Goal: Task Accomplishment & Management: Use online tool/utility

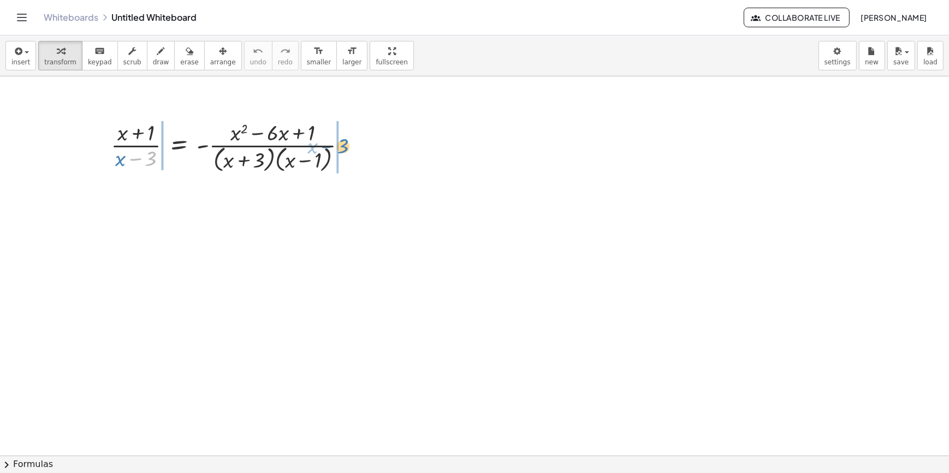
drag, startPoint x: 131, startPoint y: 158, endPoint x: 325, endPoint y: 146, distance: 194.2
click at [325, 146] on div at bounding box center [232, 146] width 255 height 58
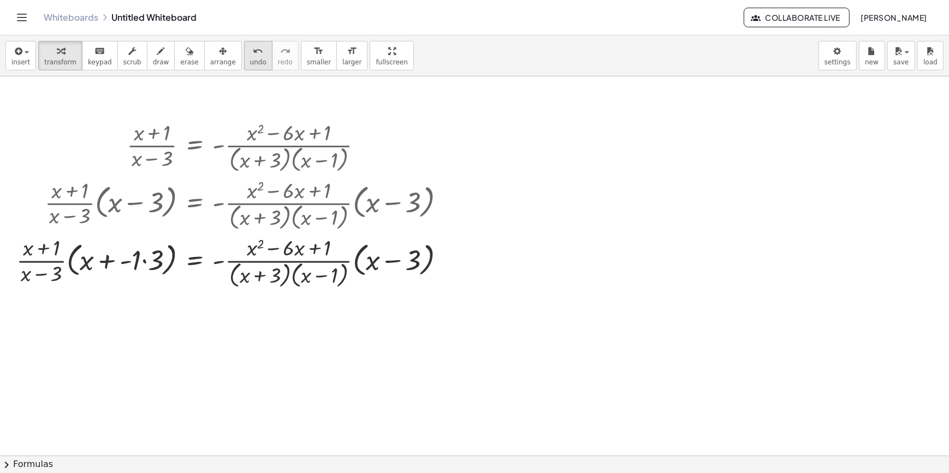
click at [244, 43] on button "undo undo" at bounding box center [258, 55] width 28 height 29
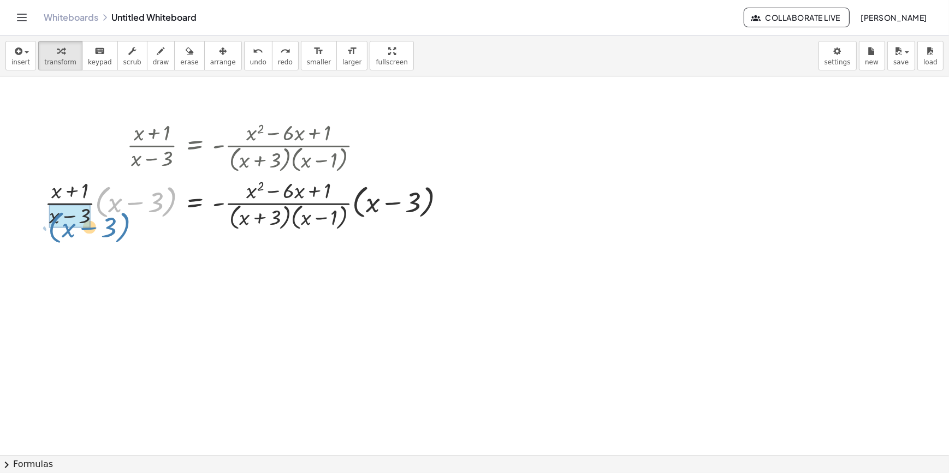
drag, startPoint x: 100, startPoint y: 192, endPoint x: 54, endPoint y: 217, distance: 52.5
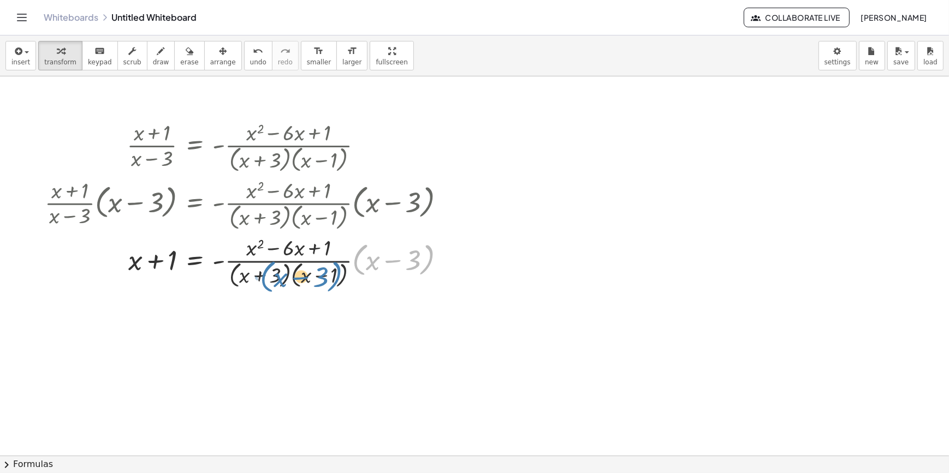
drag, startPoint x: 358, startPoint y: 254, endPoint x: 267, endPoint y: 271, distance: 91.6
click at [267, 271] on div at bounding box center [249, 262] width 420 height 58
drag, startPoint x: 287, startPoint y: 269, endPoint x: 409, endPoint y: 311, distance: 129.3
click at [355, 258] on div at bounding box center [249, 262] width 420 height 58
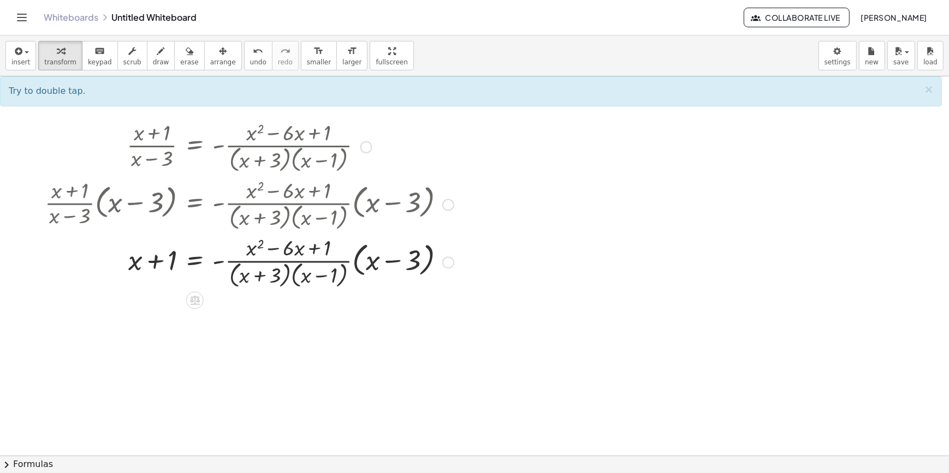
click at [355, 258] on div at bounding box center [249, 262] width 420 height 58
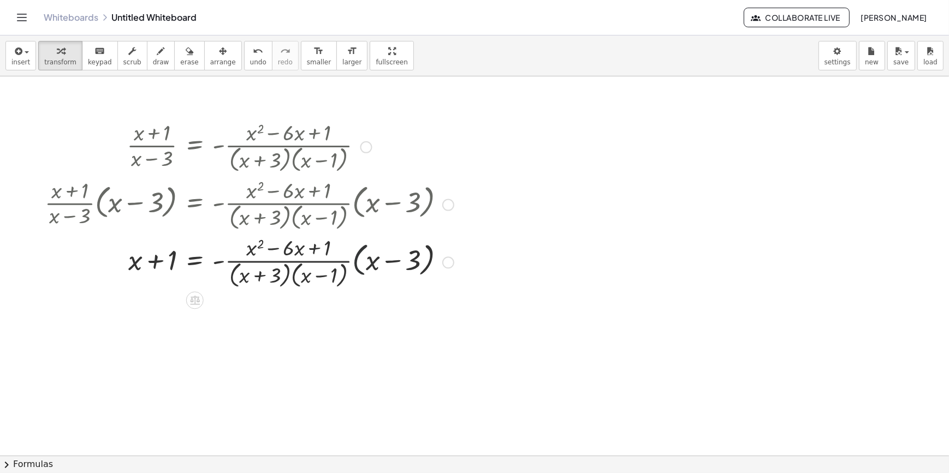
click at [355, 258] on div at bounding box center [249, 262] width 420 height 58
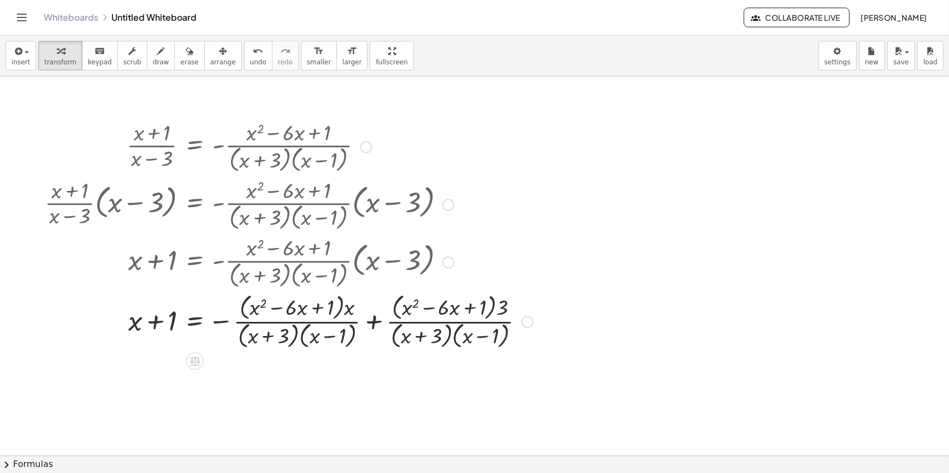
click at [343, 331] on div at bounding box center [288, 320] width 499 height 61
click at [342, 315] on div at bounding box center [288, 320] width 499 height 61
click at [329, 308] on div at bounding box center [288, 320] width 499 height 61
drag, startPoint x: 348, startPoint y: 333, endPoint x: 367, endPoint y: 327, distance: 19.5
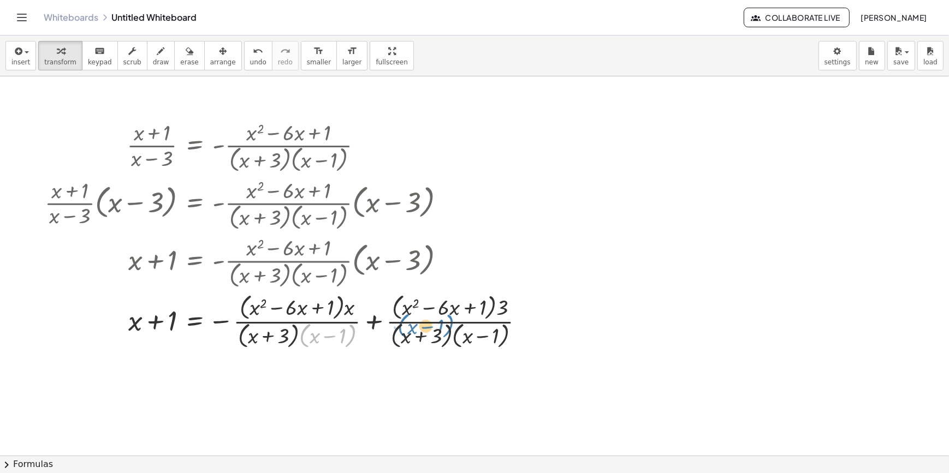
click at [368, 327] on div at bounding box center [288, 320] width 499 height 61
click at [244, 67] on button "undo undo" at bounding box center [258, 55] width 28 height 29
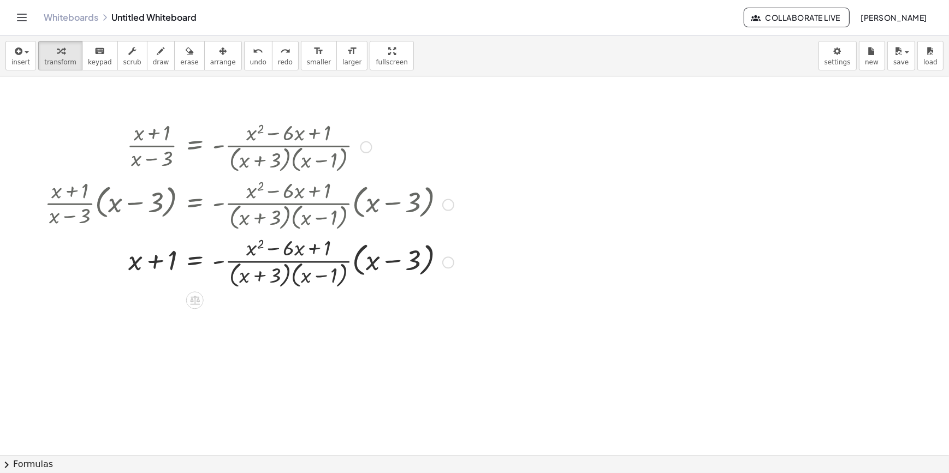
click at [276, 280] on div at bounding box center [249, 262] width 420 height 58
click at [305, 279] on div at bounding box center [249, 262] width 420 height 58
click at [284, 275] on div at bounding box center [249, 262] width 420 height 58
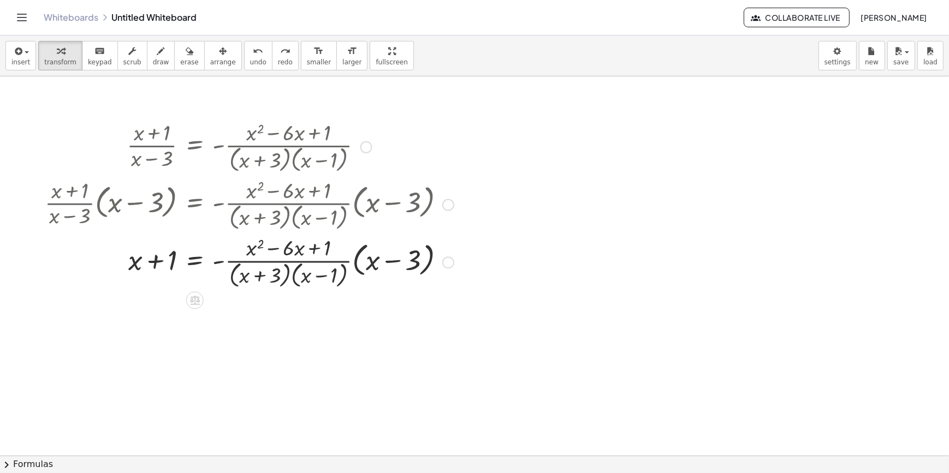
click at [284, 275] on div at bounding box center [249, 262] width 420 height 58
click at [295, 277] on div at bounding box center [249, 262] width 420 height 58
click at [296, 277] on div at bounding box center [249, 262] width 420 height 58
click at [281, 277] on div at bounding box center [260, 261] width 443 height 55
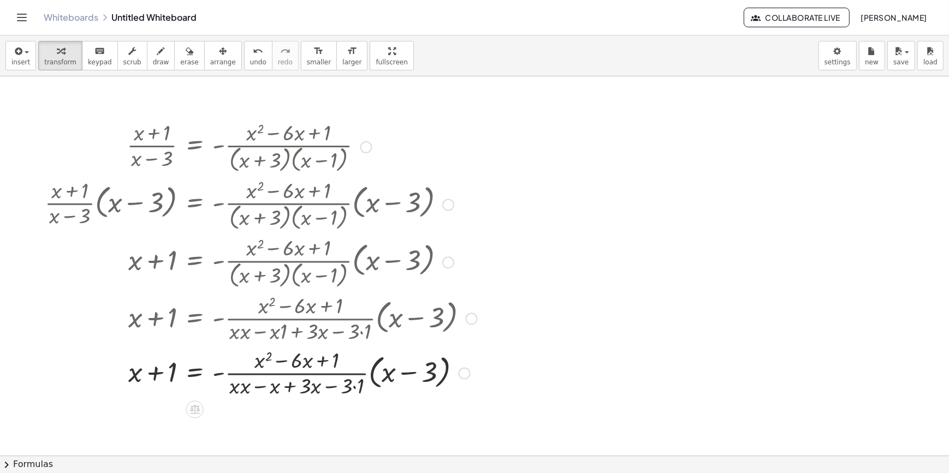
click at [255, 391] on div at bounding box center [260, 372] width 443 height 55
click at [242, 388] on div at bounding box center [260, 372] width 443 height 55
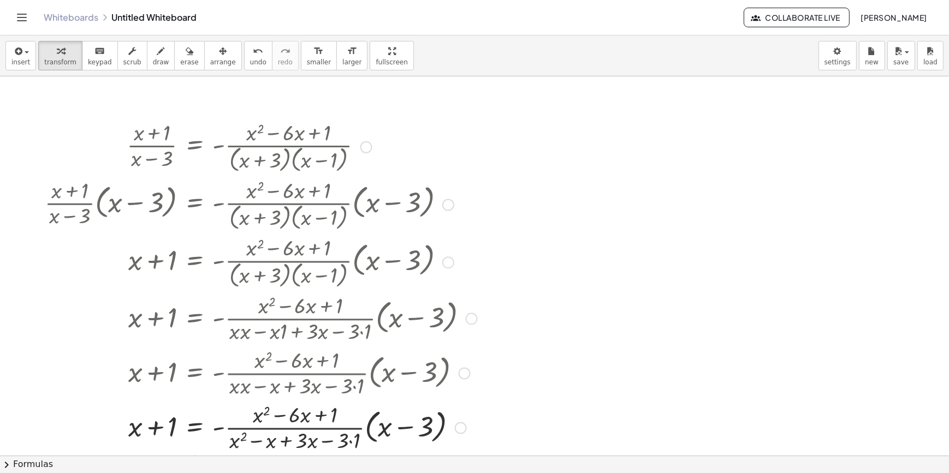
click at [354, 434] on div at bounding box center [260, 427] width 443 height 55
click at [283, 441] on div at bounding box center [260, 427] width 443 height 55
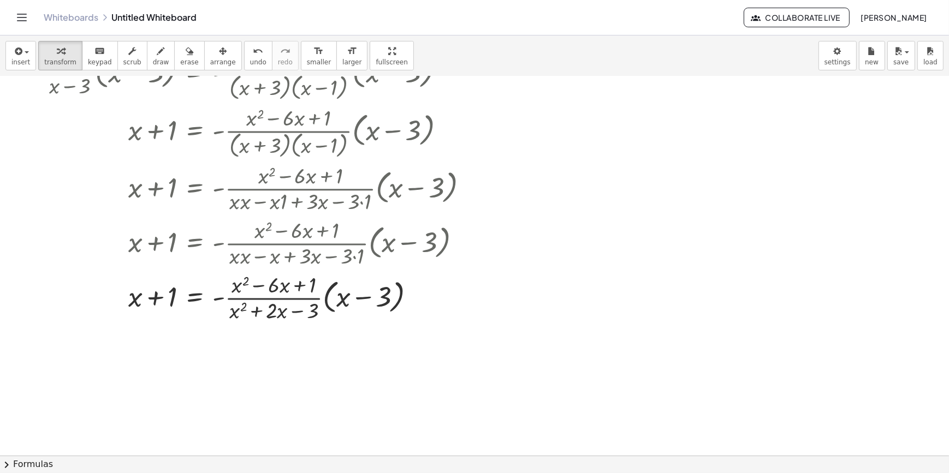
scroll to position [148, 0]
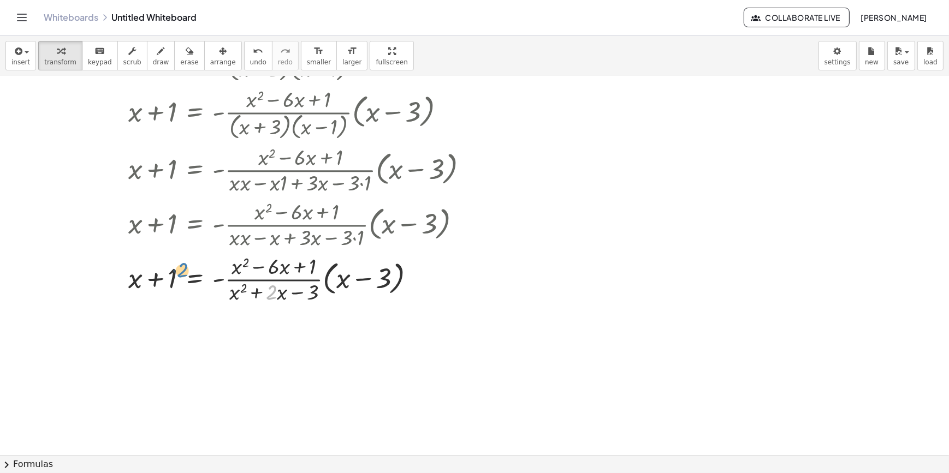
drag, startPoint x: 272, startPoint y: 292, endPoint x: 182, endPoint y: 257, distance: 96.6
click at [186, 257] on div at bounding box center [260, 278] width 443 height 55
drag, startPoint x: 224, startPoint y: 295, endPoint x: 233, endPoint y: 295, distance: 8.7
click at [232, 295] on div at bounding box center [260, 278] width 443 height 55
drag, startPoint x: 229, startPoint y: 294, endPoint x: 158, endPoint y: 285, distance: 71.4
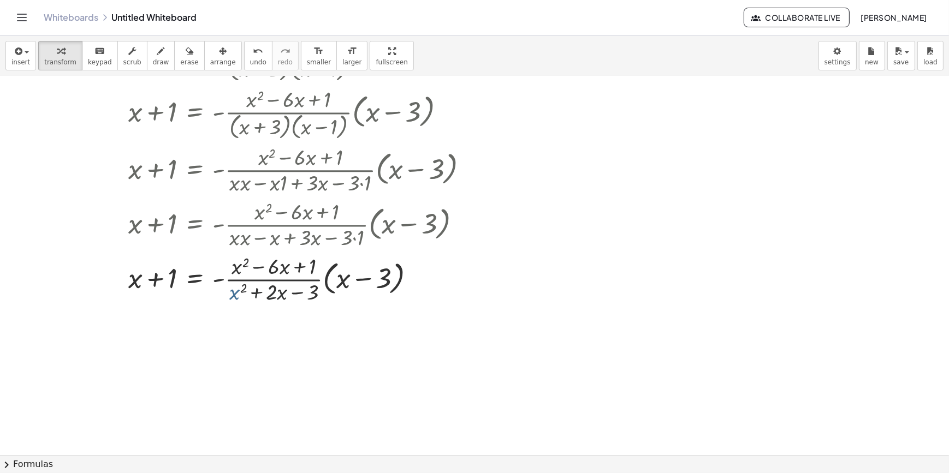
click at [158, 285] on div at bounding box center [260, 278] width 443 height 55
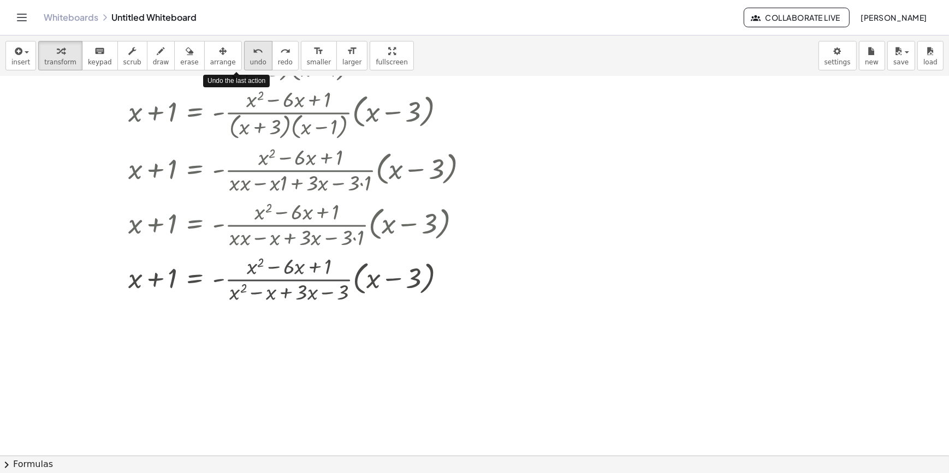
click at [245, 64] on button "undo undo" at bounding box center [258, 55] width 28 height 29
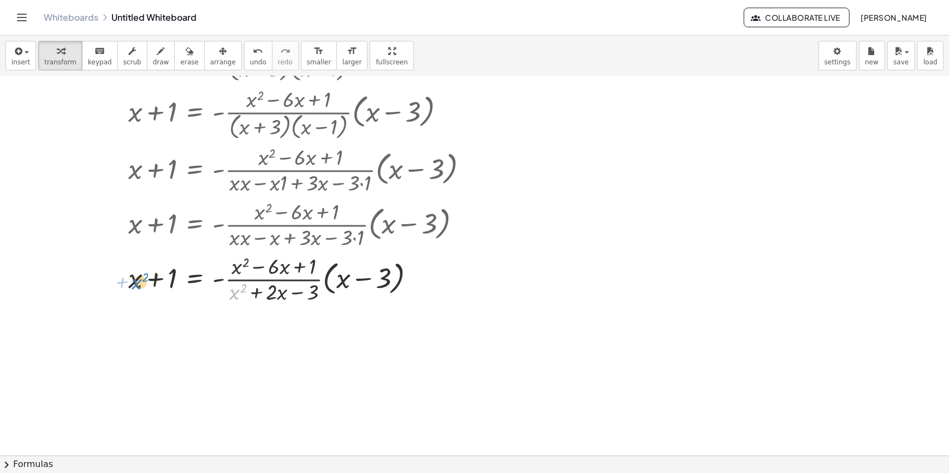
drag, startPoint x: 231, startPoint y: 292, endPoint x: 156, endPoint y: 284, distance: 75.8
click at [154, 284] on div at bounding box center [260, 278] width 443 height 55
drag, startPoint x: 299, startPoint y: 288, endPoint x: 169, endPoint y: 281, distance: 130.1
click at [169, 281] on div at bounding box center [260, 278] width 443 height 55
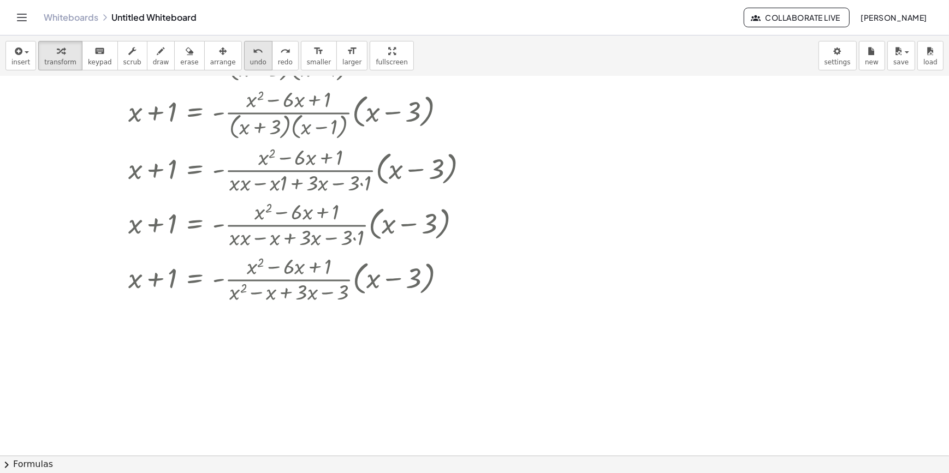
click at [248, 61] on button "undo undo" at bounding box center [258, 55] width 28 height 29
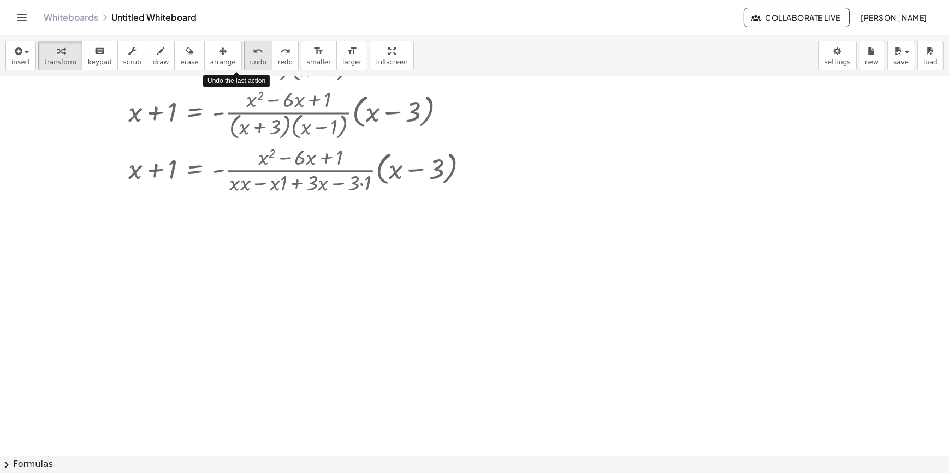
click at [248, 61] on button "undo undo" at bounding box center [258, 55] width 28 height 29
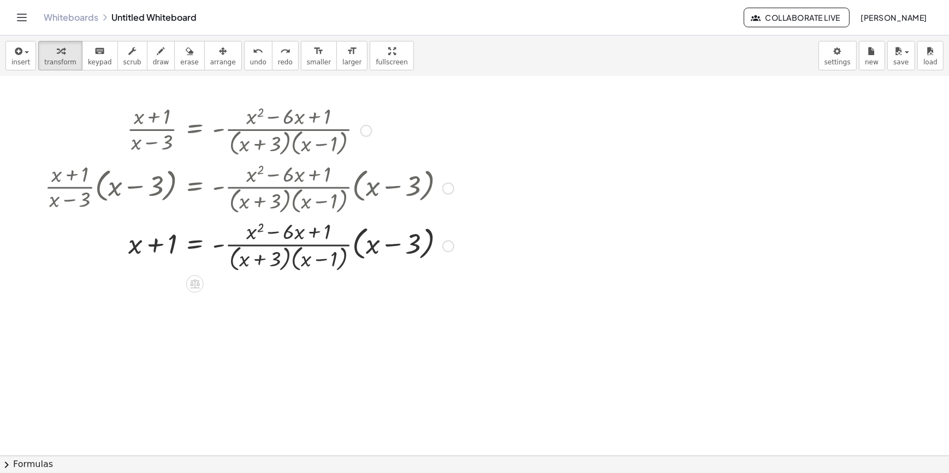
scroll to position [0, 0]
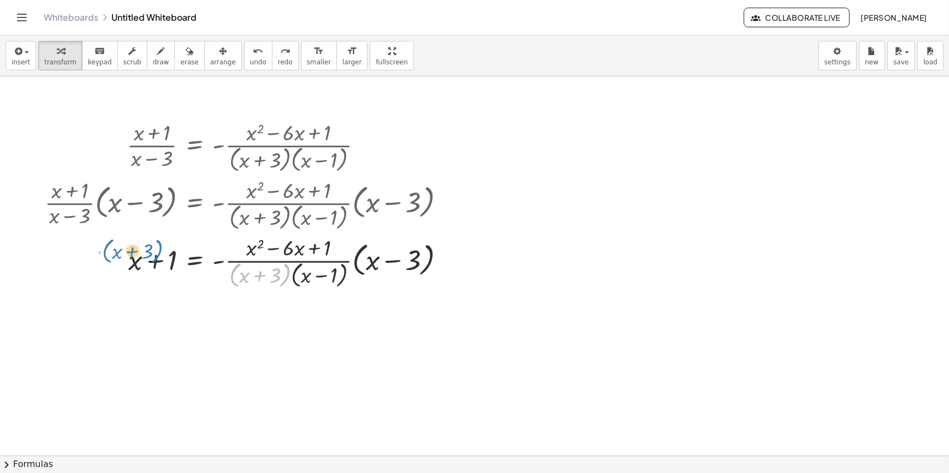
drag, startPoint x: 230, startPoint y: 275, endPoint x: 99, endPoint y: 251, distance: 133.2
click at [99, 251] on div at bounding box center [249, 262] width 420 height 58
drag, startPoint x: 233, startPoint y: 272, endPoint x: 201, endPoint y: 264, distance: 33.2
click at [201, 264] on div at bounding box center [249, 262] width 420 height 58
click at [244, 58] on button "undo undo" at bounding box center [258, 55] width 28 height 29
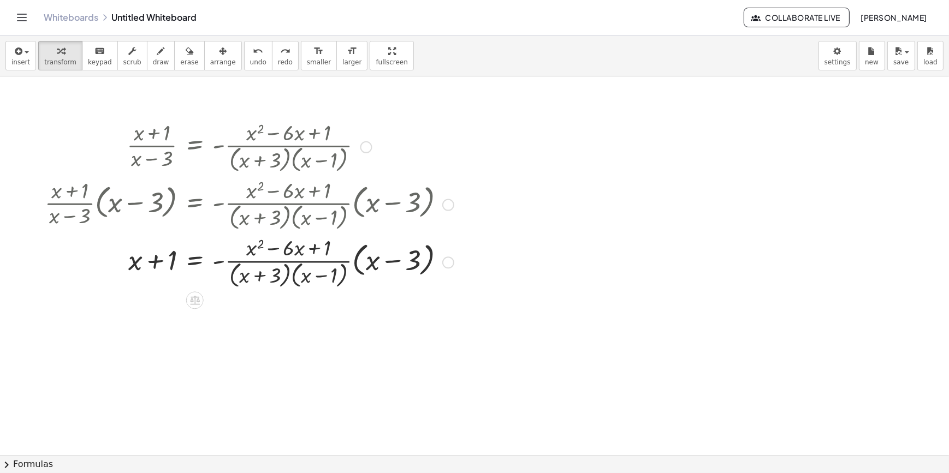
click at [302, 278] on div at bounding box center [249, 262] width 420 height 58
click at [449, 262] on div at bounding box center [448, 263] width 12 height 12
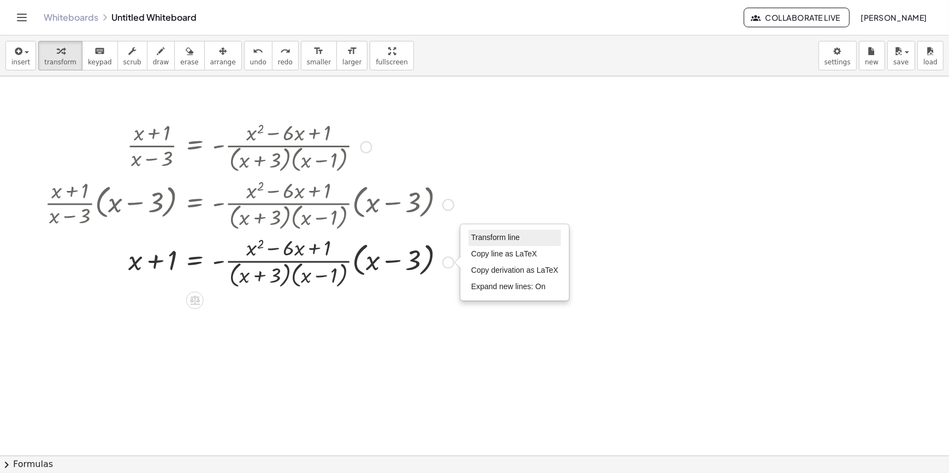
click at [482, 242] on li "Transform line" at bounding box center [514, 238] width 93 height 16
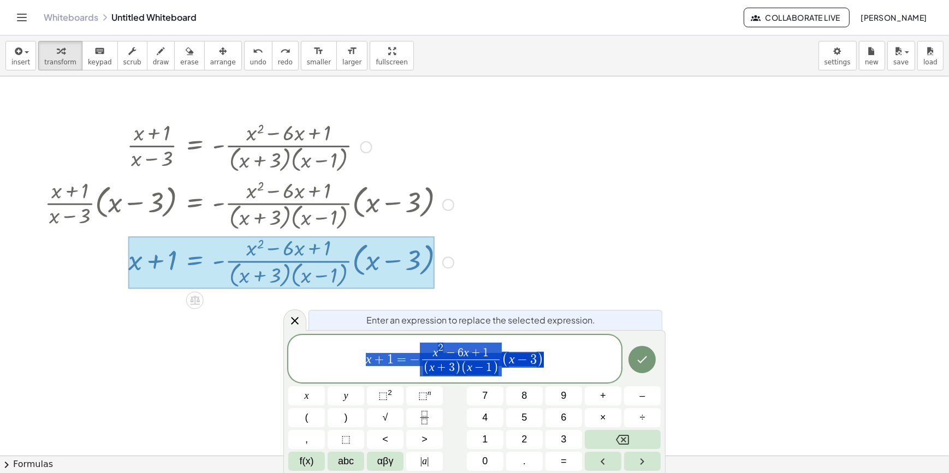
click at [496, 270] on div at bounding box center [474, 455] width 949 height 759
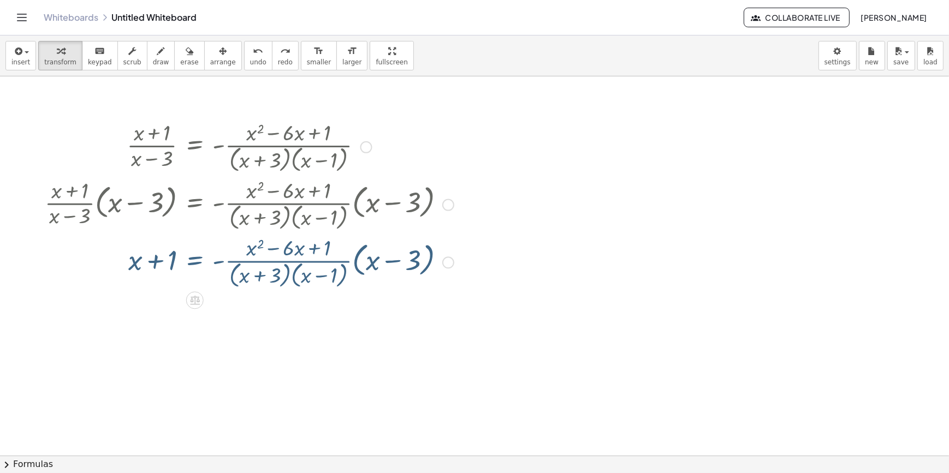
click at [294, 281] on div at bounding box center [249, 262] width 420 height 58
click at [294, 281] on div at bounding box center [260, 261] width 443 height 55
click at [294, 281] on div at bounding box center [249, 261] width 420 height 55
click at [294, 281] on div at bounding box center [260, 261] width 443 height 55
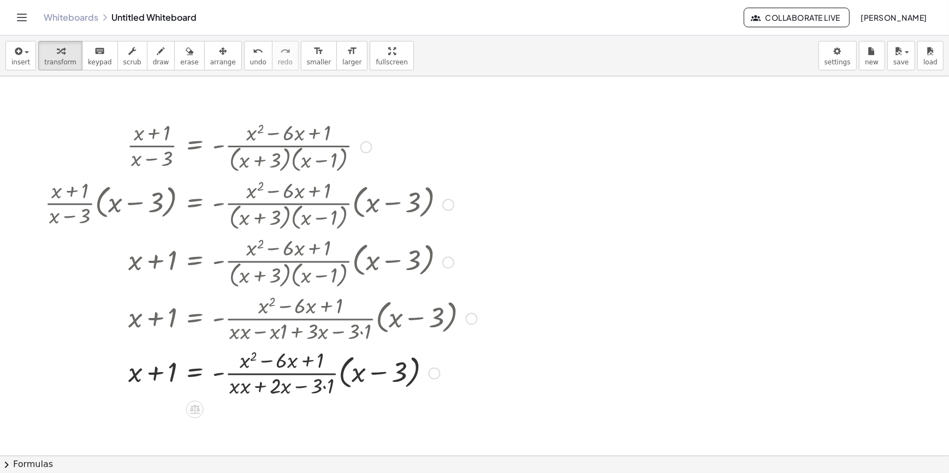
click at [322, 391] on div at bounding box center [260, 372] width 443 height 55
click at [326, 385] on div at bounding box center [260, 372] width 443 height 55
click at [240, 389] on div at bounding box center [260, 372] width 443 height 55
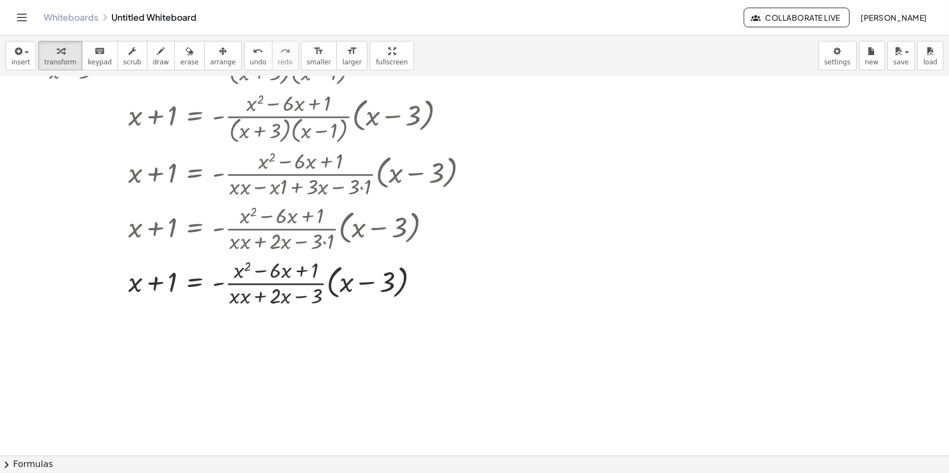
scroll to position [148, 0]
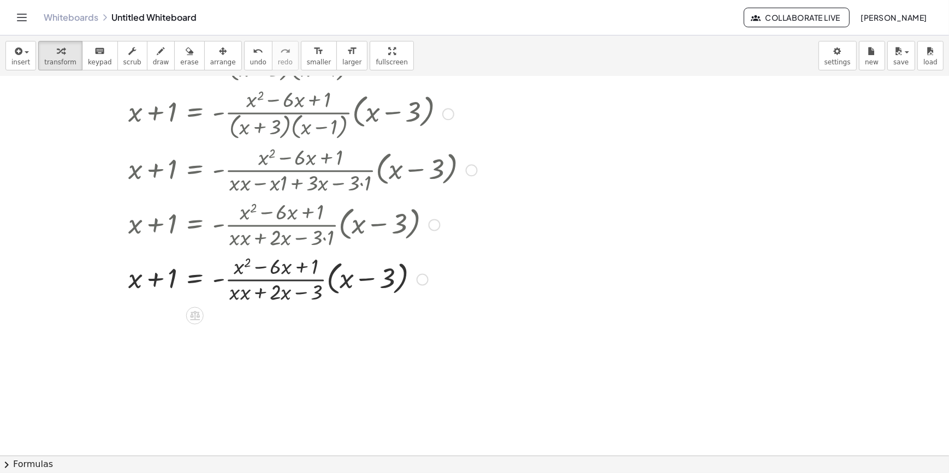
click at [239, 294] on div at bounding box center [260, 278] width 443 height 55
click at [254, 297] on div at bounding box center [260, 278] width 443 height 55
click at [236, 297] on div at bounding box center [260, 278] width 443 height 55
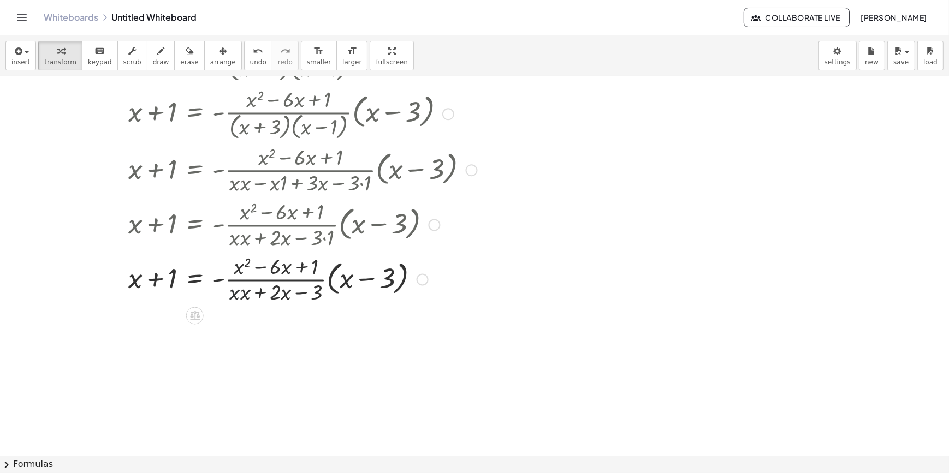
click at [237, 294] on div at bounding box center [260, 278] width 443 height 55
click at [248, 294] on div at bounding box center [260, 278] width 443 height 55
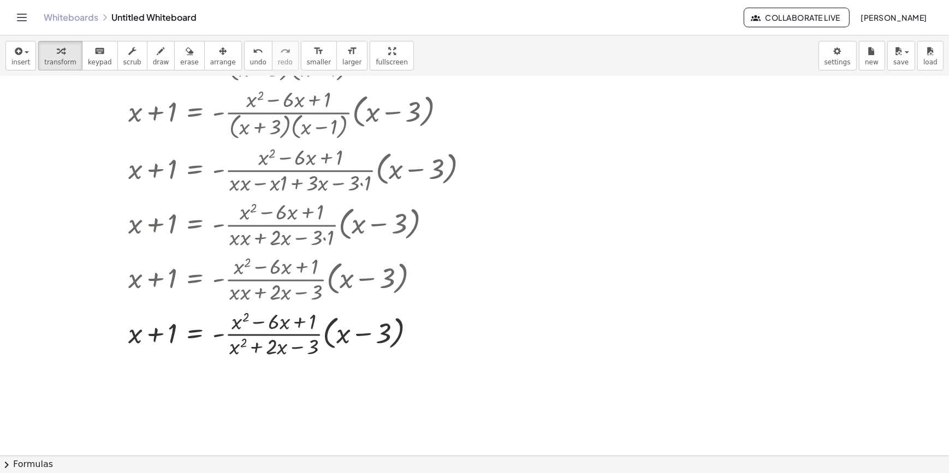
click at [481, 358] on div "· ( + x + 1 ) · ( + x − 3 ) = - · ( + x 2 − · 6 · x + 1 ) · ( + x + 3 ) · ( + x…" at bounding box center [256, 164] width 457 height 397
click at [355, 371] on div at bounding box center [474, 307] width 949 height 759
click at [241, 347] on div at bounding box center [260, 333] width 443 height 55
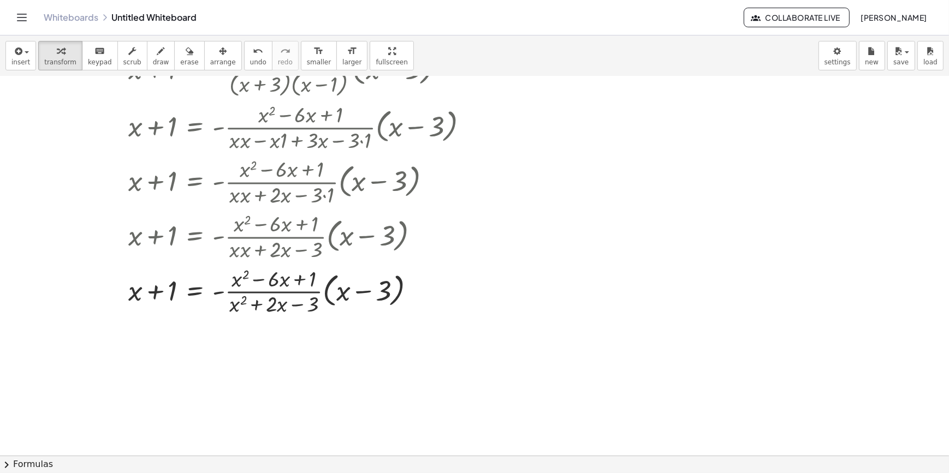
scroll to position [198, 0]
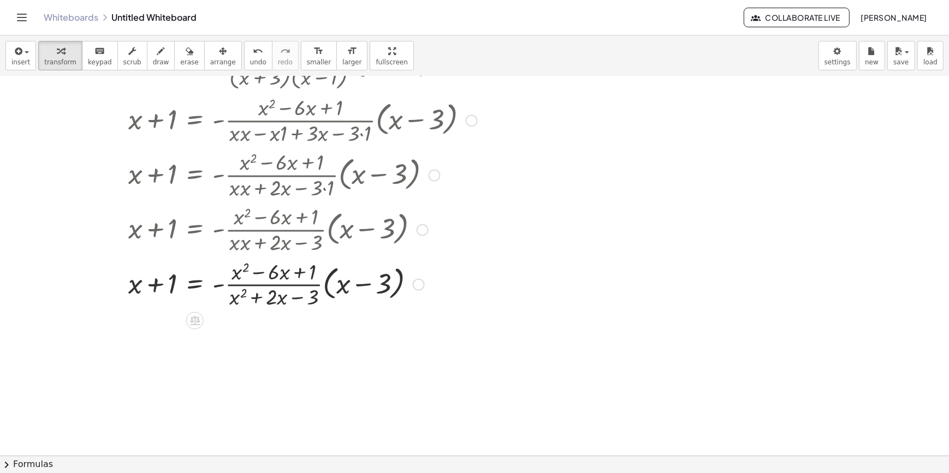
click at [415, 286] on div "Transform line Copy line as LaTeX Copy derivation as LaTeX Expand new lines: On" at bounding box center [419, 285] width 12 height 12
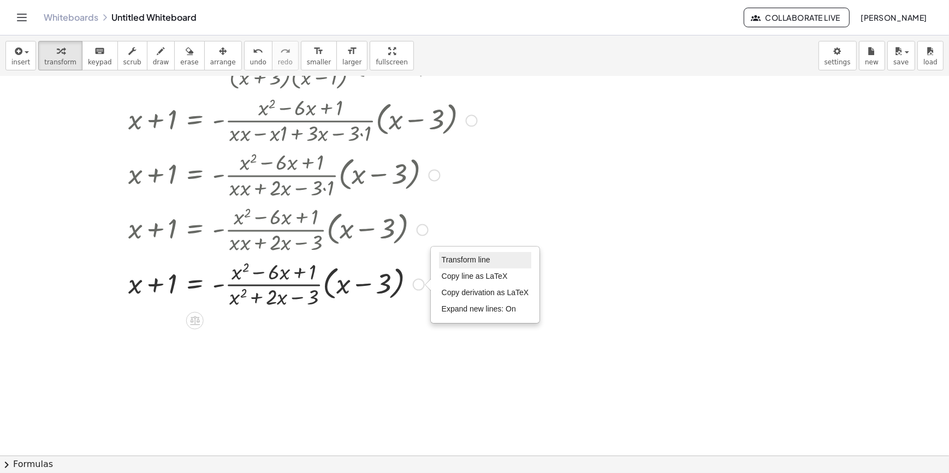
click at [446, 256] on span "Transform line" at bounding box center [466, 259] width 49 height 9
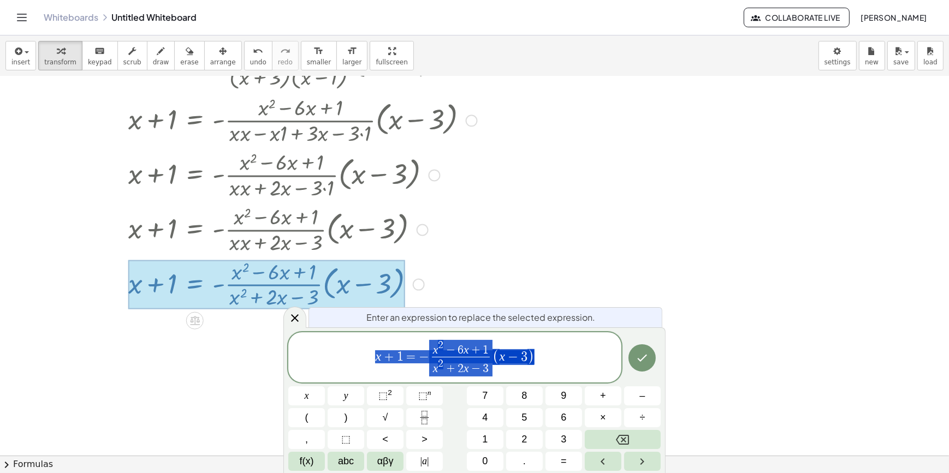
drag, startPoint x: 576, startPoint y: 245, endPoint x: 442, endPoint y: 277, distance: 138.2
click at [575, 243] on div at bounding box center [474, 257] width 949 height 759
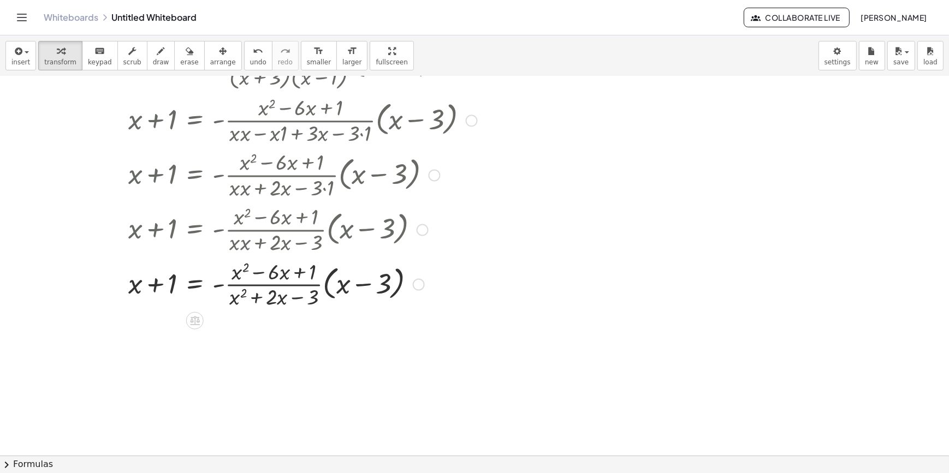
click at [197, 290] on div at bounding box center [260, 284] width 443 height 55
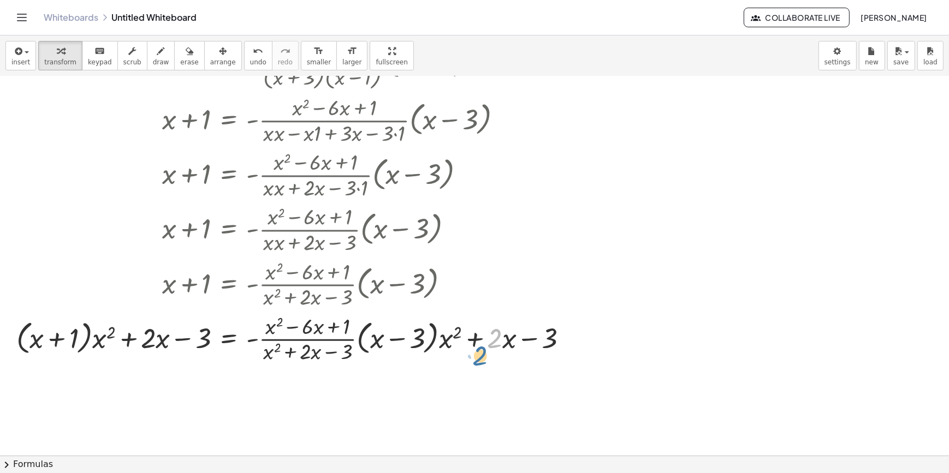
drag, startPoint x: 496, startPoint y: 339, endPoint x: 489, endPoint y: 356, distance: 18.3
click at [489, 356] on div at bounding box center [296, 338] width 571 height 55
click at [571, 338] on div "Transform line Copy line as LaTeX Copy derivation as LaTeX Expand new lines: On" at bounding box center [571, 340] width 12 height 12
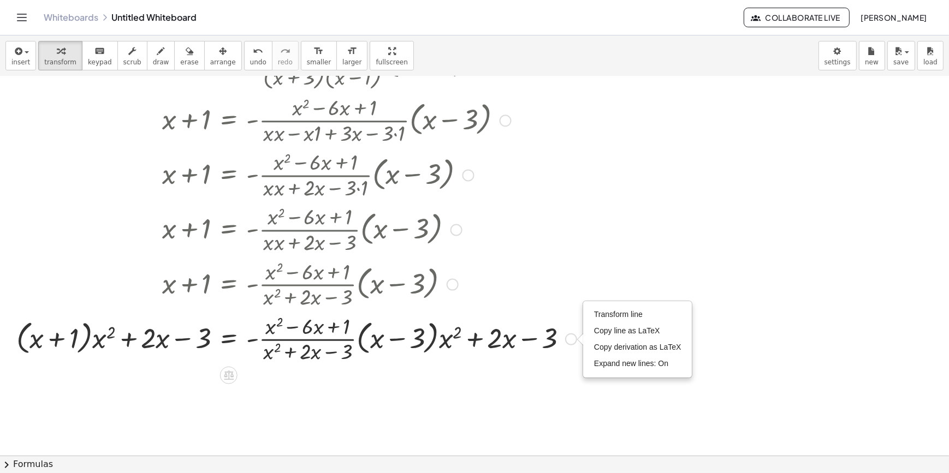
click at [548, 186] on div at bounding box center [296, 174] width 571 height 55
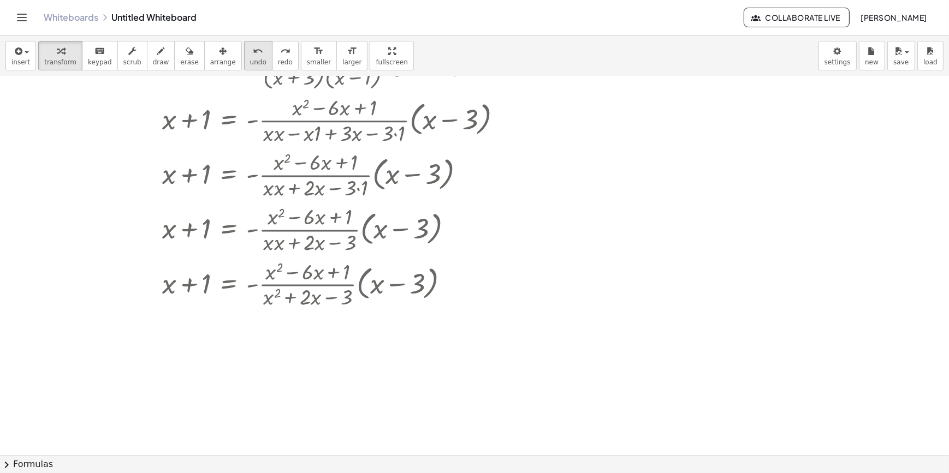
click at [250, 48] on div "undo" at bounding box center [258, 50] width 16 height 13
click at [227, 283] on div at bounding box center [294, 284] width 443 height 55
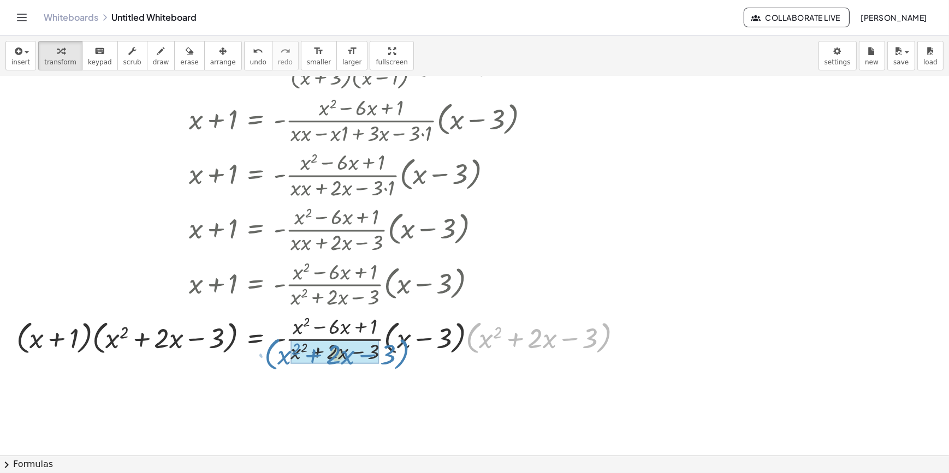
drag, startPoint x: 468, startPoint y: 339, endPoint x: 267, endPoint y: 355, distance: 201.5
click at [267, 355] on div at bounding box center [323, 338] width 625 height 55
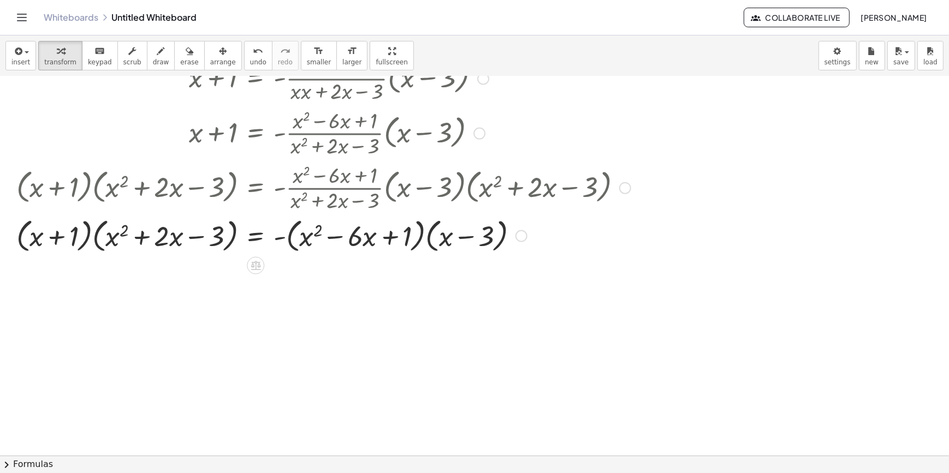
scroll to position [379, 0]
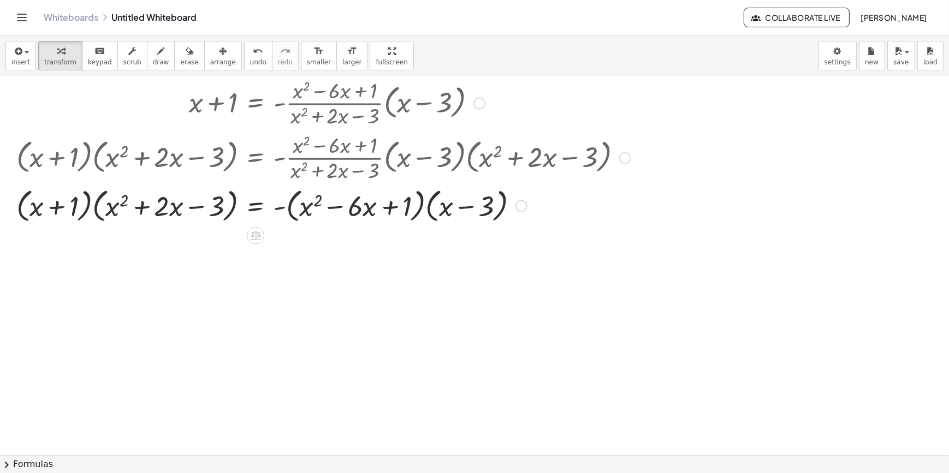
click at [82, 205] on div at bounding box center [323, 204] width 625 height 41
click at [103, 206] on div at bounding box center [323, 204] width 625 height 41
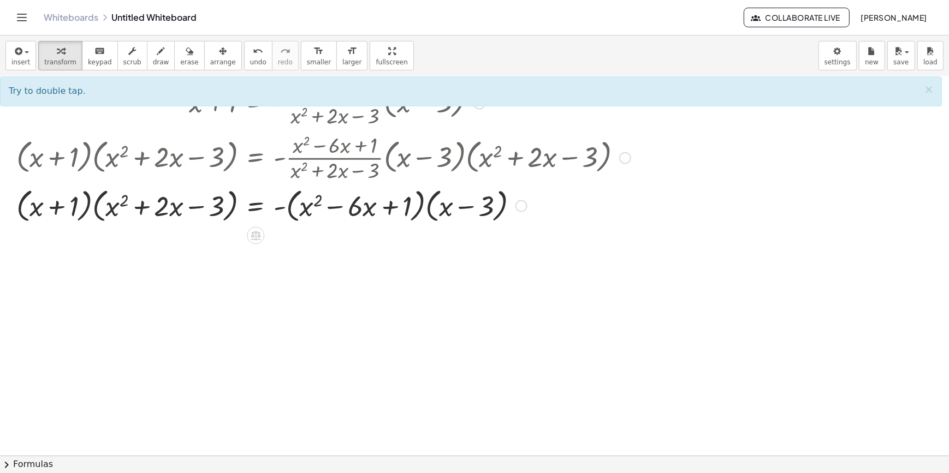
click at [96, 205] on div at bounding box center [323, 204] width 625 height 41
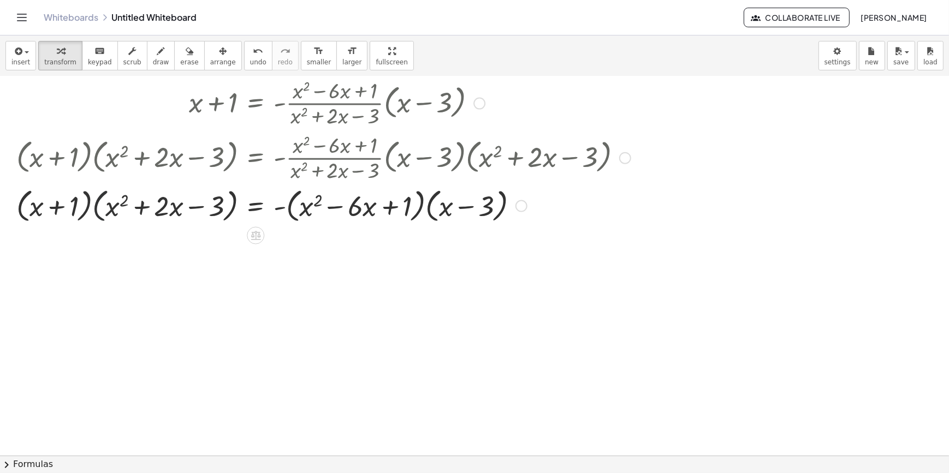
click at [96, 205] on div at bounding box center [323, 204] width 625 height 41
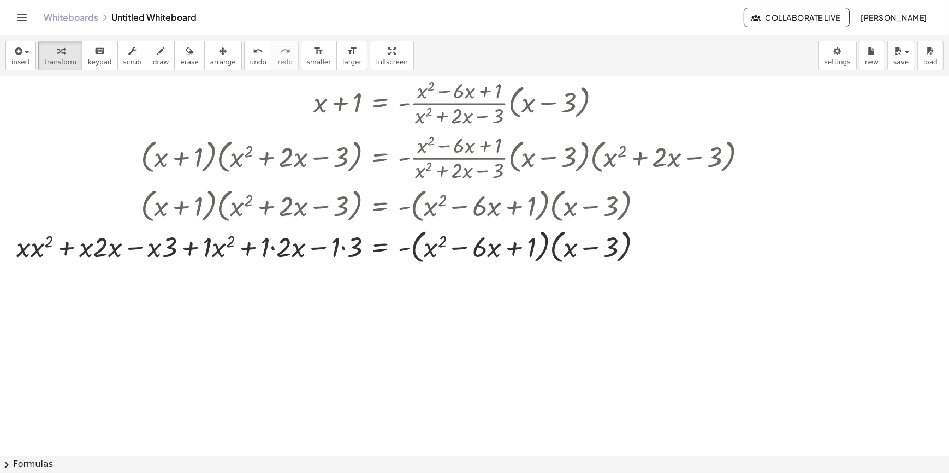
click at [496, 355] on div at bounding box center [474, 266] width 949 height 1139
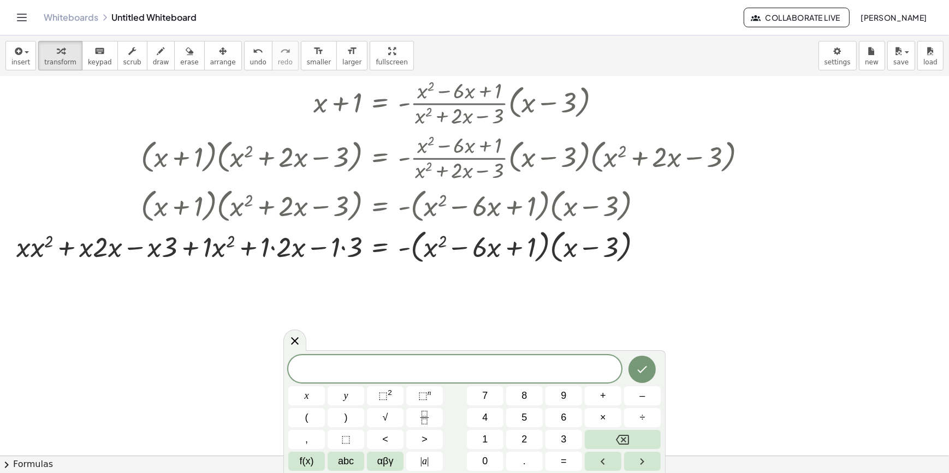
click at [562, 307] on div at bounding box center [474, 266] width 949 height 1139
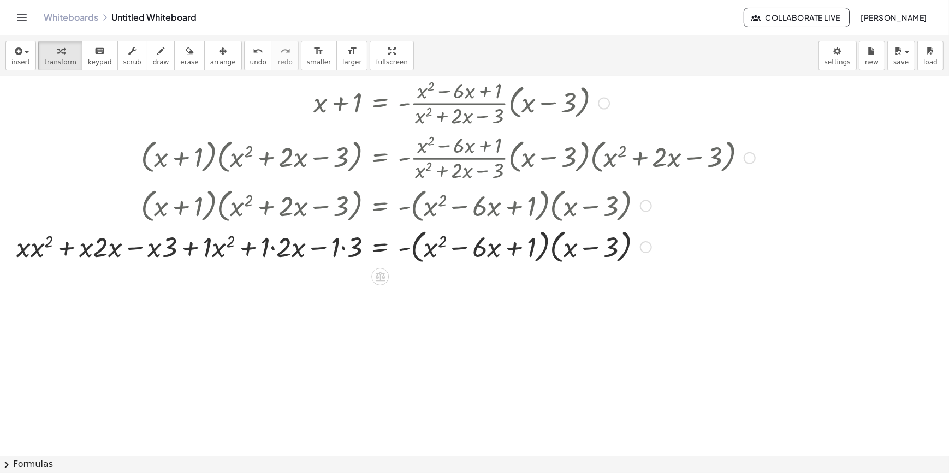
click at [271, 252] on div at bounding box center [385, 245] width 749 height 41
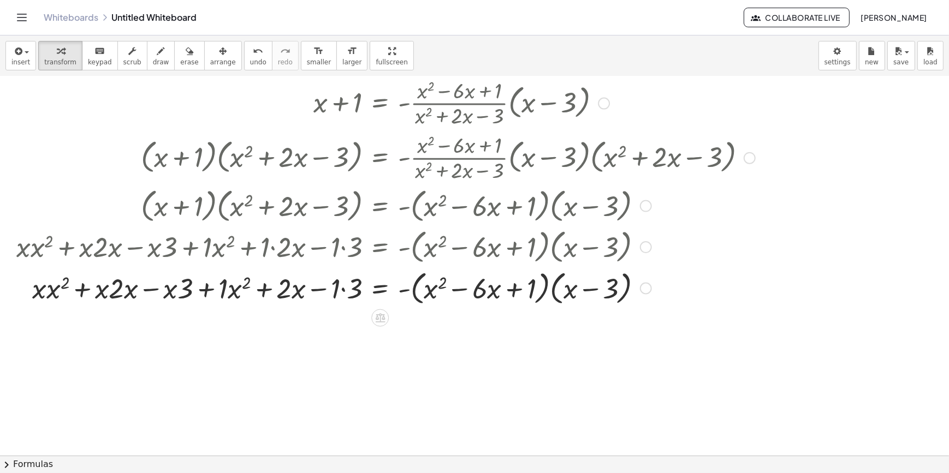
click at [166, 288] on div at bounding box center [385, 287] width 749 height 41
drag, startPoint x: 102, startPoint y: 297, endPoint x: 137, endPoint y: 301, distance: 35.1
click at [38, 295] on div at bounding box center [385, 287] width 749 height 41
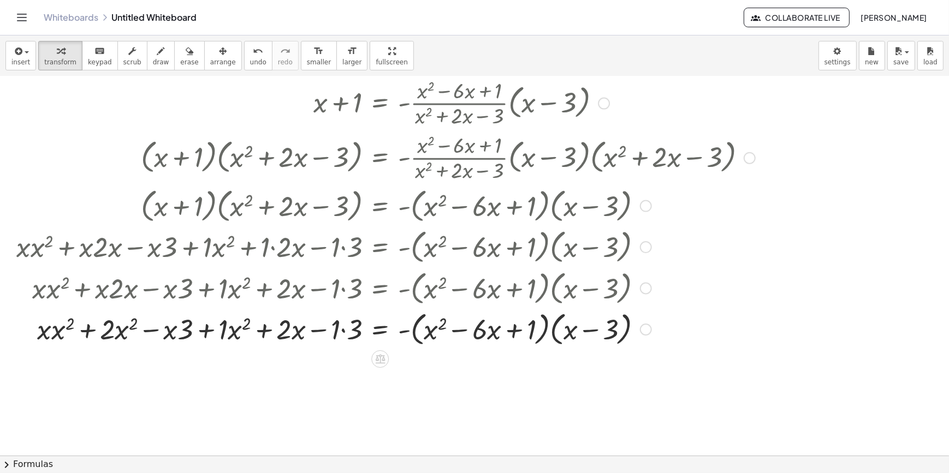
click at [55, 338] on div at bounding box center [385, 328] width 749 height 41
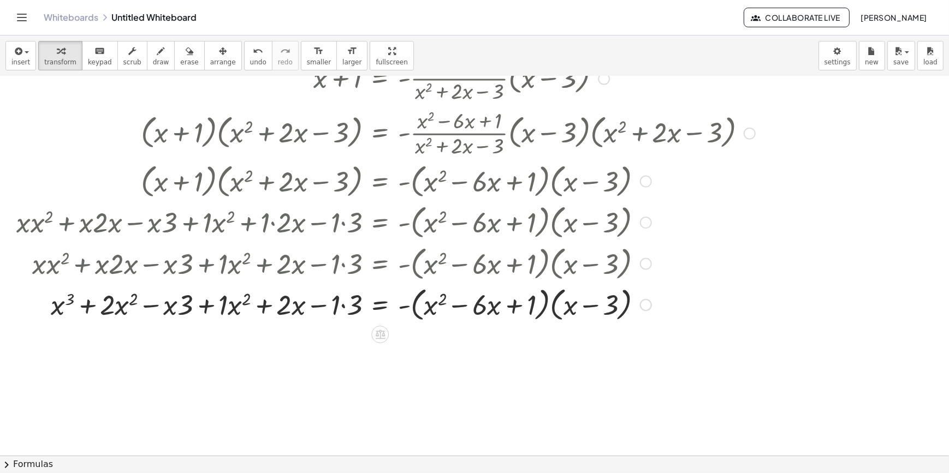
scroll to position [429, 0]
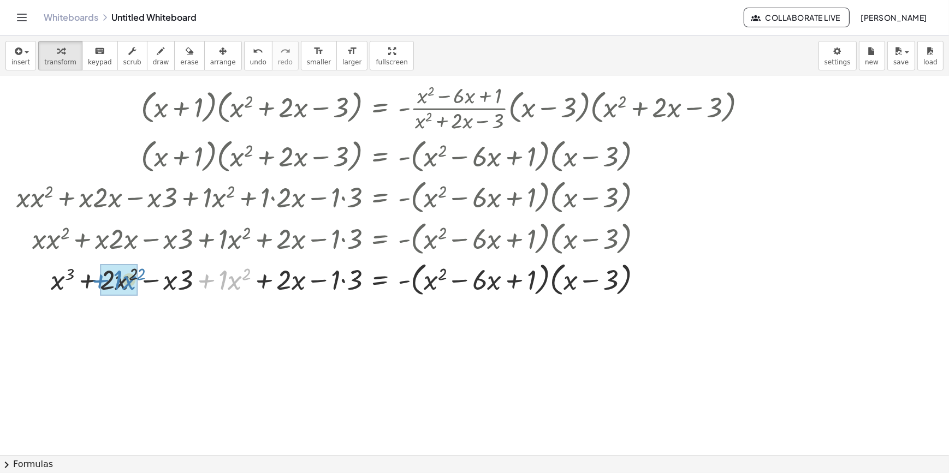
drag, startPoint x: 206, startPoint y: 281, endPoint x: 101, endPoint y: 281, distance: 105.3
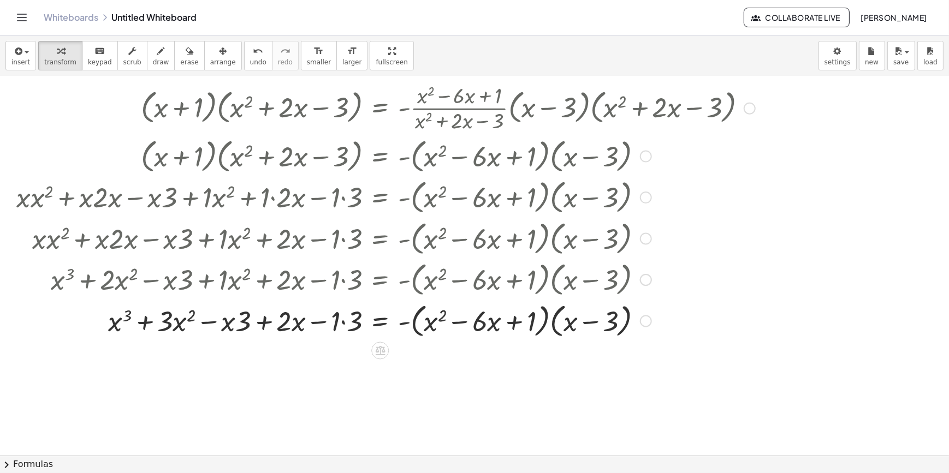
click at [261, 322] on div at bounding box center [385, 320] width 749 height 41
click at [349, 328] on div at bounding box center [385, 320] width 749 height 41
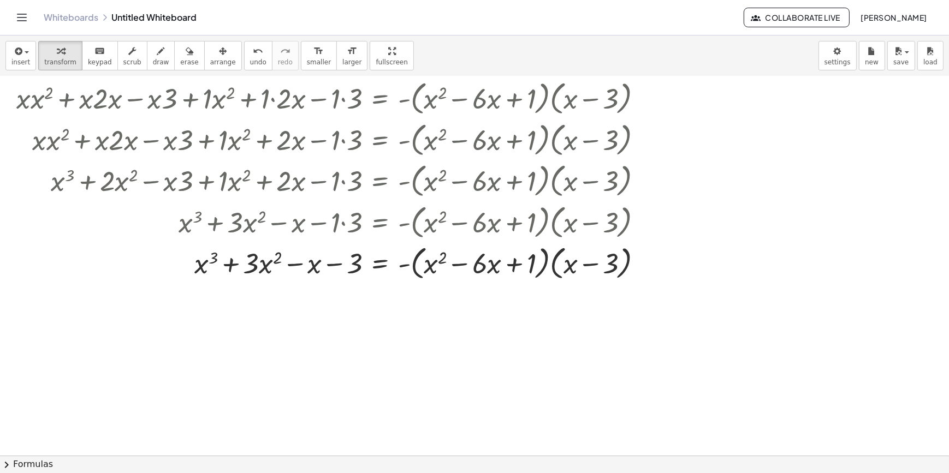
scroll to position [528, 0]
click at [408, 267] on div at bounding box center [385, 261] width 749 height 41
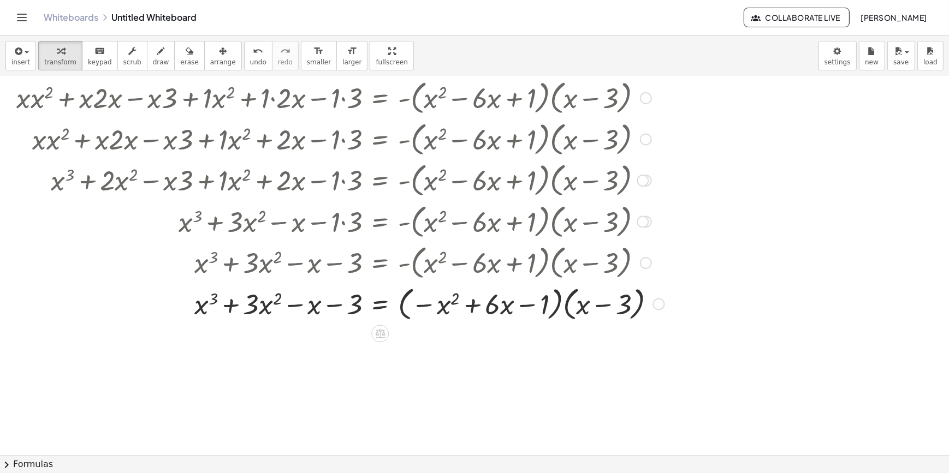
click at [552, 310] on div at bounding box center [385, 303] width 749 height 41
click at [573, 314] on div at bounding box center [385, 303] width 749 height 41
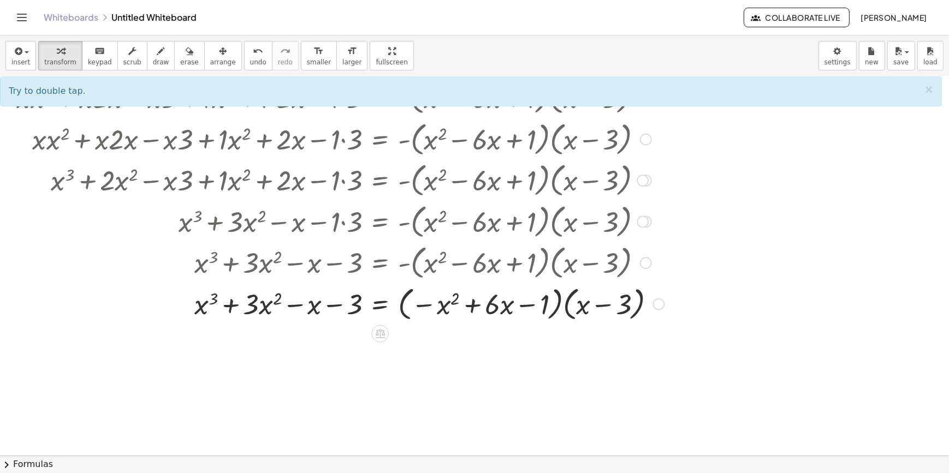
drag, startPoint x: 571, startPoint y: 314, endPoint x: 564, endPoint y: 314, distance: 6.6
click at [565, 314] on div at bounding box center [385, 303] width 749 height 41
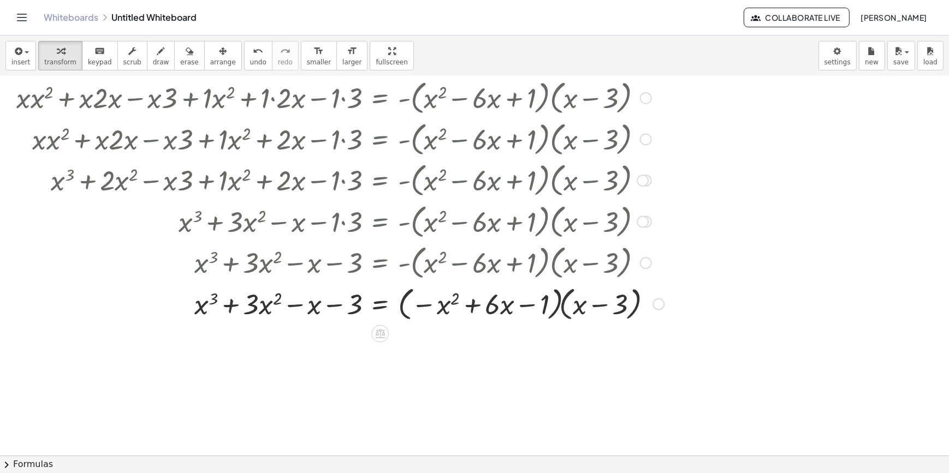
click at [564, 314] on div at bounding box center [385, 303] width 749 height 41
click at [564, 314] on div at bounding box center [400, 303] width 778 height 37
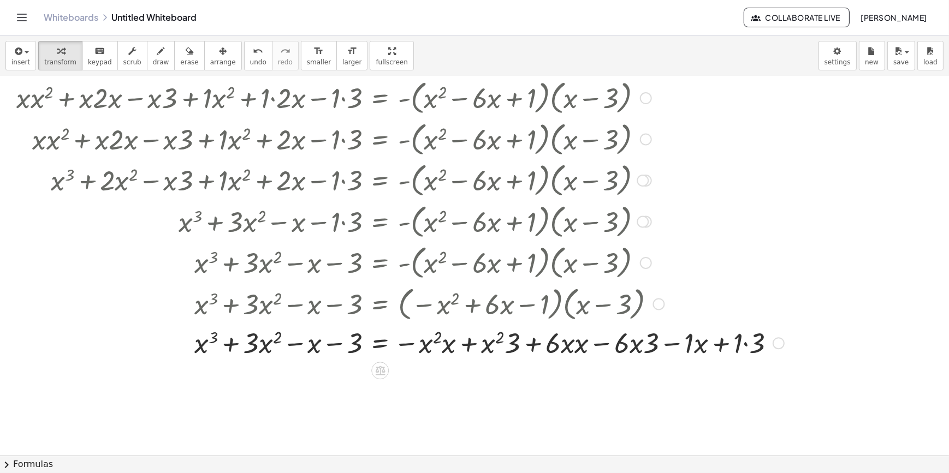
click at [564, 314] on div at bounding box center [400, 303] width 778 height 41
click at [572, 344] on div at bounding box center [400, 342] width 778 height 37
click at [555, 354] on div at bounding box center [400, 342] width 778 height 37
drag, startPoint x: 555, startPoint y: 354, endPoint x: 536, endPoint y: 349, distance: 19.2
click at [555, 354] on div at bounding box center [400, 342] width 778 height 37
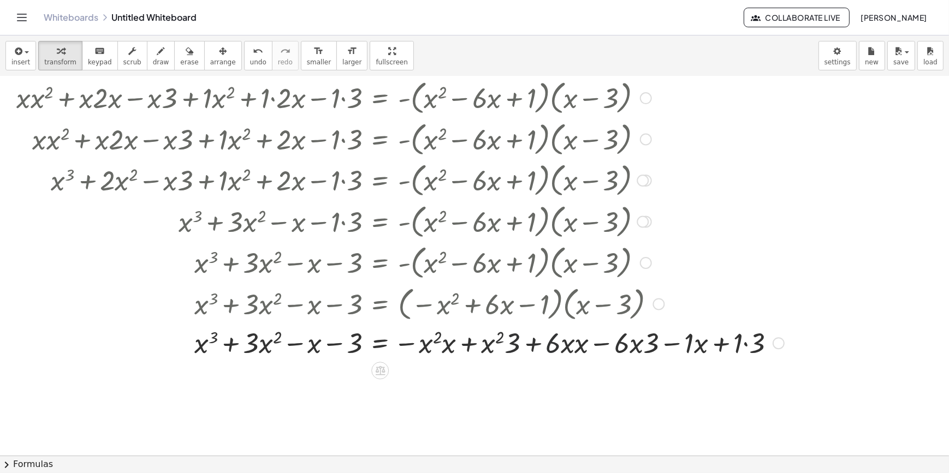
click at [503, 343] on div at bounding box center [400, 342] width 778 height 37
click at [507, 336] on div at bounding box center [400, 342] width 778 height 37
drag, startPoint x: 511, startPoint y: 338, endPoint x: 484, endPoint y: 340, distance: 27.3
click at [484, 340] on div at bounding box center [400, 342] width 778 height 37
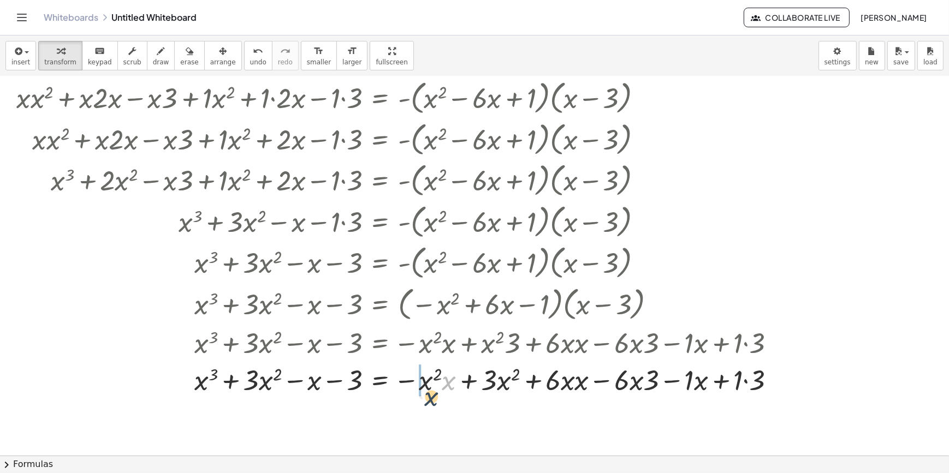
drag, startPoint x: 439, startPoint y: 351, endPoint x: 420, endPoint y: 371, distance: 27.8
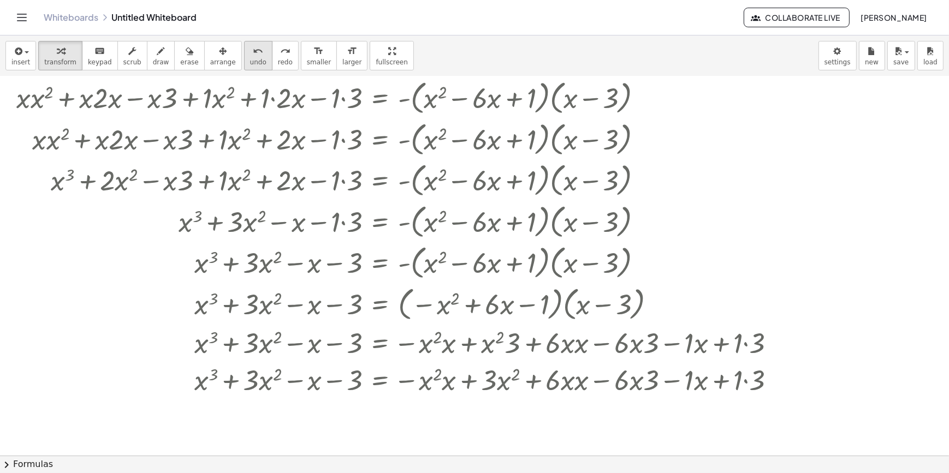
click at [250, 63] on span "undo" at bounding box center [258, 62] width 16 height 8
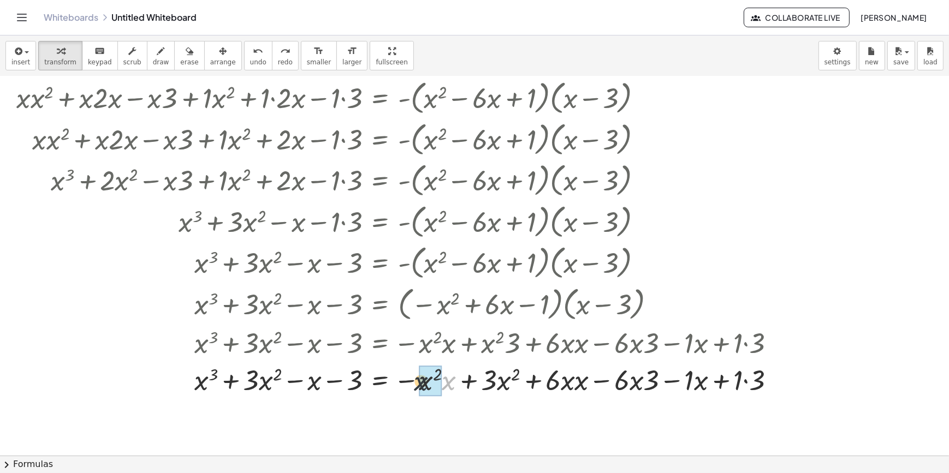
drag, startPoint x: 447, startPoint y: 378, endPoint x: 418, endPoint y: 379, distance: 29.5
click at [418, 379] on div at bounding box center [400, 379] width 778 height 37
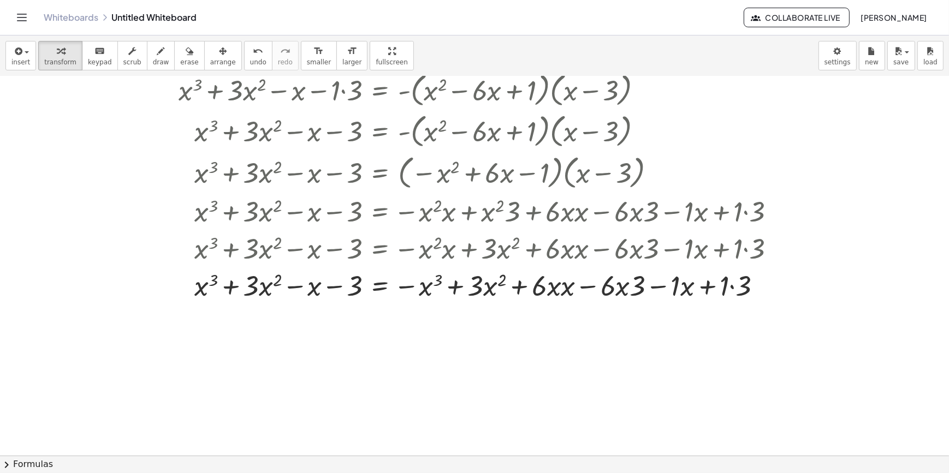
scroll to position [677, 0]
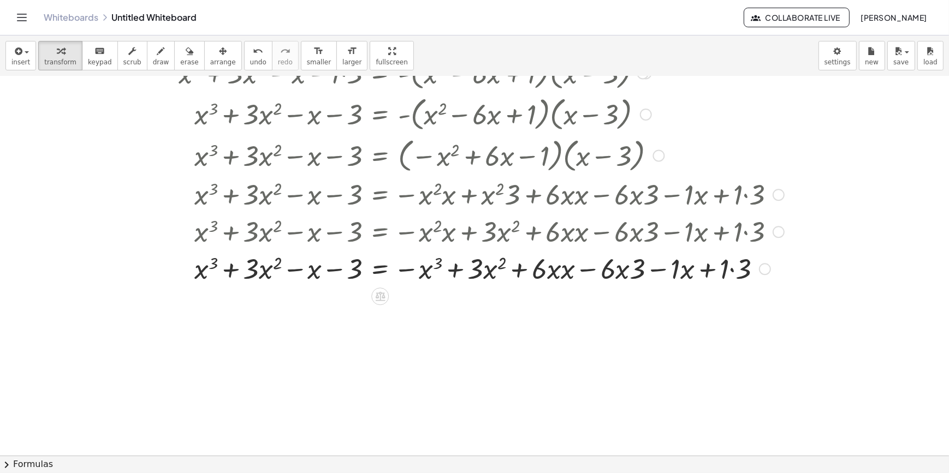
click at [574, 276] on div at bounding box center [400, 267] width 778 height 37
click at [624, 277] on div at bounding box center [400, 267] width 778 height 37
drag, startPoint x: 629, startPoint y: 279, endPoint x: 595, endPoint y: 275, distance: 34.6
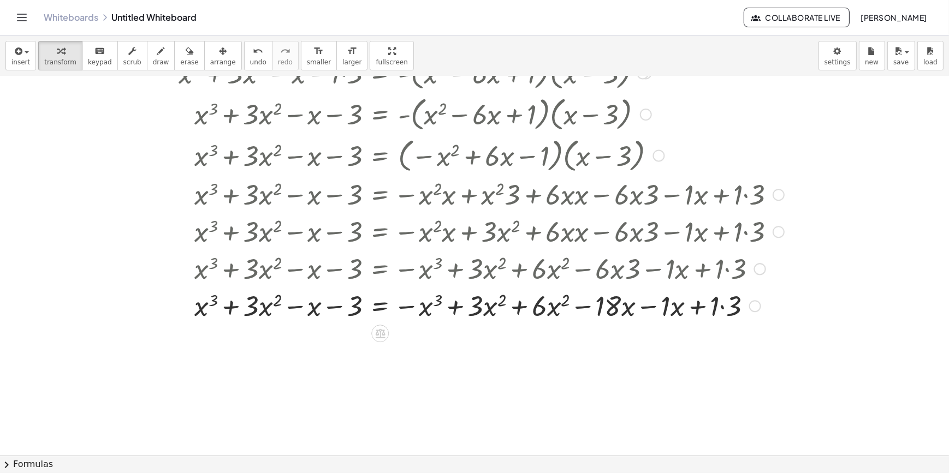
click at [650, 317] on div at bounding box center [400, 305] width 778 height 37
click at [642, 314] on div at bounding box center [400, 305] width 778 height 37
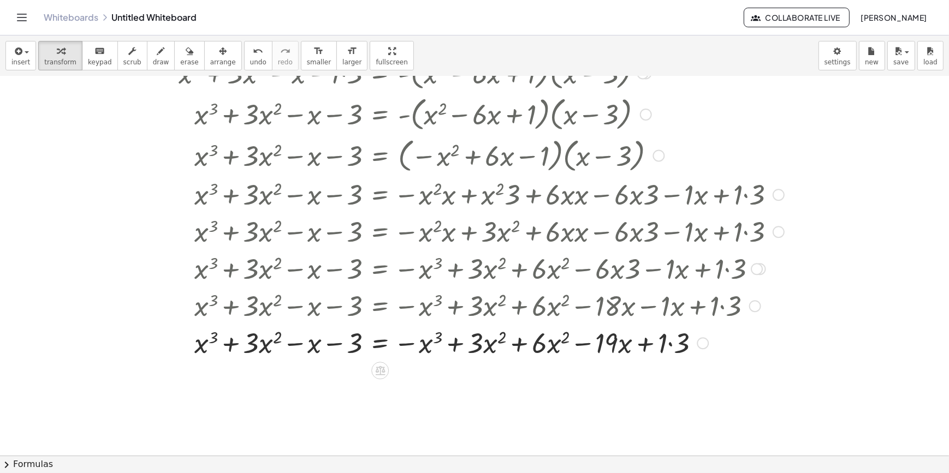
click at [515, 346] on div at bounding box center [400, 342] width 778 height 37
click at [592, 344] on div at bounding box center [400, 342] width 778 height 37
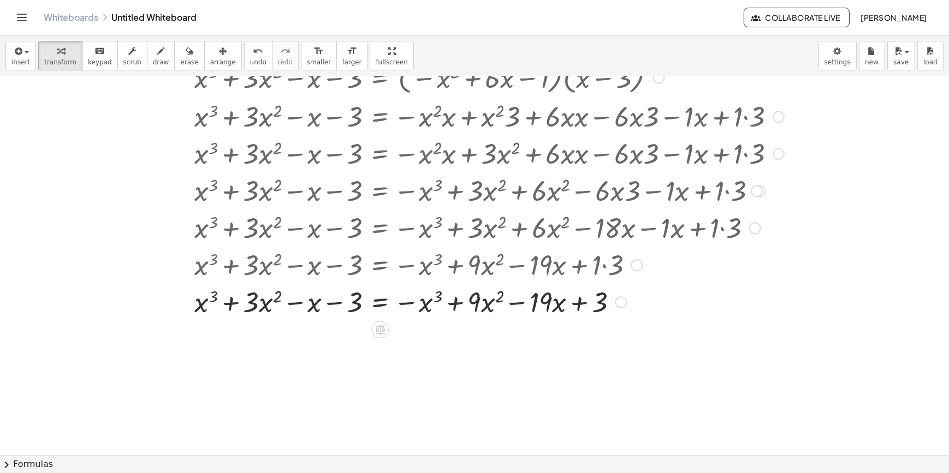
scroll to position [759, 0]
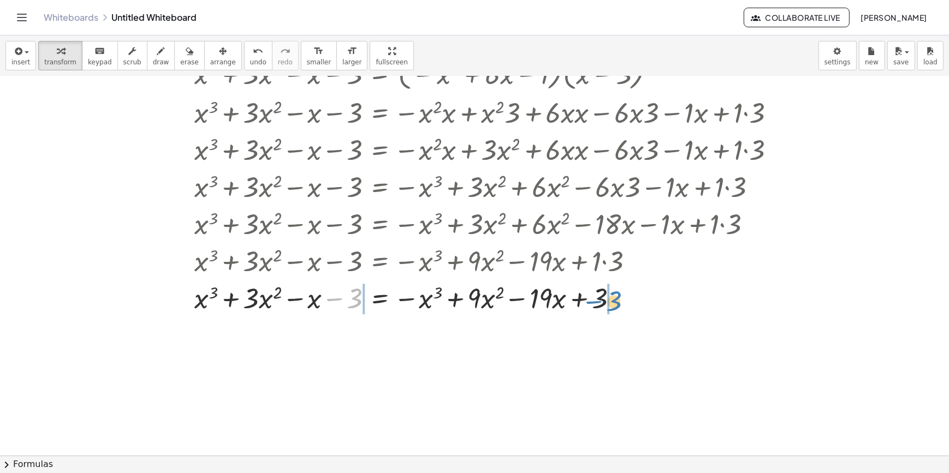
drag, startPoint x: 334, startPoint y: 301, endPoint x: 593, endPoint y: 303, distance: 259.3
click at [593, 303] on div at bounding box center [400, 297] width 778 height 37
click at [632, 297] on div at bounding box center [400, 297] width 778 height 37
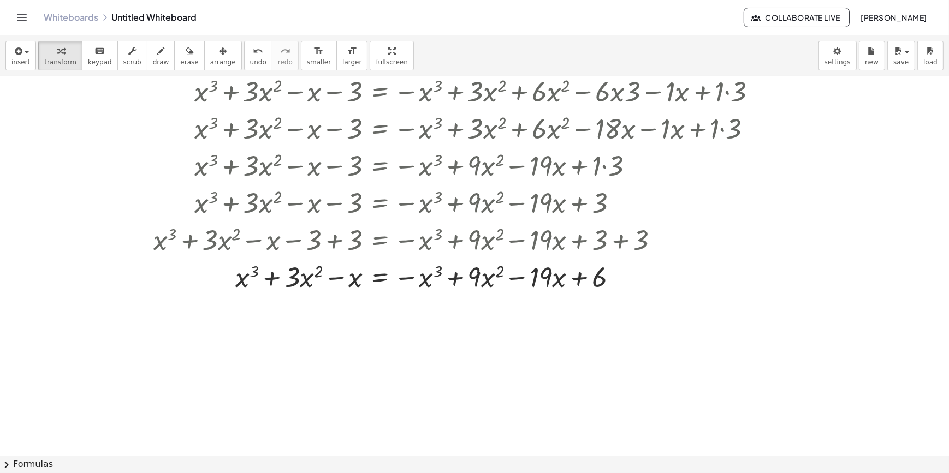
scroll to position [858, 0]
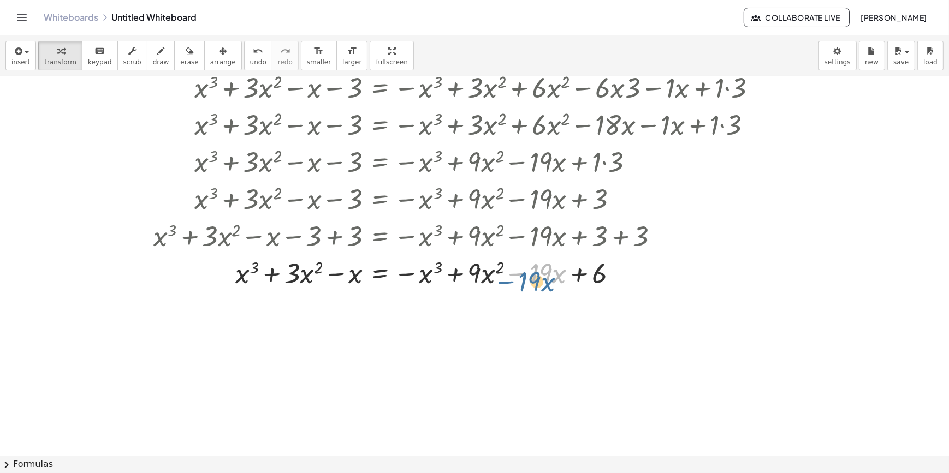
drag, startPoint x: 519, startPoint y: 278, endPoint x: 510, endPoint y: 287, distance: 12.0
click at [510, 287] on div at bounding box center [400, 272] width 778 height 37
drag, startPoint x: 245, startPoint y: 276, endPoint x: 434, endPoint y: 282, distance: 189.5
click at [434, 282] on div at bounding box center [400, 272] width 778 height 37
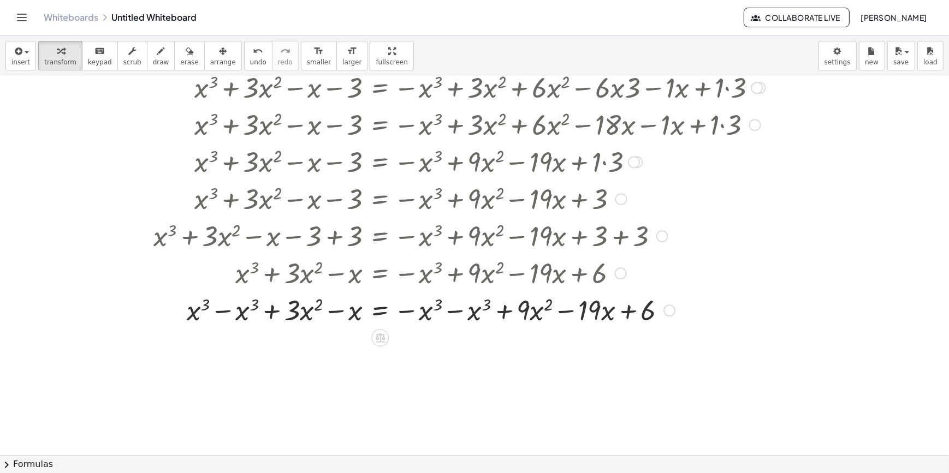
click at [221, 307] on div at bounding box center [400, 309] width 778 height 37
click at [437, 320] on div at bounding box center [400, 309] width 778 height 37
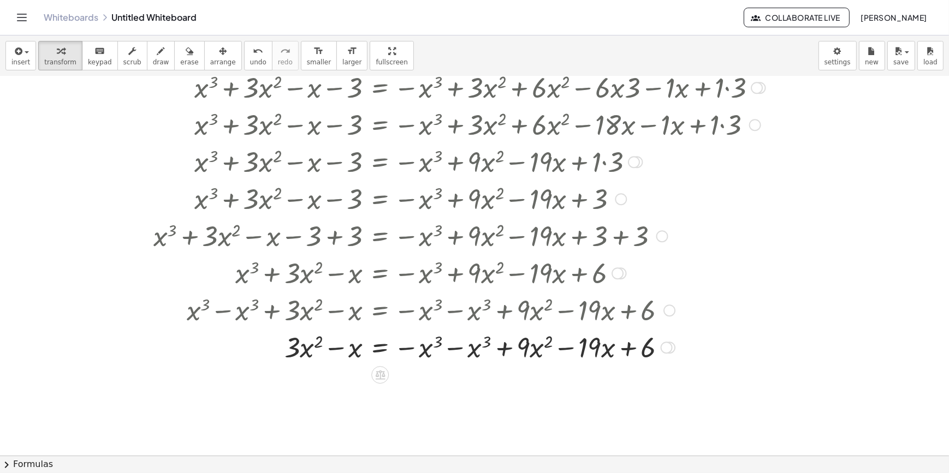
click at [459, 346] on div at bounding box center [400, 346] width 778 height 37
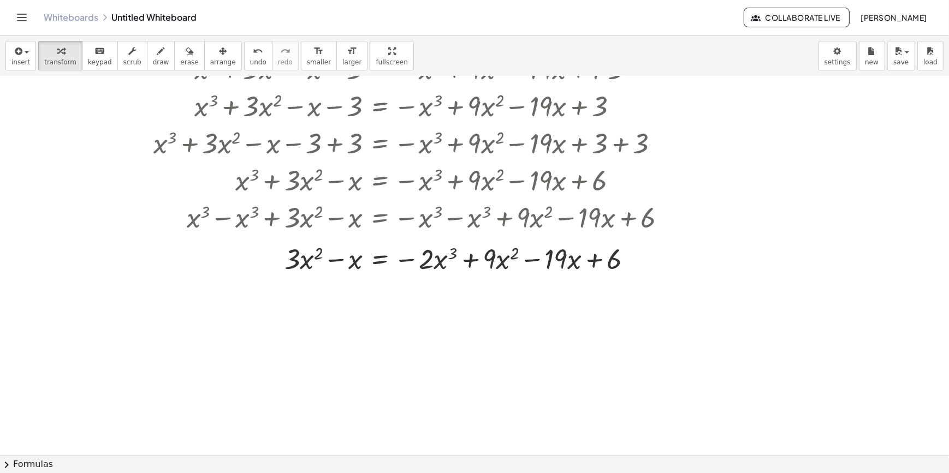
scroll to position [957, 0]
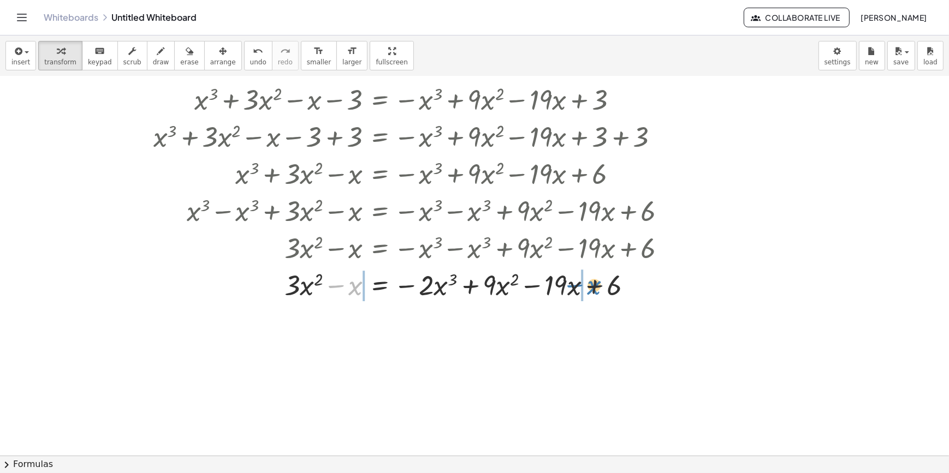
drag, startPoint x: 340, startPoint y: 289, endPoint x: 580, endPoint y: 289, distance: 239.6
click at [580, 289] on div at bounding box center [400, 284] width 778 height 37
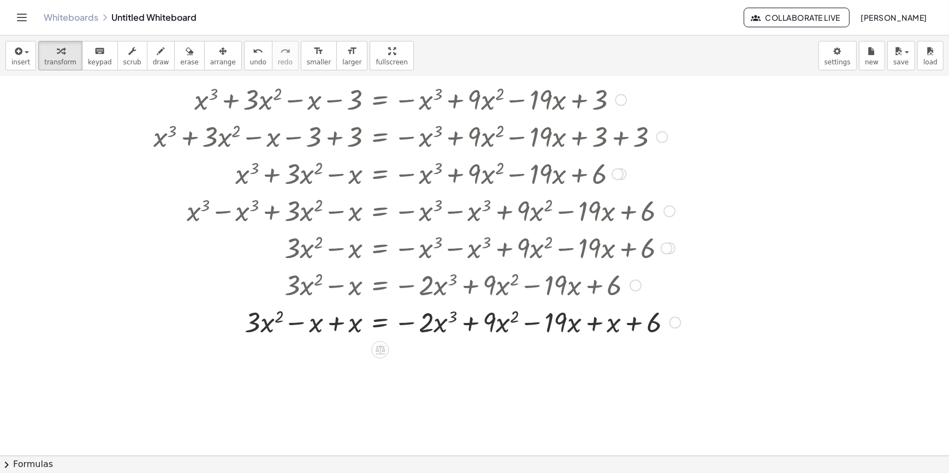
click at [595, 317] on div at bounding box center [400, 321] width 778 height 37
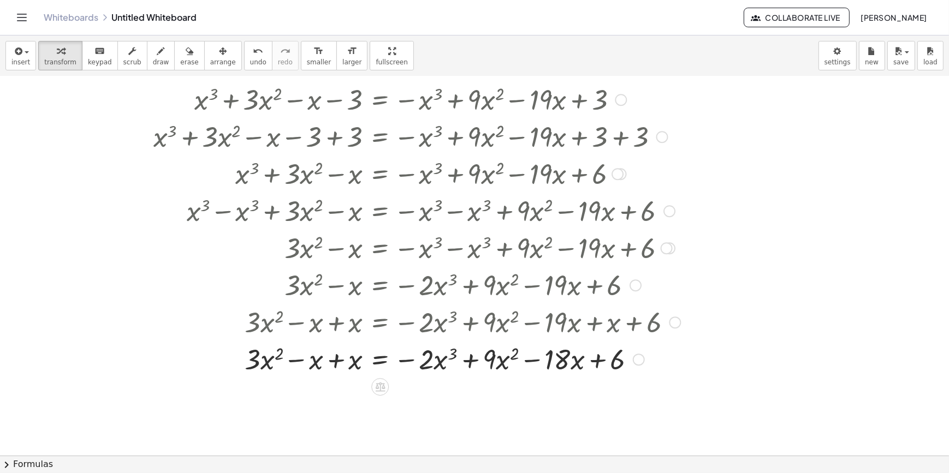
click at [333, 365] on div at bounding box center [400, 358] width 778 height 37
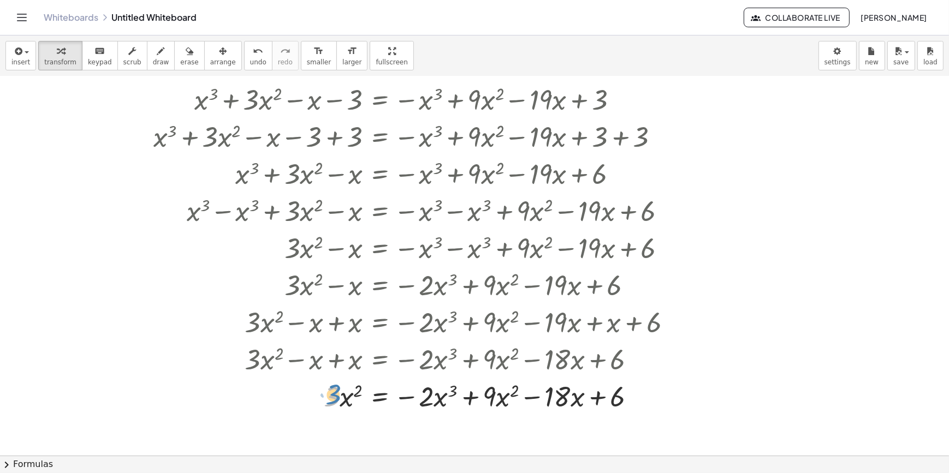
click at [335, 396] on div at bounding box center [400, 395] width 778 height 37
drag, startPoint x: 349, startPoint y: 398, endPoint x: 485, endPoint y: 397, distance: 135.9
click at [485, 397] on div at bounding box center [400, 395] width 778 height 37
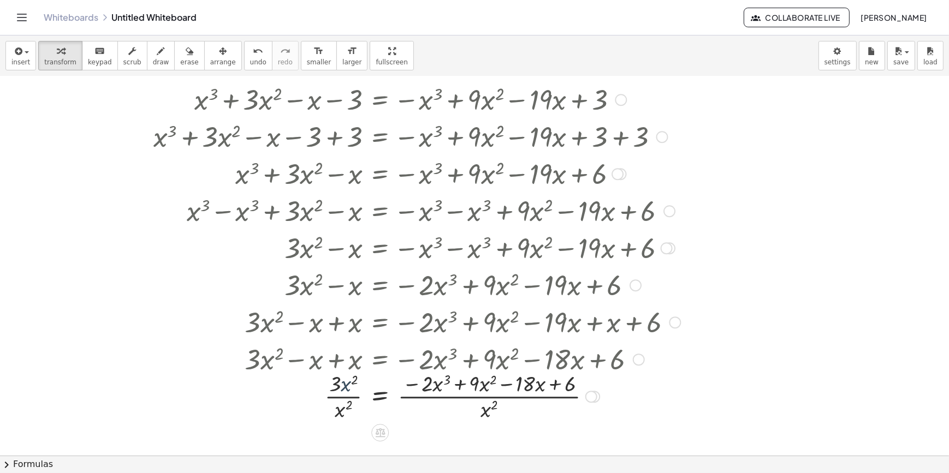
click at [340, 384] on div at bounding box center [400, 395] width 778 height 55
drag, startPoint x: 332, startPoint y: 384, endPoint x: 406, endPoint y: 407, distance: 76.8
click at [406, 407] on div at bounding box center [400, 395] width 778 height 55
click at [250, 55] on div "undo" at bounding box center [258, 50] width 16 height 13
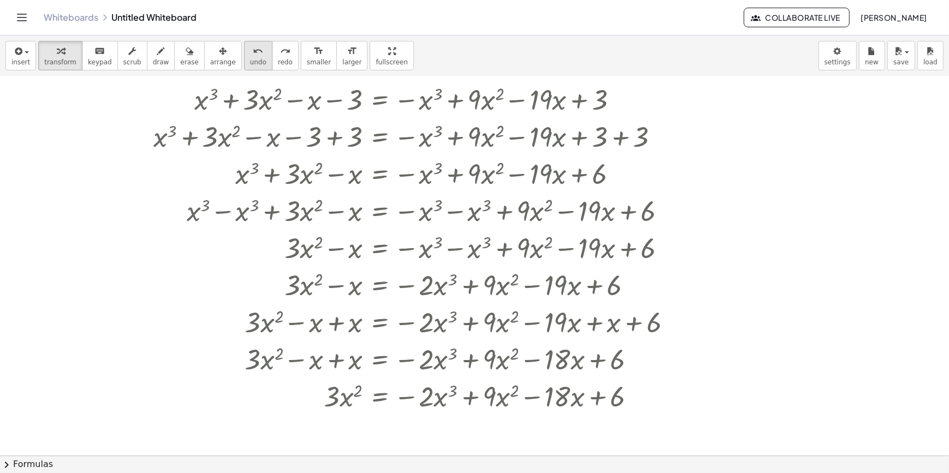
click at [250, 55] on div "undo" at bounding box center [258, 50] width 16 height 13
click at [377, 402] on div at bounding box center [422, 395] width 824 height 37
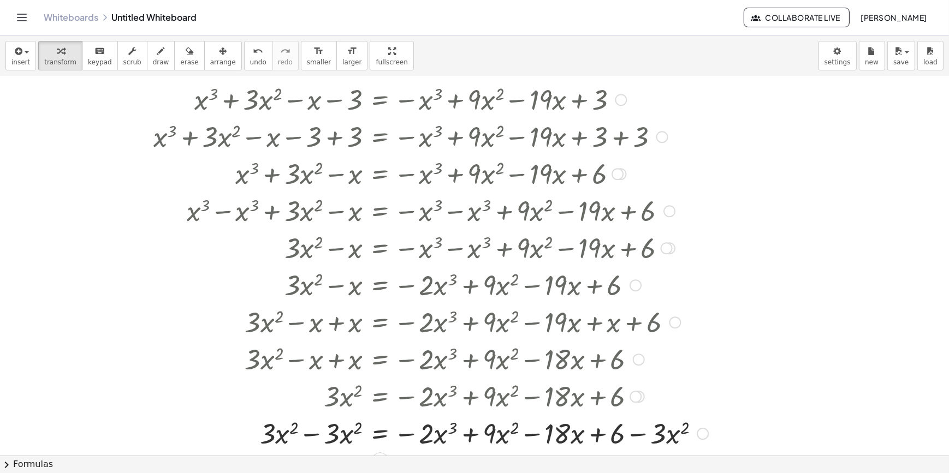
click at [312, 431] on div at bounding box center [400, 432] width 778 height 37
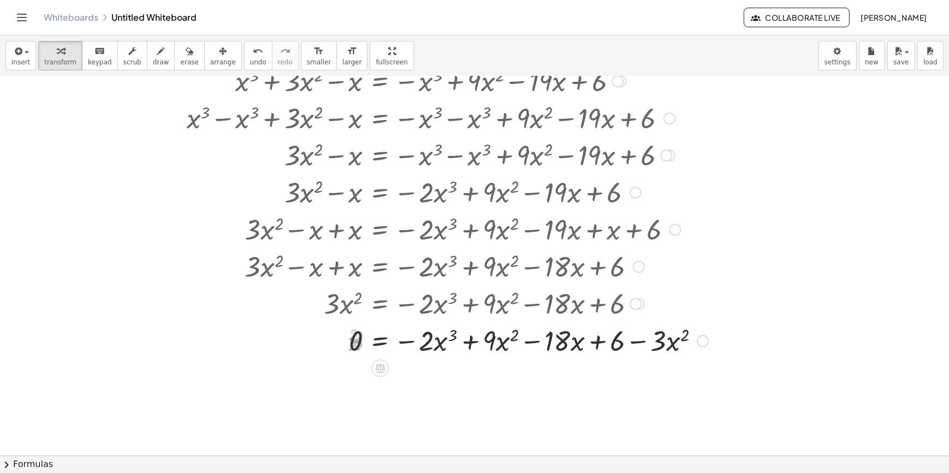
scroll to position [1106, 0]
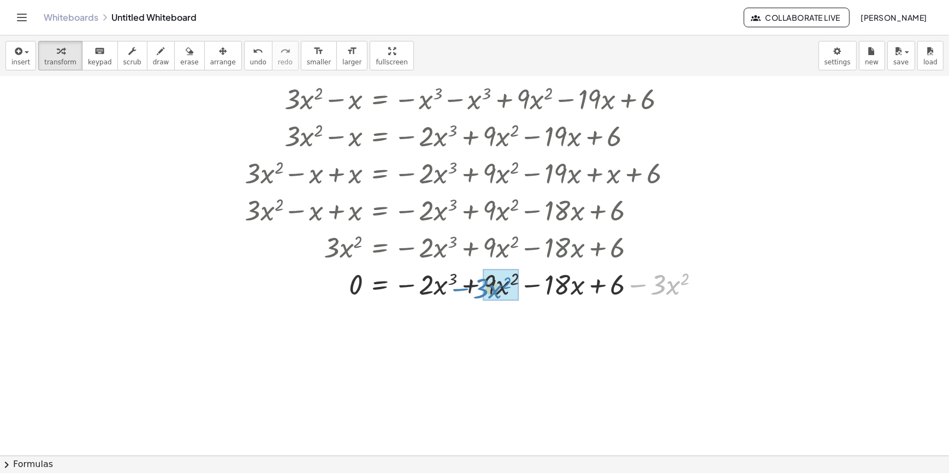
drag, startPoint x: 635, startPoint y: 286, endPoint x: 461, endPoint y: 290, distance: 174.7
click at [461, 290] on div at bounding box center [400, 283] width 778 height 37
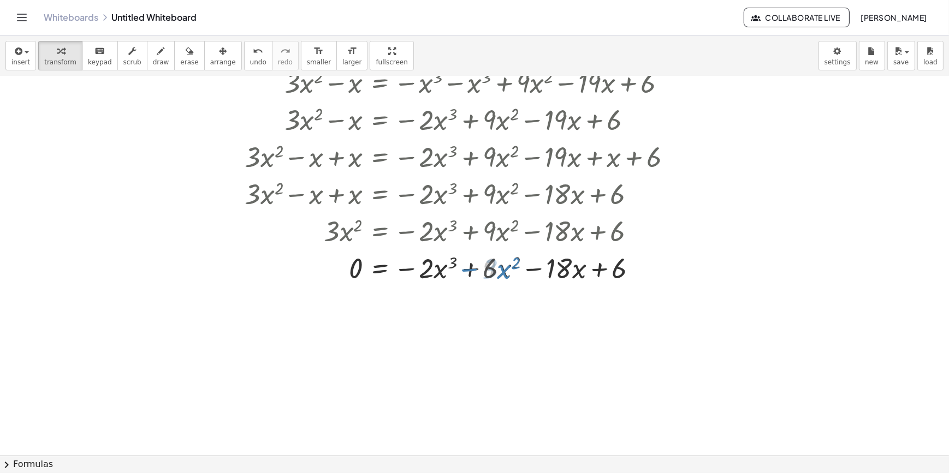
scroll to position [1139, 0]
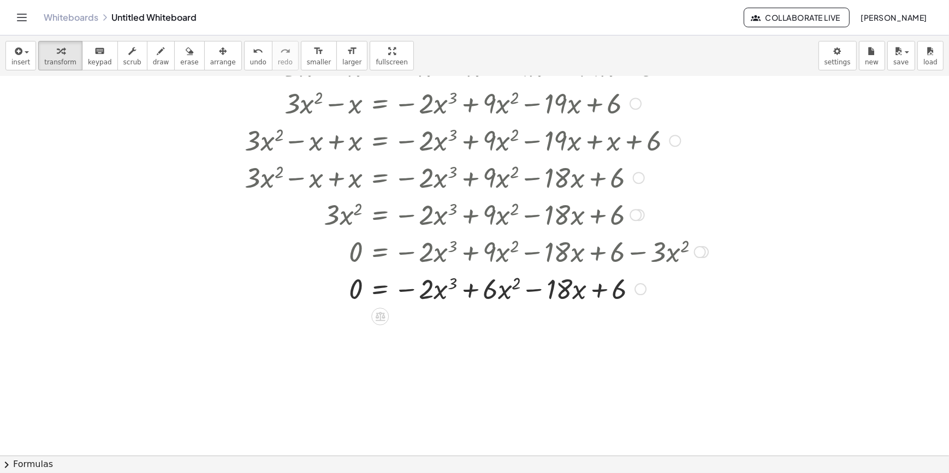
click at [414, 294] on div at bounding box center [400, 288] width 778 height 37
drag, startPoint x: 397, startPoint y: 289, endPoint x: 428, endPoint y: 292, distance: 31.2
click at [428, 292] on div at bounding box center [400, 288] width 778 height 37
click at [472, 293] on div at bounding box center [400, 288] width 778 height 37
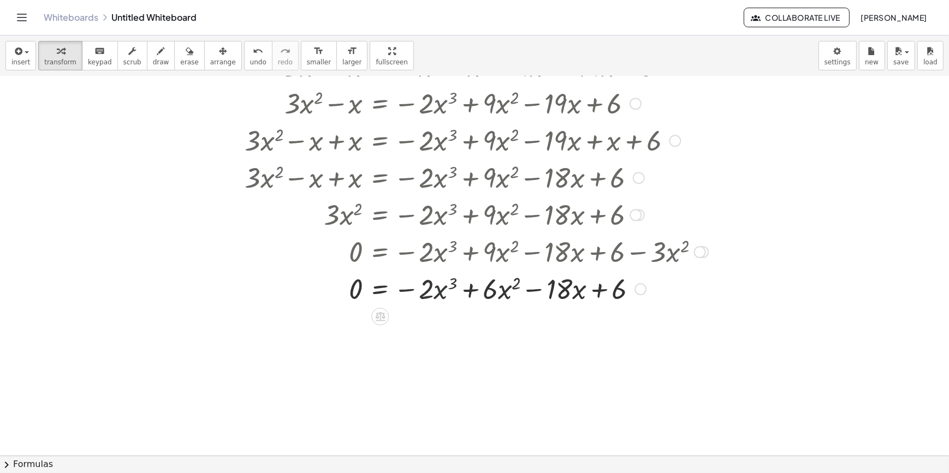
click at [546, 293] on div at bounding box center [400, 288] width 778 height 37
click at [662, 300] on div at bounding box center [400, 288] width 778 height 37
click at [645, 288] on div at bounding box center [640, 289] width 12 height 12
click at [153, 65] on span "draw" at bounding box center [161, 62] width 16 height 8
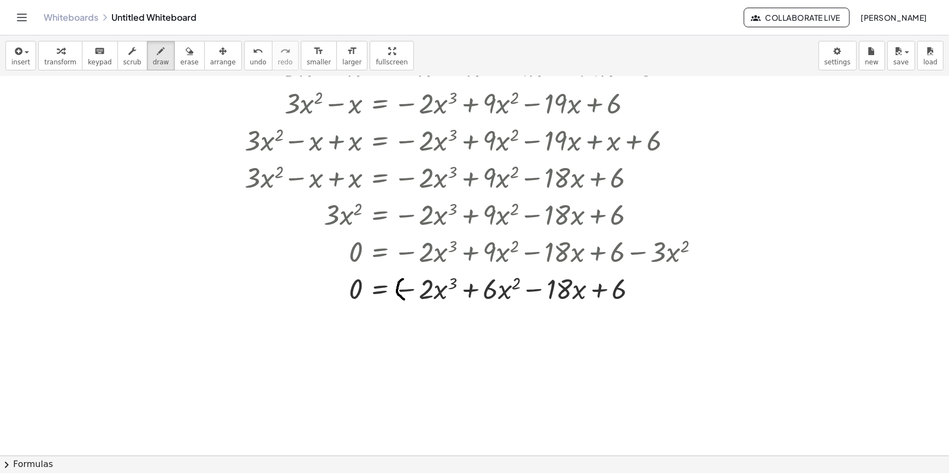
drag, startPoint x: 403, startPoint y: 279, endPoint x: 406, endPoint y: 300, distance: 21.5
drag, startPoint x: 521, startPoint y: 276, endPoint x: 516, endPoint y: 301, distance: 25.2
drag, startPoint x: 537, startPoint y: 274, endPoint x: 544, endPoint y: 300, distance: 27.3
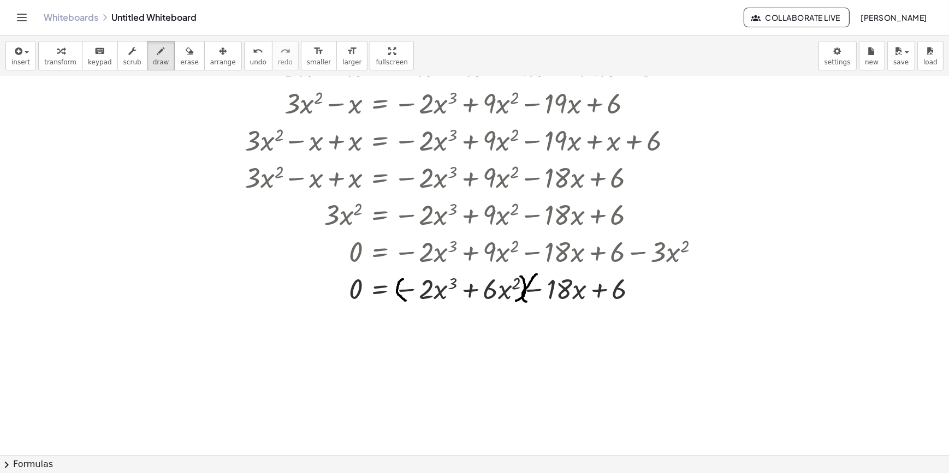
drag, startPoint x: 628, startPoint y: 272, endPoint x: 624, endPoint y: 299, distance: 26.9
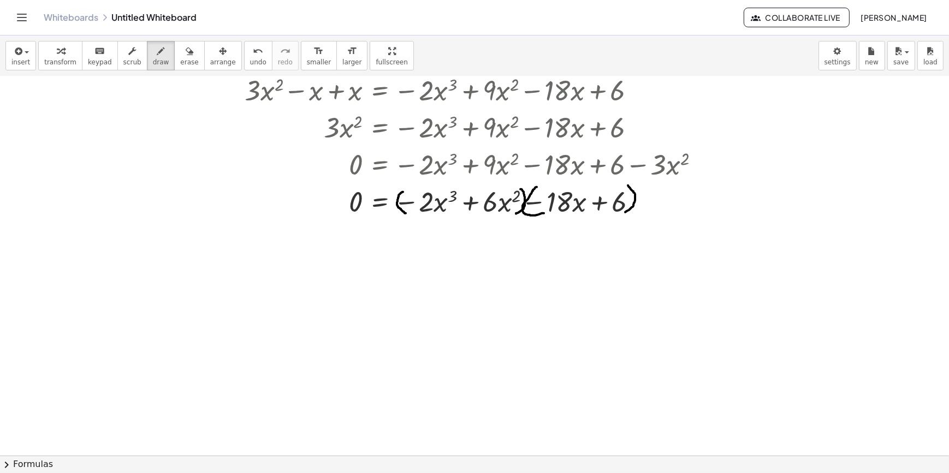
scroll to position [1239, 0]
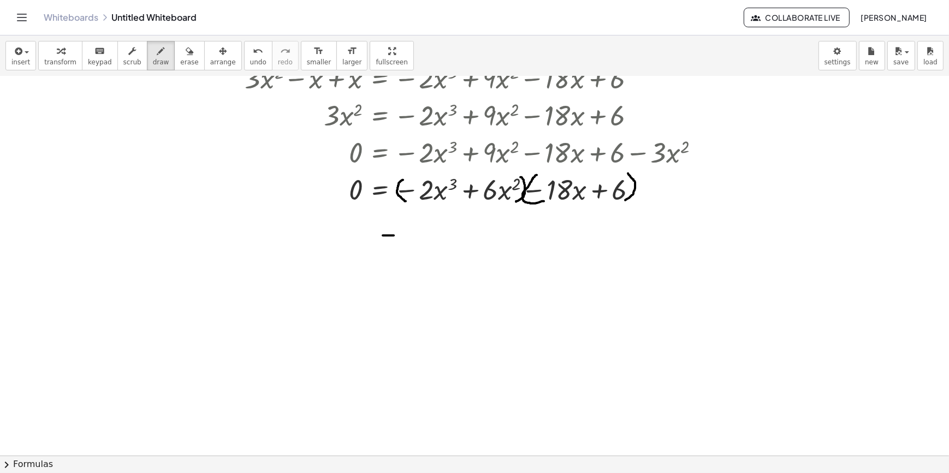
drag, startPoint x: 383, startPoint y: 235, endPoint x: 394, endPoint y: 235, distance: 10.9
click at [250, 61] on span "undo" at bounding box center [258, 62] width 16 height 8
drag, startPoint x: 415, startPoint y: 231, endPoint x: 426, endPoint y: 241, distance: 15.1
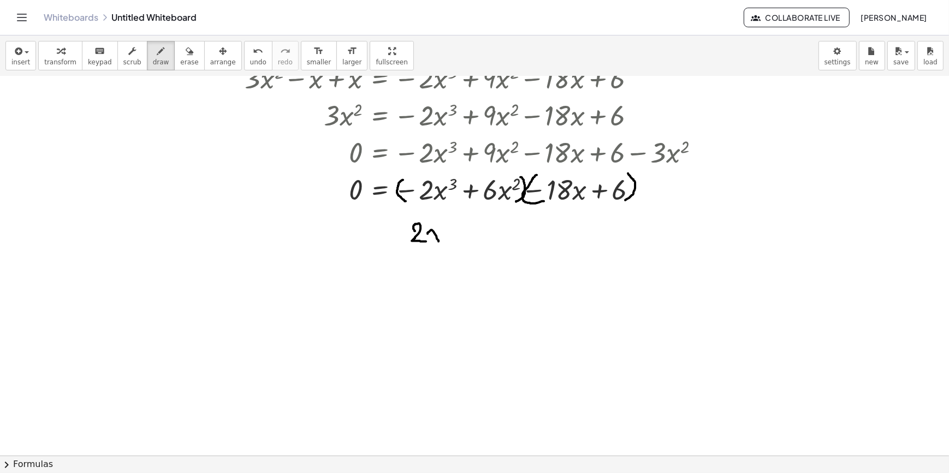
drag, startPoint x: 427, startPoint y: 234, endPoint x: 444, endPoint y: 237, distance: 17.2
drag, startPoint x: 439, startPoint y: 230, endPoint x: 430, endPoint y: 242, distance: 15.2
drag, startPoint x: 443, startPoint y: 222, endPoint x: 451, endPoint y: 228, distance: 9.7
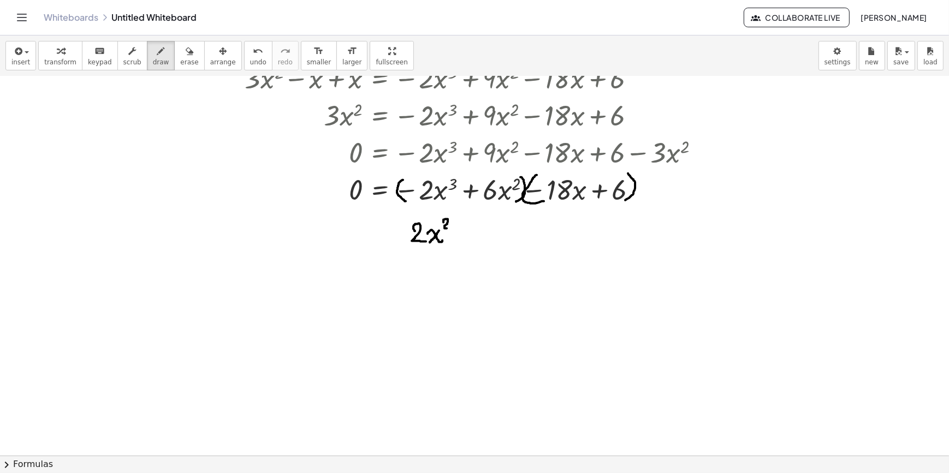
drag, startPoint x: 465, startPoint y: 218, endPoint x: 466, endPoint y: 247, distance: 28.4
drag, startPoint x: 465, startPoint y: 235, endPoint x: 474, endPoint y: 235, distance: 9.3
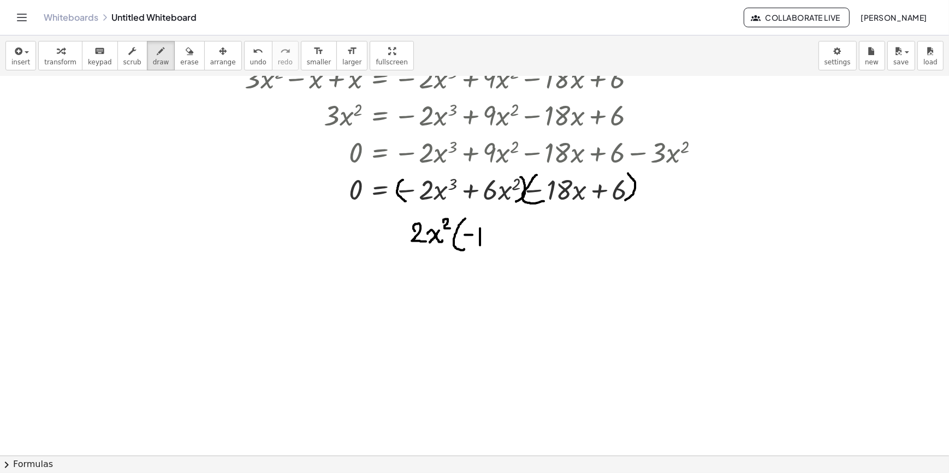
drag, startPoint x: 480, startPoint y: 228, endPoint x: 480, endPoint y: 245, distance: 16.9
click at [253, 52] on icon "undo" at bounding box center [258, 51] width 10 height 13
drag, startPoint x: 477, startPoint y: 233, endPoint x: 491, endPoint y: 240, distance: 15.6
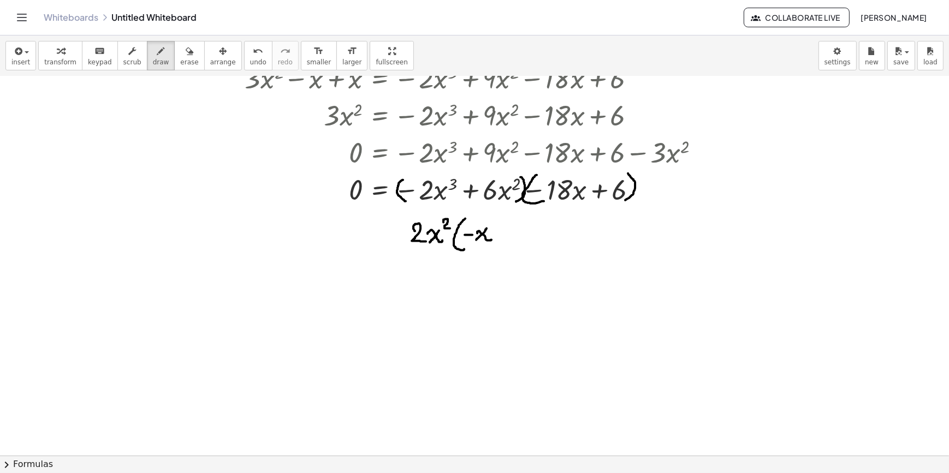
drag, startPoint x: 486, startPoint y: 228, endPoint x: 476, endPoint y: 240, distance: 15.5
drag, startPoint x: 498, startPoint y: 230, endPoint x: 498, endPoint y: 239, distance: 8.7
drag, startPoint x: 495, startPoint y: 234, endPoint x: 502, endPoint y: 234, distance: 7.6
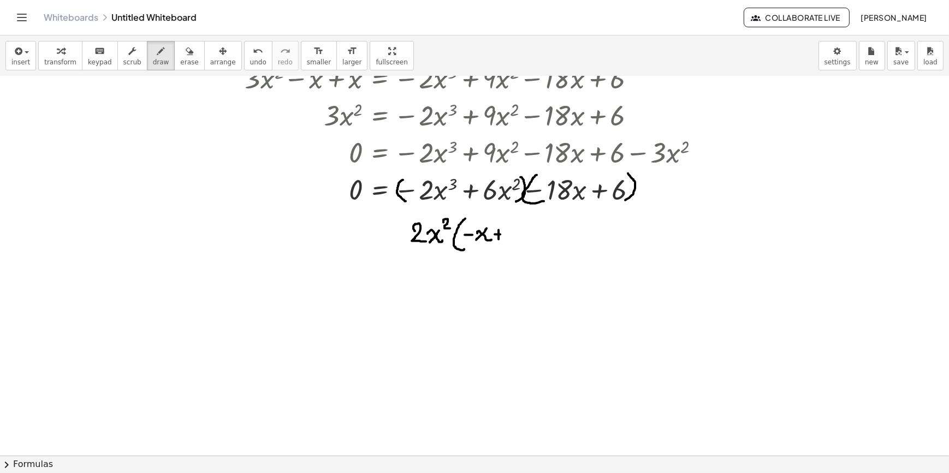
drag, startPoint x: 506, startPoint y: 229, endPoint x: 508, endPoint y: 245, distance: 16.0
drag, startPoint x: 515, startPoint y: 218, endPoint x: 519, endPoint y: 252, distance: 34.6
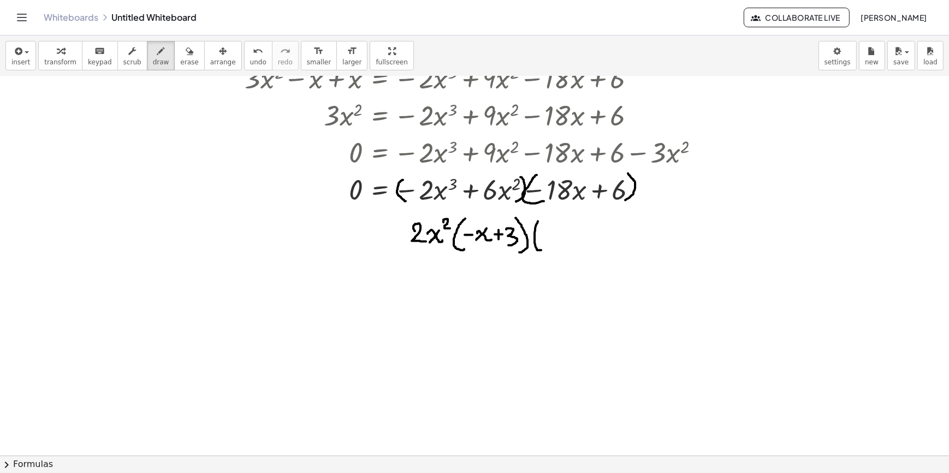
drag, startPoint x: 538, startPoint y: 221, endPoint x: 541, endPoint y: 250, distance: 29.1
click at [250, 61] on span "undo" at bounding box center [258, 62] width 16 height 8
drag, startPoint x: 542, startPoint y: 228, endPoint x: 544, endPoint y: 240, distance: 12.1
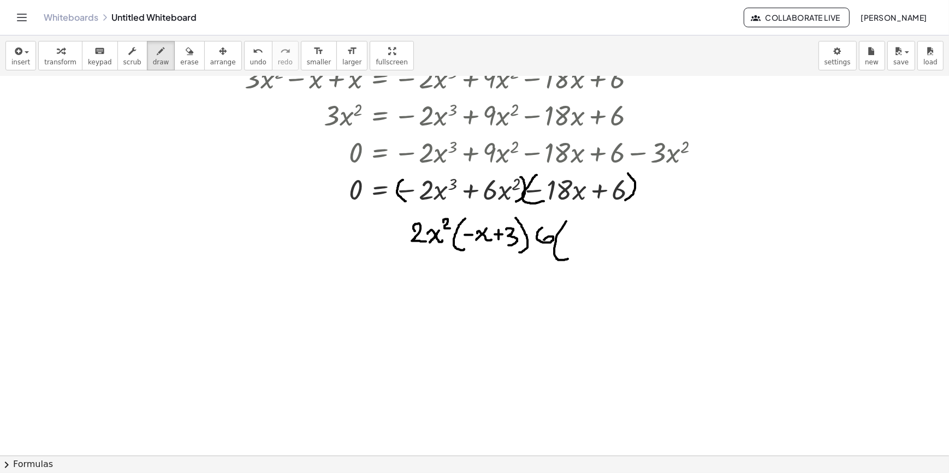
drag, startPoint x: 566, startPoint y: 221, endPoint x: 571, endPoint y: 256, distance: 35.3
click at [247, 61] on button "undo undo" at bounding box center [258, 55] width 28 height 29
drag, startPoint x: 564, startPoint y: 223, endPoint x: 568, endPoint y: 254, distance: 30.7
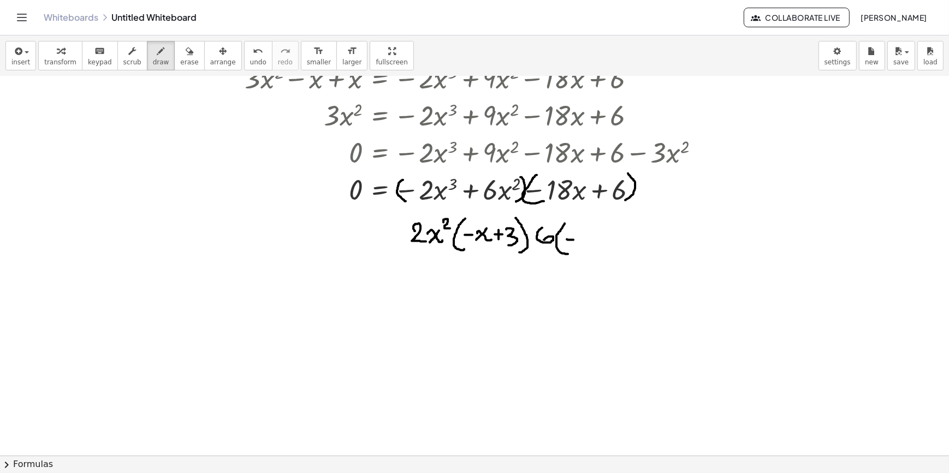
drag, startPoint x: 567, startPoint y: 239, endPoint x: 585, endPoint y: 243, distance: 19.1
click at [250, 59] on span "undo" at bounding box center [258, 62] width 16 height 8
drag, startPoint x: 564, startPoint y: 238, endPoint x: 574, endPoint y: 238, distance: 9.3
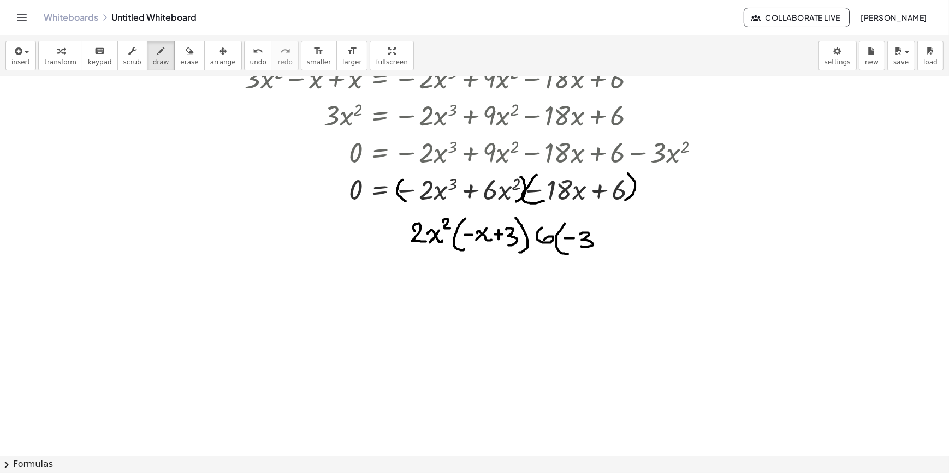
drag, startPoint x: 580, startPoint y: 234, endPoint x: 581, endPoint y: 246, distance: 12.1
click at [253, 55] on icon "undo" at bounding box center [258, 51] width 10 height 13
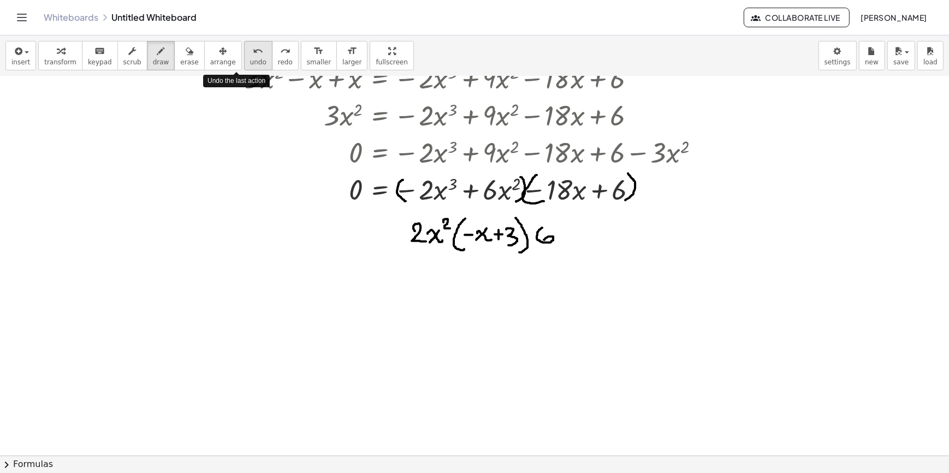
click at [253, 55] on icon "undo" at bounding box center [258, 51] width 10 height 13
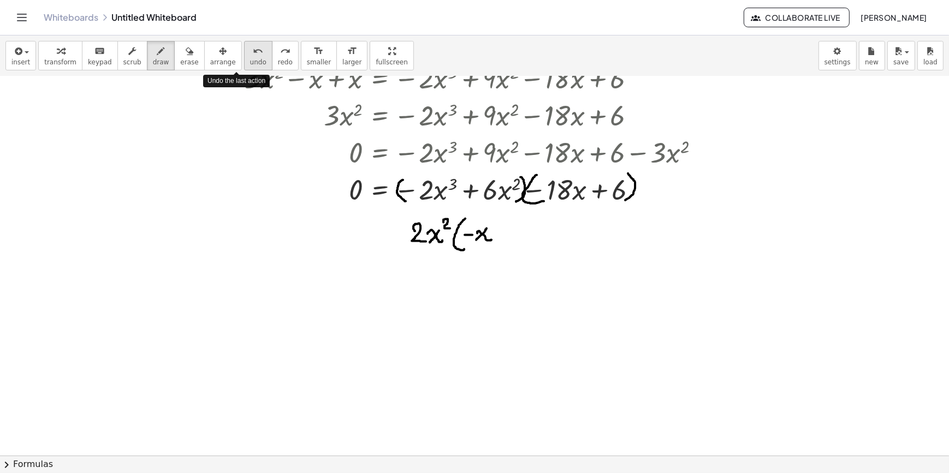
click at [253, 55] on icon "undo" at bounding box center [258, 51] width 10 height 13
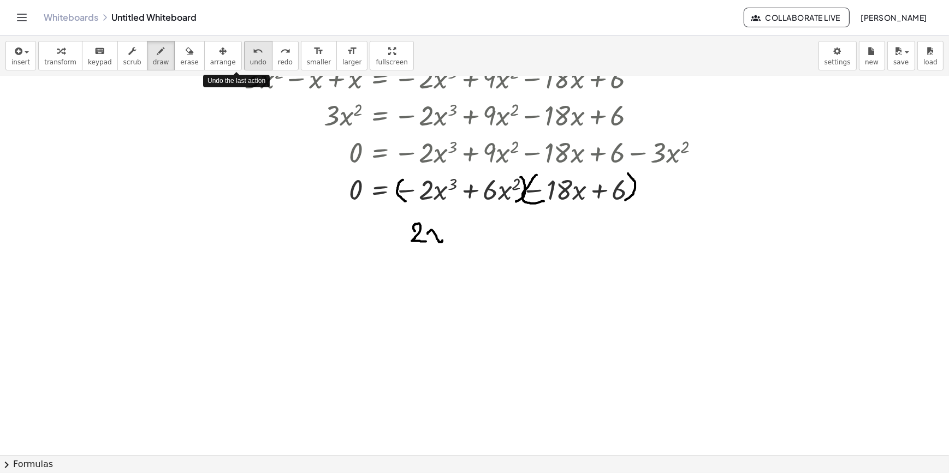
click at [253, 55] on icon "undo" at bounding box center [258, 51] width 10 height 13
drag, startPoint x: 419, startPoint y: 221, endPoint x: 420, endPoint y: 245, distance: 24.0
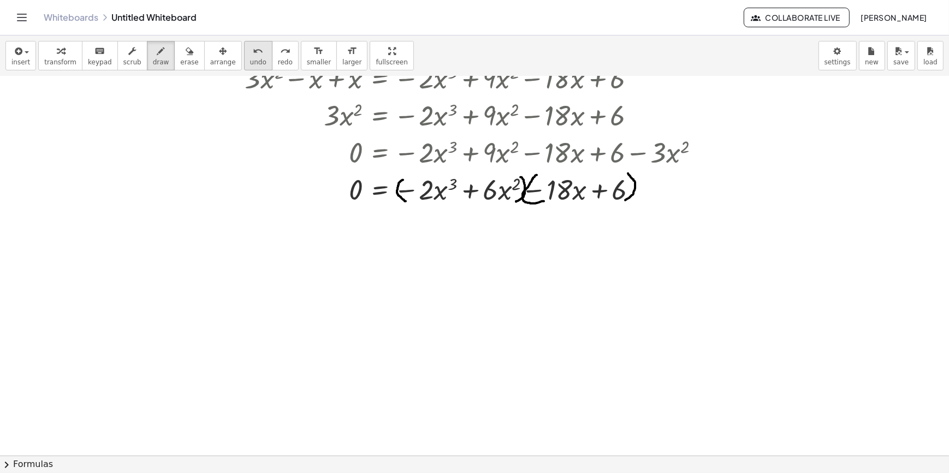
click at [253, 47] on icon "undo" at bounding box center [258, 51] width 10 height 13
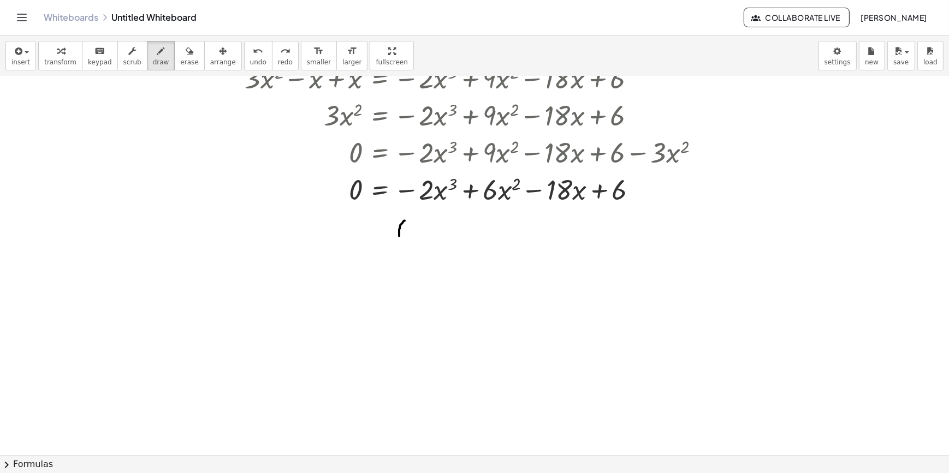
drag, startPoint x: 404, startPoint y: 221, endPoint x: 409, endPoint y: 245, distance: 24.4
drag, startPoint x: 407, startPoint y: 234, endPoint x: 414, endPoint y: 234, distance: 7.1
drag, startPoint x: 419, startPoint y: 229, endPoint x: 433, endPoint y: 244, distance: 20.1
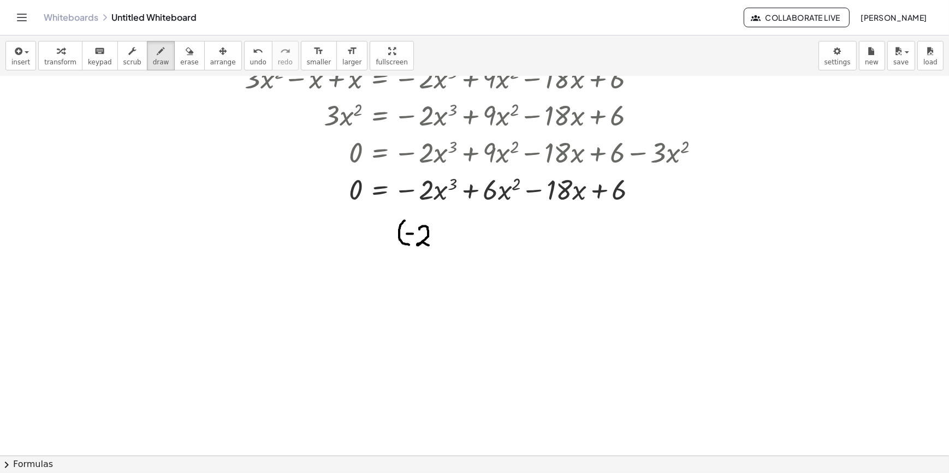
drag, startPoint x: 436, startPoint y: 236, endPoint x: 447, endPoint y: 240, distance: 12.1
drag, startPoint x: 442, startPoint y: 234, endPoint x: 437, endPoint y: 243, distance: 10.3
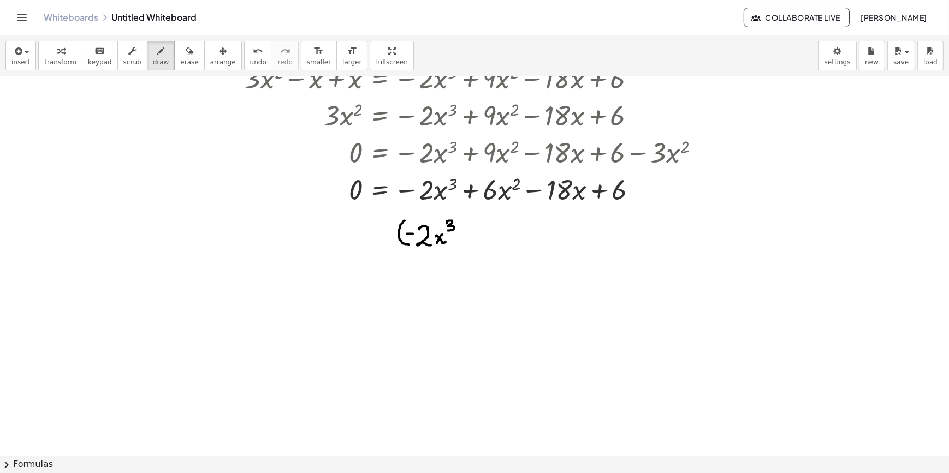
drag, startPoint x: 446, startPoint y: 223, endPoint x: 448, endPoint y: 230, distance: 7.2
click at [245, 51] on button "undo undo" at bounding box center [258, 55] width 28 height 29
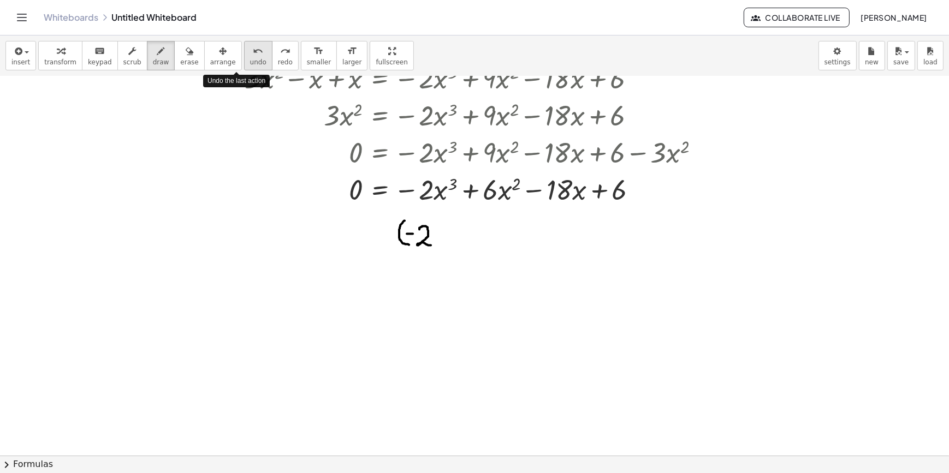
click at [245, 51] on button "undo undo" at bounding box center [258, 55] width 28 height 29
drag, startPoint x: 401, startPoint y: 181, endPoint x: 401, endPoint y: 207, distance: 26.8
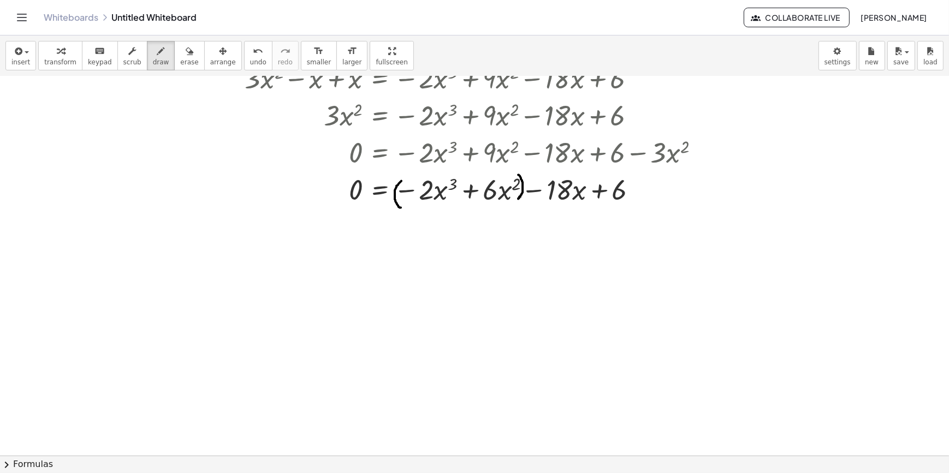
drag, startPoint x: 518, startPoint y: 175, endPoint x: 517, endPoint y: 199, distance: 24.0
drag, startPoint x: 533, startPoint y: 175, endPoint x: 533, endPoint y: 200, distance: 25.1
drag, startPoint x: 623, startPoint y: 176, endPoint x: 622, endPoint y: 205, distance: 29.0
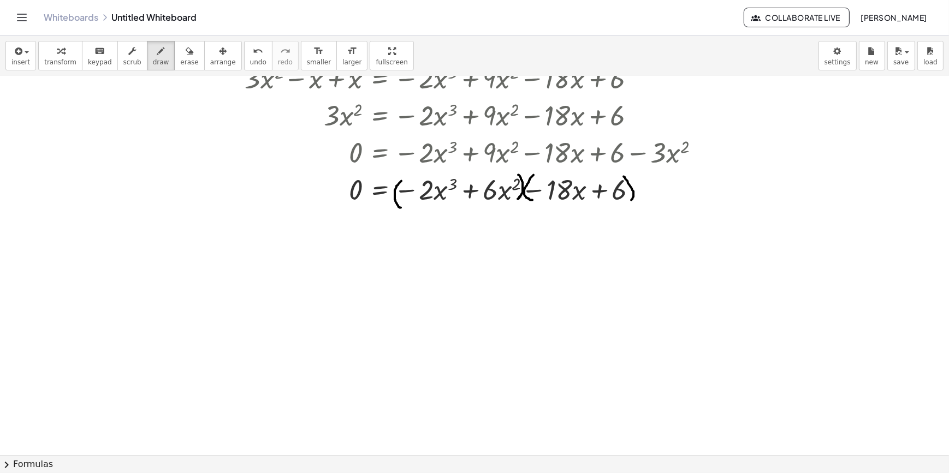
drag, startPoint x: 389, startPoint y: 240, endPoint x: 397, endPoint y: 240, distance: 8.2
drag, startPoint x: 401, startPoint y: 237, endPoint x: 409, endPoint y: 249, distance: 14.1
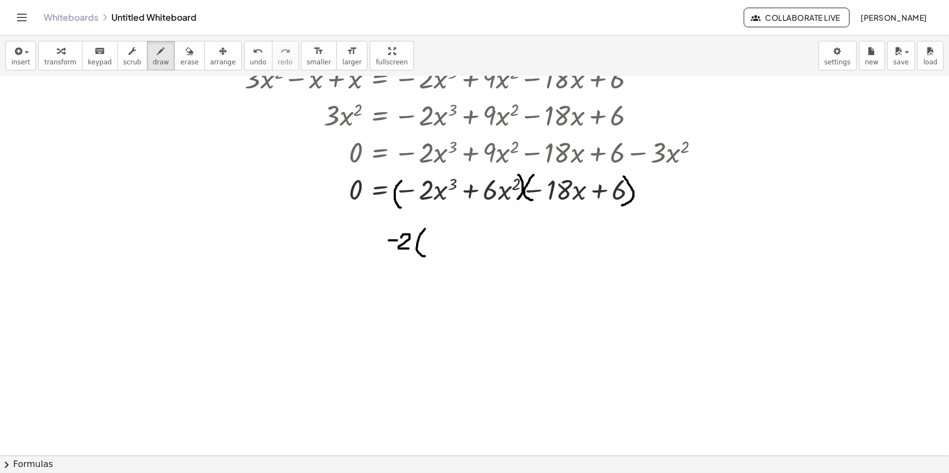
drag, startPoint x: 425, startPoint y: 229, endPoint x: 426, endPoint y: 256, distance: 27.3
click at [250, 59] on span "undo" at bounding box center [258, 62] width 16 height 8
drag, startPoint x: 415, startPoint y: 242, endPoint x: 429, endPoint y: 248, distance: 15.4
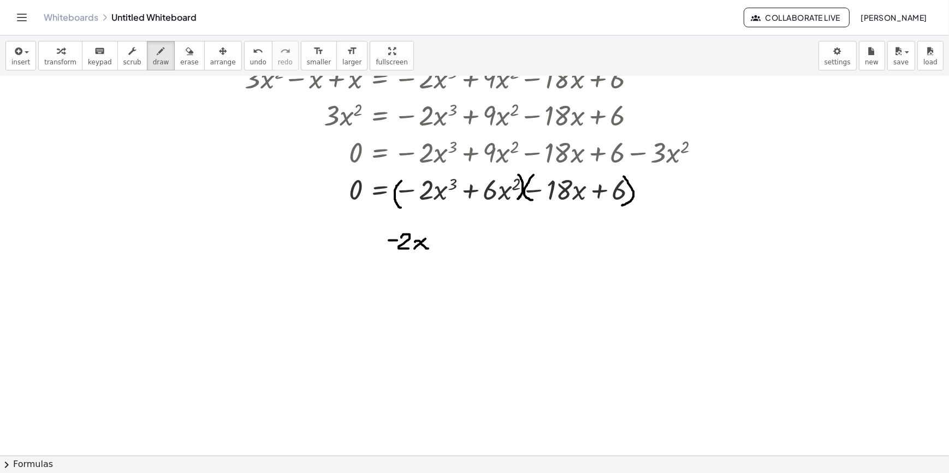
drag, startPoint x: 425, startPoint y: 239, endPoint x: 414, endPoint y: 248, distance: 14.7
drag, startPoint x: 433, startPoint y: 232, endPoint x: 438, endPoint y: 239, distance: 8.2
drag, startPoint x: 451, startPoint y: 225, endPoint x: 453, endPoint y: 252, distance: 26.3
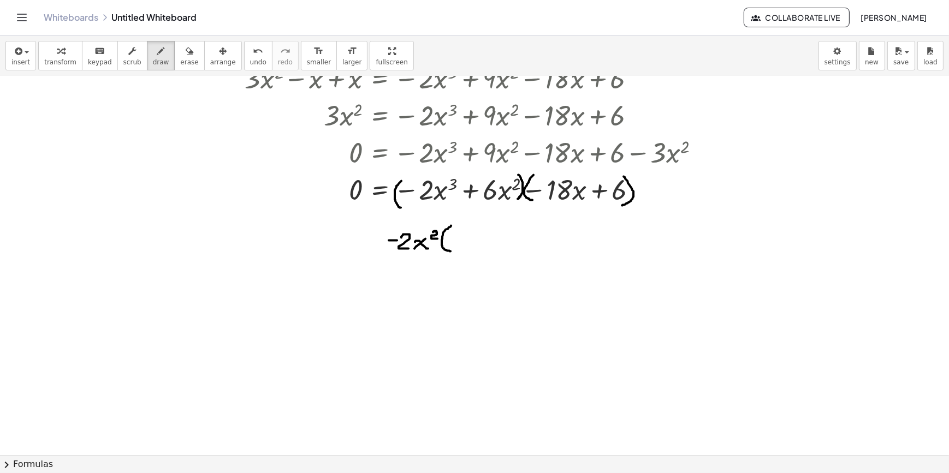
drag, startPoint x: 456, startPoint y: 236, endPoint x: 469, endPoint y: 244, distance: 15.4
drag, startPoint x: 466, startPoint y: 234, endPoint x: 457, endPoint y: 245, distance: 13.6
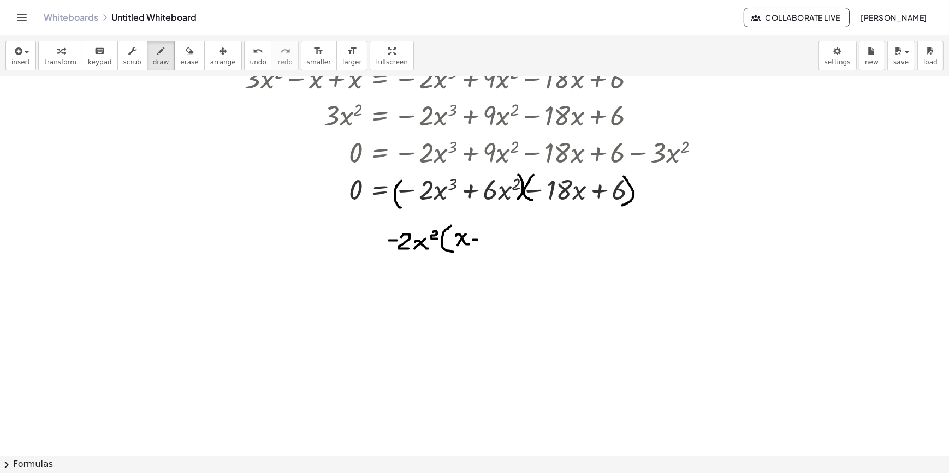
drag, startPoint x: 473, startPoint y: 240, endPoint x: 479, endPoint y: 240, distance: 6.0
drag, startPoint x: 483, startPoint y: 234, endPoint x: 485, endPoint y: 243, distance: 9.5
drag, startPoint x: 491, startPoint y: 225, endPoint x: 494, endPoint y: 253, distance: 28.0
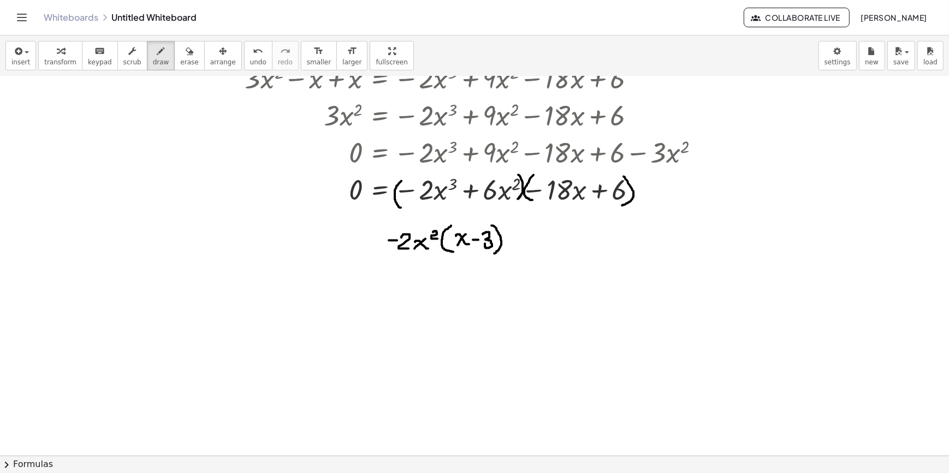
drag, startPoint x: 508, startPoint y: 240, endPoint x: 516, endPoint y: 241, distance: 8.9
drag, startPoint x: 528, startPoint y: 233, endPoint x: 527, endPoint y: 247, distance: 14.8
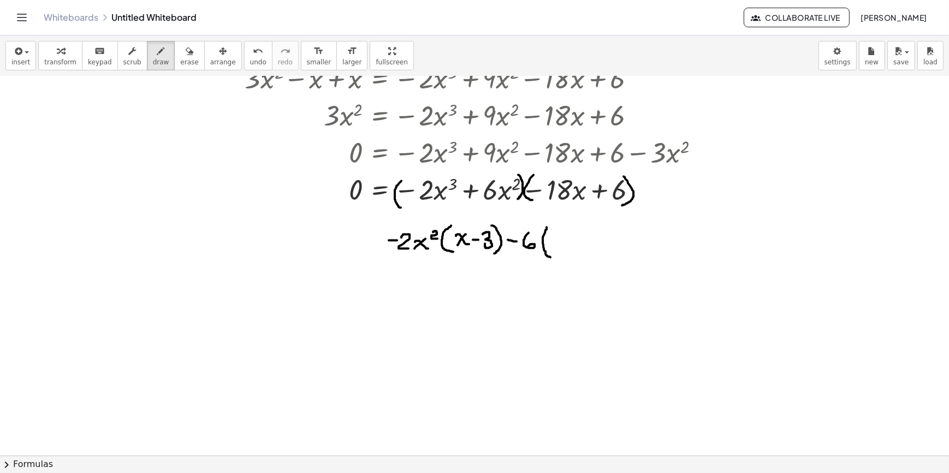
drag, startPoint x: 546, startPoint y: 227, endPoint x: 557, endPoint y: 256, distance: 30.7
drag, startPoint x: 551, startPoint y: 237, endPoint x: 552, endPoint y: 248, distance: 10.9
drag, startPoint x: 565, startPoint y: 242, endPoint x: 576, endPoint y: 247, distance: 11.5
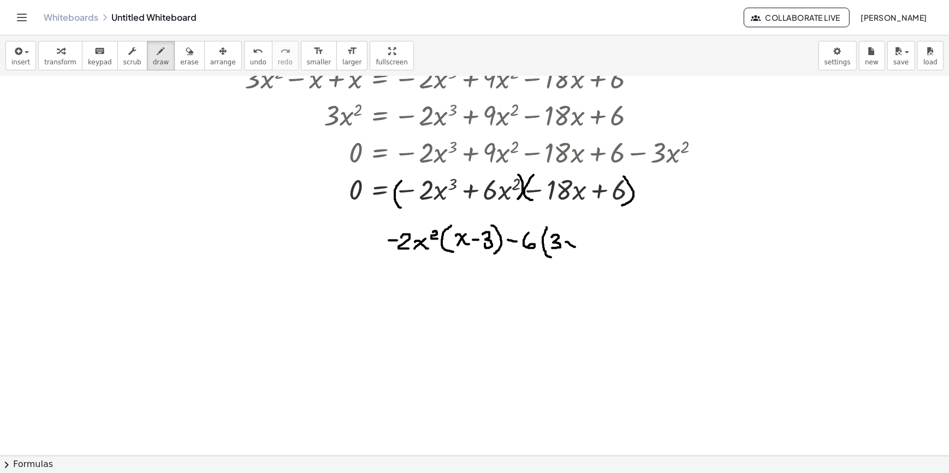
drag, startPoint x: 573, startPoint y: 240, endPoint x: 566, endPoint y: 250, distance: 12.6
drag, startPoint x: 580, startPoint y: 242, endPoint x: 586, endPoint y: 242, distance: 6.0
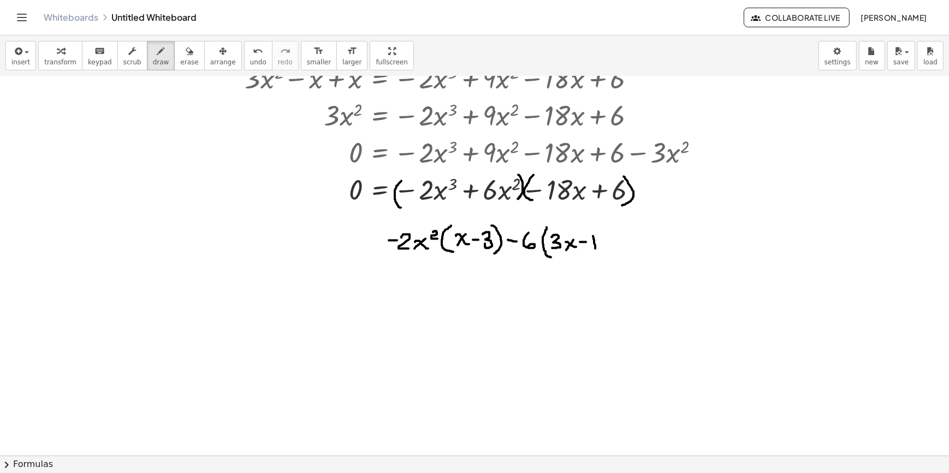
drag, startPoint x: 593, startPoint y: 236, endPoint x: 595, endPoint y: 248, distance: 12.7
drag, startPoint x: 596, startPoint y: 227, endPoint x: 601, endPoint y: 259, distance: 32.0
click at [53, 63] on span "transform" at bounding box center [60, 62] width 32 height 8
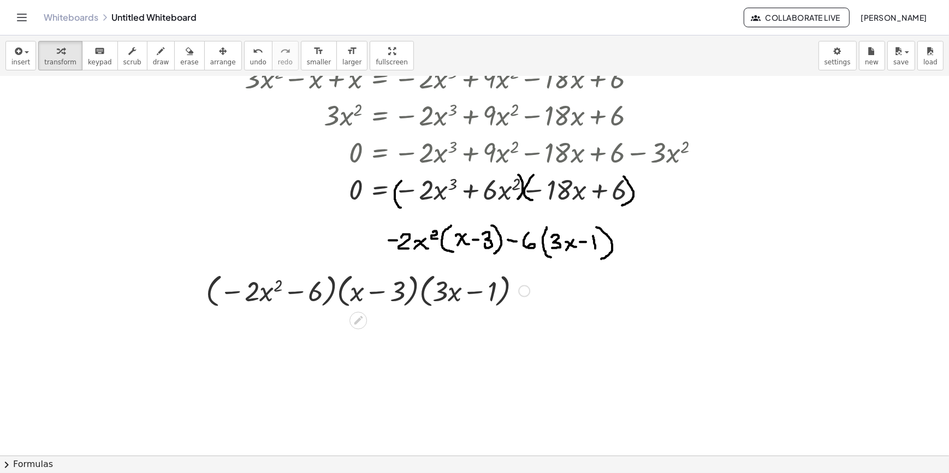
click at [328, 291] on div at bounding box center [367, 290] width 335 height 41
click at [339, 292] on div at bounding box center [367, 290] width 335 height 41
click at [339, 292] on div at bounding box center [368, 290] width 422 height 41
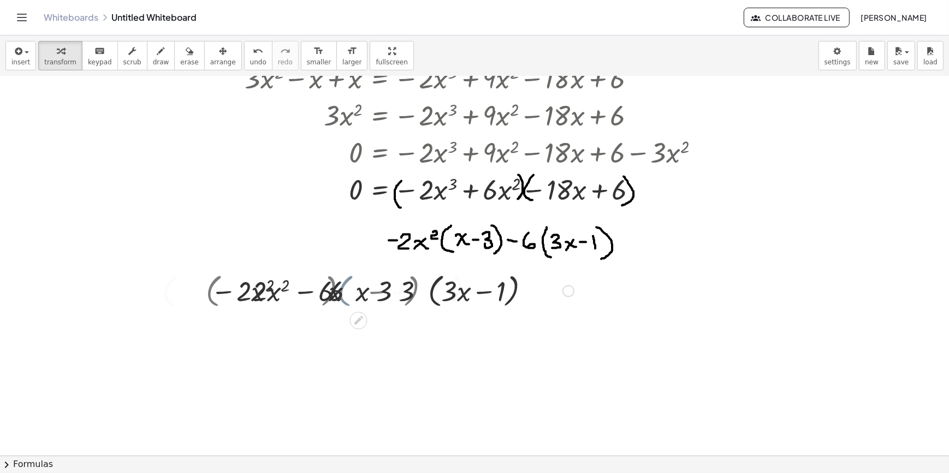
click at [339, 292] on div at bounding box center [368, 290] width 422 height 41
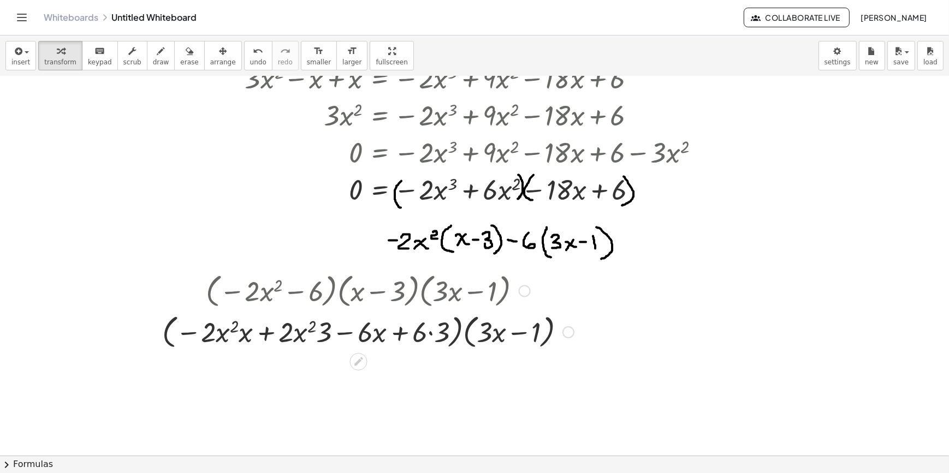
click at [469, 340] on div at bounding box center [368, 331] width 422 height 41
click at [469, 340] on div at bounding box center [363, 331] width 755 height 37
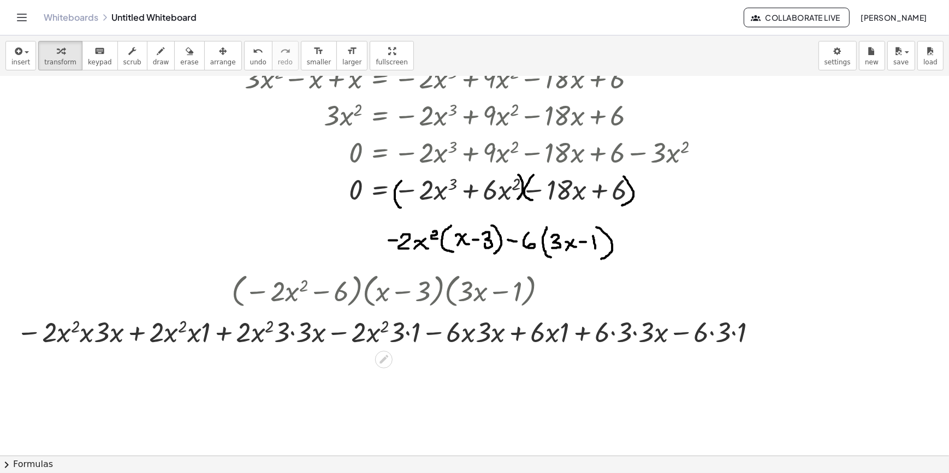
scroll to position [1288, 0]
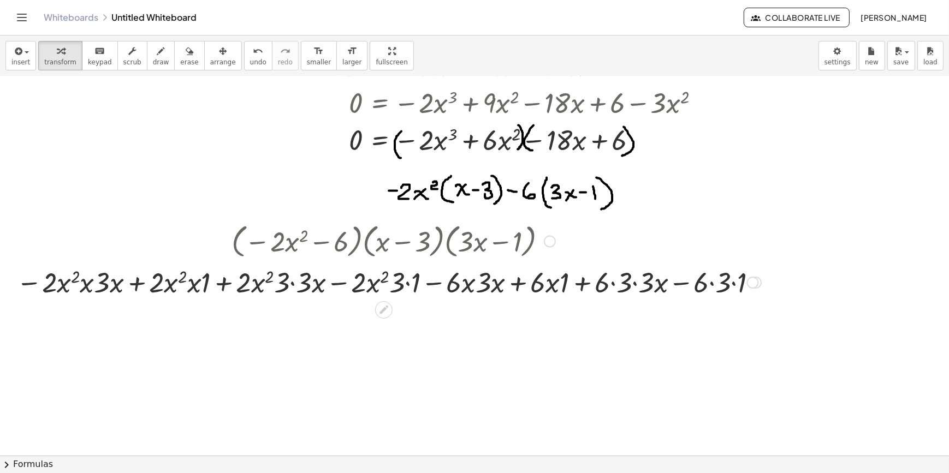
click at [726, 285] on div at bounding box center [388, 281] width 755 height 37
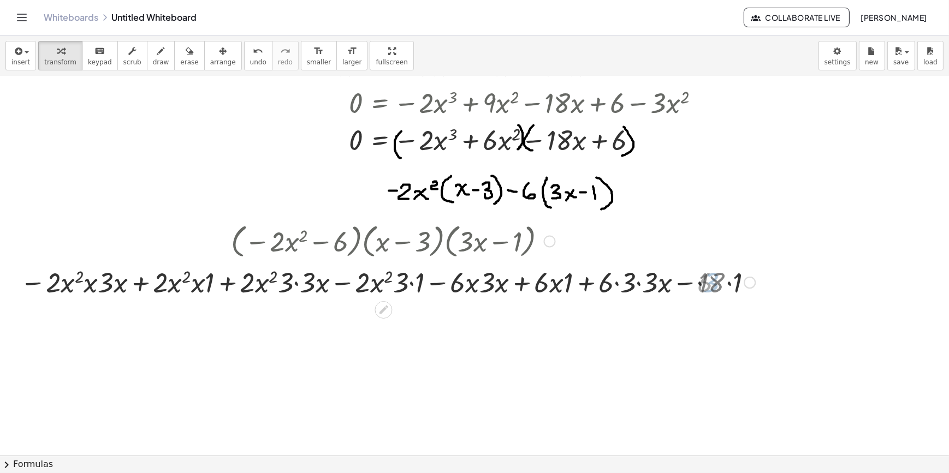
click at [726, 285] on div at bounding box center [388, 281] width 744 height 37
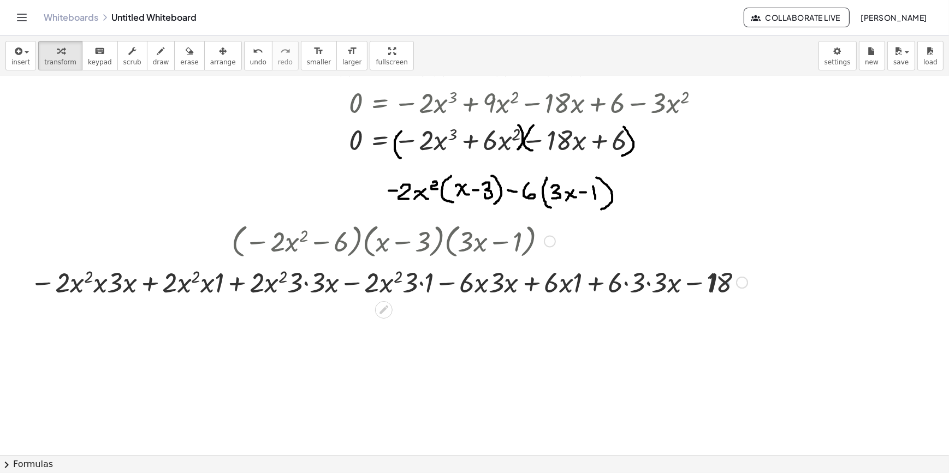
click at [684, 289] on div at bounding box center [388, 281] width 755 height 37
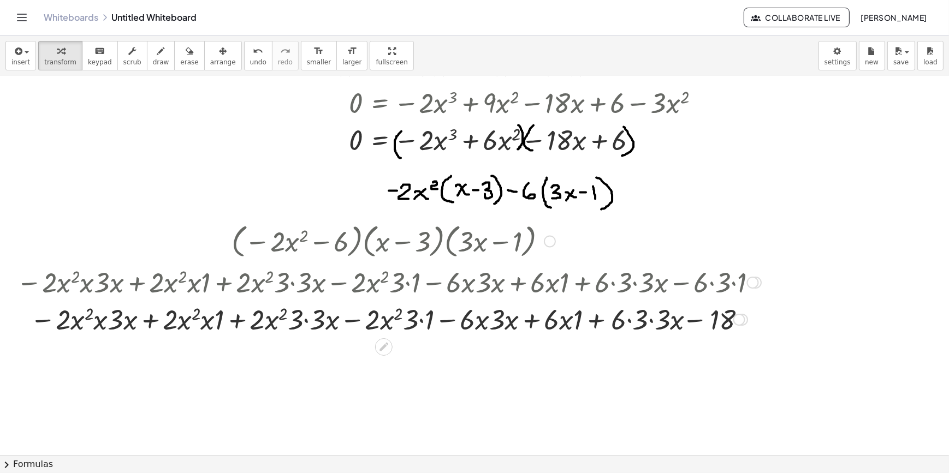
click at [656, 314] on div at bounding box center [388, 318] width 755 height 37
click at [650, 325] on div at bounding box center [388, 318] width 755 height 37
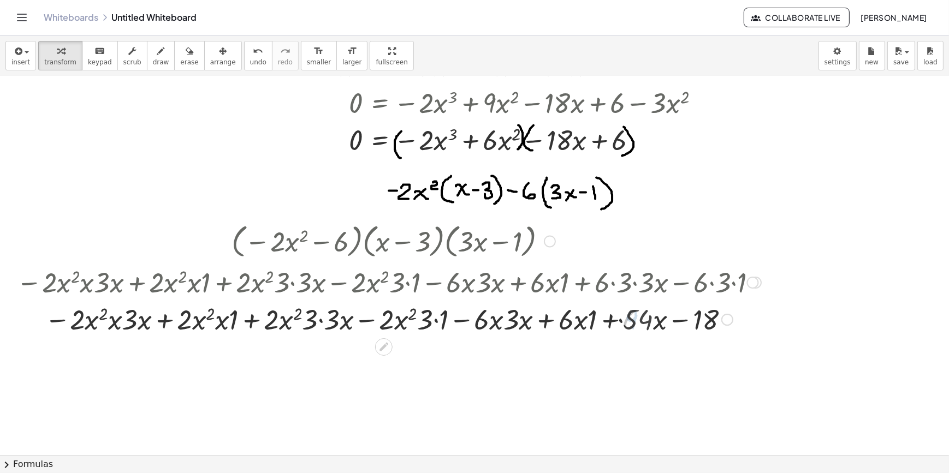
click at [639, 324] on div at bounding box center [388, 318] width 755 height 37
drag, startPoint x: 695, startPoint y: 324, endPoint x: 685, endPoint y: 325, distance: 10.4
click at [688, 325] on div at bounding box center [388, 318] width 755 height 37
click at [584, 324] on div at bounding box center [388, 318] width 755 height 37
drag, startPoint x: 590, startPoint y: 324, endPoint x: 561, endPoint y: 321, distance: 28.5
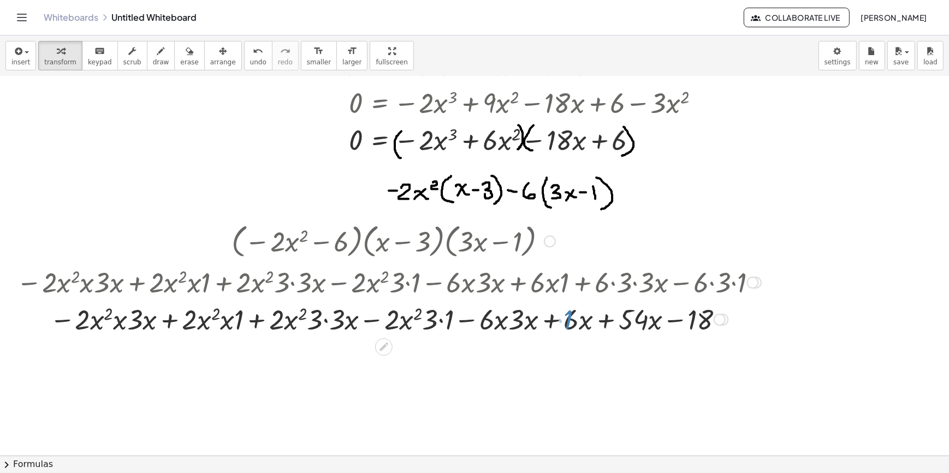
click at [523, 324] on div at bounding box center [388, 318] width 755 height 37
drag, startPoint x: 518, startPoint y: 324, endPoint x: 490, endPoint y: 322, distance: 28.5
click at [510, 321] on div at bounding box center [388, 318] width 755 height 37
click at [522, 323] on div at bounding box center [388, 318] width 755 height 37
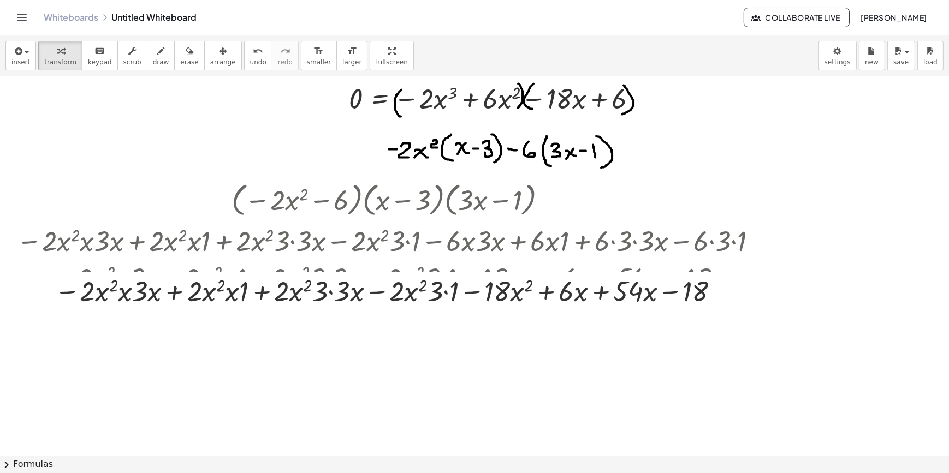
scroll to position [1387, 0]
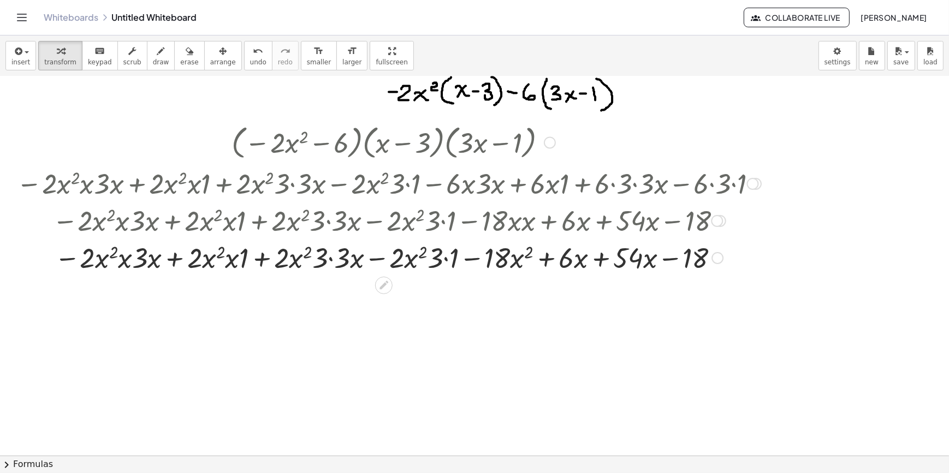
click at [435, 263] on div at bounding box center [388, 257] width 755 height 37
click at [442, 263] on div at bounding box center [388, 257] width 755 height 37
click at [446, 257] on div at bounding box center [388, 257] width 755 height 37
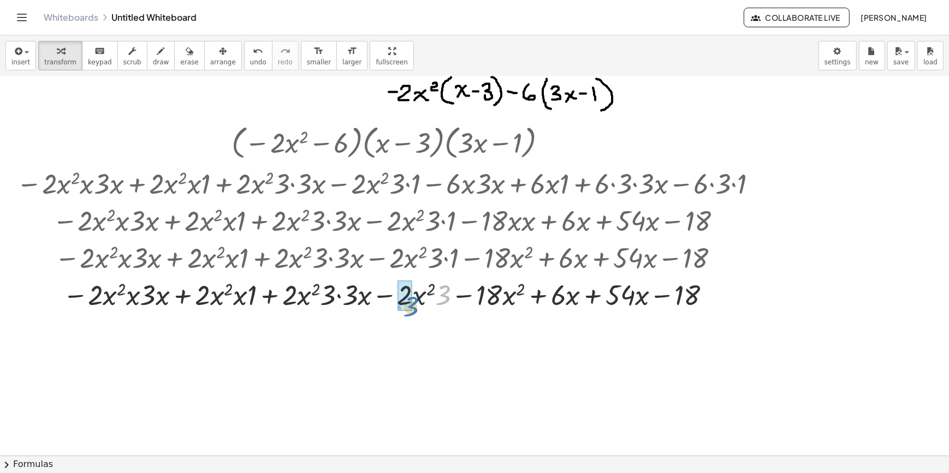
drag, startPoint x: 443, startPoint y: 261, endPoint x: 410, endPoint y: 272, distance: 35.0
click at [384, 143] on div "· ( − · 2 · x 2 − 6 ) · ( + x − 3 ) · ( + · 3 · x − 1 ) · ( − · 2 · x 2 · x + ·…" at bounding box center [384, 143] width 0 height 0
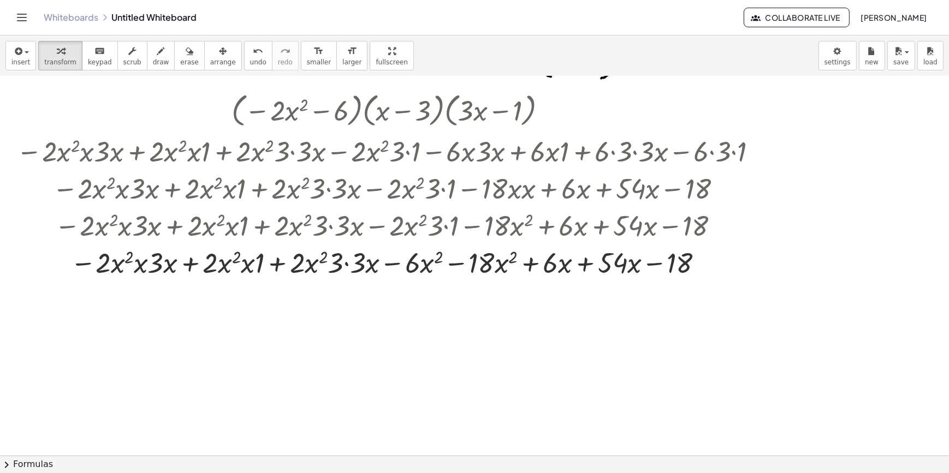
scroll to position [1486, 0]
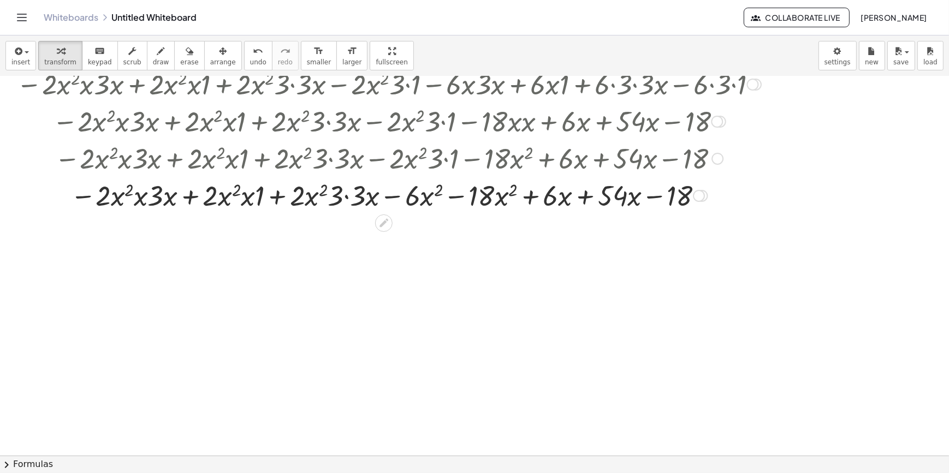
click at [348, 200] on div at bounding box center [388, 194] width 755 height 37
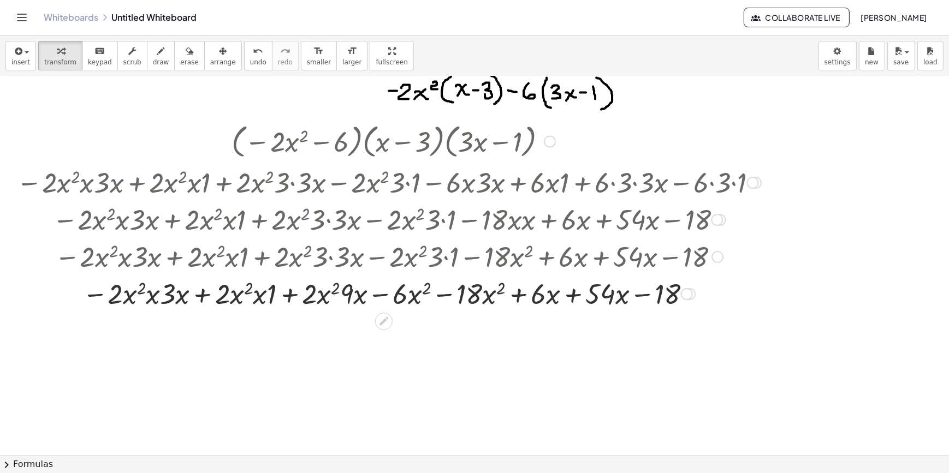
scroll to position [1387, 0]
drag, startPoint x: 348, startPoint y: 289, endPoint x: 312, endPoint y: 289, distance: 36.0
click at [348, 295] on div at bounding box center [388, 294] width 755 height 37
drag, startPoint x: 360, startPoint y: 304, endPoint x: 342, endPoint y: 302, distance: 18.1
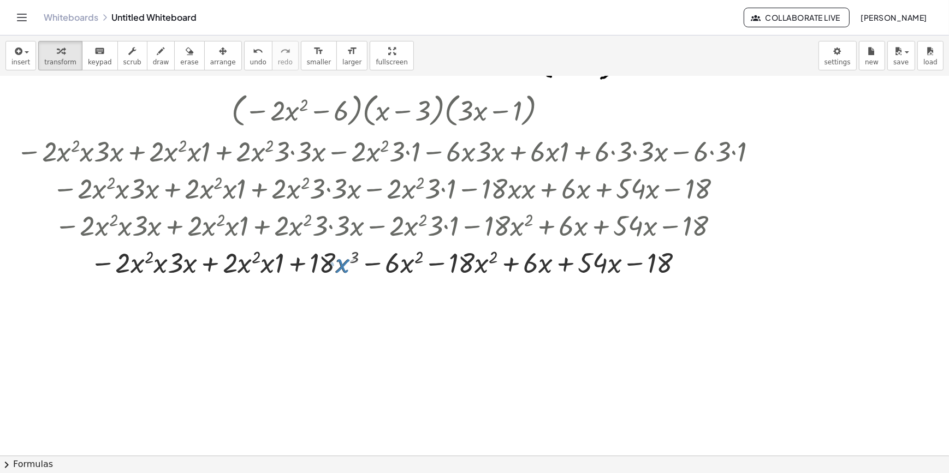
scroll to position [1437, 0]
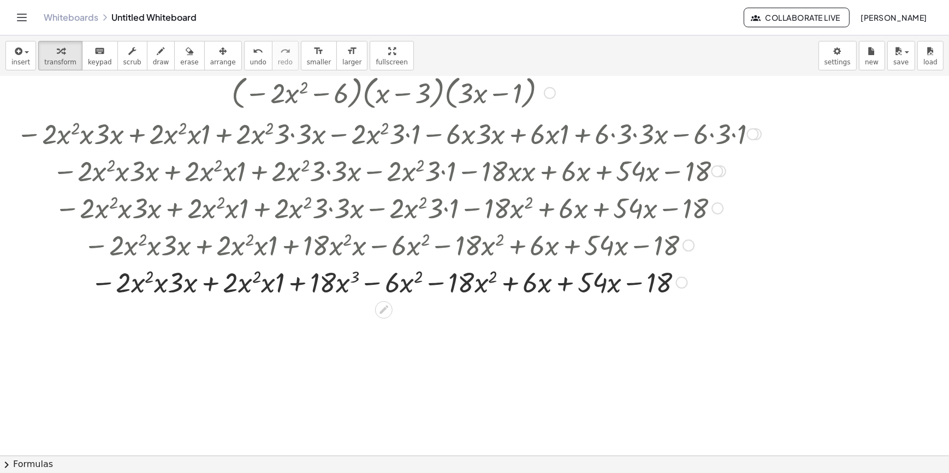
click at [436, 285] on div at bounding box center [388, 281] width 755 height 37
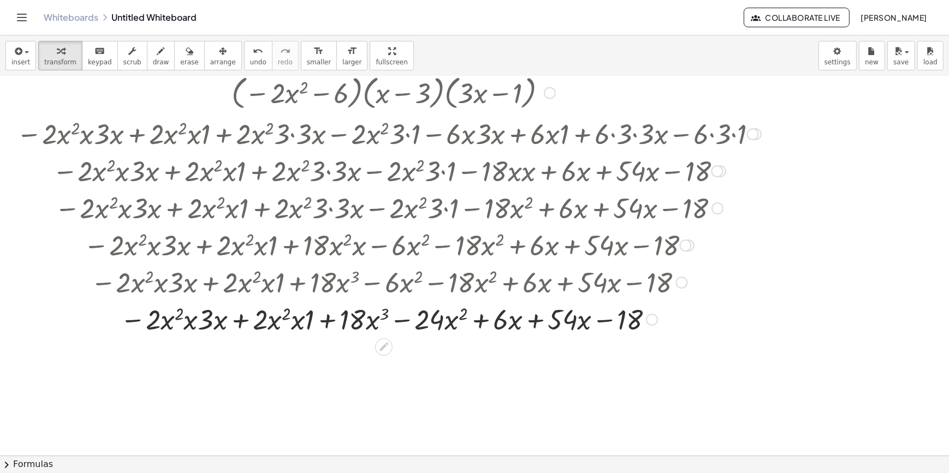
click at [540, 322] on div at bounding box center [388, 318] width 755 height 37
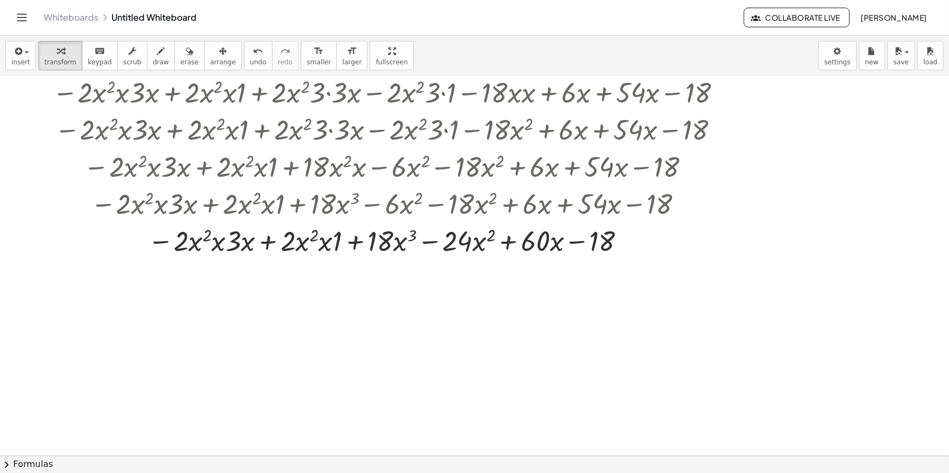
scroll to position [1519, 0]
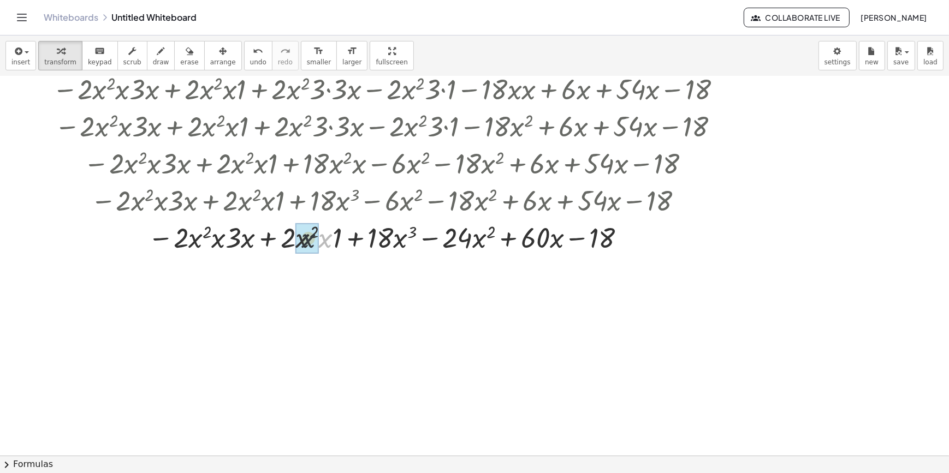
drag, startPoint x: 325, startPoint y: 241, endPoint x: 317, endPoint y: 241, distance: 8.7
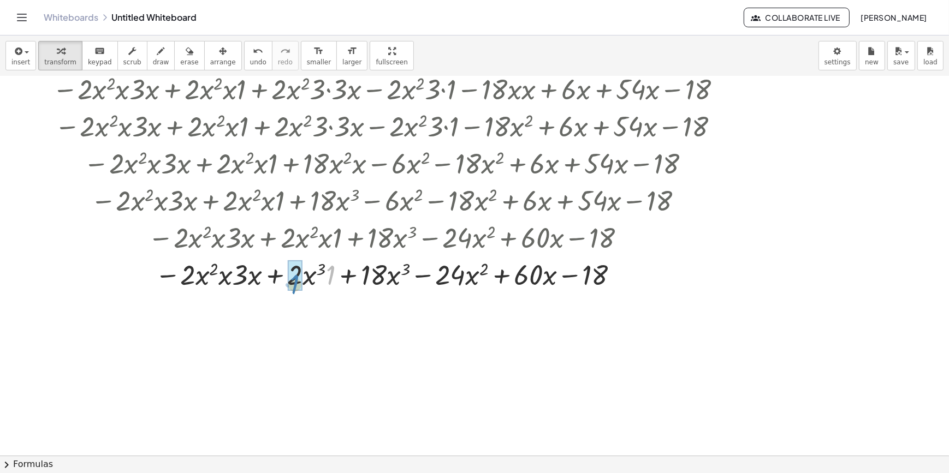
drag, startPoint x: 332, startPoint y: 237, endPoint x: 297, endPoint y: 246, distance: 35.6
click at [384, 11] on div "· ( − · 2 · x 2 − 6 ) · ( + x − 3 ) · ( + · 3 · x − 1 ) · ( − · 2 · x 2 · x + ·…" at bounding box center [384, 11] width 0 height 0
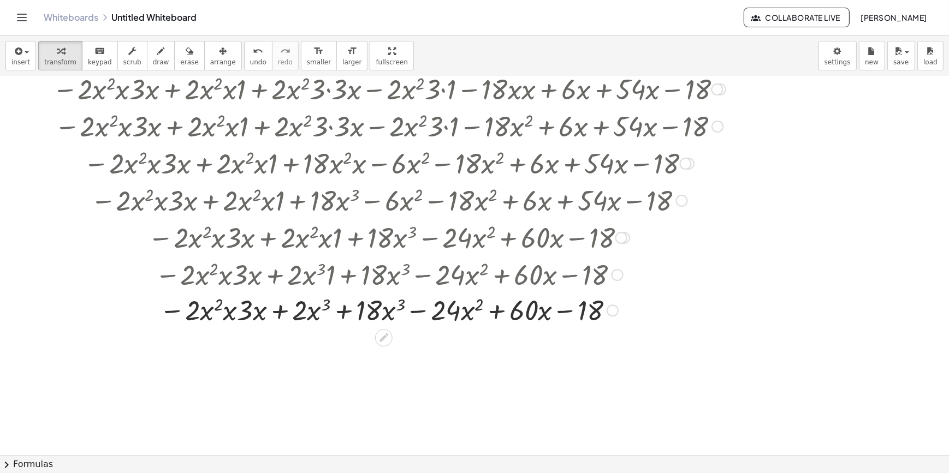
click at [384, 11] on div "· ( − · 2 · x 2 − 6 ) · ( + x − 3 ) · ( + · 3 · x − 1 ) · ( − · 2 · x 2 · x + ·…" at bounding box center [384, 11] width 0 height 0
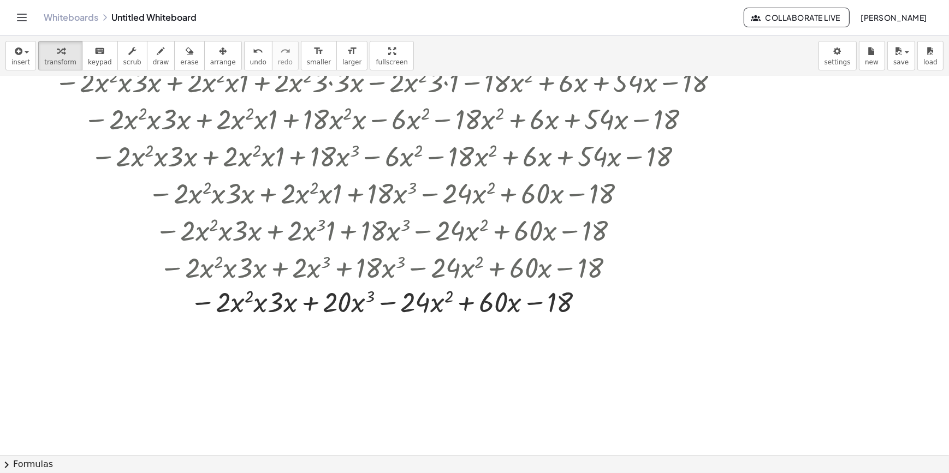
scroll to position [1618, 0]
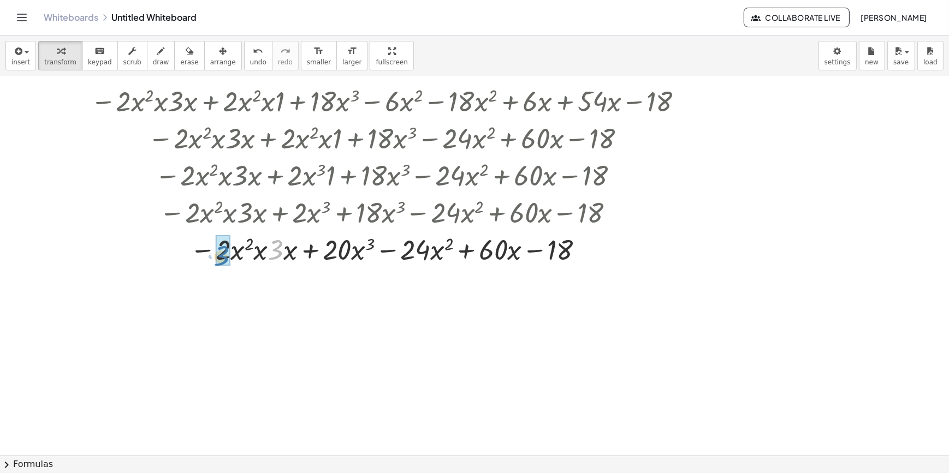
drag, startPoint x: 276, startPoint y: 249, endPoint x: 223, endPoint y: 256, distance: 52.8
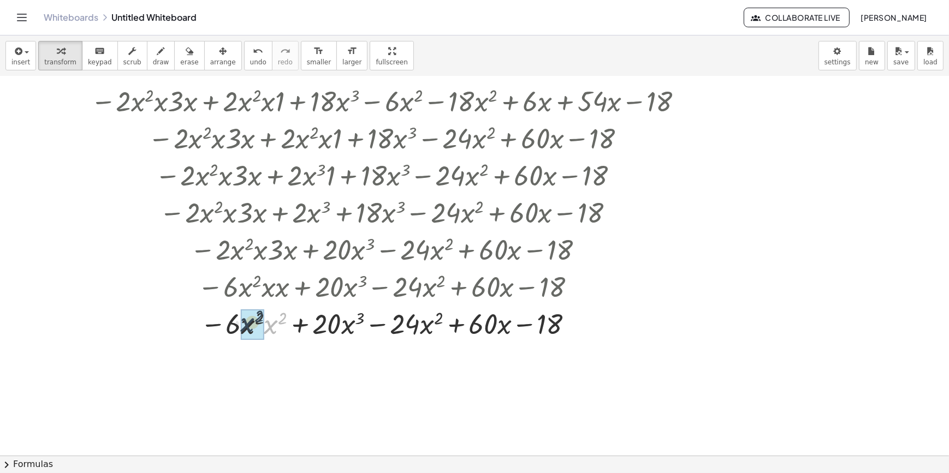
drag, startPoint x: 275, startPoint y: 333, endPoint x: 251, endPoint y: 331, distance: 24.7
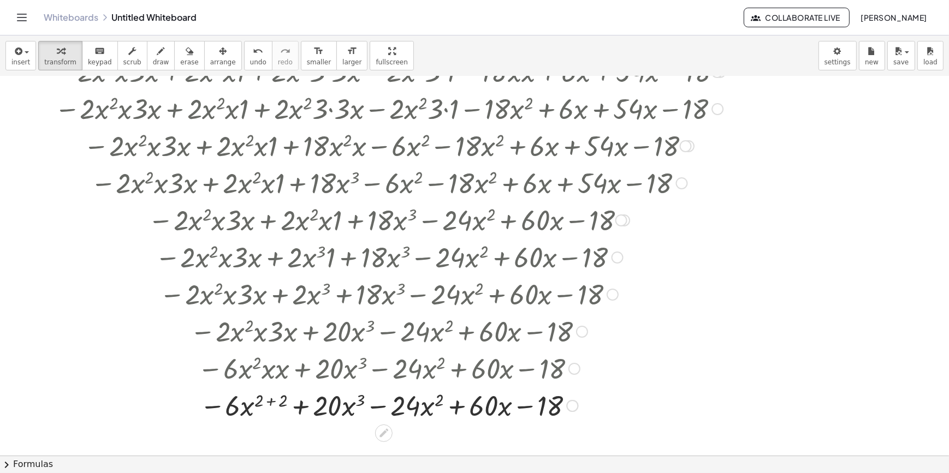
scroll to position [1519, 0]
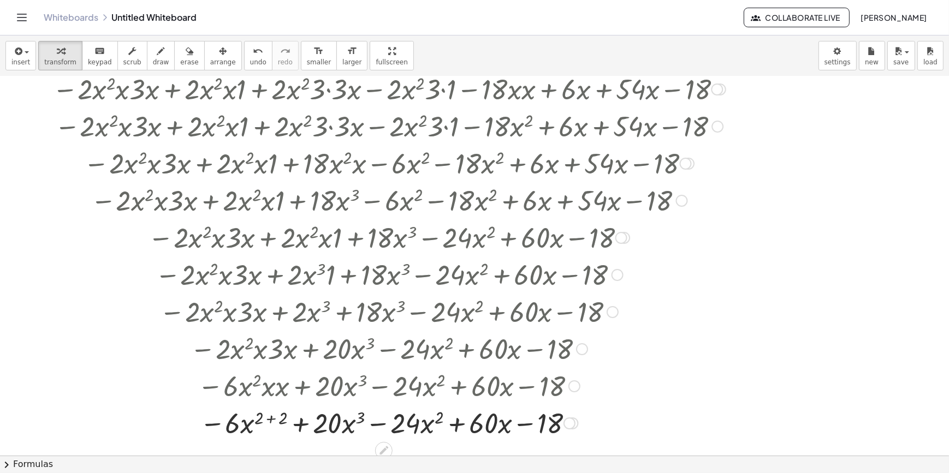
click at [278, 415] on div at bounding box center [388, 422] width 755 height 37
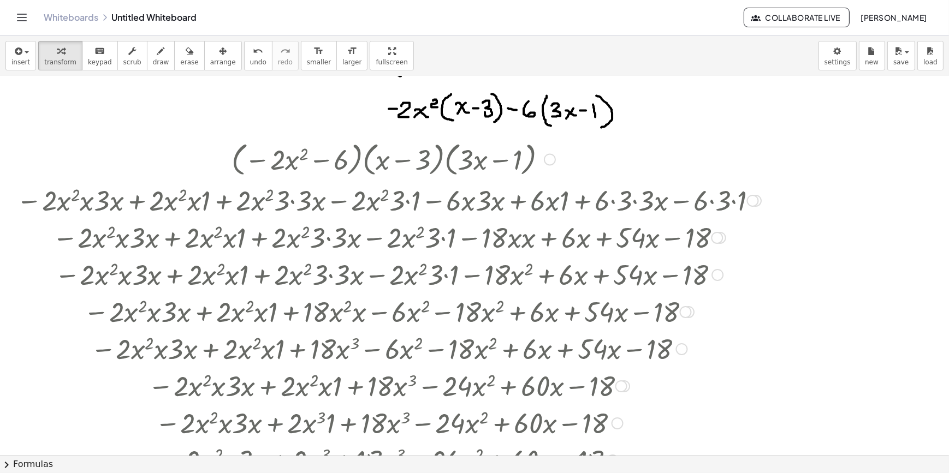
scroll to position [1370, 0]
click at [250, 61] on span "undo" at bounding box center [258, 62] width 16 height 8
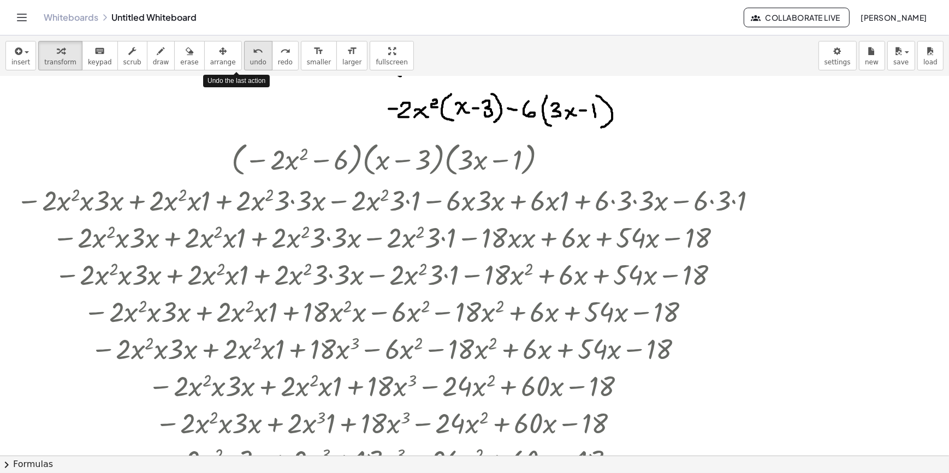
click at [250, 61] on span "undo" at bounding box center [258, 62] width 16 height 8
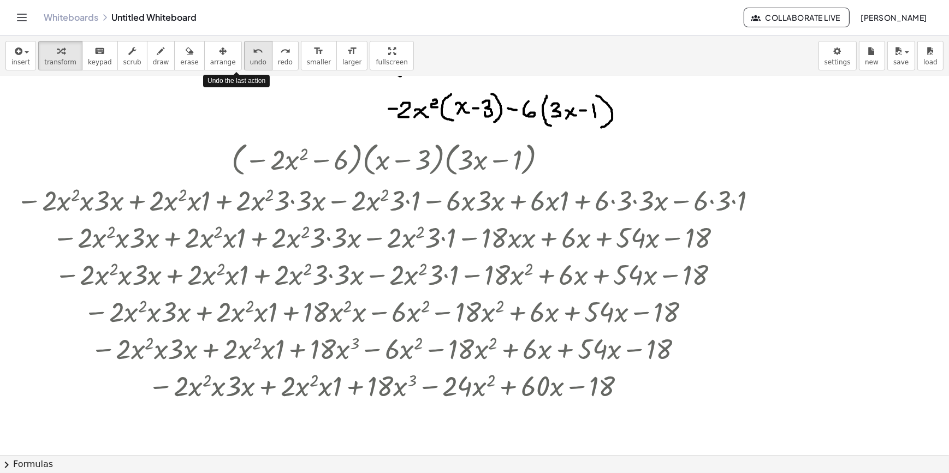
click at [250, 61] on span "undo" at bounding box center [258, 62] width 16 height 8
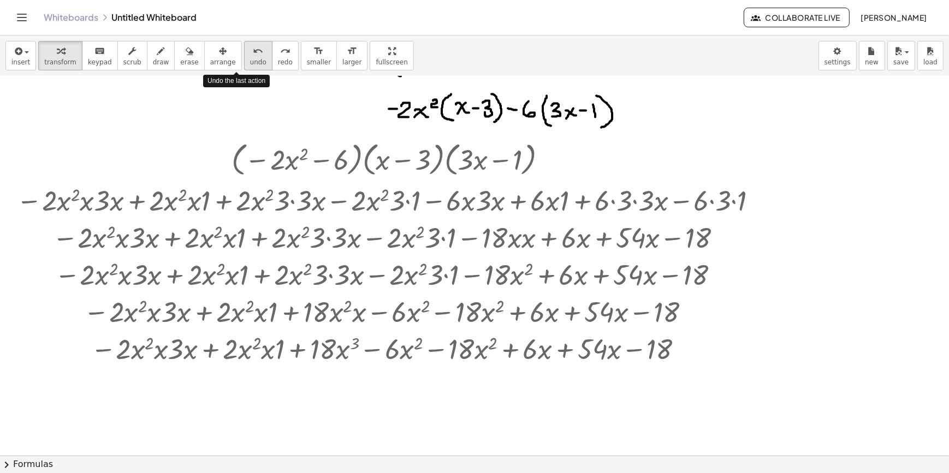
click at [250, 61] on span "undo" at bounding box center [258, 62] width 16 height 8
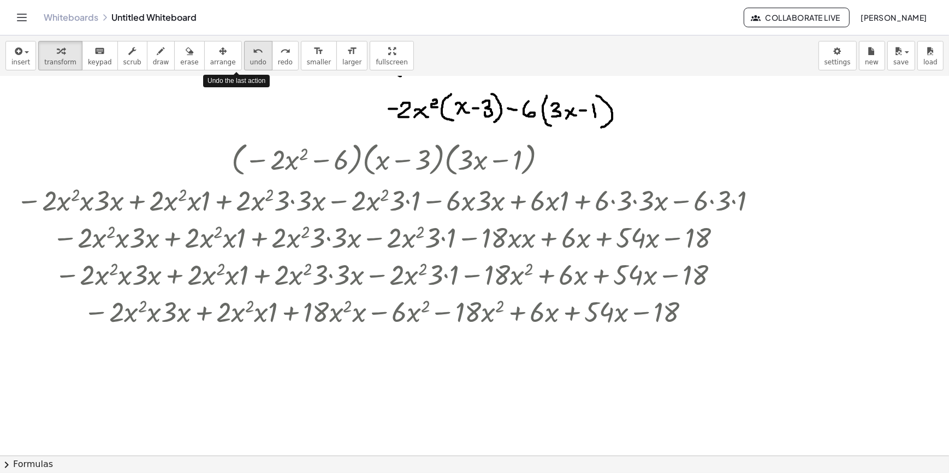
click at [250, 61] on span "undo" at bounding box center [258, 62] width 16 height 8
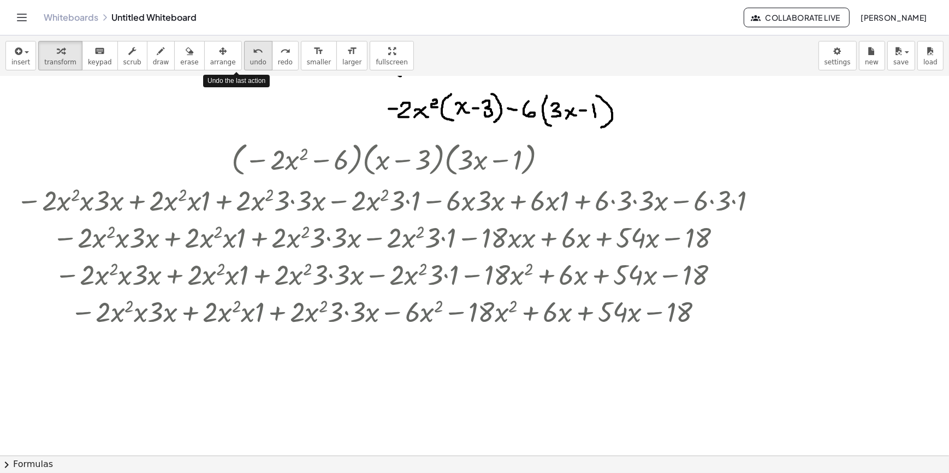
click at [250, 61] on span "undo" at bounding box center [258, 62] width 16 height 8
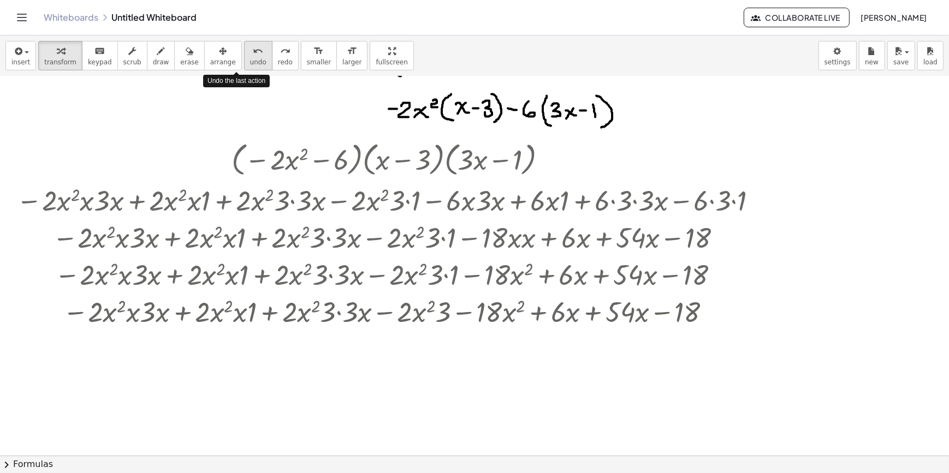
click at [250, 61] on span "undo" at bounding box center [258, 62] width 16 height 8
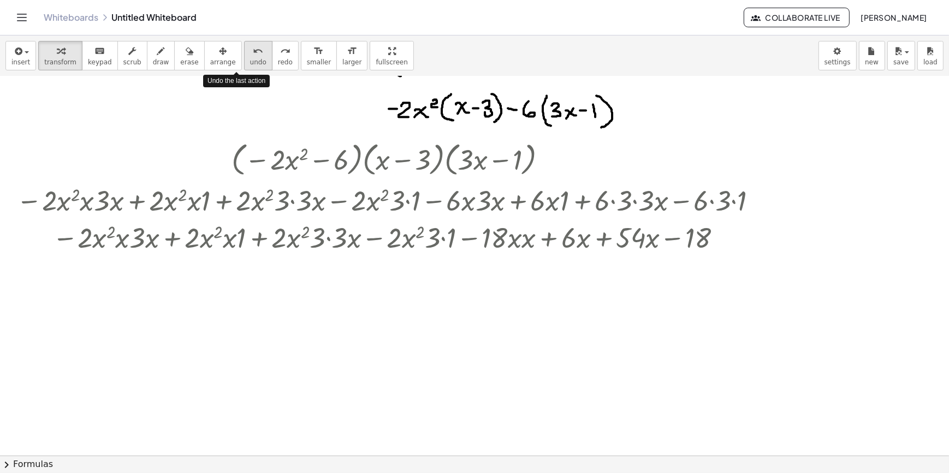
click at [250, 61] on span "undo" at bounding box center [258, 62] width 16 height 8
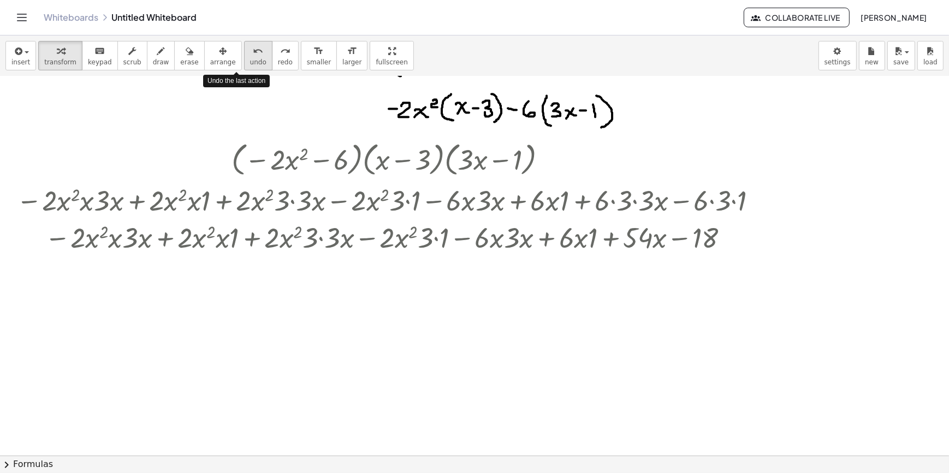
click at [250, 61] on span "undo" at bounding box center [258, 62] width 16 height 8
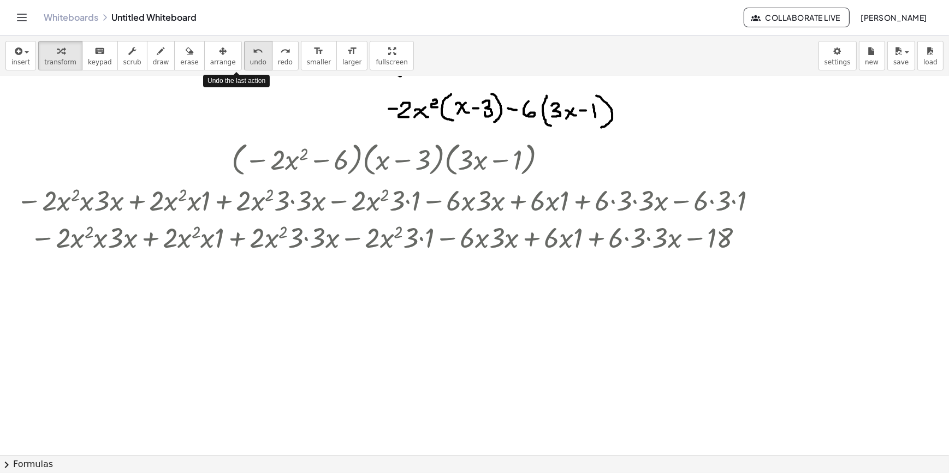
click at [250, 61] on span "undo" at bounding box center [258, 62] width 16 height 8
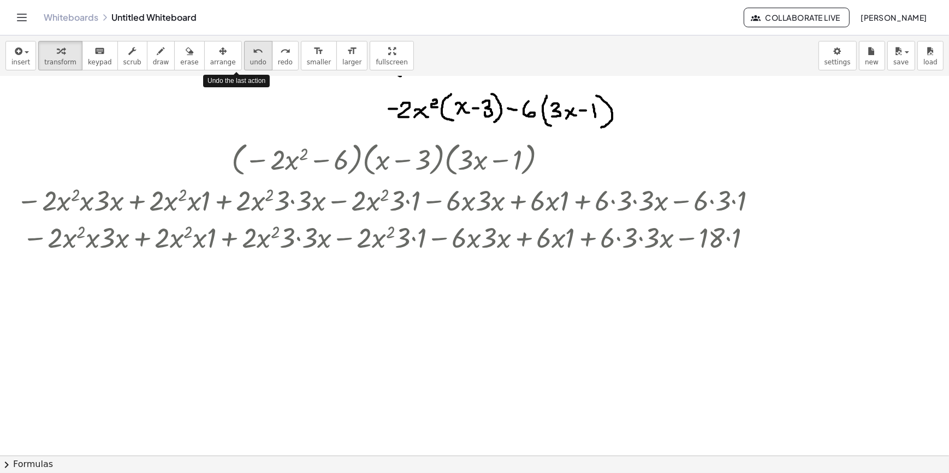
click at [250, 61] on span "undo" at bounding box center [258, 62] width 16 height 8
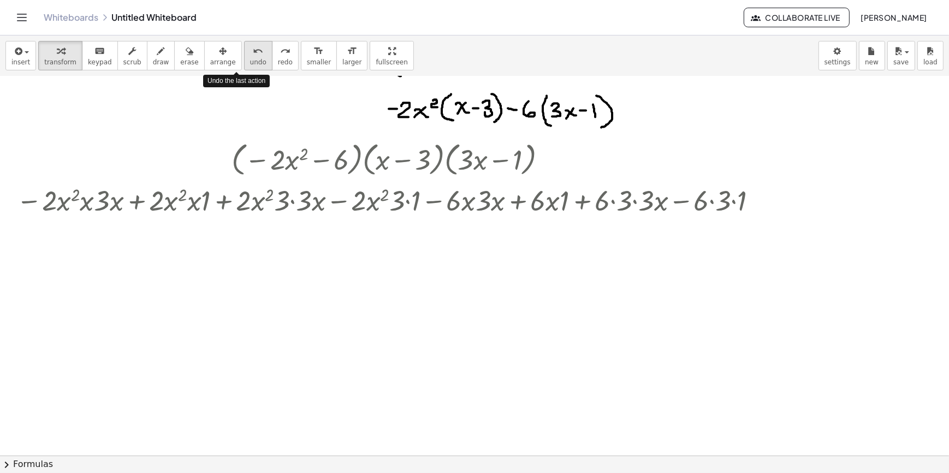
click at [250, 61] on span "undo" at bounding box center [258, 62] width 16 height 8
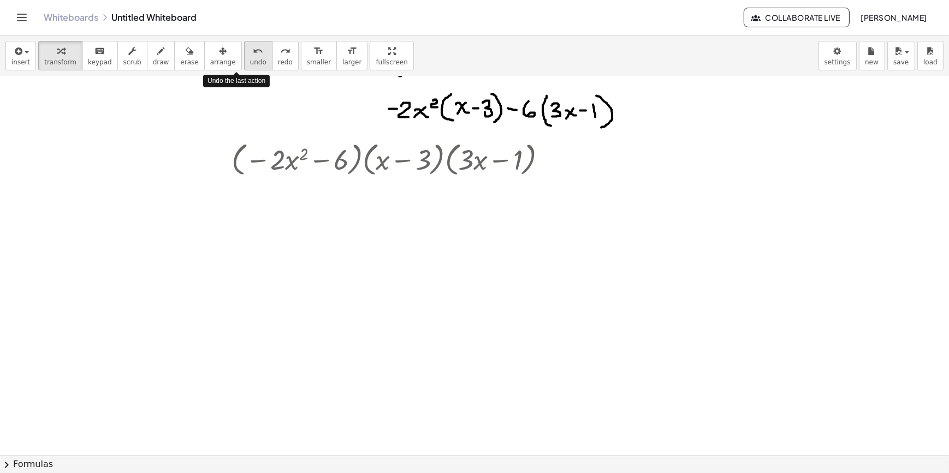
click at [250, 61] on span "undo" at bounding box center [258, 62] width 16 height 8
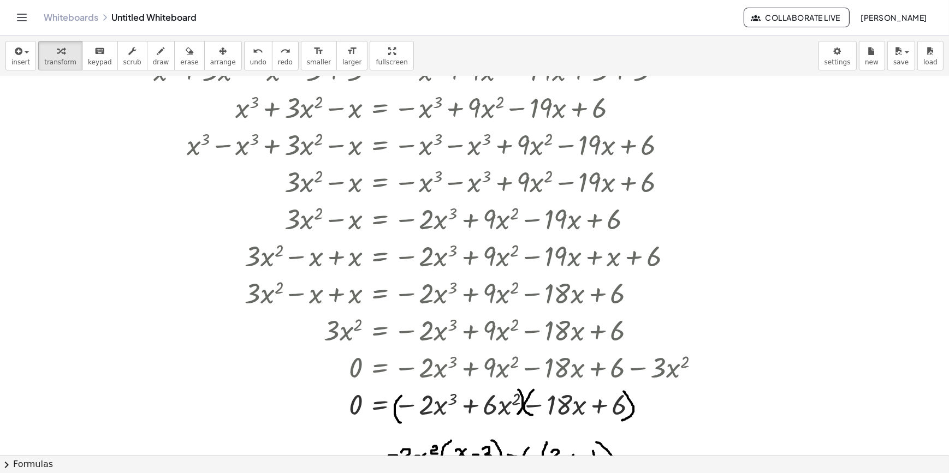
scroll to position [1022, 0]
click at [253, 50] on icon "undo" at bounding box center [258, 51] width 10 height 13
click at [253, 49] on icon "undo" at bounding box center [258, 51] width 10 height 13
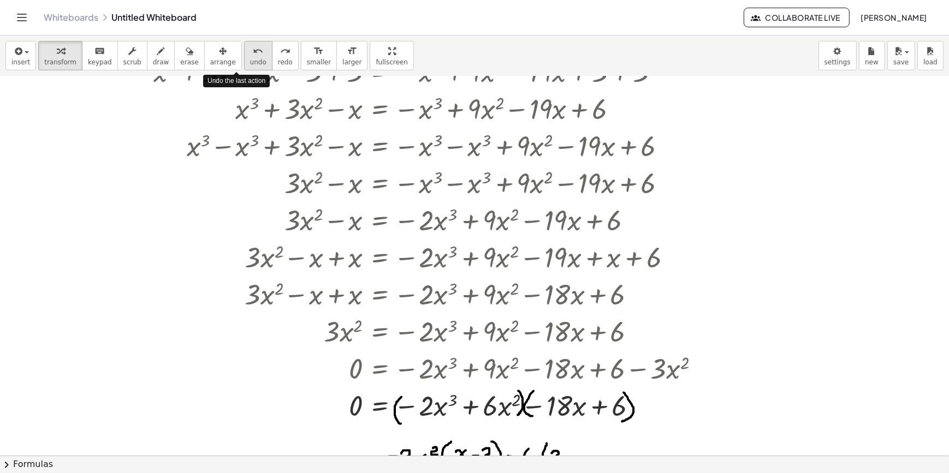
click at [253, 49] on icon "undo" at bounding box center [258, 51] width 10 height 13
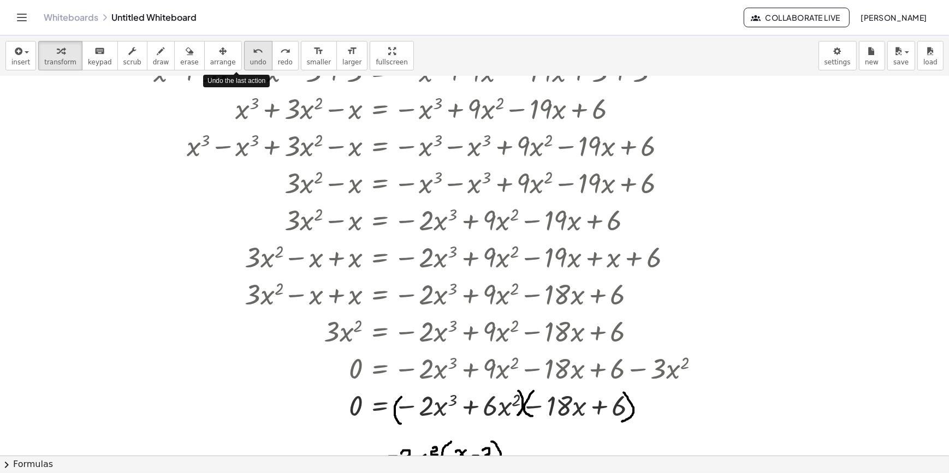
click at [253, 49] on icon "undo" at bounding box center [258, 51] width 10 height 13
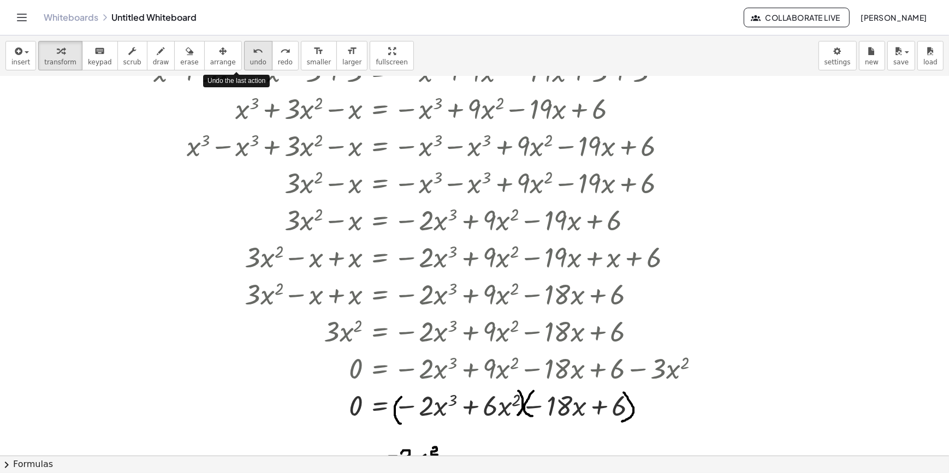
click at [253, 49] on icon "undo" at bounding box center [258, 51] width 10 height 13
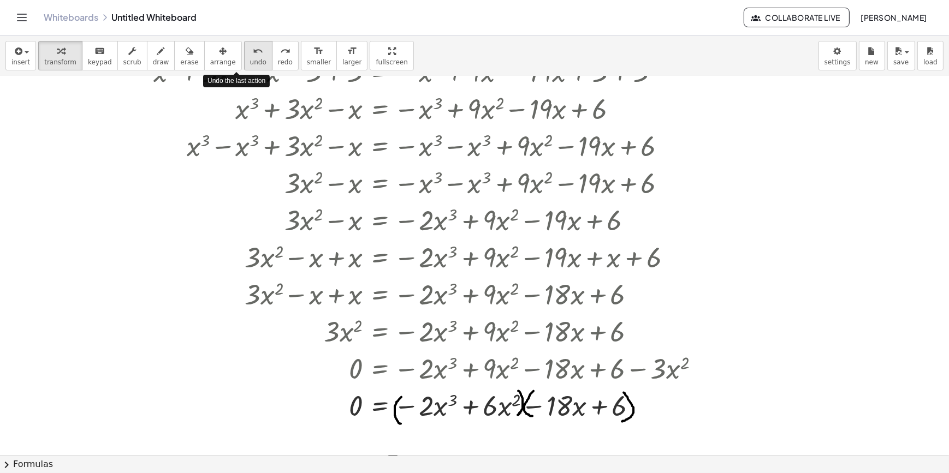
click at [253, 49] on icon "undo" at bounding box center [258, 51] width 10 height 13
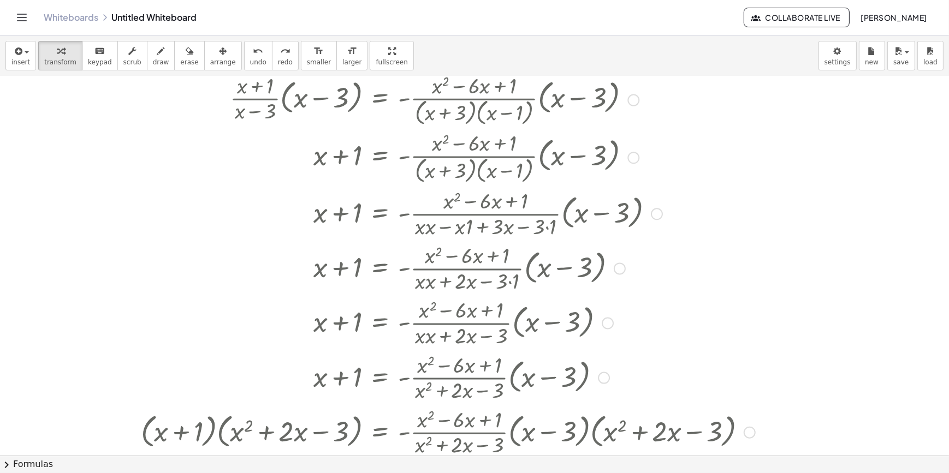
scroll to position [0, 0]
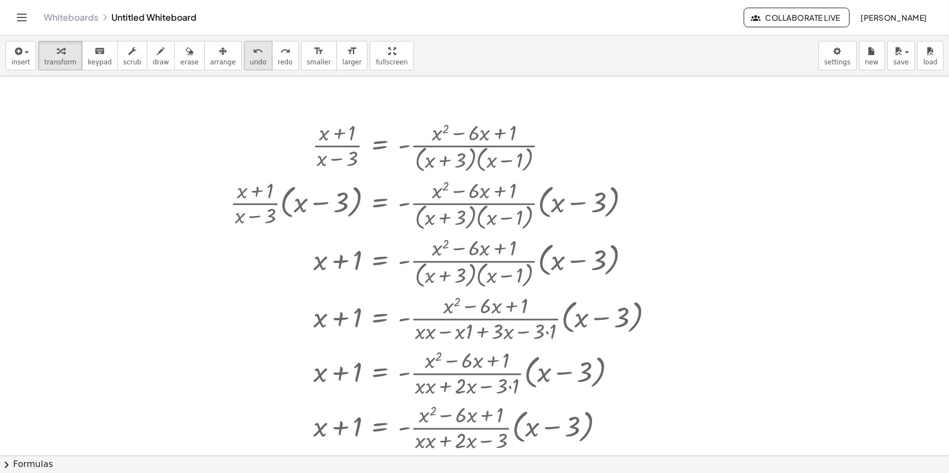
click at [250, 48] on div "undo" at bounding box center [258, 50] width 16 height 13
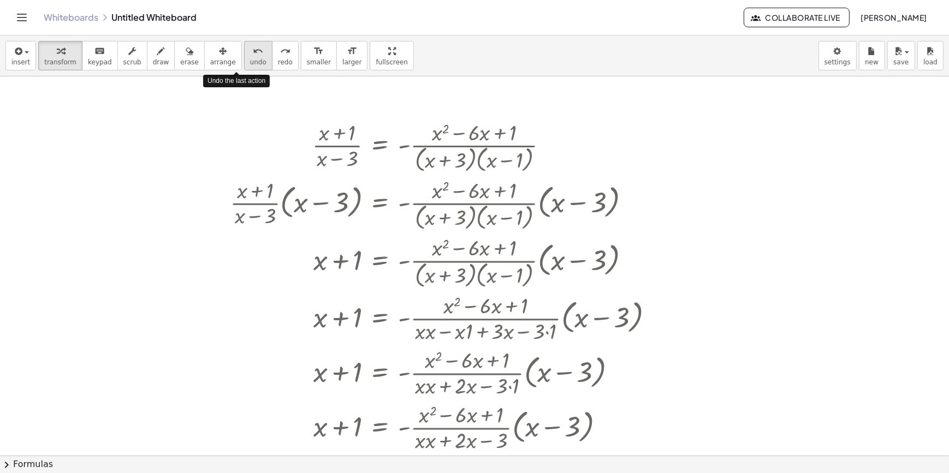
click at [250, 48] on div "undo" at bounding box center [258, 50] width 16 height 13
click at [250, 47] on div "undo" at bounding box center [258, 50] width 16 height 13
click at [245, 47] on button "undo undo" at bounding box center [258, 55] width 28 height 29
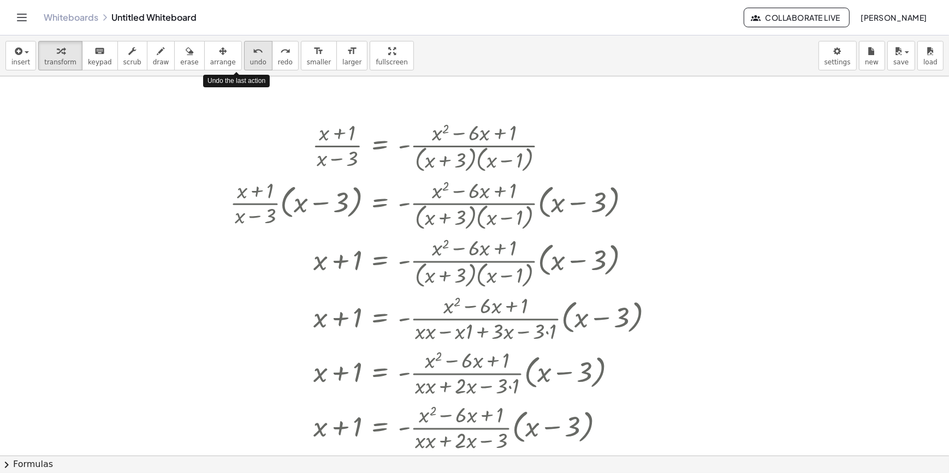
click at [245, 47] on button "undo undo" at bounding box center [258, 55] width 28 height 29
click at [552, 151] on div at bounding box center [551, 147] width 12 height 12
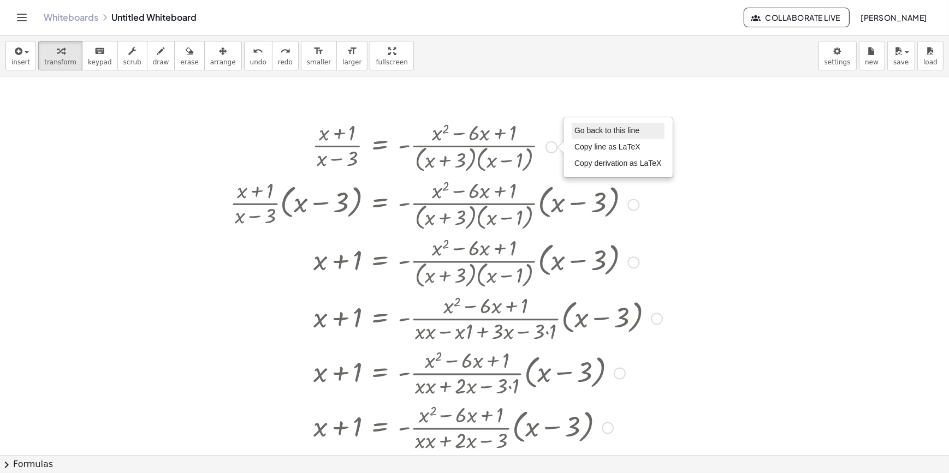
click at [606, 130] on span "Go back to this line" at bounding box center [606, 130] width 65 height 9
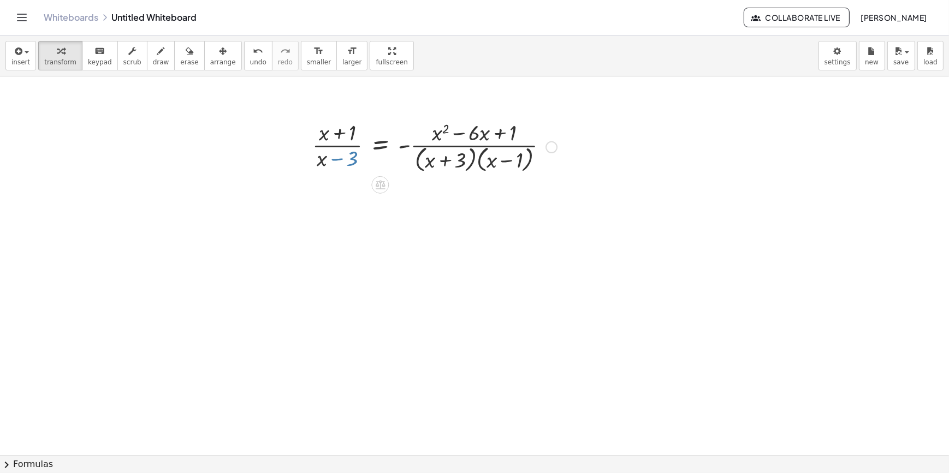
click at [553, 147] on div "Go back to this line Copy line as LaTeX Copy derivation as LaTeX" at bounding box center [551, 147] width 12 height 12
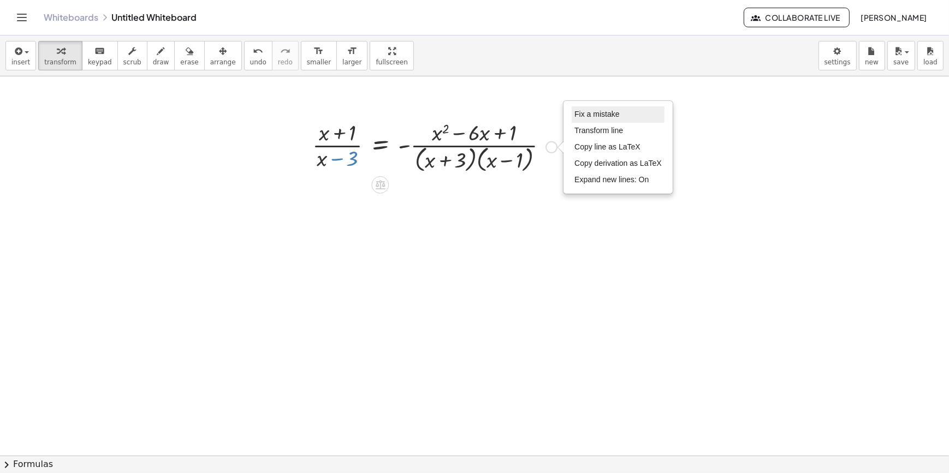
click at [590, 119] on li "Fix a mistake" at bounding box center [617, 114] width 93 height 16
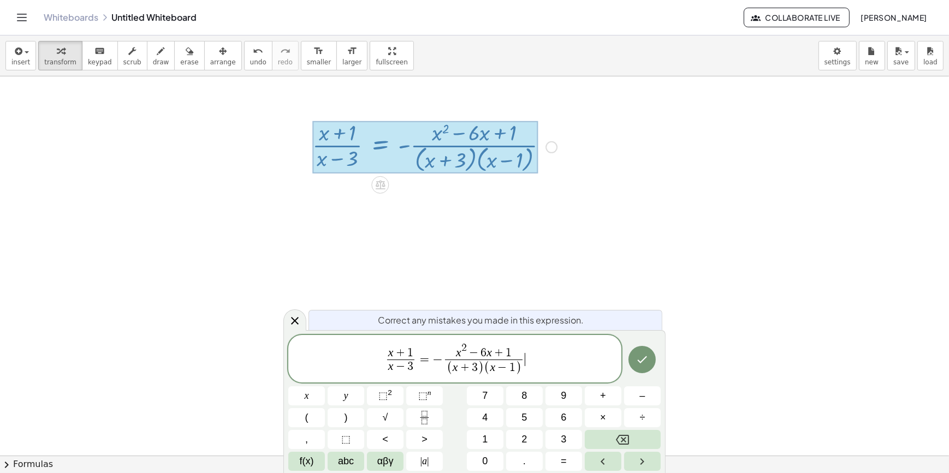
click at [466, 371] on span "+" at bounding box center [464, 368] width 14 height 12
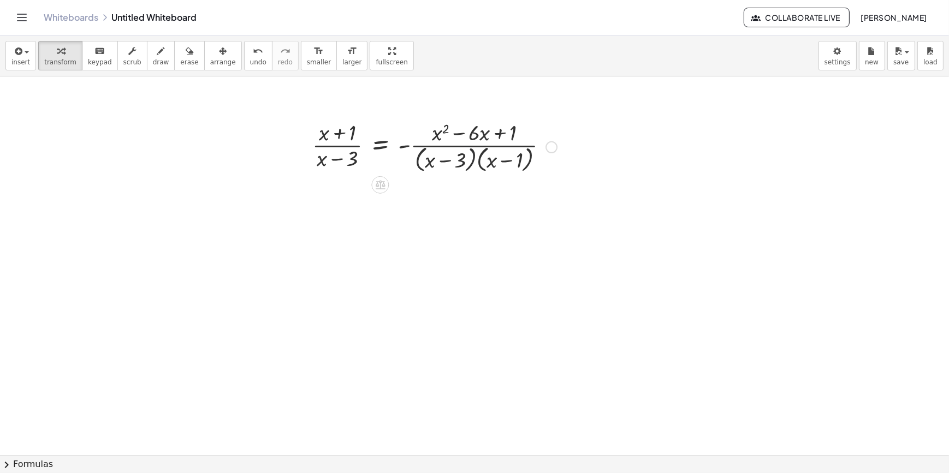
click at [468, 166] on div at bounding box center [434, 146] width 255 height 58
click at [469, 166] on div at bounding box center [434, 146] width 255 height 58
drag, startPoint x: 338, startPoint y: 158, endPoint x: 509, endPoint y: 151, distance: 171.0
click at [509, 151] on div at bounding box center [434, 146] width 255 height 58
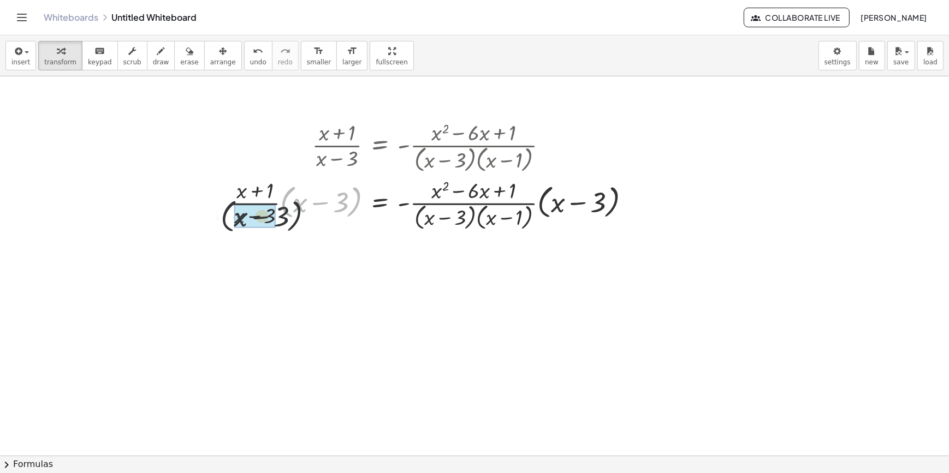
drag, startPoint x: 352, startPoint y: 212, endPoint x: 281, endPoint y: 227, distance: 71.9
click at [281, 227] on div at bounding box center [434, 204] width 420 height 58
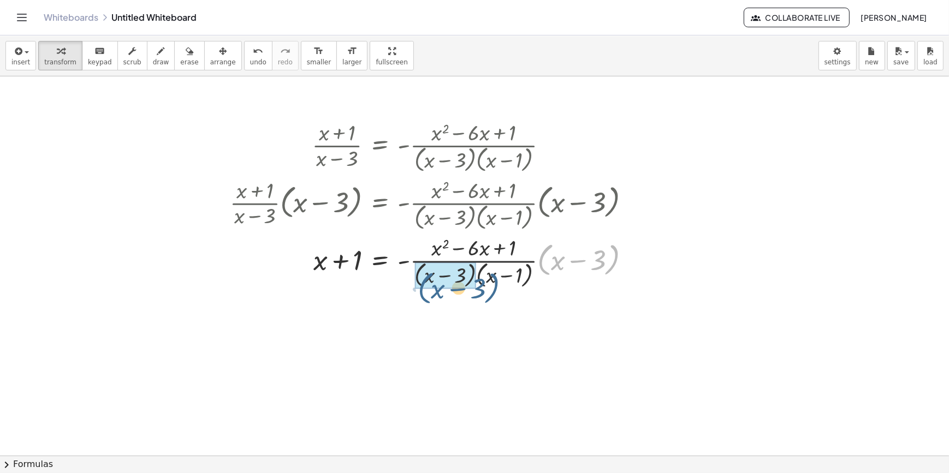
drag, startPoint x: 544, startPoint y: 272, endPoint x: 422, endPoint y: 298, distance: 123.9
click at [422, 298] on div "· ( + x + 1 ) · ( + x − 3 ) = - · ( + x 2 − · 6 · x + 1 ) · ( + x − 3 ) · ( + x…" at bounding box center [474, 455] width 949 height 759
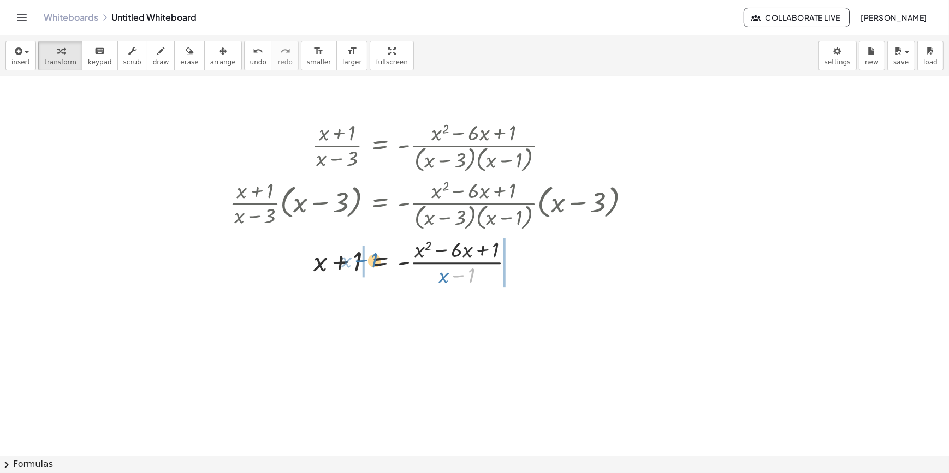
drag, startPoint x: 448, startPoint y: 281, endPoint x: 274, endPoint y: 263, distance: 174.5
click at [274, 263] on div at bounding box center [434, 261] width 420 height 55
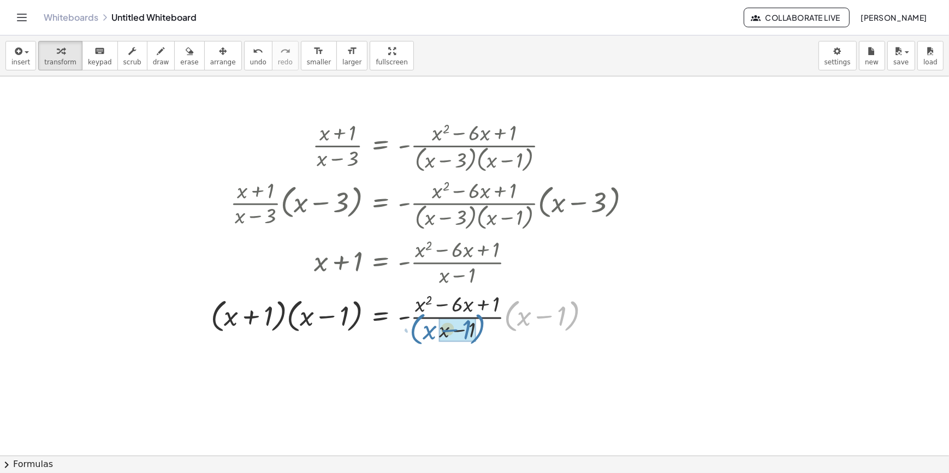
drag, startPoint x: 506, startPoint y: 320, endPoint x: 409, endPoint y: 333, distance: 97.5
click at [409, 333] on div at bounding box center [424, 316] width 439 height 55
click at [296, 322] on div at bounding box center [424, 316] width 439 height 41
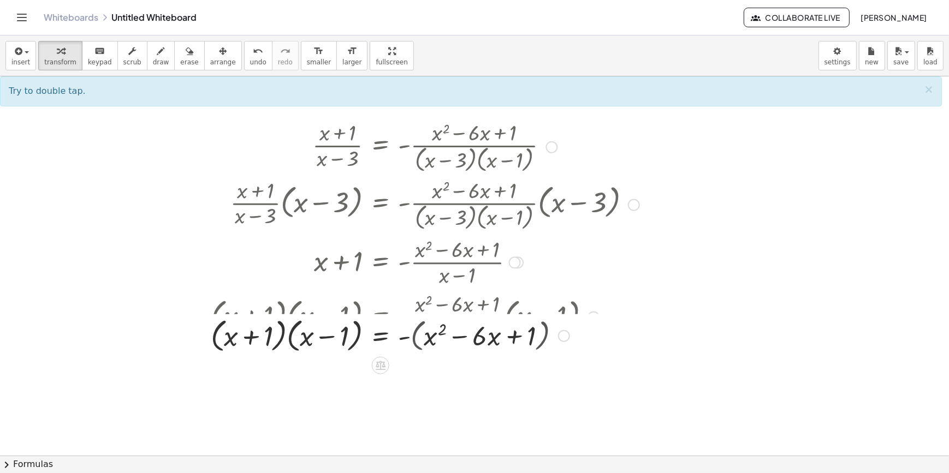
click at [380, 147] on div "· ( + x + 1 ) · ( + x − 3 ) = - · ( + x 2 − · 6 · x + 1 ) · ( + x − 3 ) · ( + x…" at bounding box center [380, 147] width 0 height 0
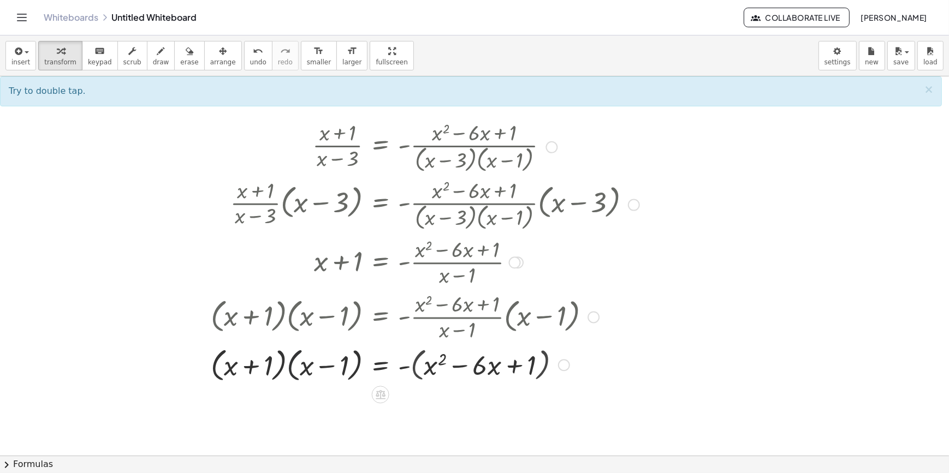
drag, startPoint x: 292, startPoint y: 345, endPoint x: 295, endPoint y: 355, distance: 10.9
click at [292, 352] on div at bounding box center [424, 363] width 439 height 41
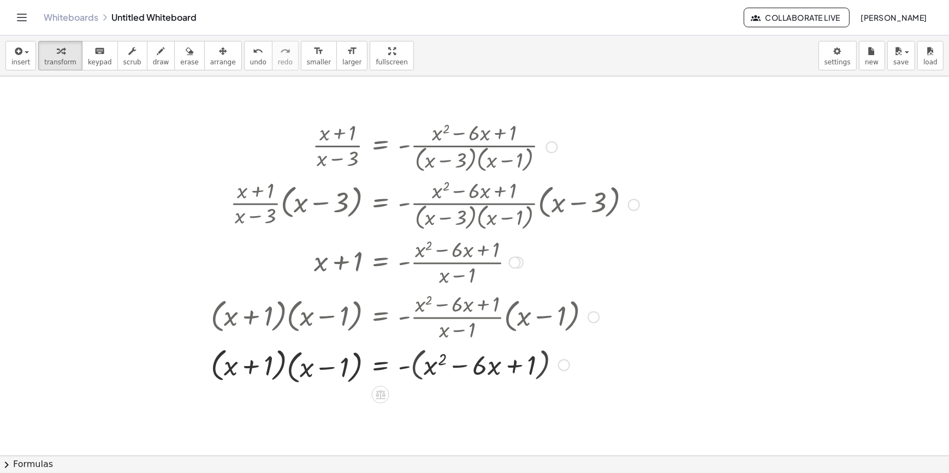
click at [296, 358] on div at bounding box center [424, 363] width 439 height 41
click at [296, 358] on div at bounding box center [412, 363] width 464 height 41
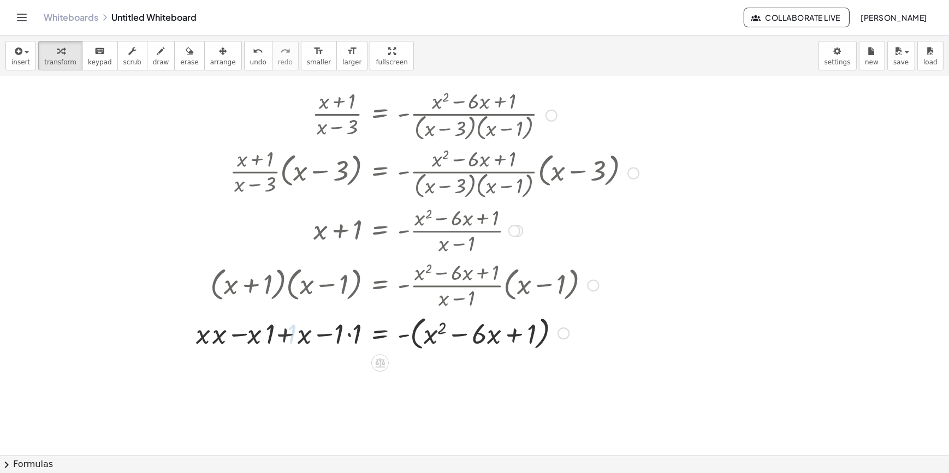
scroll to position [49, 0]
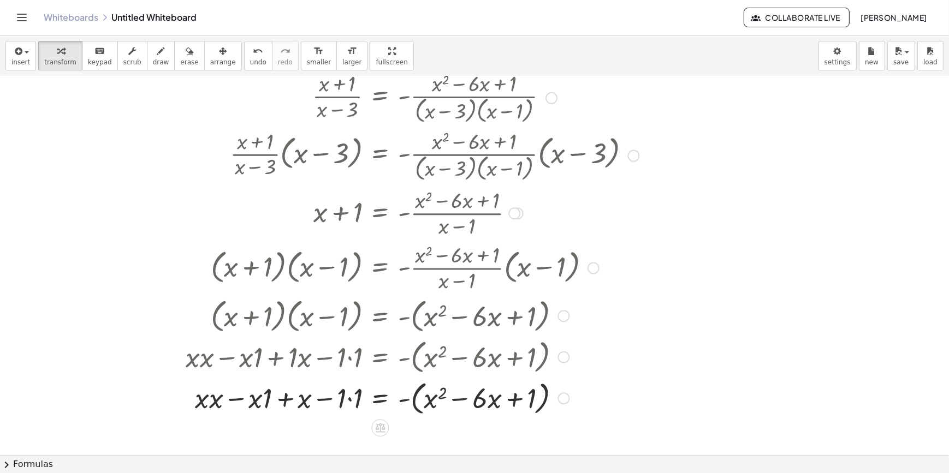
click at [351, 403] on div at bounding box center [412, 397] width 464 height 41
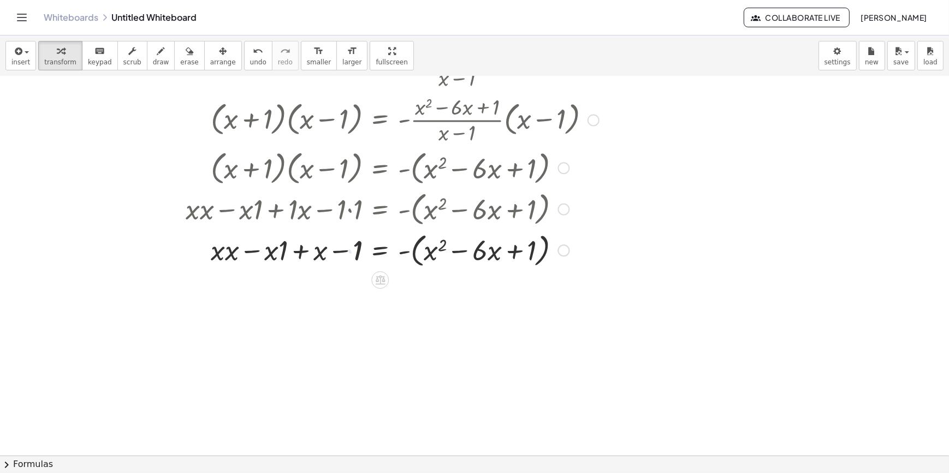
scroll to position [198, 0]
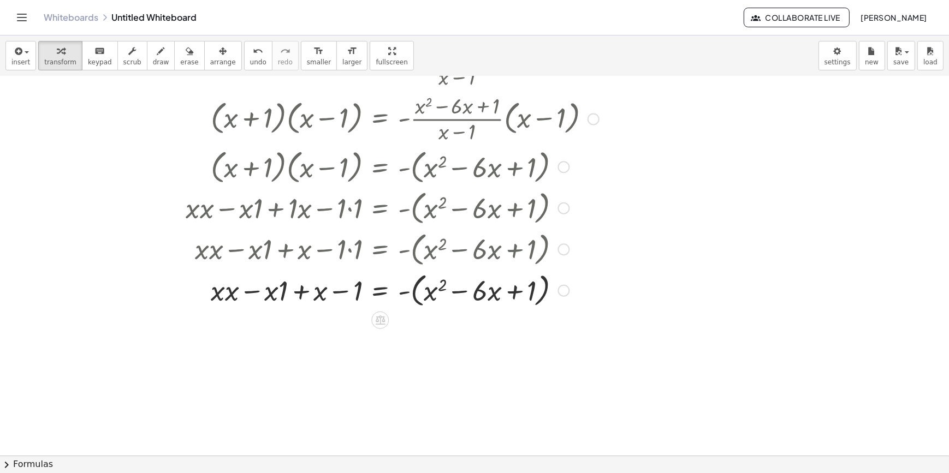
click at [224, 297] on div at bounding box center [412, 289] width 464 height 41
click at [218, 295] on div at bounding box center [412, 289] width 464 height 41
click at [233, 290] on div at bounding box center [412, 289] width 464 height 41
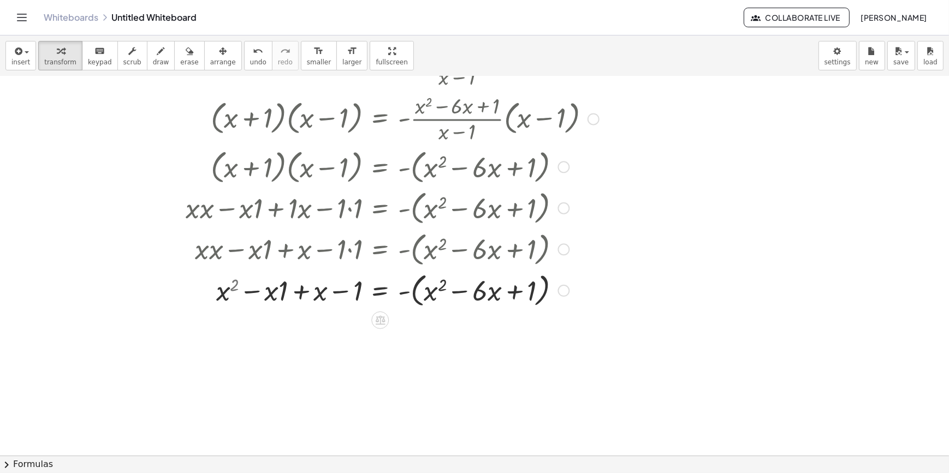
click at [317, 297] on div at bounding box center [412, 289] width 464 height 41
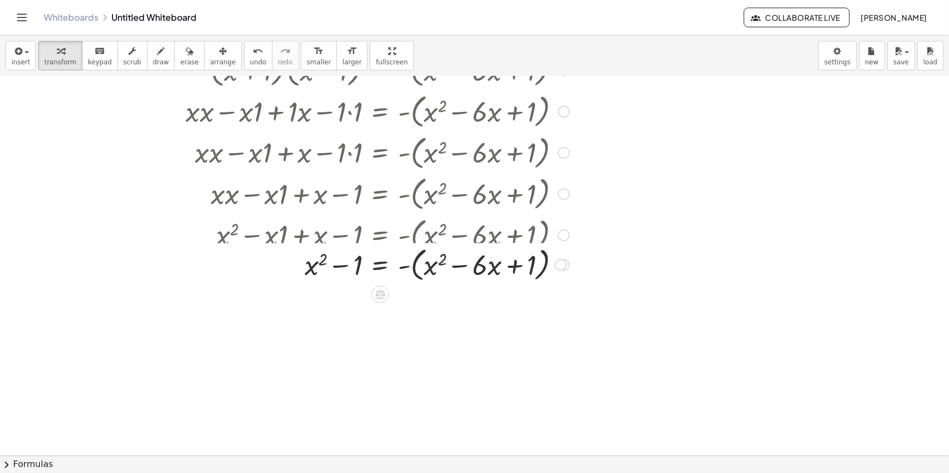
scroll to position [297, 0]
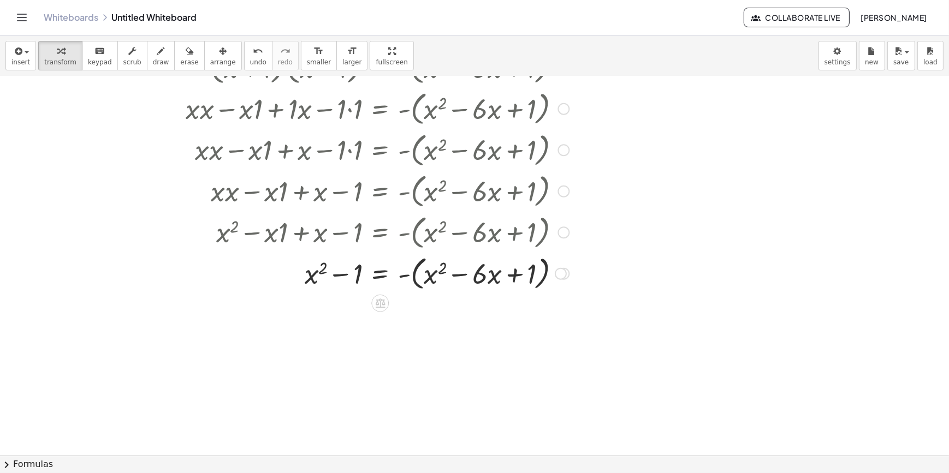
click at [410, 283] on div at bounding box center [412, 272] width 464 height 41
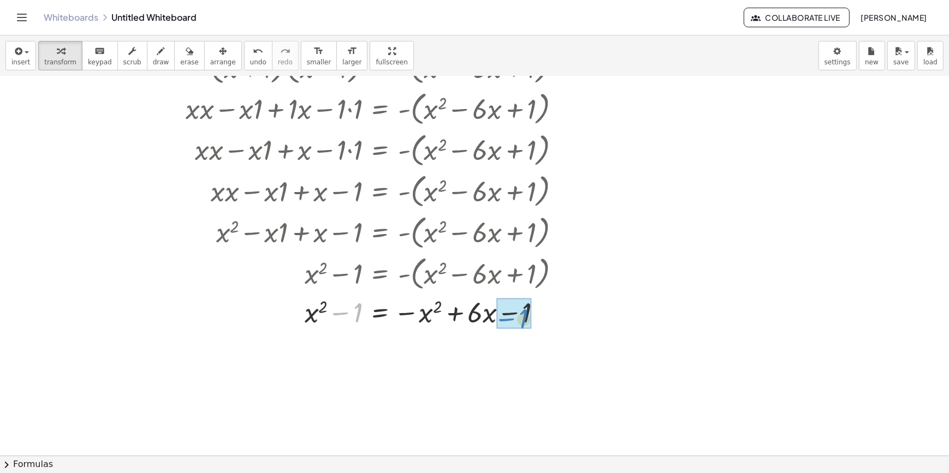
drag, startPoint x: 343, startPoint y: 314, endPoint x: 503, endPoint y: 320, distance: 160.0
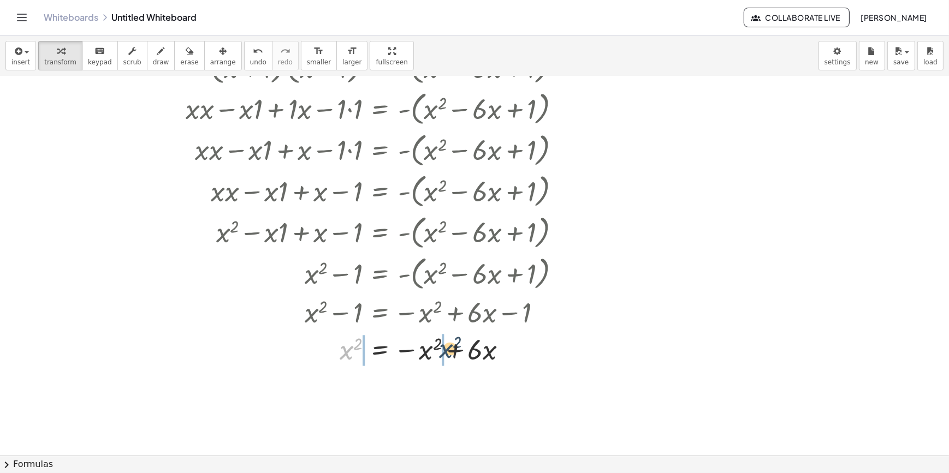
drag, startPoint x: 349, startPoint y: 350, endPoint x: 443, endPoint y: 350, distance: 93.9
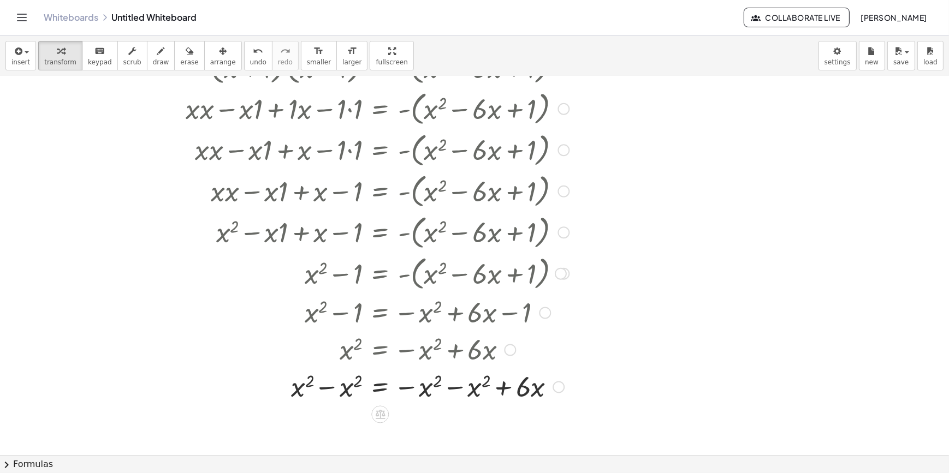
click at [329, 385] on div at bounding box center [412, 385] width 464 height 37
click at [448, 385] on div at bounding box center [412, 385] width 464 height 37
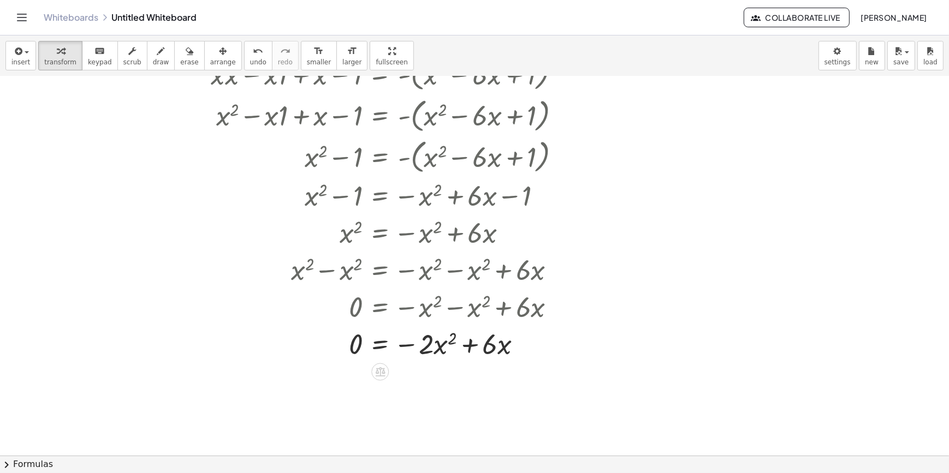
scroll to position [429, 0]
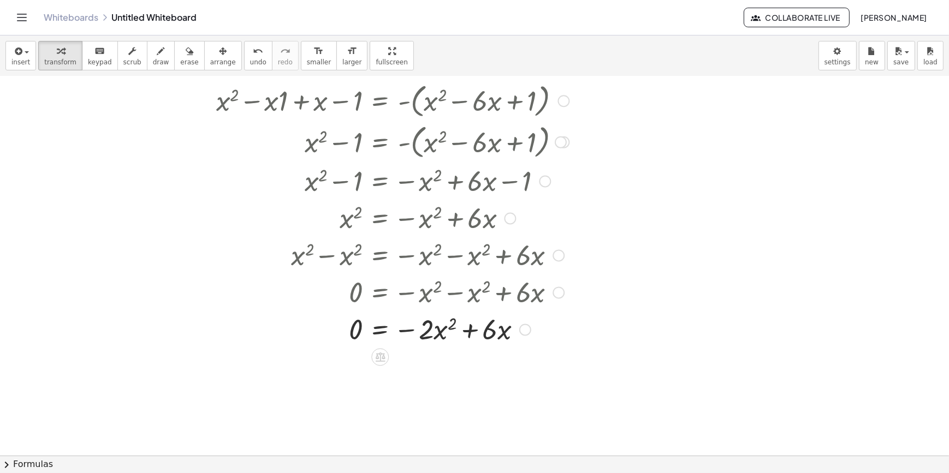
click at [468, 330] on div at bounding box center [412, 328] width 464 height 37
click at [415, 331] on div at bounding box center [412, 328] width 464 height 37
click at [407, 339] on div at bounding box center [412, 328] width 464 height 37
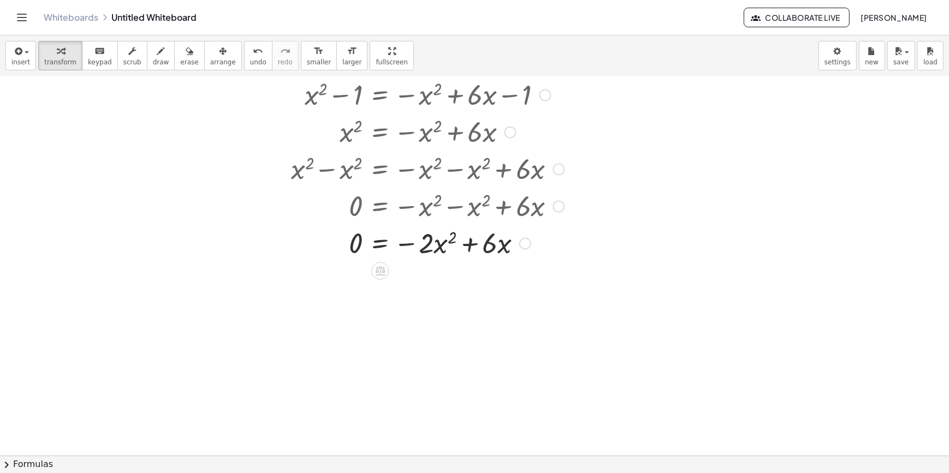
scroll to position [528, 0]
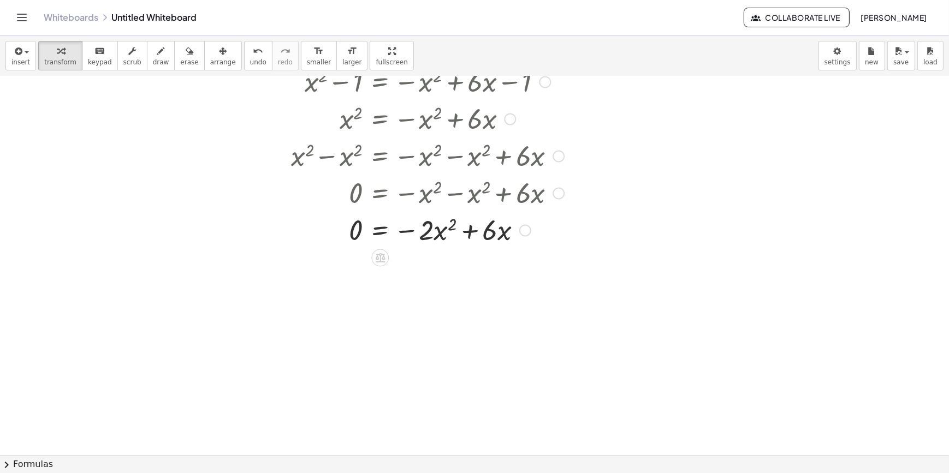
click at [466, 234] on div at bounding box center [412, 229] width 464 height 37
click at [153, 59] on span "draw" at bounding box center [161, 62] width 16 height 8
click at [35, 464] on button "chevron_right Formulas" at bounding box center [474, 464] width 949 height 17
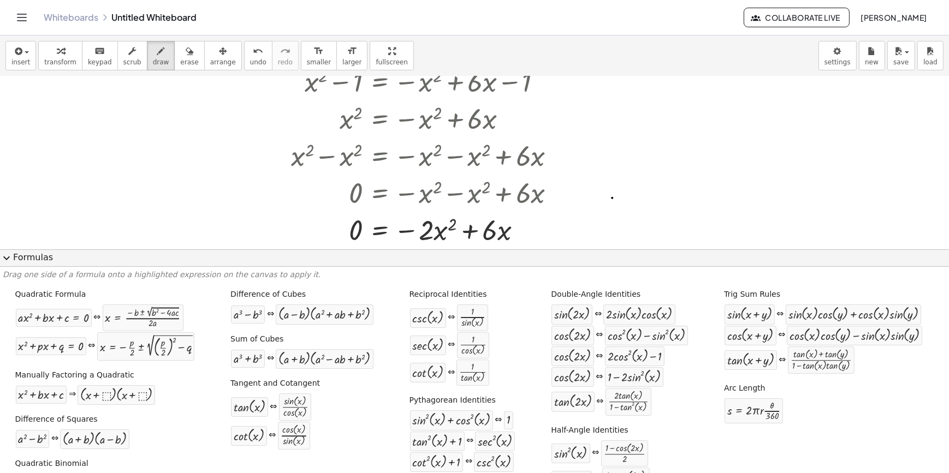
click at [612, 198] on div at bounding box center [474, 117] width 949 height 1139
click at [563, 224] on div at bounding box center [474, 117] width 949 height 1139
click at [152, 318] on div at bounding box center [142, 317] width 75 height 21
drag, startPoint x: 158, startPoint y: 315, endPoint x: 299, endPoint y: 278, distance: 145.6
click at [299, 278] on div "Drag one side of a formula onto a highlighted expression on the canvas to apply…" at bounding box center [474, 370] width 949 height 207
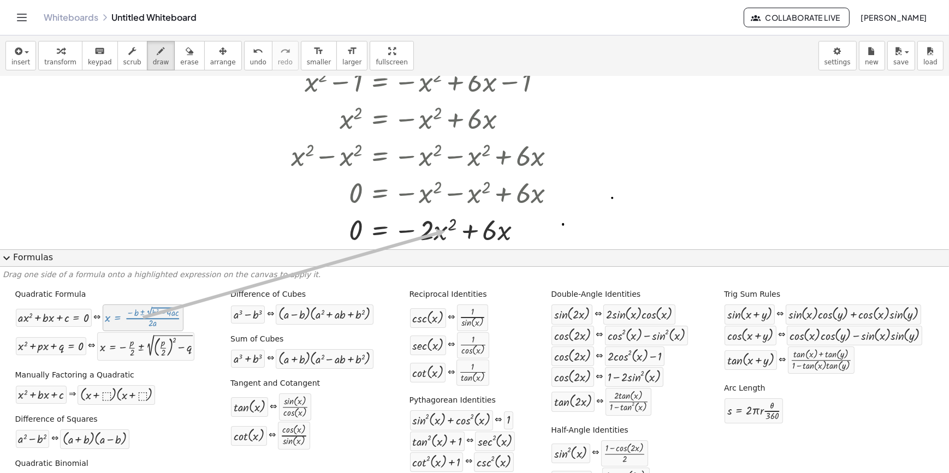
drag, startPoint x: 168, startPoint y: 313, endPoint x: 381, endPoint y: 245, distance: 224.1
click at [437, 237] on div "insert select one: Math Expression Function Text Youtube Video Graphing Geometr…" at bounding box center [474, 254] width 949 height 438
drag, startPoint x: 82, startPoint y: 317, endPoint x: 427, endPoint y: 229, distance: 355.9
click at [427, 229] on div "insert select one: Math Expression Function Text Youtube Video Graphing Geometr…" at bounding box center [474, 254] width 949 height 438
click at [658, 185] on div at bounding box center [474, 117] width 949 height 1139
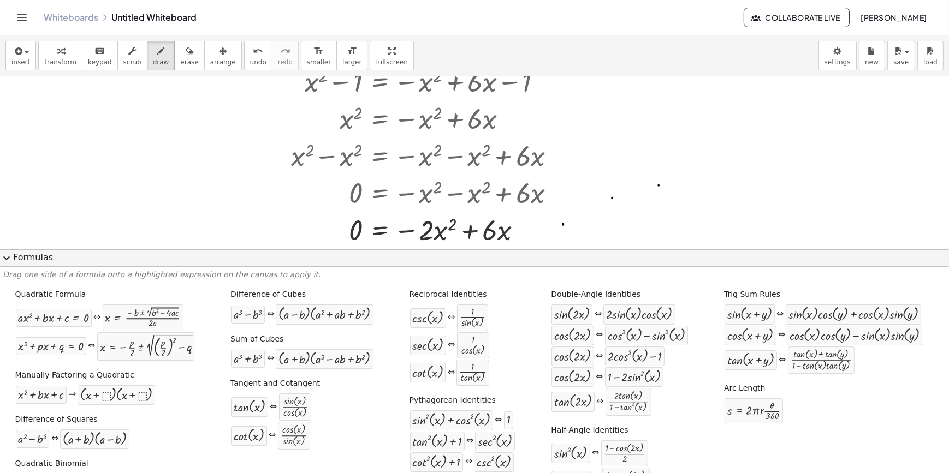
click at [658, 218] on div at bounding box center [474, 117] width 949 height 1139
click at [40, 323] on div at bounding box center [54, 318] width 70 height 13
drag, startPoint x: 142, startPoint y: 321, endPoint x: 407, endPoint y: 248, distance: 274.6
click at [408, 248] on div "insert select one: Math Expression Function Text Youtube Video Graphing Geometr…" at bounding box center [474, 254] width 949 height 438
drag, startPoint x: 437, startPoint y: 242, endPoint x: 388, endPoint y: 243, distance: 49.1
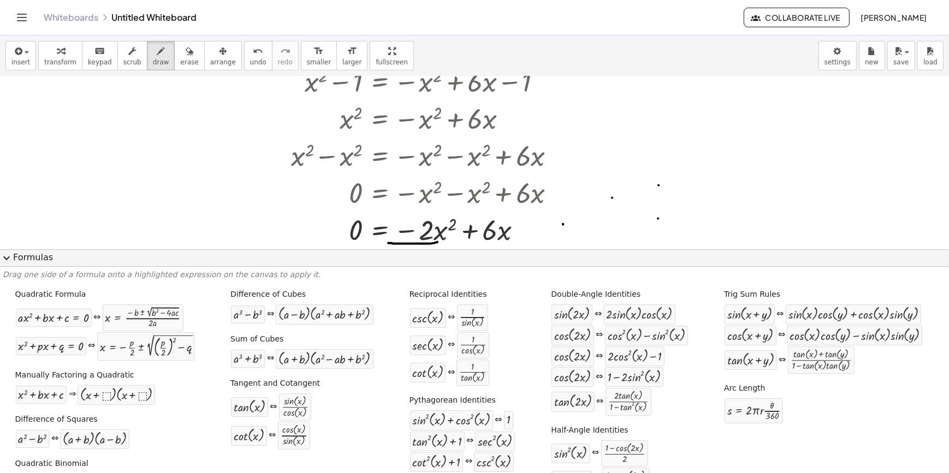
click at [250, 59] on span "undo" at bounding box center [258, 62] width 16 height 8
drag, startPoint x: 55, startPoint y: 319, endPoint x: 439, endPoint y: 234, distance: 393.6
drag, startPoint x: 146, startPoint y: 322, endPoint x: 443, endPoint y: 240, distance: 308.2
click at [443, 240] on div "insert select one: Math Expression Function Text Youtube Video Graphing Geometr…" at bounding box center [474, 254] width 949 height 438
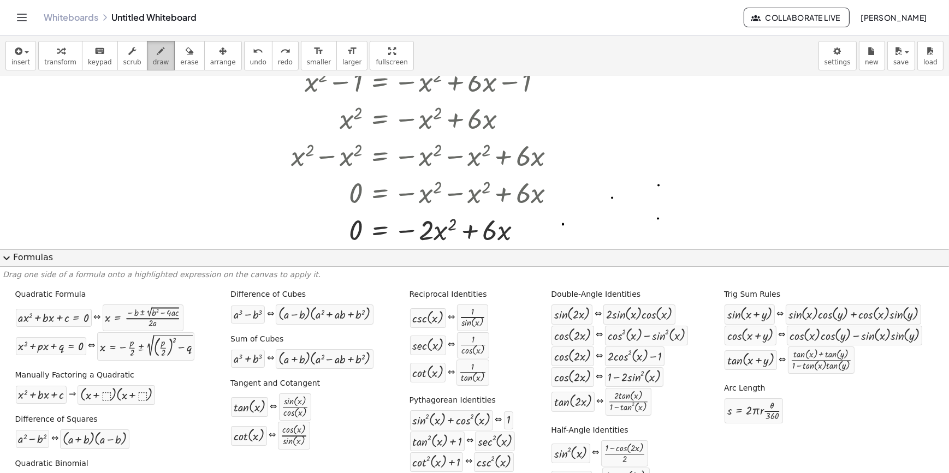
click at [153, 58] on span "draw" at bounding box center [161, 62] width 16 height 8
click at [58, 57] on icon "button" at bounding box center [61, 51] width 8 height 13
drag, startPoint x: 175, startPoint y: 322, endPoint x: 464, endPoint y: 229, distance: 303.8
click at [464, 229] on div "insert select one: Math Expression Function Text Youtube Video Graphing Geometr…" at bounding box center [474, 254] width 949 height 438
click at [617, 188] on div at bounding box center [412, 192] width 464 height 37
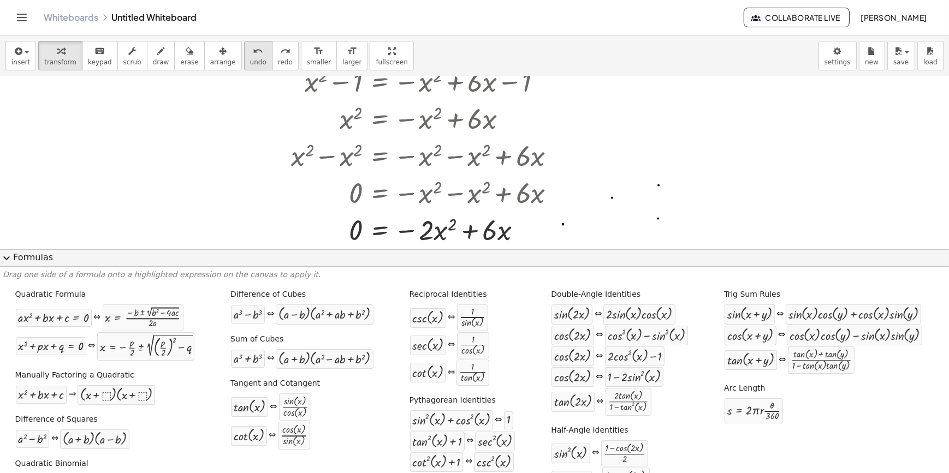
click at [244, 60] on button "undo undo" at bounding box center [258, 55] width 28 height 29
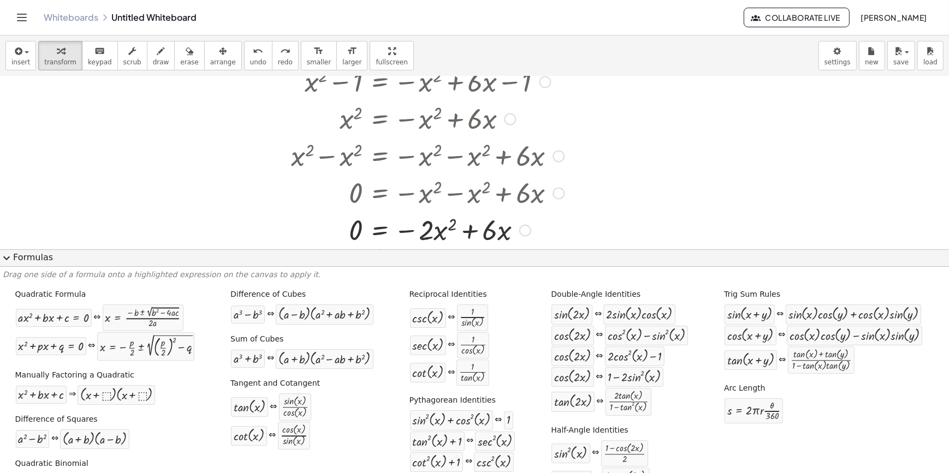
click at [524, 230] on div "Fix a mistake Transform line Copy line as LaTeX Copy derivation as LaTeX Expand…" at bounding box center [525, 230] width 12 height 12
click at [553, 205] on span "Transform line" at bounding box center [572, 205] width 49 height 9
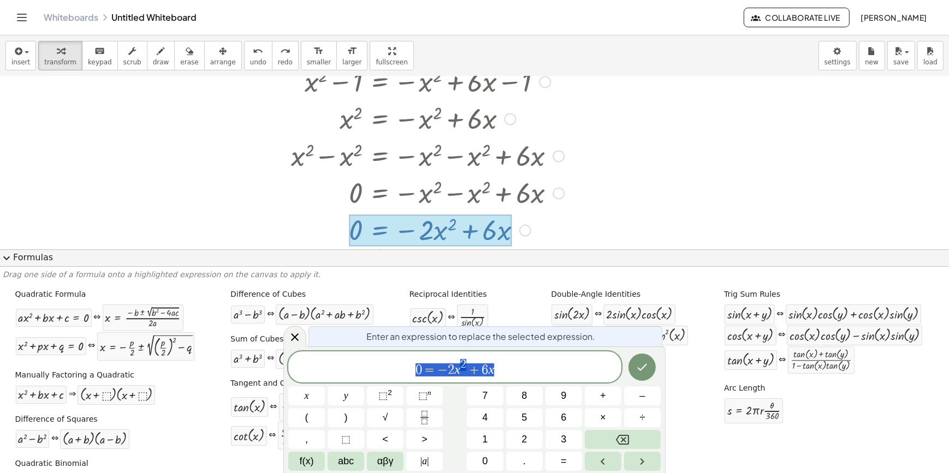
click at [516, 372] on span "0 = − 2 x 2 + 6 x" at bounding box center [454, 368] width 333 height 20
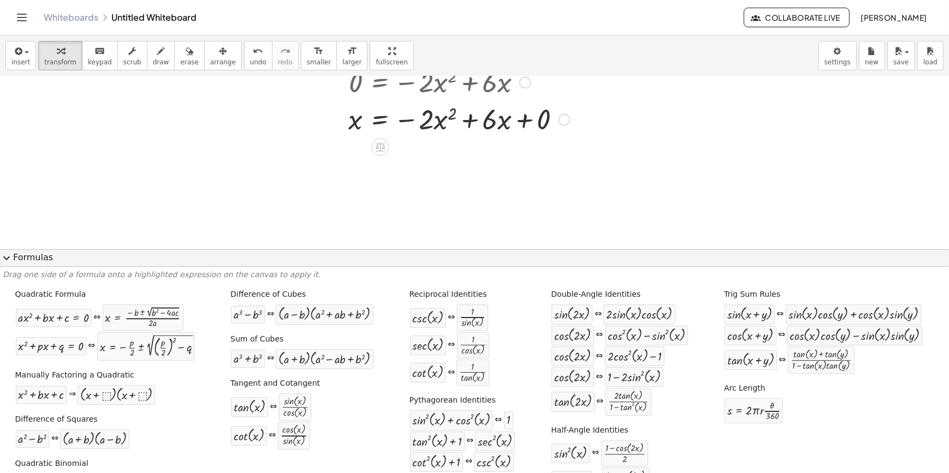
scroll to position [677, 0]
drag, startPoint x: 153, startPoint y: 308, endPoint x: 455, endPoint y: 125, distance: 353.2
click at [455, 125] on div "insert select one: Math Expression Function Text Youtube Video Graphing Geometr…" at bounding box center [474, 254] width 949 height 438
click at [253, 53] on icon "undo" at bounding box center [258, 51] width 10 height 13
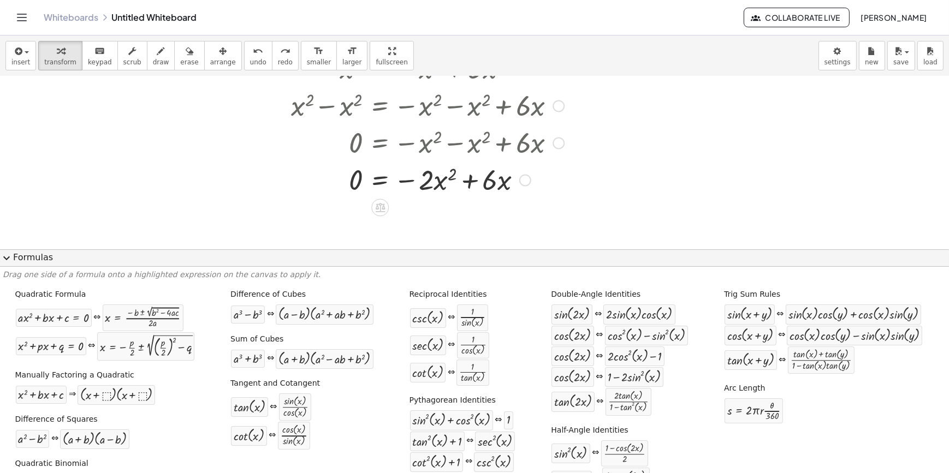
scroll to position [578, 0]
click at [523, 177] on div at bounding box center [525, 181] width 12 height 12
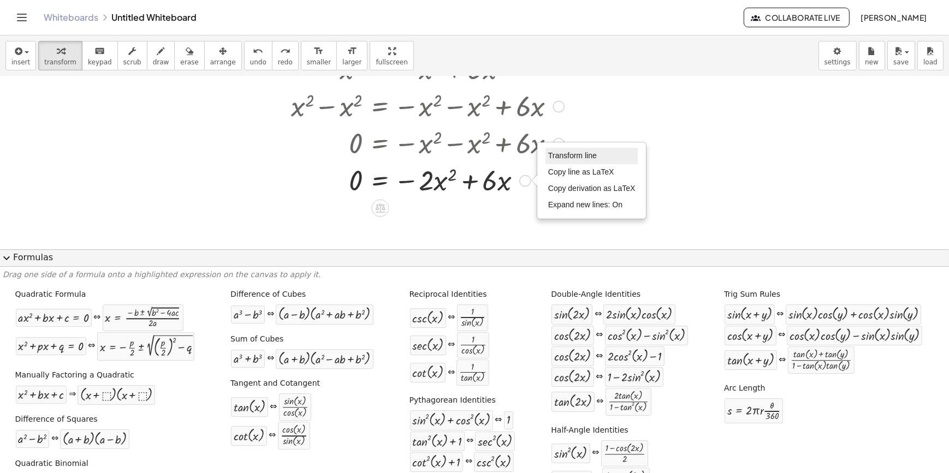
click at [562, 158] on span "Transform line" at bounding box center [572, 155] width 49 height 9
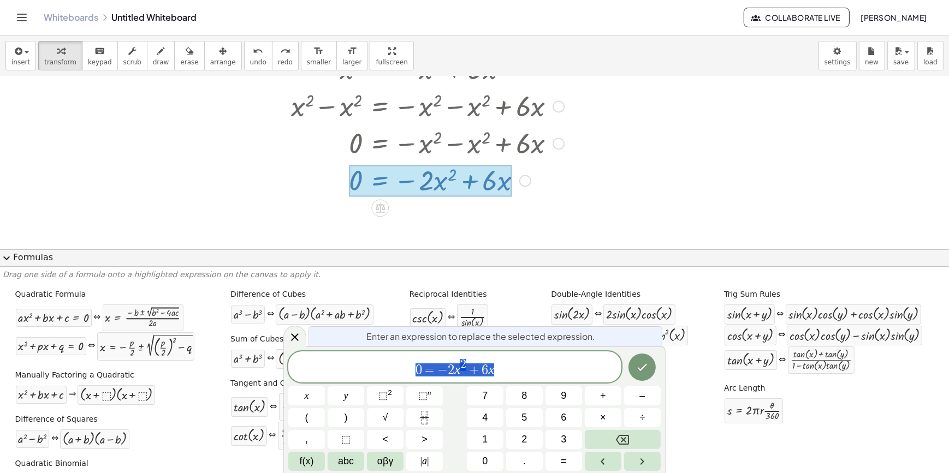
click at [508, 363] on span "0 = − 2 x 2 + 6 x" at bounding box center [454, 368] width 333 height 20
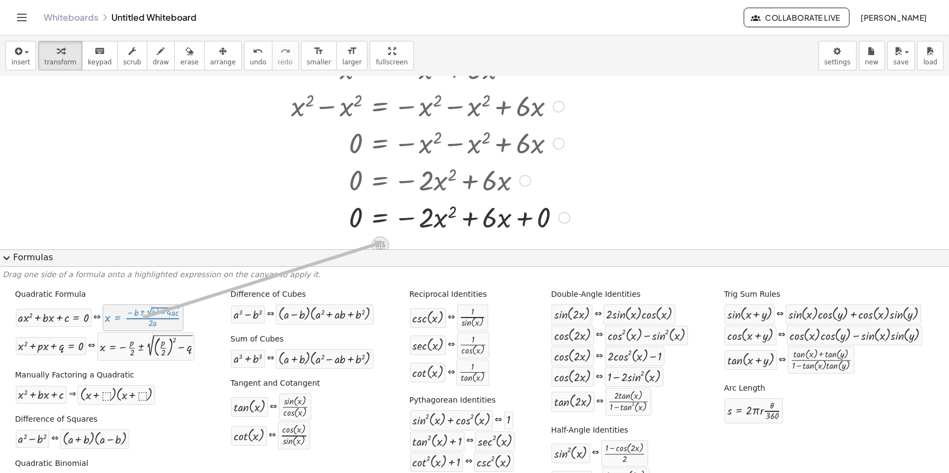
drag, startPoint x: 158, startPoint y: 311, endPoint x: 384, endPoint y: 242, distance: 236.4
click at [384, 242] on div "insert select one: Math Expression Function Text Youtube Video Graphing Geometr…" at bounding box center [474, 254] width 949 height 438
drag, startPoint x: 158, startPoint y: 312, endPoint x: 560, endPoint y: 216, distance: 413.6
click at [560, 216] on div "insert select one: Math Expression Function Text Youtube Video Graphing Geometr…" at bounding box center [474, 254] width 949 height 438
click at [588, 213] on div at bounding box center [412, 216] width 464 height 37
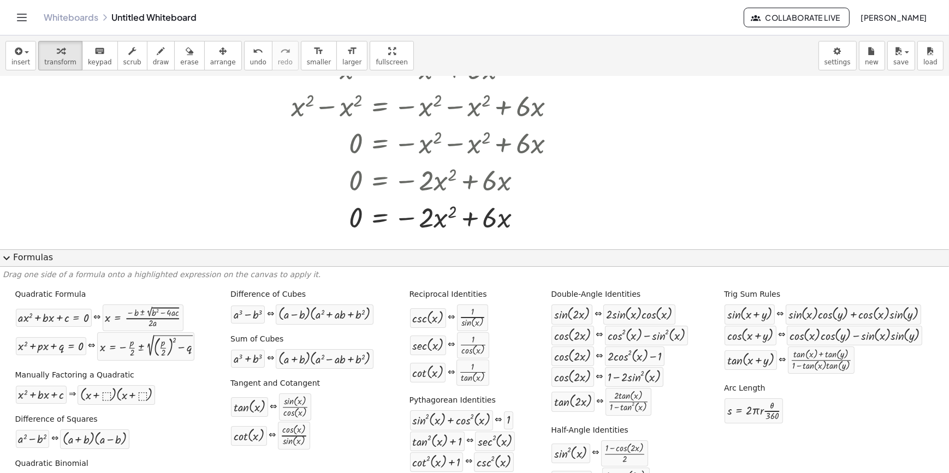
click at [386, 262] on button "expand_more Formulas" at bounding box center [474, 257] width 949 height 17
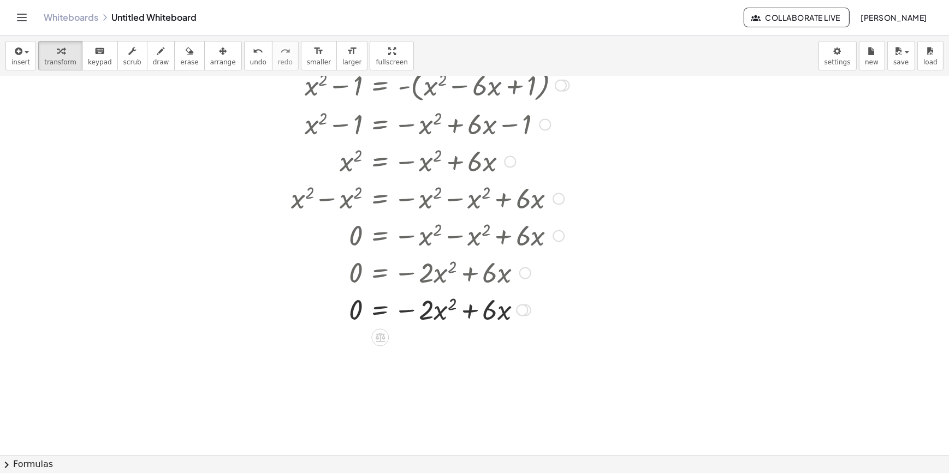
scroll to position [486, 0]
click at [250, 63] on span "undo" at bounding box center [258, 62] width 16 height 8
click at [244, 63] on button "undo undo" at bounding box center [258, 55] width 28 height 29
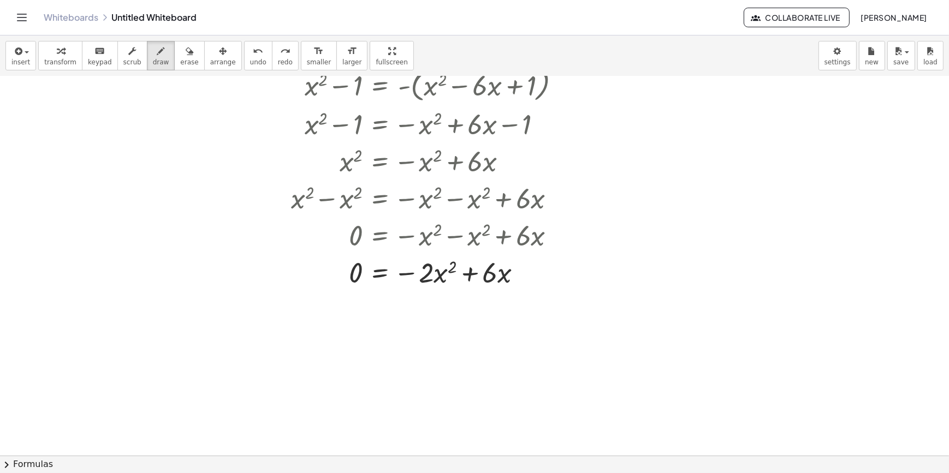
drag, startPoint x: 150, startPoint y: 57, endPoint x: 272, endPoint y: 113, distance: 134.3
click at [150, 58] on button "draw" at bounding box center [161, 55] width 28 height 29
drag, startPoint x: 415, startPoint y: 317, endPoint x: 426, endPoint y: 329, distance: 15.9
click at [423, 329] on div at bounding box center [474, 23] width 949 height 865
drag, startPoint x: 430, startPoint y: 321, endPoint x: 444, endPoint y: 329, distance: 16.9
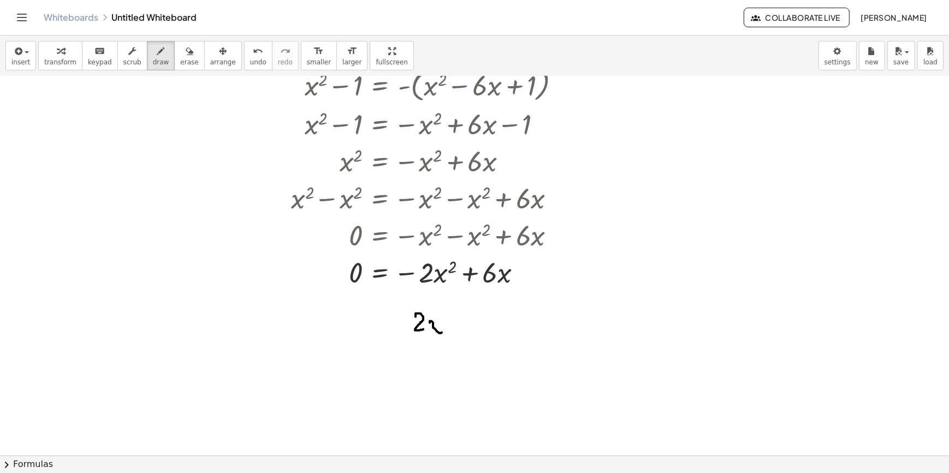
click at [444, 330] on div at bounding box center [474, 23] width 949 height 865
drag, startPoint x: 438, startPoint y: 320, endPoint x: 427, endPoint y: 333, distance: 16.3
click at [427, 333] on div at bounding box center [474, 23] width 949 height 865
drag, startPoint x: 457, startPoint y: 312, endPoint x: 459, endPoint y: 338, distance: 26.2
click at [459, 338] on div at bounding box center [474, 23] width 949 height 865
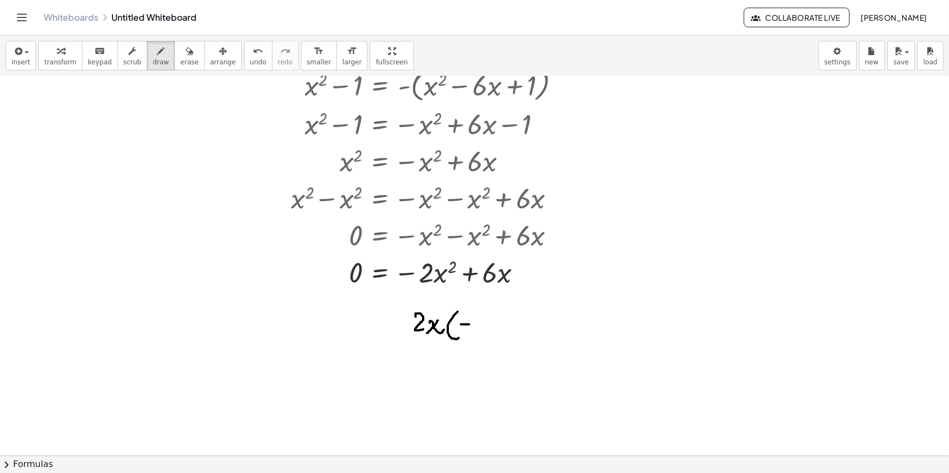
drag, startPoint x: 461, startPoint y: 324, endPoint x: 471, endPoint y: 324, distance: 10.4
click at [469, 324] on div at bounding box center [474, 23] width 949 height 865
drag, startPoint x: 479, startPoint y: 323, endPoint x: 502, endPoint y: 328, distance: 23.0
click at [501, 332] on div at bounding box center [474, 23] width 949 height 865
drag, startPoint x: 497, startPoint y: 318, endPoint x: 484, endPoint y: 335, distance: 21.3
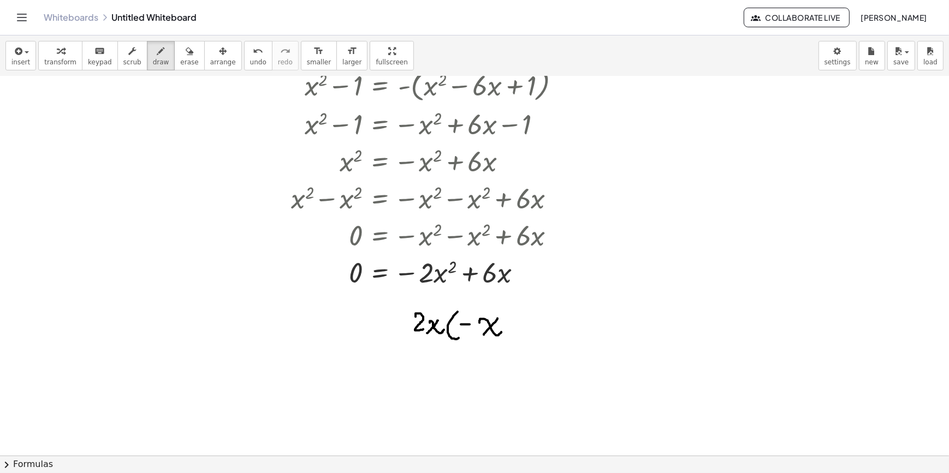
click at [484, 335] on div at bounding box center [474, 23] width 949 height 865
click at [250, 58] on span "undo" at bounding box center [258, 62] width 16 height 8
drag, startPoint x: 394, startPoint y: 328, endPoint x: 407, endPoint y: 327, distance: 13.1
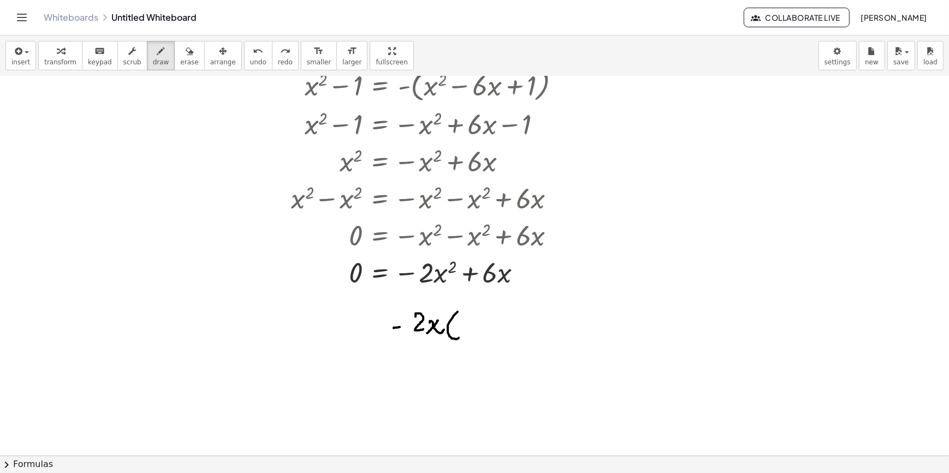
click at [407, 327] on div at bounding box center [474, 23] width 949 height 865
drag, startPoint x: 462, startPoint y: 326, endPoint x: 484, endPoint y: 332, distance: 22.6
click at [481, 334] on div at bounding box center [474, 23] width 949 height 865
drag, startPoint x: 474, startPoint y: 322, endPoint x: 464, endPoint y: 336, distance: 17.1
click at [464, 336] on div at bounding box center [474, 23] width 949 height 865
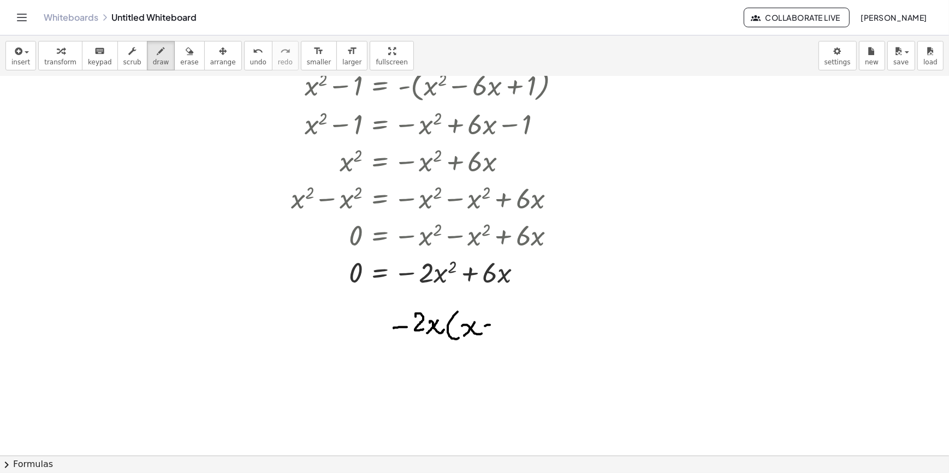
drag, startPoint x: 485, startPoint y: 326, endPoint x: 492, endPoint y: 325, distance: 7.7
click at [492, 325] on div at bounding box center [474, 23] width 949 height 865
drag, startPoint x: 501, startPoint y: 320, endPoint x: 502, endPoint y: 335, distance: 14.8
click at [502, 335] on div at bounding box center [474, 23] width 949 height 865
drag, startPoint x: 513, startPoint y: 308, endPoint x: 517, endPoint y: 340, distance: 32.6
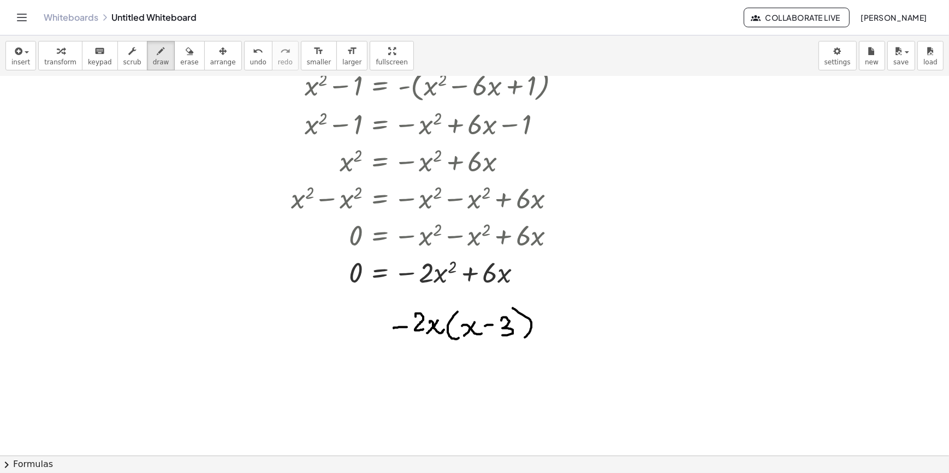
click at [517, 340] on div at bounding box center [474, 23] width 949 height 865
drag, startPoint x: 311, startPoint y: 377, endPoint x: 318, endPoint y: 377, distance: 6.6
click at [318, 377] on div at bounding box center [474, 23] width 949 height 865
drag, startPoint x: 329, startPoint y: 373, endPoint x: 344, endPoint y: 384, distance: 18.7
click at [344, 384] on div at bounding box center [474, 23] width 949 height 865
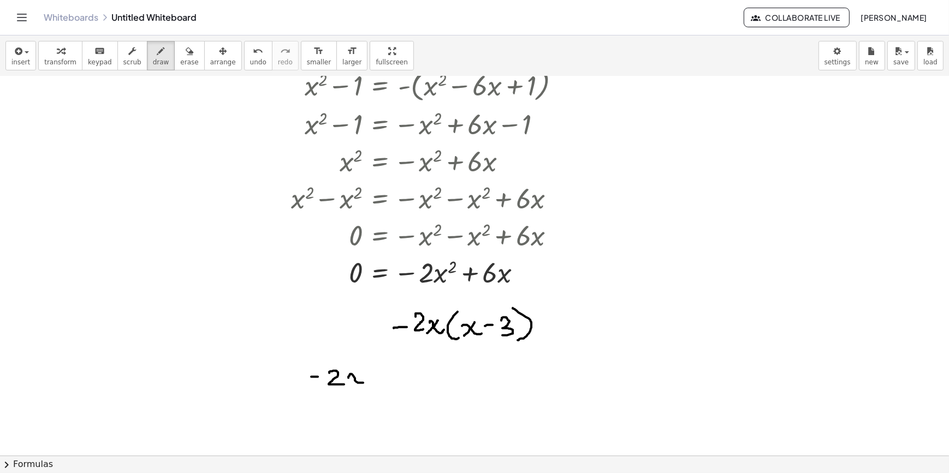
drag, startPoint x: 348, startPoint y: 378, endPoint x: 364, endPoint y: 378, distance: 15.8
click at [364, 383] on div at bounding box center [474, 23] width 949 height 865
drag, startPoint x: 359, startPoint y: 373, endPoint x: 350, endPoint y: 385, distance: 14.8
click at [350, 385] on div at bounding box center [474, 23] width 949 height 865
click at [380, 376] on div at bounding box center [474, 23] width 949 height 865
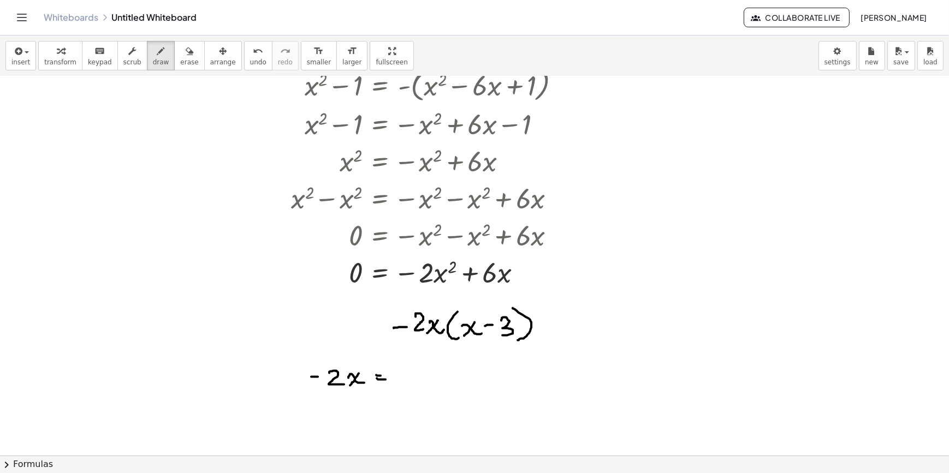
drag, startPoint x: 377, startPoint y: 378, endPoint x: 385, endPoint y: 379, distance: 8.8
click at [385, 379] on div at bounding box center [474, 23] width 949 height 865
click at [391, 371] on div at bounding box center [474, 23] width 949 height 865
drag, startPoint x: 355, startPoint y: 409, endPoint x: 375, endPoint y: 415, distance: 20.9
click at [373, 418] on div at bounding box center [474, 23] width 949 height 865
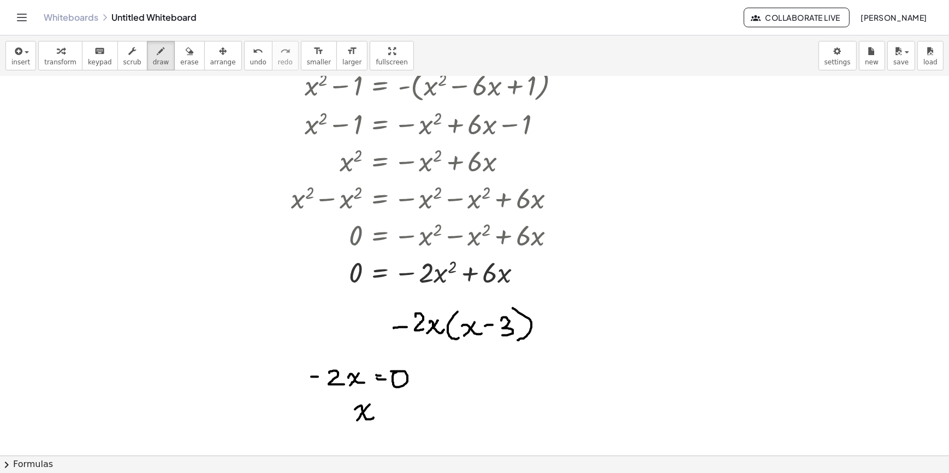
drag, startPoint x: 370, startPoint y: 404, endPoint x: 356, endPoint y: 421, distance: 21.7
click at [356, 421] on div at bounding box center [474, 23] width 949 height 865
click at [387, 409] on div at bounding box center [474, 23] width 949 height 865
drag, startPoint x: 380, startPoint y: 415, endPoint x: 388, endPoint y: 414, distance: 7.7
click at [388, 414] on div at bounding box center [474, 23] width 949 height 865
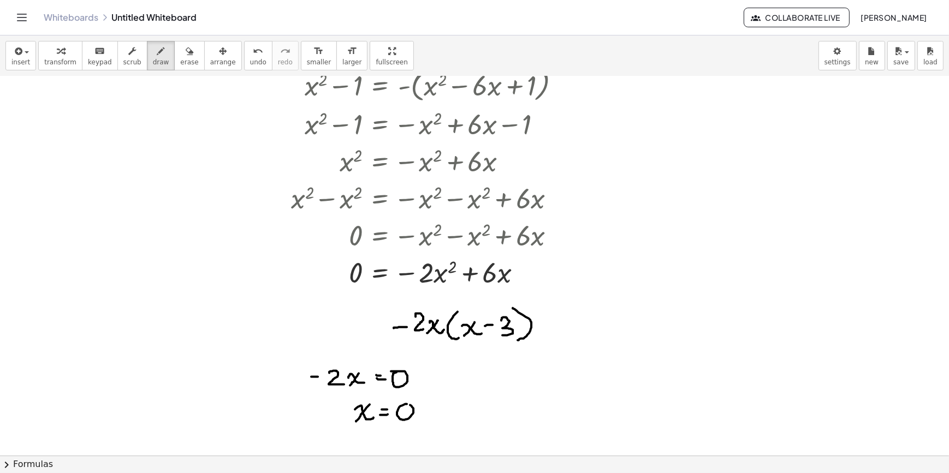
click at [403, 404] on div at bounding box center [474, 23] width 949 height 865
drag, startPoint x: 485, startPoint y: 382, endPoint x: 498, endPoint y: 390, distance: 15.4
click at [498, 390] on div at bounding box center [474, 23] width 949 height 865
drag, startPoint x: 497, startPoint y: 377, endPoint x: 485, endPoint y: 395, distance: 21.5
click at [485, 395] on div at bounding box center [474, 23] width 949 height 865
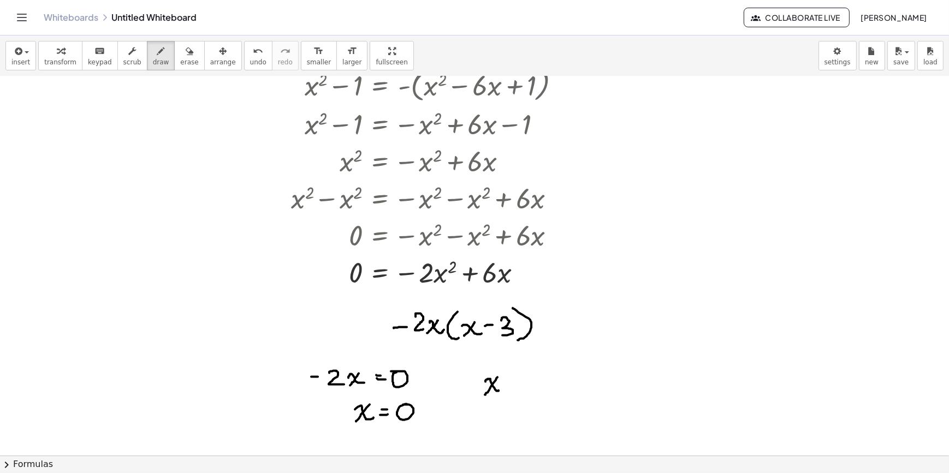
drag, startPoint x: 507, startPoint y: 382, endPoint x: 513, endPoint y: 381, distance: 6.6
click at [513, 381] on div at bounding box center [474, 23] width 949 height 865
drag, startPoint x: 507, startPoint y: 388, endPoint x: 513, endPoint y: 386, distance: 5.7
click at [513, 386] on div at bounding box center [474, 23] width 949 height 865
drag, startPoint x: 523, startPoint y: 380, endPoint x: 522, endPoint y: 393, distance: 13.1
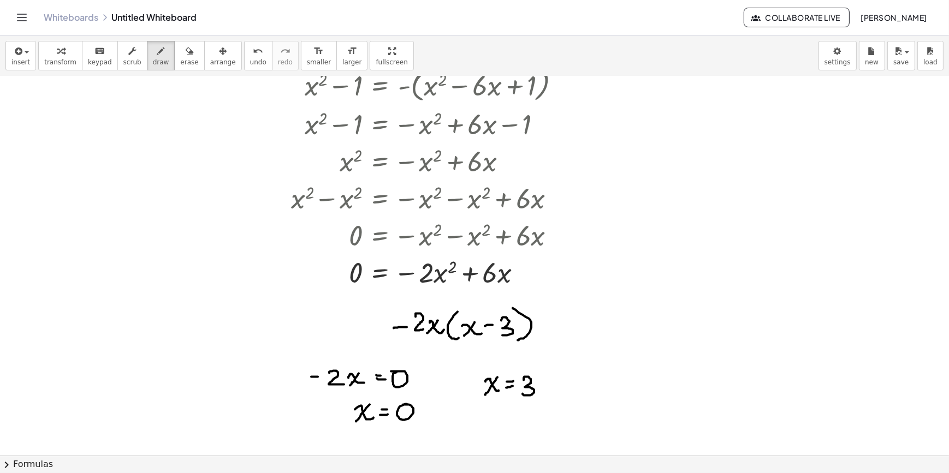
click at [522, 393] on div at bounding box center [474, 23] width 949 height 865
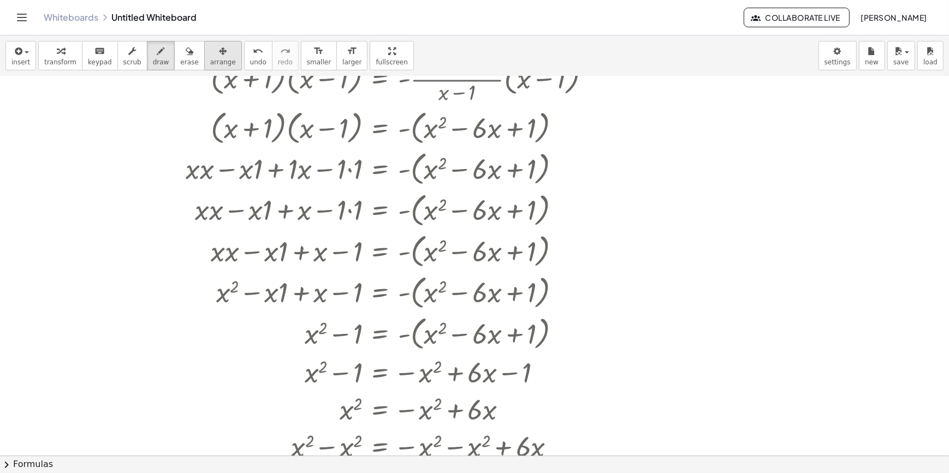
click at [210, 44] on div "button" at bounding box center [223, 50] width 26 height 13
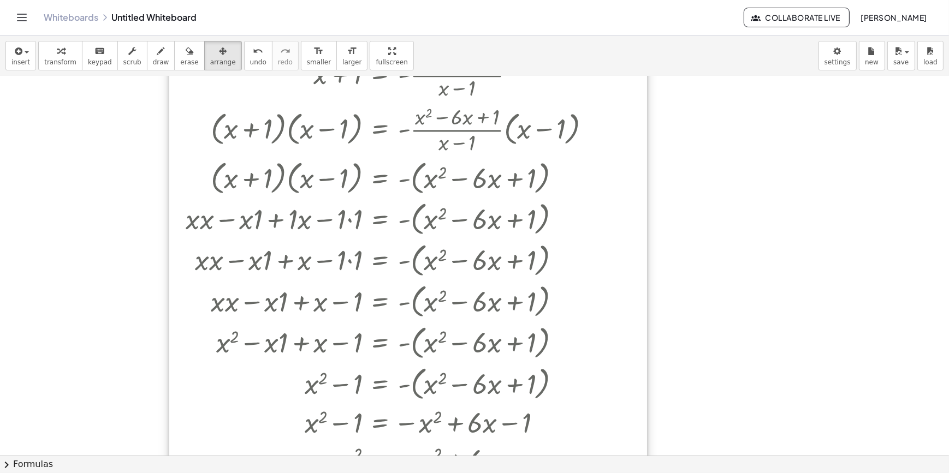
scroll to position [0, 0]
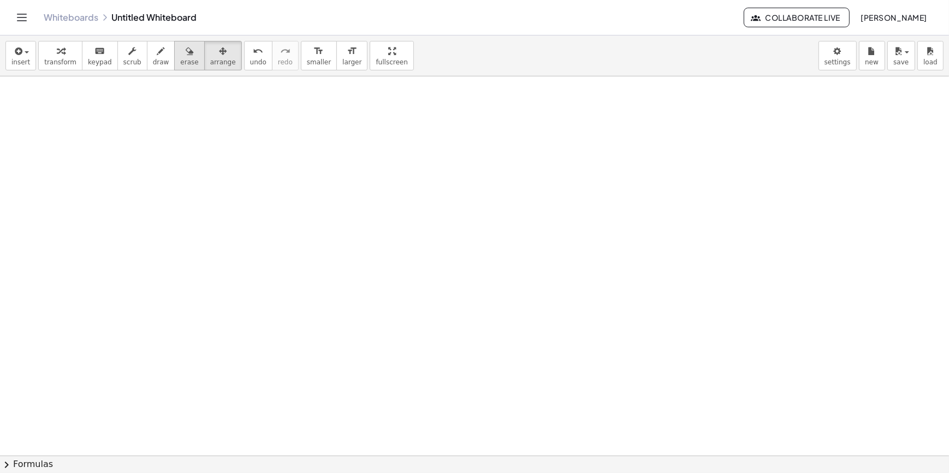
click at [186, 57] on icon "button" at bounding box center [190, 51] width 8 height 13
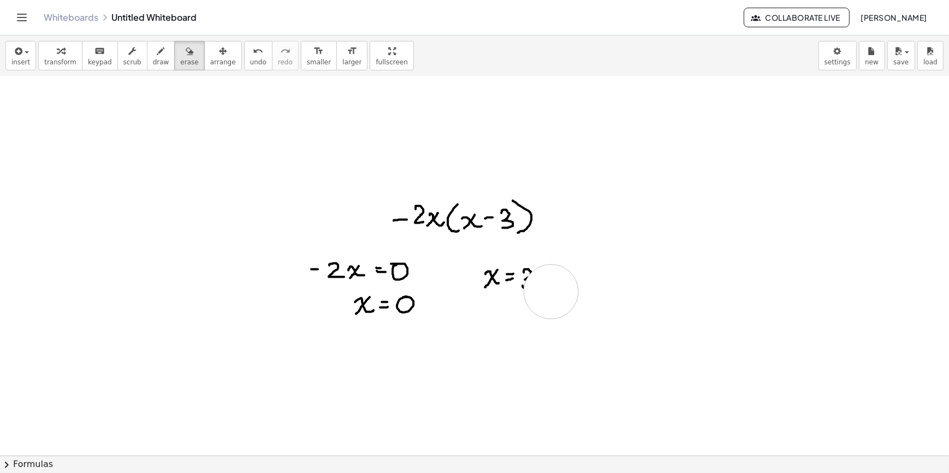
scroll to position [595, 0]
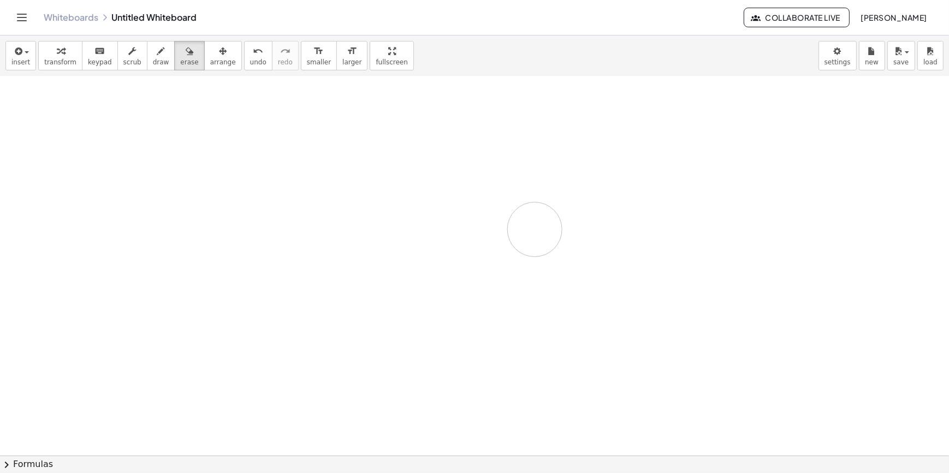
drag, startPoint x: 551, startPoint y: 289, endPoint x: 448, endPoint y: 164, distance: 162.5
click at [500, 194] on div at bounding box center [474, 50] width 949 height 1139
drag, startPoint x: 67, startPoint y: 61, endPoint x: 150, endPoint y: 134, distance: 110.7
click at [67, 64] on span "transform" at bounding box center [60, 62] width 32 height 8
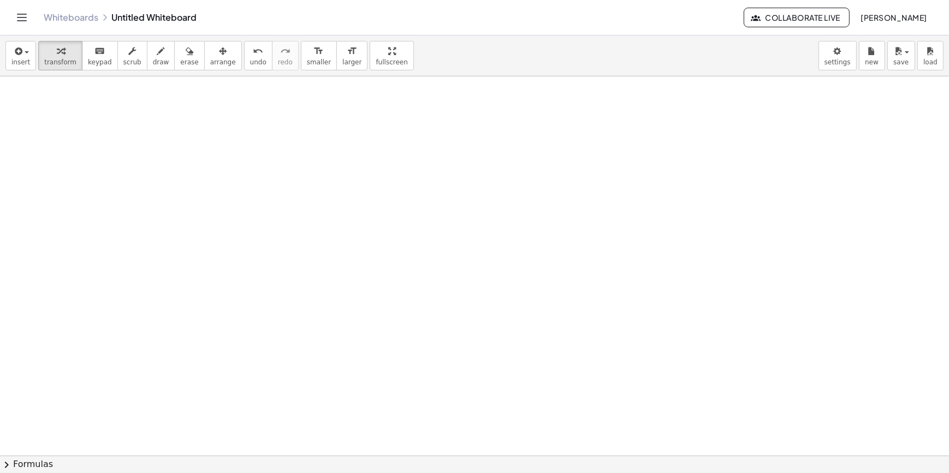
click at [169, 144] on div at bounding box center [474, 455] width 949 height 759
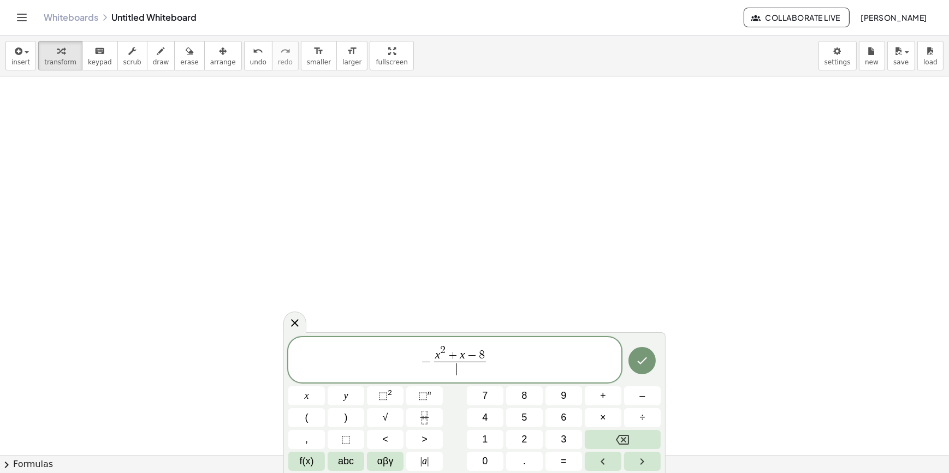
click at [461, 372] on span "​" at bounding box center [460, 369] width 52 height 15
click at [543, 365] on span "− x 2 + x − 8 ( x − 3 ) ( x + 5 ​ ) ​" at bounding box center [454, 360] width 333 height 36
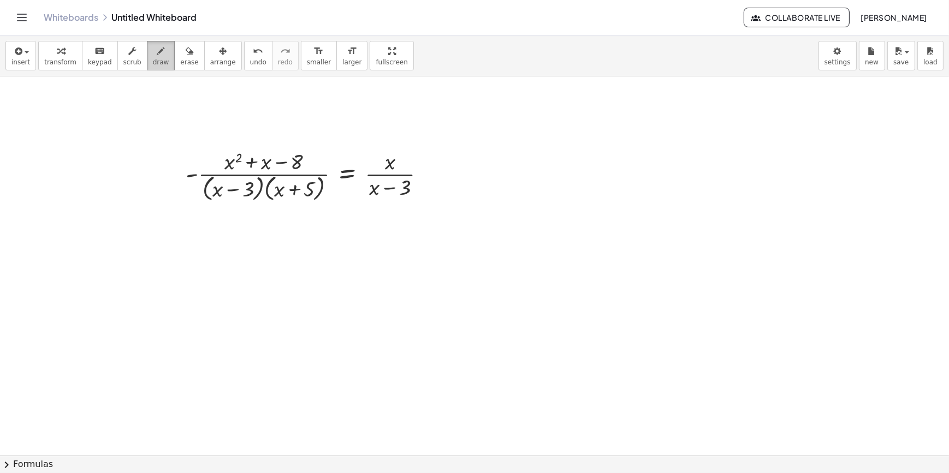
click at [153, 60] on span "draw" at bounding box center [161, 62] width 16 height 8
drag, startPoint x: 592, startPoint y: 119, endPoint x: 610, endPoint y: 128, distance: 20.7
click at [610, 128] on div at bounding box center [474, 455] width 949 height 759
drag, startPoint x: 603, startPoint y: 115, endPoint x: 592, endPoint y: 129, distance: 17.9
click at [592, 129] on div at bounding box center [474, 455] width 949 height 759
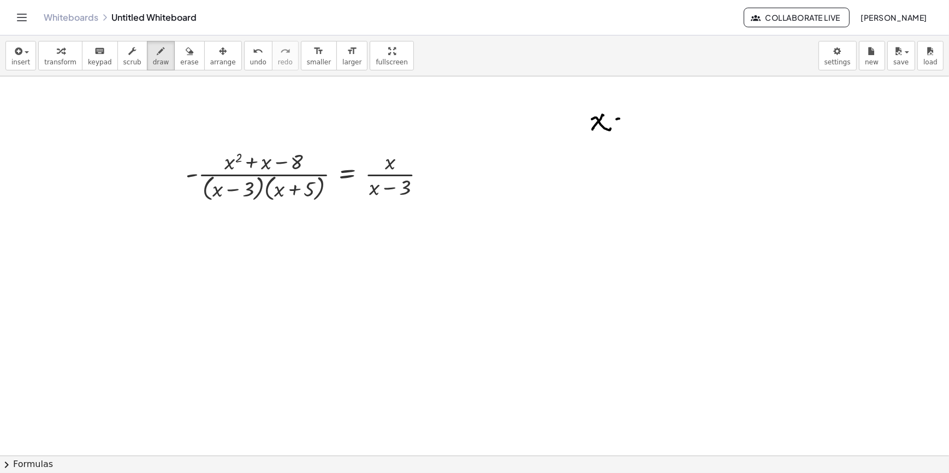
drag, startPoint x: 616, startPoint y: 119, endPoint x: 628, endPoint y: 118, distance: 11.5
click at [628, 118] on div at bounding box center [474, 455] width 949 height 759
drag, startPoint x: 618, startPoint y: 121, endPoint x: 628, endPoint y: 120, distance: 9.9
click at [628, 120] on div at bounding box center [474, 455] width 949 height 759
click at [250, 62] on span "undo" at bounding box center [258, 62] width 16 height 8
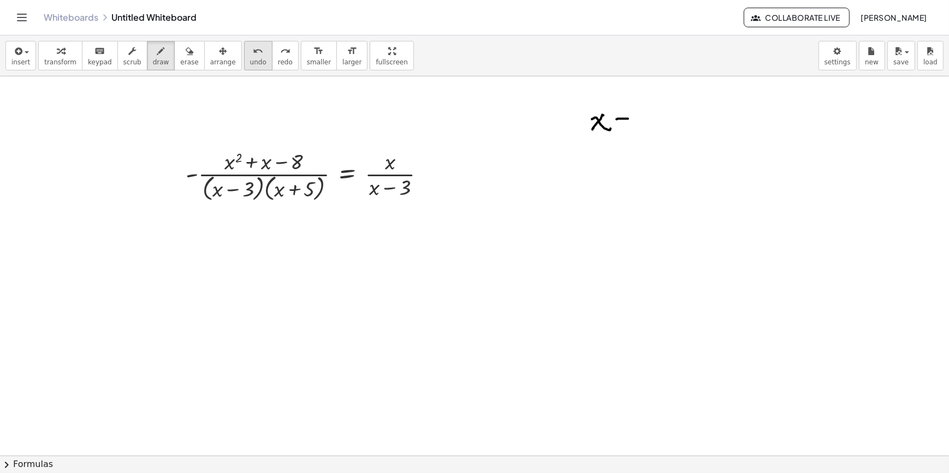
click at [250, 62] on span "undo" at bounding box center [258, 62] width 16 height 8
drag, startPoint x: 605, startPoint y: 151, endPoint x: 631, endPoint y: 162, distance: 28.4
click at [629, 167] on div at bounding box center [474, 455] width 949 height 759
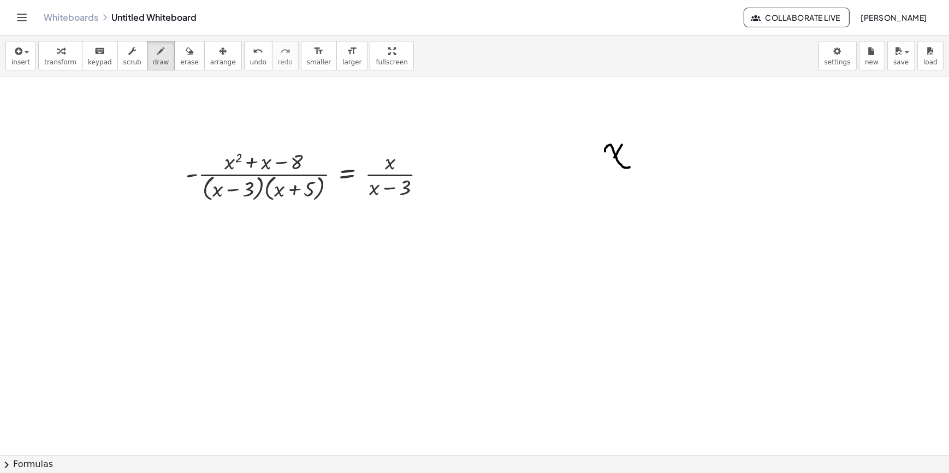
drag, startPoint x: 622, startPoint y: 145, endPoint x: 604, endPoint y: 170, distance: 31.3
click at [602, 172] on div at bounding box center [474, 455] width 949 height 759
drag, startPoint x: 644, startPoint y: 152, endPoint x: 669, endPoint y: 150, distance: 25.2
click at [669, 150] on div at bounding box center [474, 455] width 949 height 759
drag, startPoint x: 647, startPoint y: 158, endPoint x: 669, endPoint y: 157, distance: 22.4
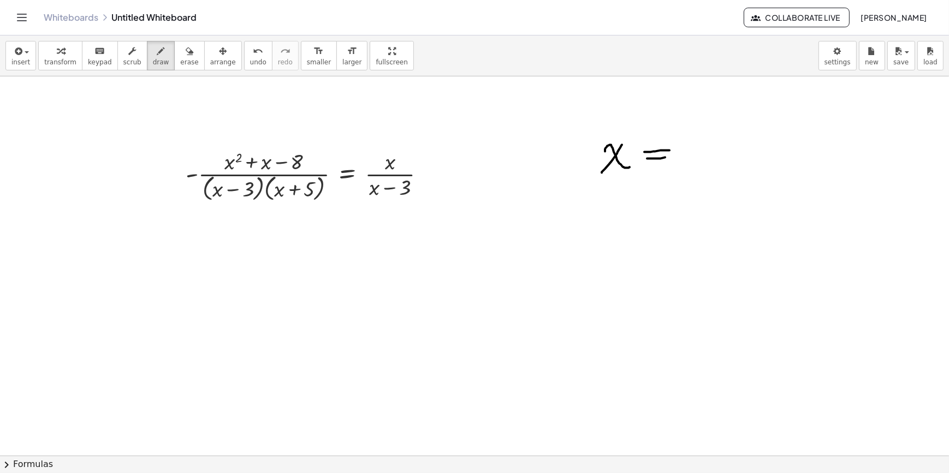
click at [669, 157] on div at bounding box center [474, 455] width 949 height 759
drag, startPoint x: 660, startPoint y: 139, endPoint x: 641, endPoint y: 181, distance: 45.9
click at [641, 181] on div at bounding box center [474, 455] width 949 height 759
drag, startPoint x: 679, startPoint y: 147, endPoint x: 675, endPoint y: 167, distance: 20.6
click at [675, 167] on div at bounding box center [474, 455] width 949 height 759
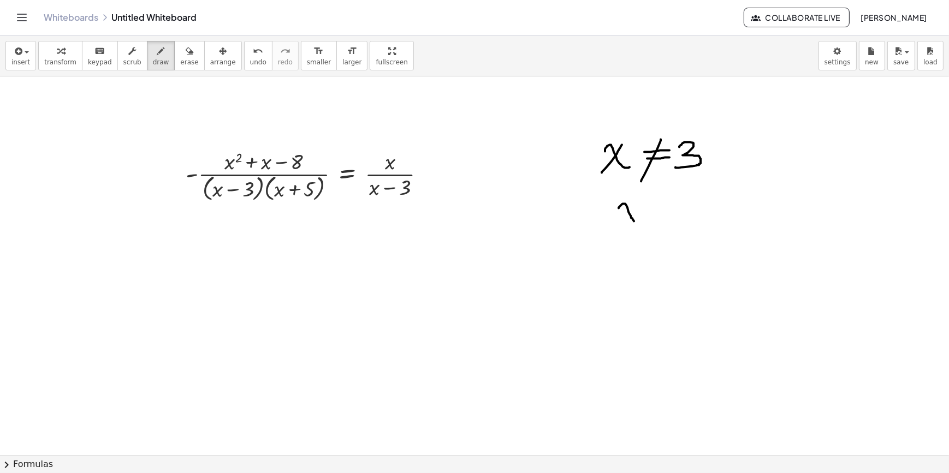
drag, startPoint x: 618, startPoint y: 208, endPoint x: 645, endPoint y: 216, distance: 27.4
click at [642, 221] on div at bounding box center [474, 455] width 949 height 759
drag, startPoint x: 636, startPoint y: 204, endPoint x: 618, endPoint y: 227, distance: 28.7
click at [618, 227] on div at bounding box center [474, 455] width 949 height 759
drag, startPoint x: 650, startPoint y: 207, endPoint x: 662, endPoint y: 207, distance: 12.0
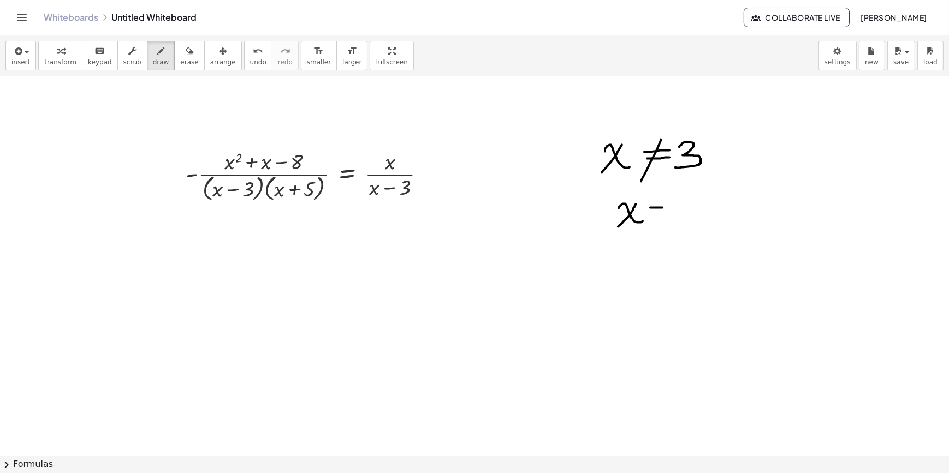
click at [662, 207] on div at bounding box center [474, 455] width 949 height 759
drag, startPoint x: 652, startPoint y: 213, endPoint x: 664, endPoint y: 213, distance: 12.0
click at [663, 213] on div at bounding box center [474, 455] width 949 height 759
drag, startPoint x: 660, startPoint y: 200, endPoint x: 652, endPoint y: 219, distance: 20.8
click at [652, 219] on div at bounding box center [474, 455] width 949 height 759
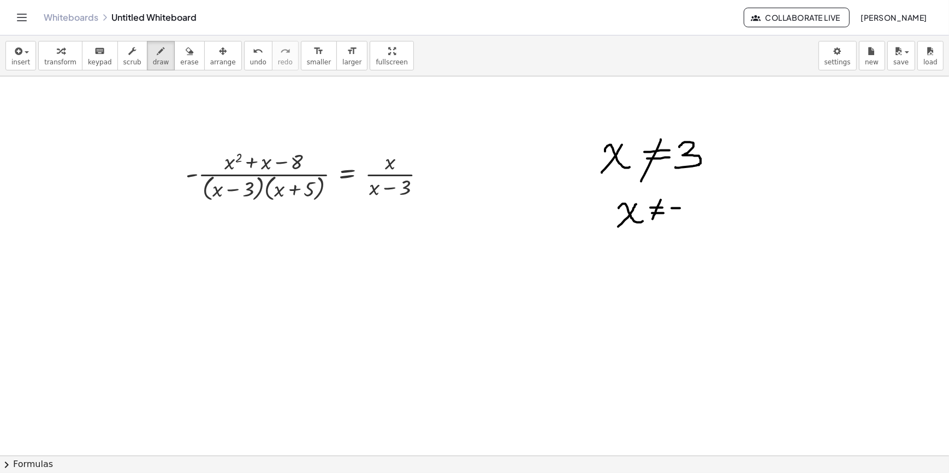
drag, startPoint x: 671, startPoint y: 208, endPoint x: 684, endPoint y: 207, distance: 13.1
click at [682, 208] on div at bounding box center [474, 455] width 949 height 759
drag, startPoint x: 690, startPoint y: 203, endPoint x: 688, endPoint y: 218, distance: 16.0
click at [688, 218] on div at bounding box center [474, 455] width 949 height 759
drag, startPoint x: 690, startPoint y: 201, endPoint x: 705, endPoint y: 200, distance: 14.8
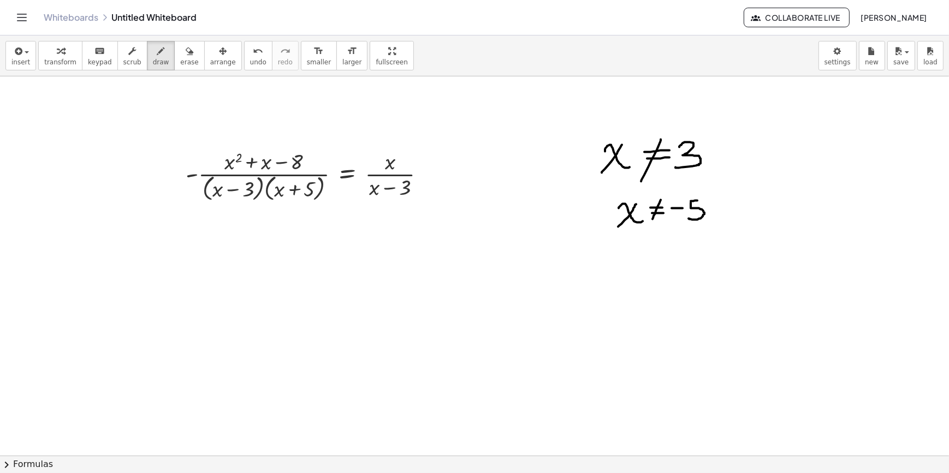
click at [705, 200] on div at bounding box center [474, 455] width 949 height 759
click at [49, 55] on div "button" at bounding box center [60, 50] width 32 height 13
drag, startPoint x: 376, startPoint y: 192, endPoint x: 393, endPoint y: 204, distance: 20.7
click at [393, 204] on div "− - · ( + x 2 + x − 8 ) · ( + x − 3 ) · ( + x + 5 ) = · x · ( + x − 3 )" at bounding box center [305, 175] width 273 height 63
drag, startPoint x: 376, startPoint y: 193, endPoint x: 296, endPoint y: 191, distance: 79.7
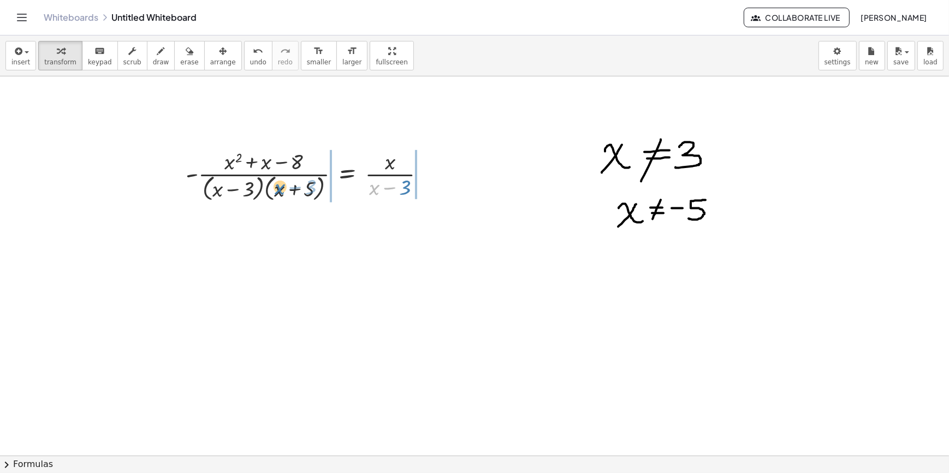
click at [296, 191] on div at bounding box center [309, 175] width 259 height 58
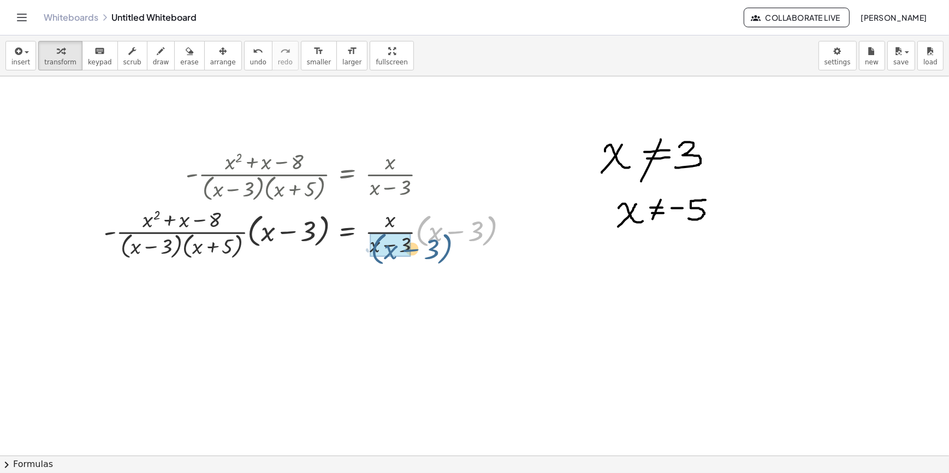
drag, startPoint x: 421, startPoint y: 226, endPoint x: 371, endPoint y: 242, distance: 52.3
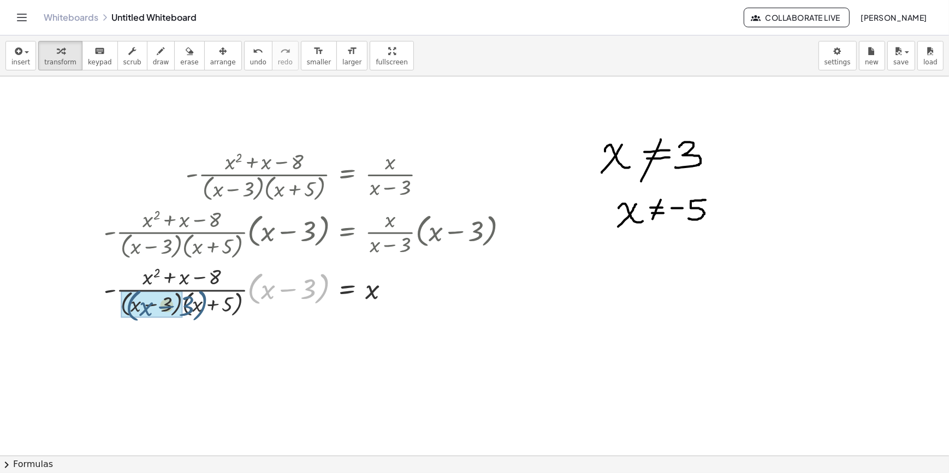
drag, startPoint x: 253, startPoint y: 283, endPoint x: 148, endPoint y: 302, distance: 106.0
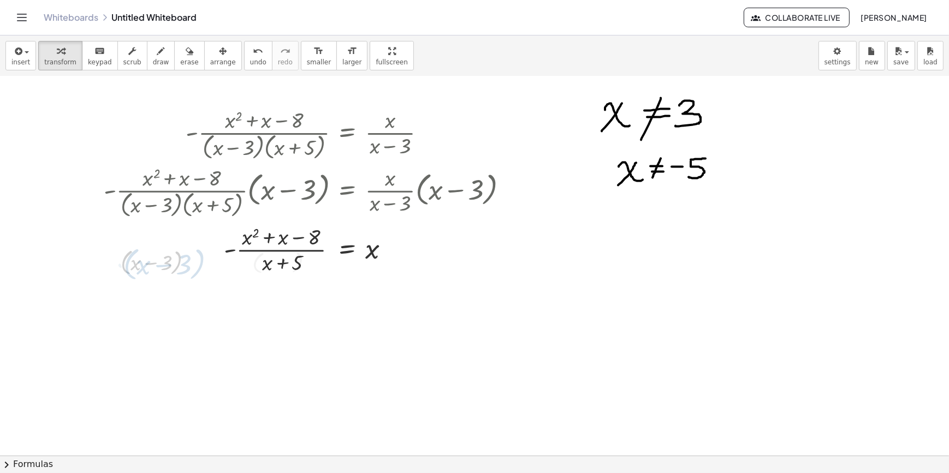
scroll to position [99, 0]
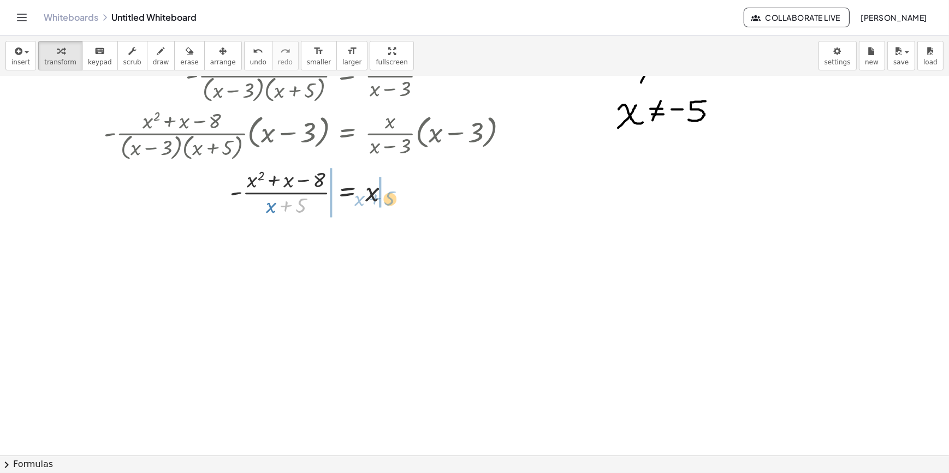
drag, startPoint x: 286, startPoint y: 206, endPoint x: 373, endPoint y: 199, distance: 87.1
click at [373, 199] on div at bounding box center [310, 191] width 424 height 55
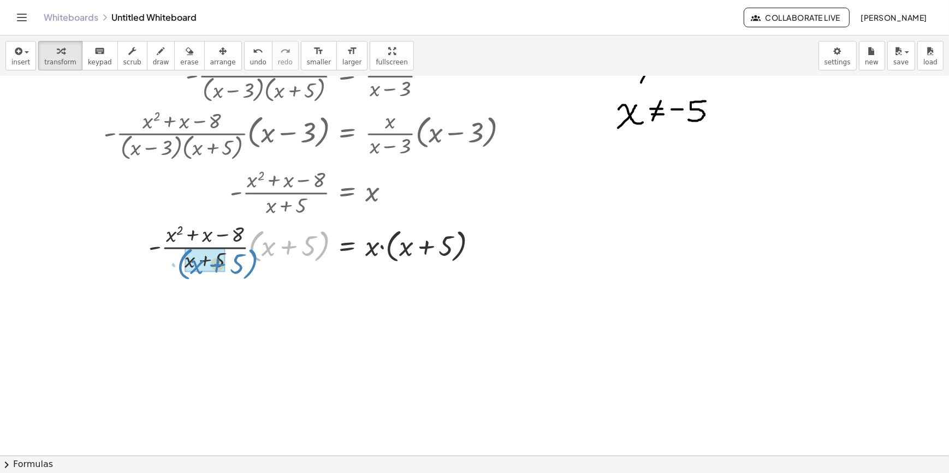
drag, startPoint x: 252, startPoint y: 244, endPoint x: 176, endPoint y: 260, distance: 78.2
click at [176, 261] on div at bounding box center [310, 246] width 424 height 55
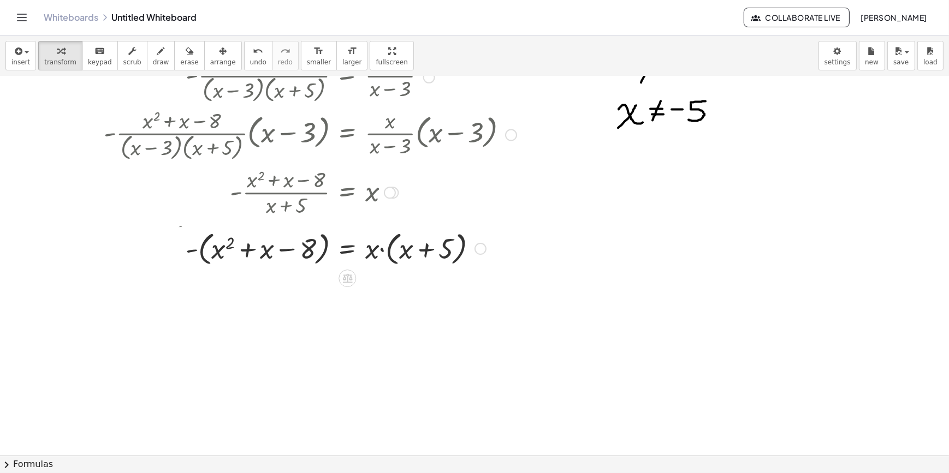
click at [347, 78] on div "- · ( + x 2 + x − 8 ) · ( + x − 3 ) · ( + x + 5 ) = · x · ( + x − 3 ) · - · ( +…" at bounding box center [347, 78] width 0 height 0
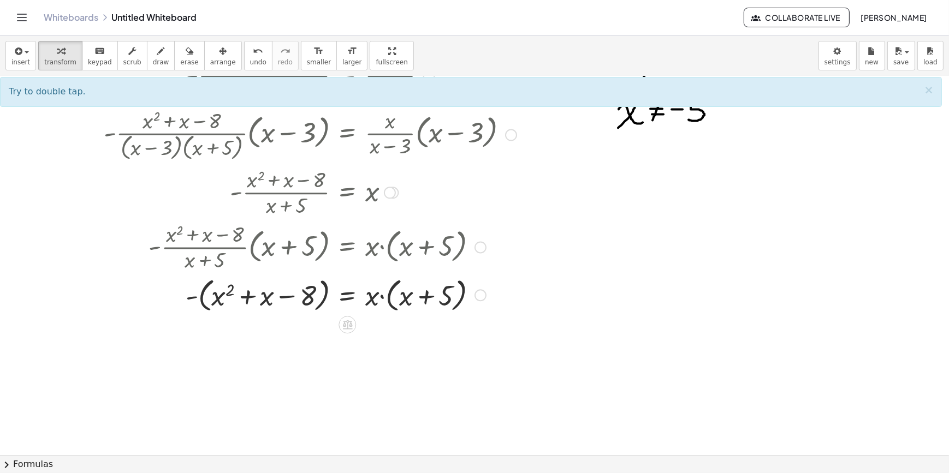
click at [389, 289] on div at bounding box center [310, 293] width 424 height 41
click at [388, 289] on div at bounding box center [310, 293] width 424 height 41
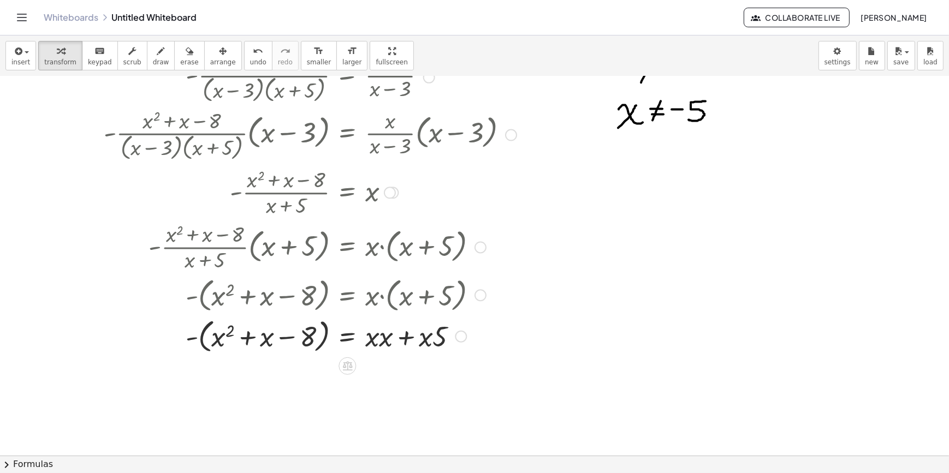
click at [382, 342] on div at bounding box center [310, 335] width 424 height 41
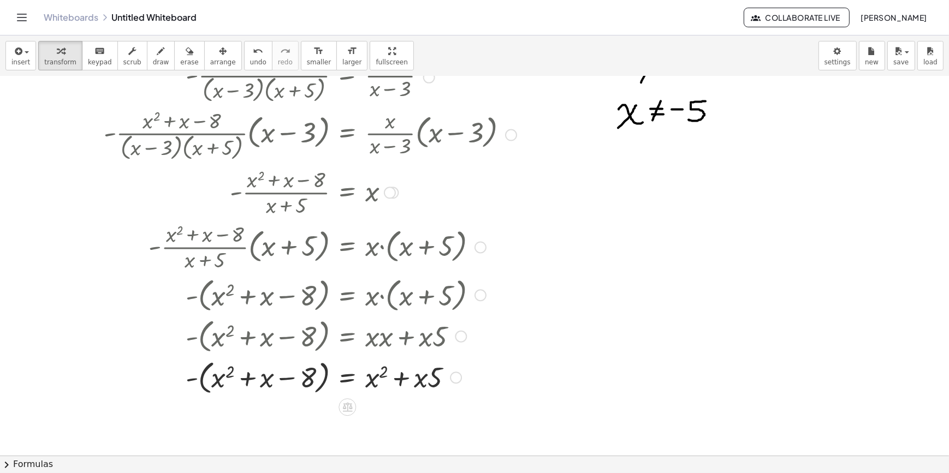
drag, startPoint x: 435, startPoint y: 338, endPoint x: 426, endPoint y: 349, distance: 14.0
click at [418, 349] on div at bounding box center [312, 335] width 428 height 41
drag, startPoint x: 433, startPoint y: 388, endPoint x: 410, endPoint y: 385, distance: 23.2
click at [410, 385] on div at bounding box center [310, 376] width 424 height 41
click at [197, 377] on div at bounding box center [310, 376] width 424 height 41
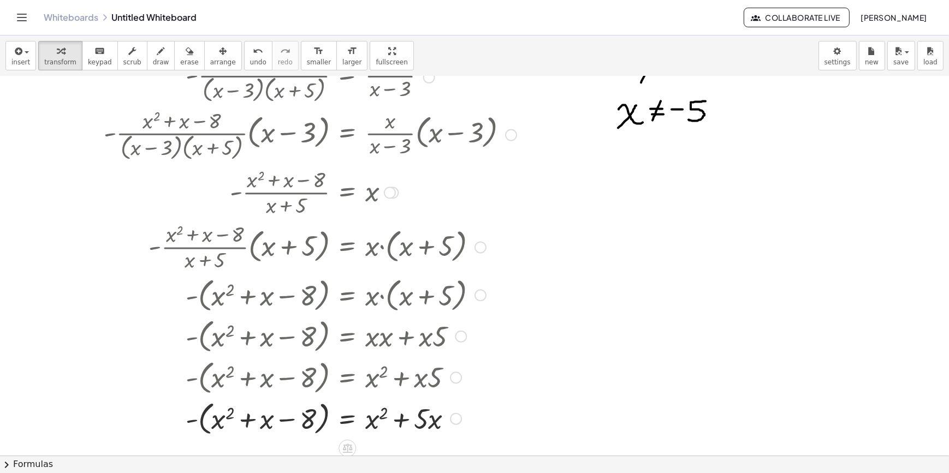
click at [200, 415] on div at bounding box center [310, 417] width 424 height 41
click at [200, 415] on div at bounding box center [310, 418] width 424 height 37
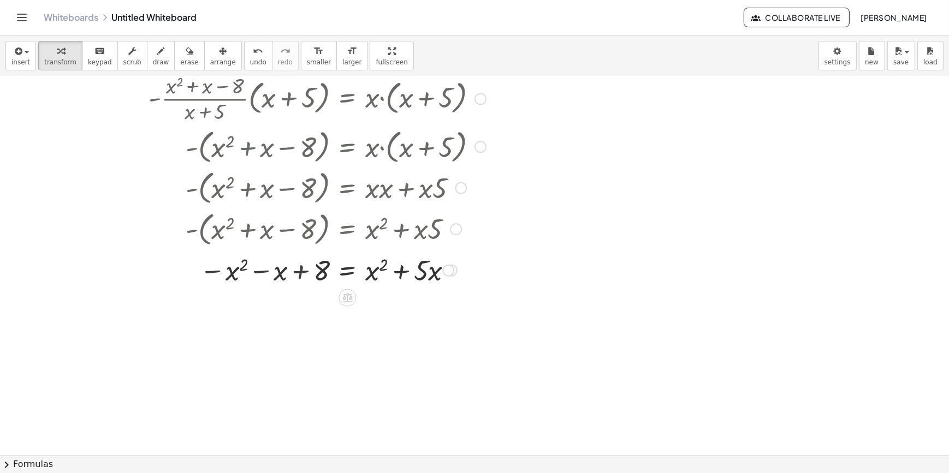
scroll to position [248, 0]
drag, startPoint x: 371, startPoint y: 276, endPoint x: 231, endPoint y: 283, distance: 139.9
click at [231, 283] on div at bounding box center [310, 269] width 424 height 37
click at [237, 276] on div at bounding box center [310, 269] width 424 height 37
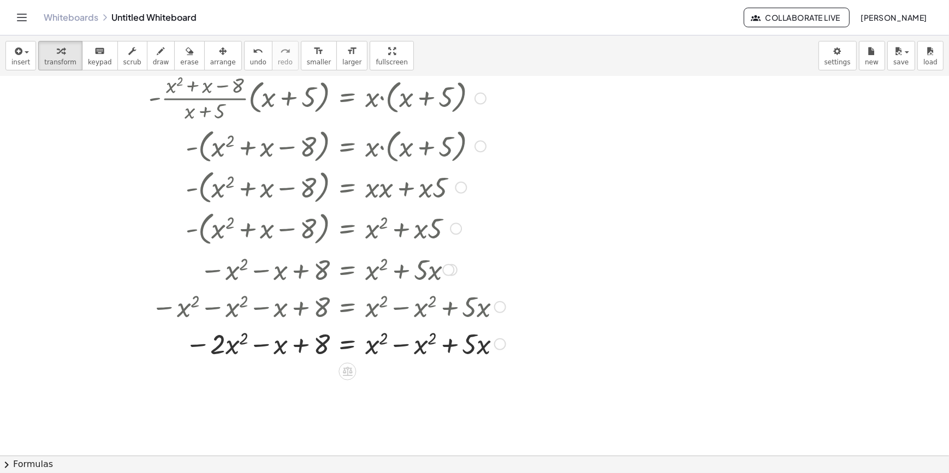
click at [398, 348] on div at bounding box center [310, 343] width 424 height 37
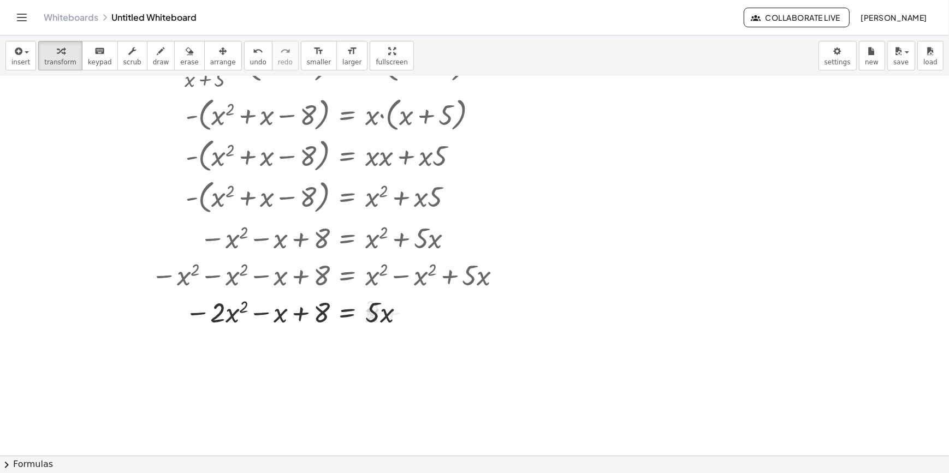
scroll to position [297, 0]
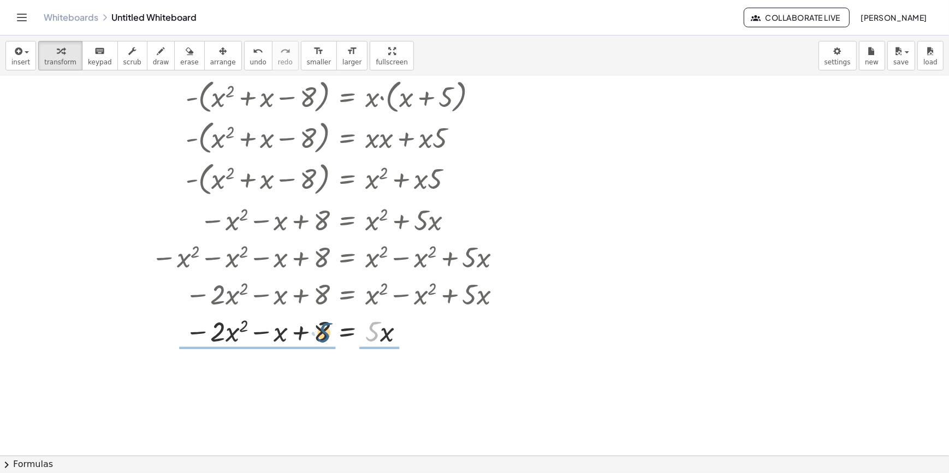
drag, startPoint x: 375, startPoint y: 332, endPoint x: 320, endPoint y: 333, distance: 55.1
click at [320, 333] on div at bounding box center [310, 330] width 424 height 37
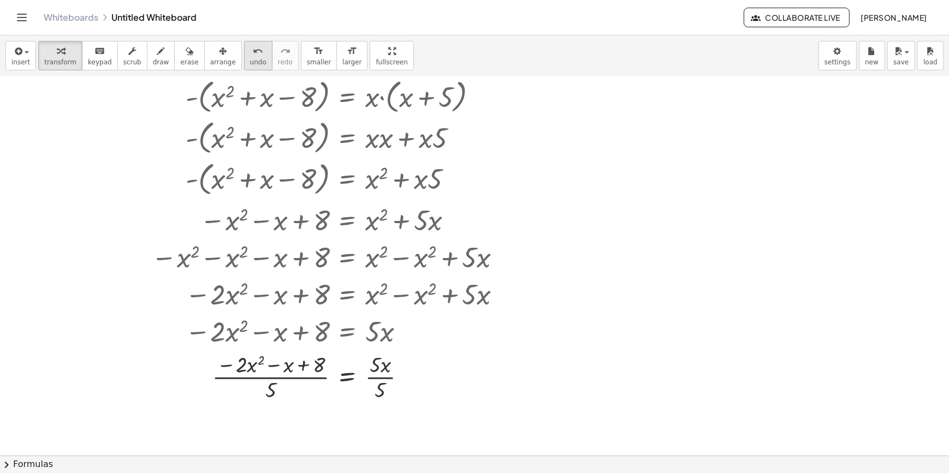
click at [250, 62] on span "undo" at bounding box center [258, 62] width 16 height 8
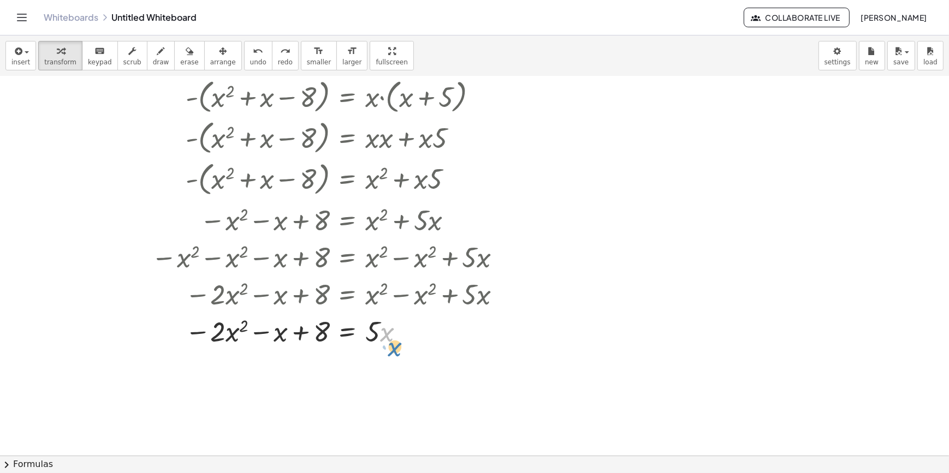
drag, startPoint x: 385, startPoint y: 332, endPoint x: 395, endPoint y: 347, distance: 17.7
click at [395, 347] on div at bounding box center [293, 330] width 445 height 37
drag, startPoint x: 298, startPoint y: 334, endPoint x: 393, endPoint y: 331, distance: 95.0
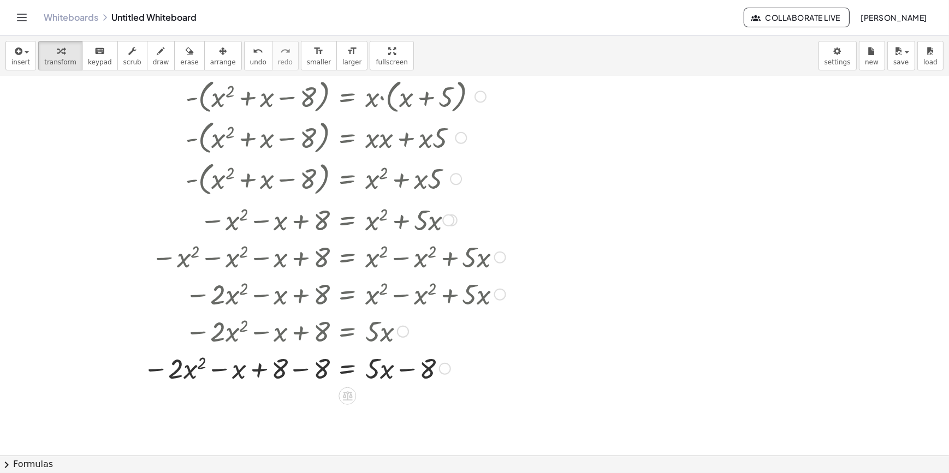
click at [300, 361] on div at bounding box center [310, 367] width 424 height 37
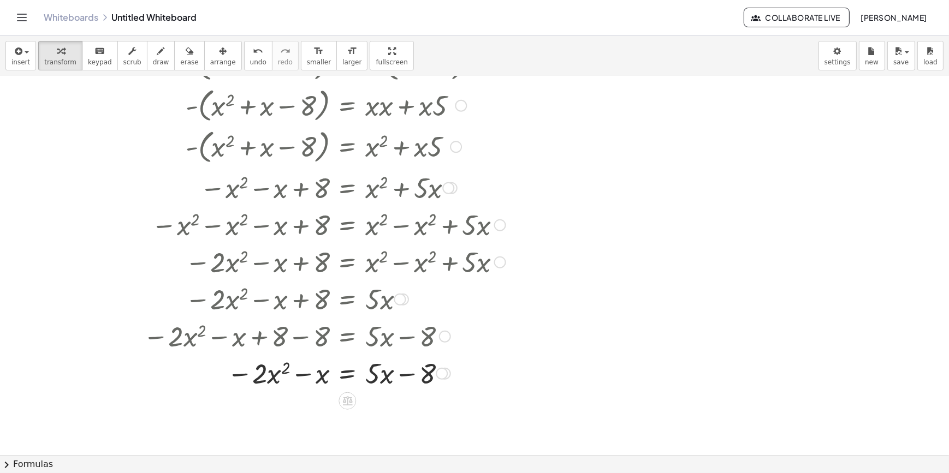
scroll to position [347, 0]
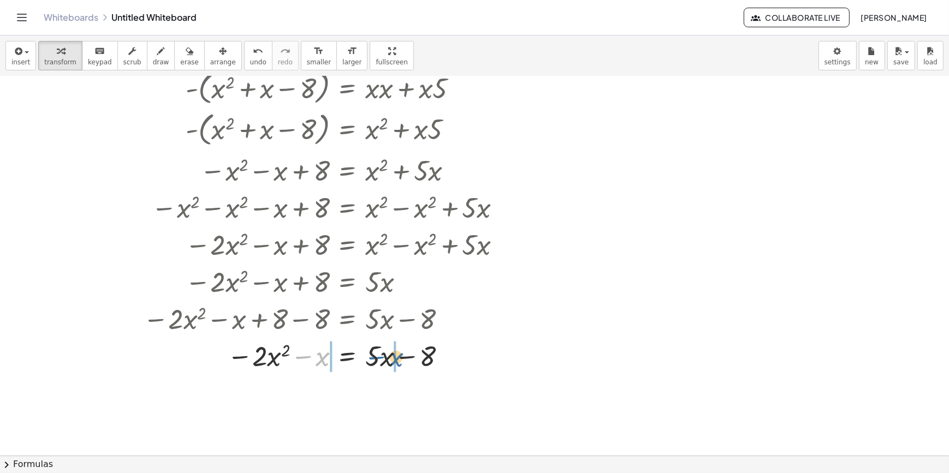
drag, startPoint x: 301, startPoint y: 360, endPoint x: 374, endPoint y: 361, distance: 73.7
click at [374, 361] on div at bounding box center [310, 355] width 424 height 37
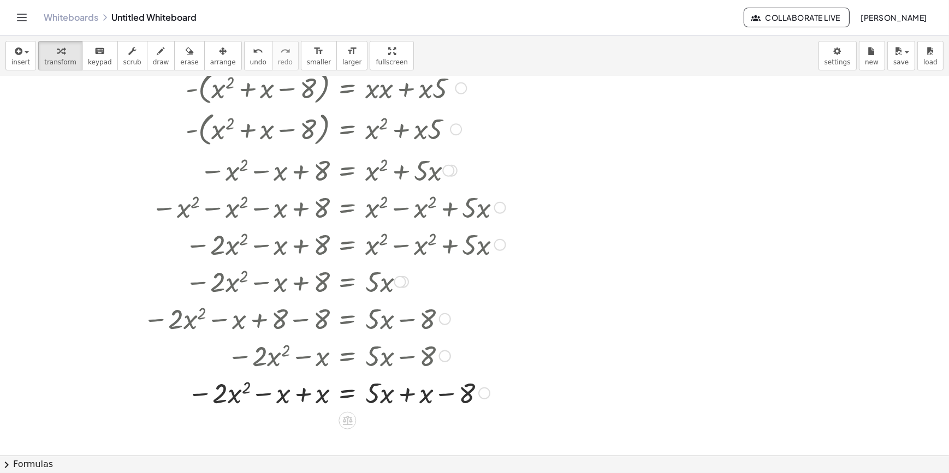
click at [407, 391] on div at bounding box center [310, 392] width 424 height 37
click at [309, 398] on div at bounding box center [310, 392] width 424 height 37
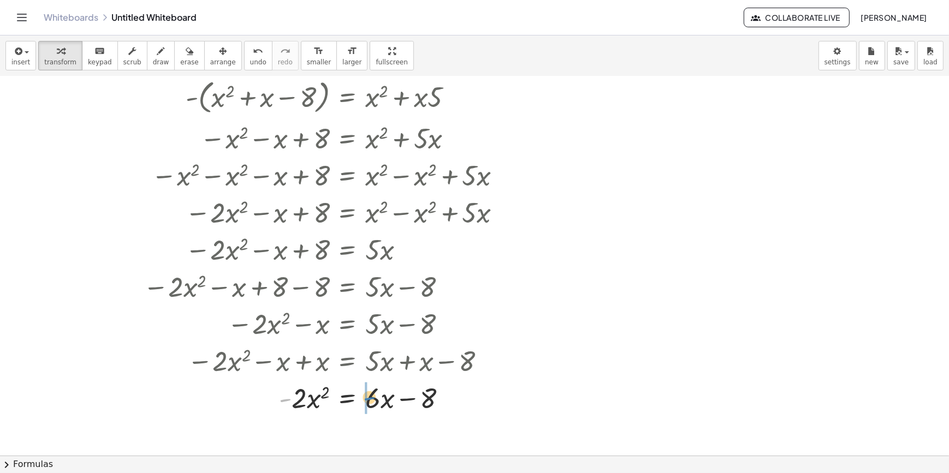
drag, startPoint x: 285, startPoint y: 398, endPoint x: 366, endPoint y: 397, distance: 80.8
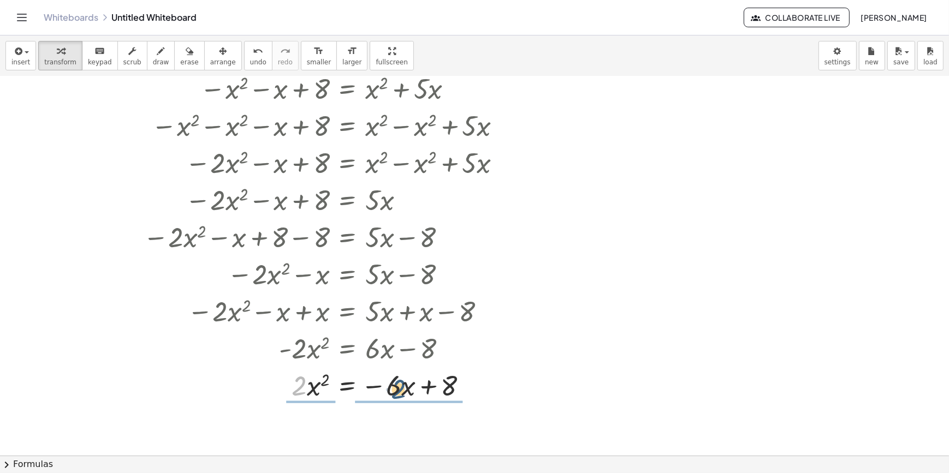
drag, startPoint x: 299, startPoint y: 386, endPoint x: 399, endPoint y: 389, distance: 99.9
click at [399, 389] on div at bounding box center [310, 384] width 424 height 37
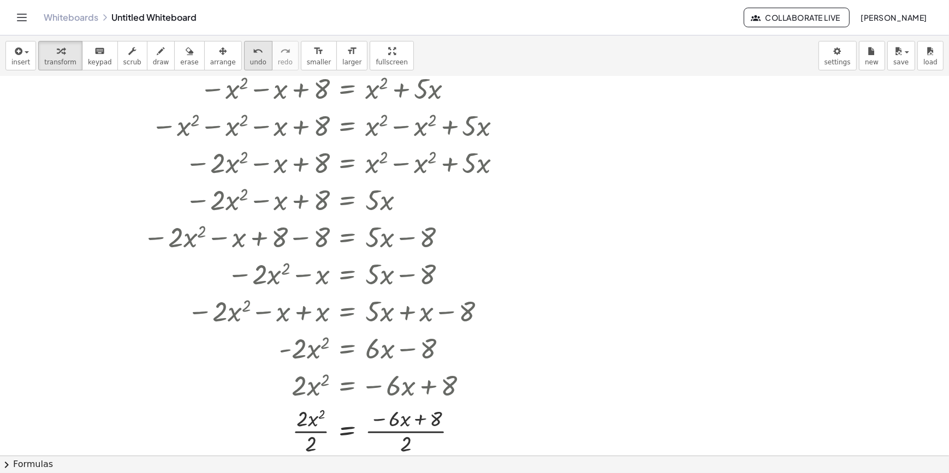
click at [250, 61] on span "undo" at bounding box center [258, 62] width 16 height 8
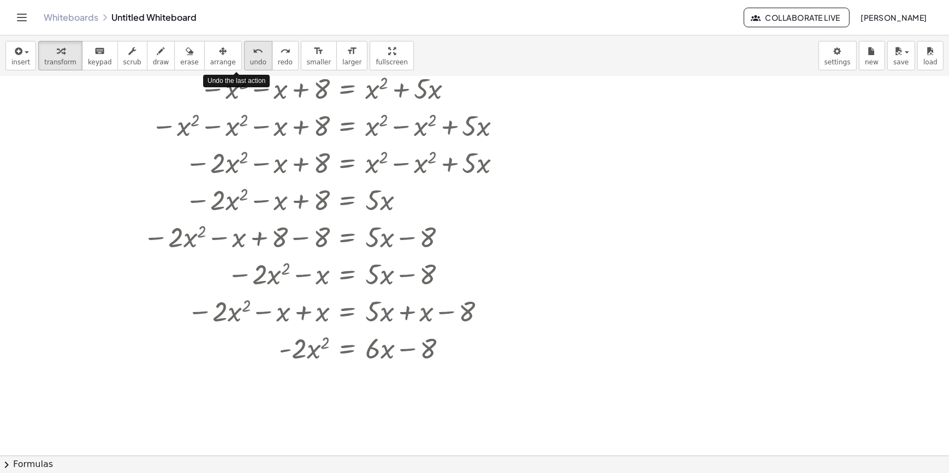
click at [250, 61] on span "undo" at bounding box center [258, 62] width 16 height 8
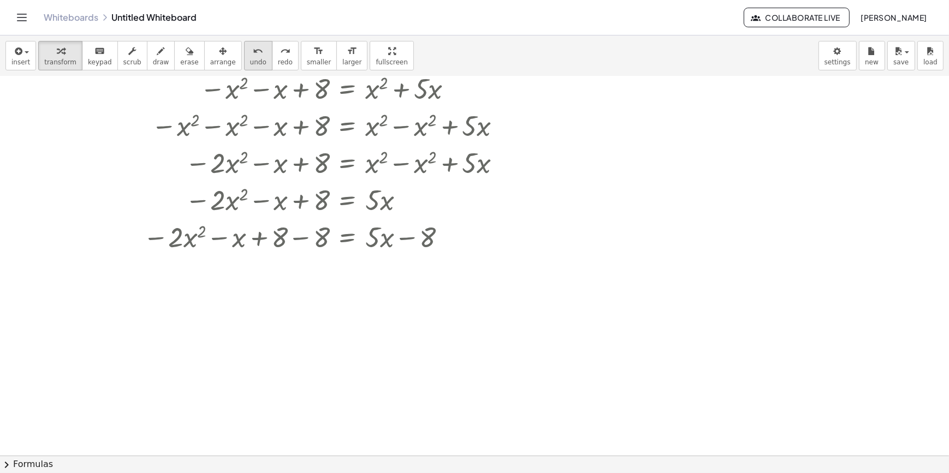
click at [250, 58] on span "undo" at bounding box center [258, 62] width 16 height 8
click at [250, 51] on div "undo" at bounding box center [258, 50] width 16 height 13
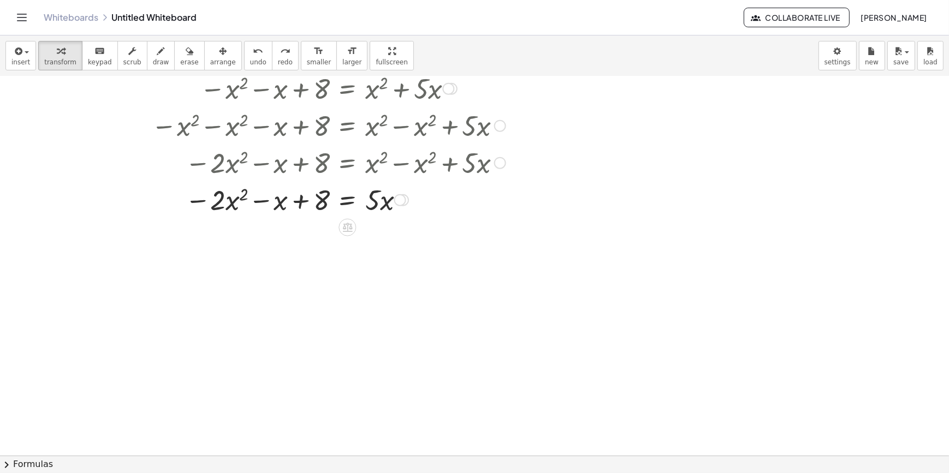
click at [350, 204] on div at bounding box center [310, 199] width 340 height 37
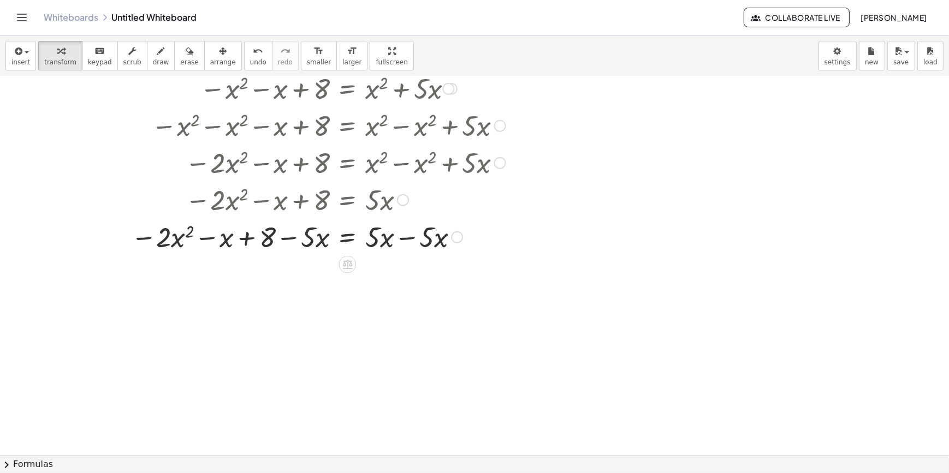
click at [396, 236] on div at bounding box center [310, 236] width 424 height 37
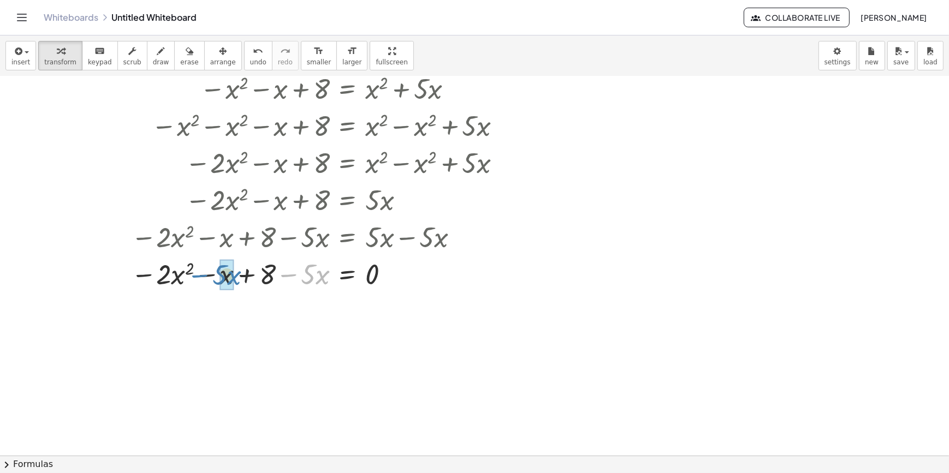
drag, startPoint x: 289, startPoint y: 276, endPoint x: 200, endPoint y: 276, distance: 89.0
click at [200, 276] on div at bounding box center [310, 273] width 424 height 37
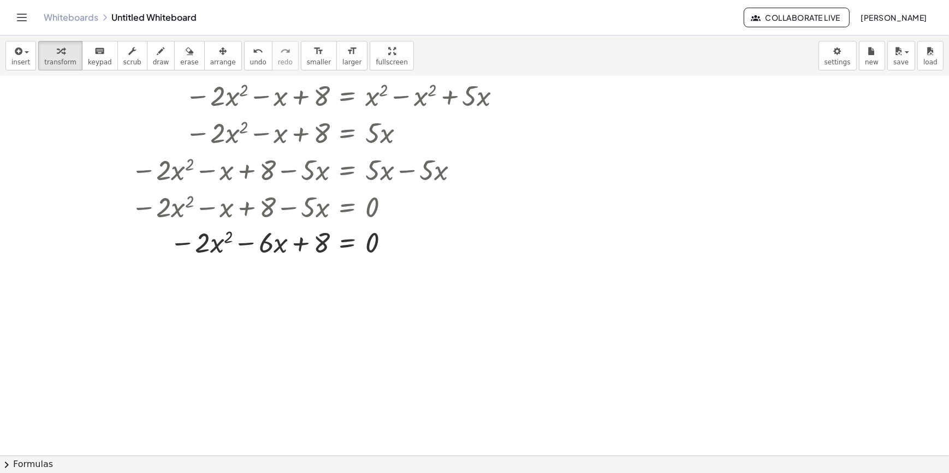
scroll to position [479, 0]
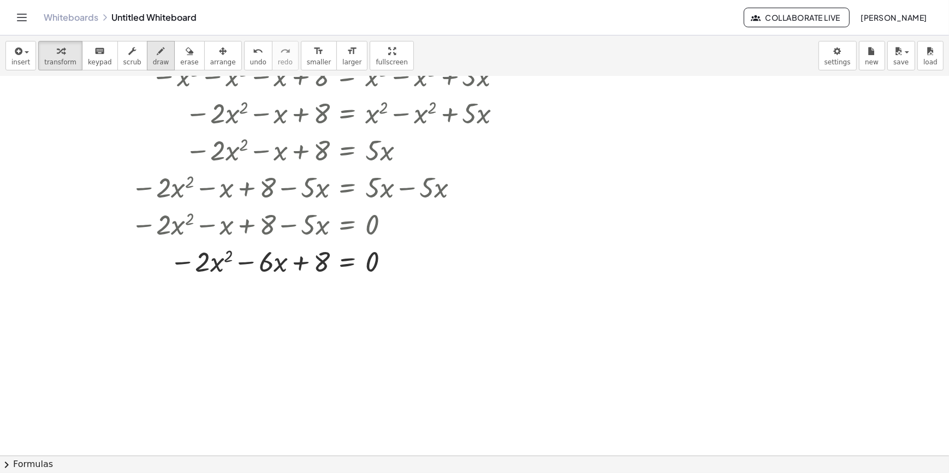
click at [157, 54] on icon "button" at bounding box center [161, 51] width 8 height 13
drag, startPoint x: 179, startPoint y: 303, endPoint x: 195, endPoint y: 303, distance: 15.8
click at [195, 303] on div at bounding box center [474, 167] width 949 height 1139
drag, startPoint x: 207, startPoint y: 301, endPoint x: 213, endPoint y: 317, distance: 17.6
click at [213, 317] on div at bounding box center [474, 167] width 949 height 1139
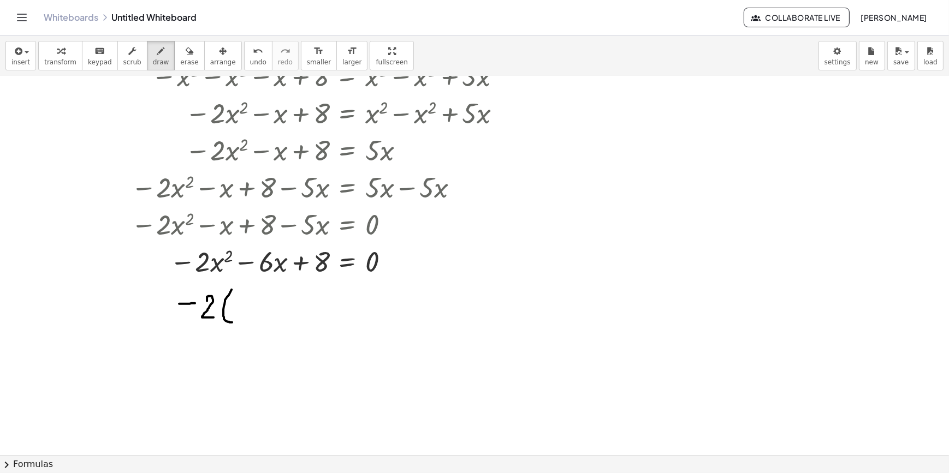
drag, startPoint x: 231, startPoint y: 289, endPoint x: 234, endPoint y: 321, distance: 32.3
click at [233, 322] on div at bounding box center [474, 167] width 949 height 1139
drag, startPoint x: 238, startPoint y: 306, endPoint x: 258, endPoint y: 320, distance: 24.7
click at [258, 320] on div at bounding box center [474, 167] width 949 height 1139
drag, startPoint x: 252, startPoint y: 305, endPoint x: 240, endPoint y: 320, distance: 19.1
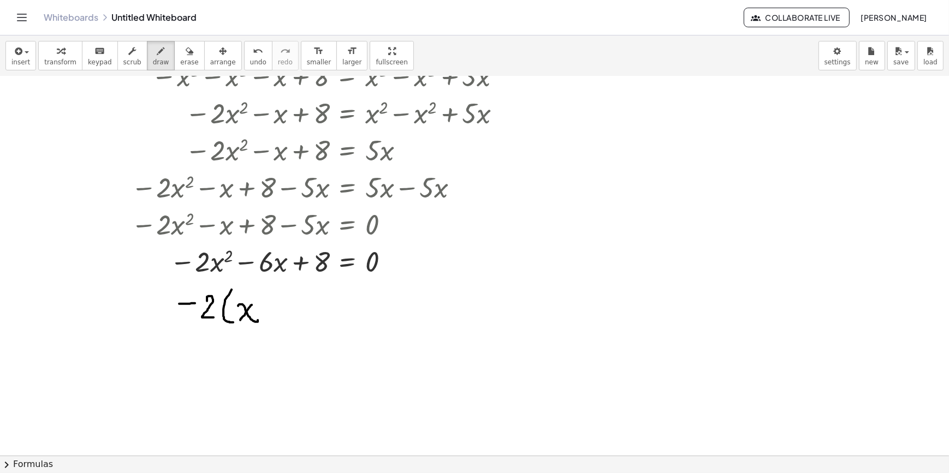
click at [240, 320] on div at bounding box center [474, 167] width 949 height 1139
drag, startPoint x: 259, startPoint y: 296, endPoint x: 265, endPoint y: 305, distance: 11.1
click at [265, 305] on div at bounding box center [474, 167] width 949 height 1139
drag, startPoint x: 275, startPoint y: 305, endPoint x: 275, endPoint y: 313, distance: 8.2
click at [275, 313] on div at bounding box center [474, 167] width 949 height 1139
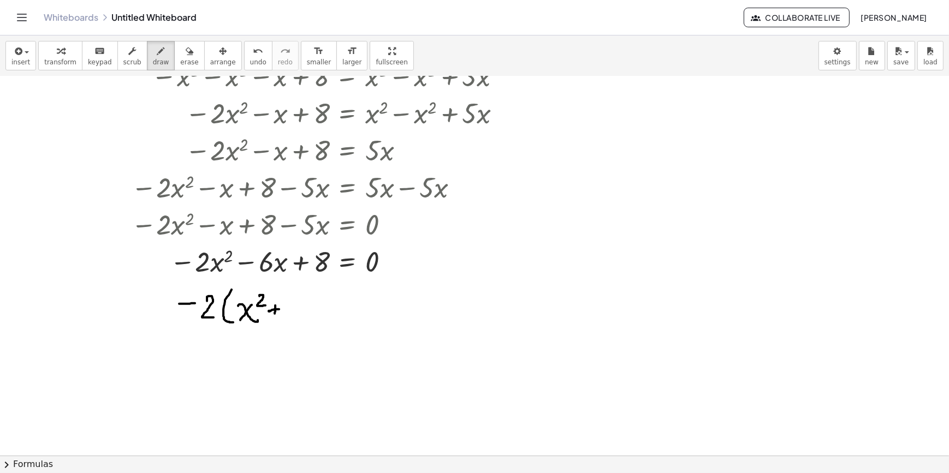
drag, startPoint x: 270, startPoint y: 311, endPoint x: 280, endPoint y: 309, distance: 10.6
click at [279, 309] on div at bounding box center [474, 167] width 949 height 1139
drag, startPoint x: 287, startPoint y: 302, endPoint x: 285, endPoint y: 317, distance: 14.2
click at [285, 317] on div at bounding box center [474, 167] width 949 height 1139
drag, startPoint x: 301, startPoint y: 307, endPoint x: 313, endPoint y: 315, distance: 14.2
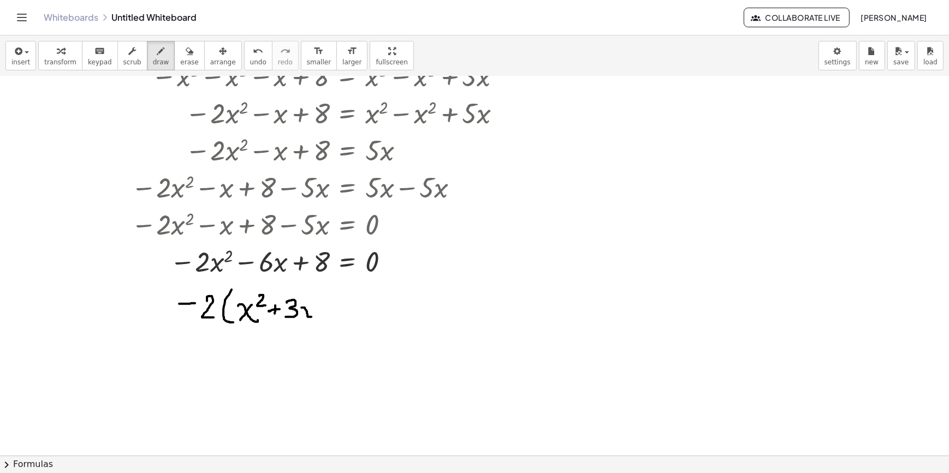
click at [313, 316] on div at bounding box center [474, 167] width 949 height 1139
drag, startPoint x: 311, startPoint y: 306, endPoint x: 301, endPoint y: 319, distance: 16.4
click at [301, 319] on div at bounding box center [474, 167] width 949 height 1139
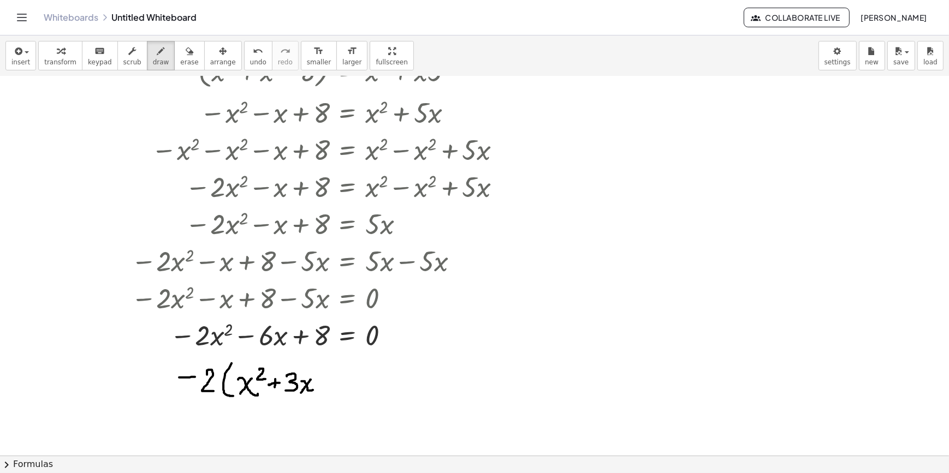
scroll to position [528, 0]
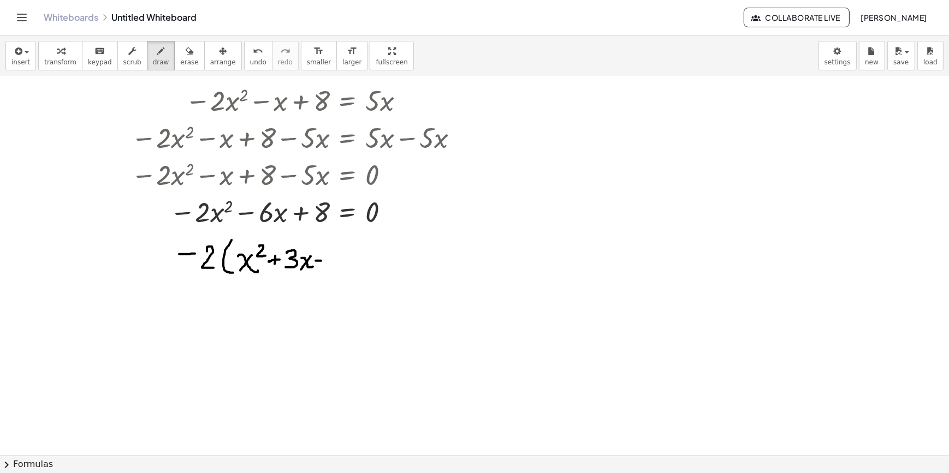
drag, startPoint x: 315, startPoint y: 260, endPoint x: 325, endPoint y: 260, distance: 9.3
click at [325, 260] on div at bounding box center [474, 117] width 949 height 1139
drag, startPoint x: 333, startPoint y: 251, endPoint x: 342, endPoint y: 271, distance: 22.2
click at [342, 271] on div at bounding box center [474, 117] width 949 height 1139
drag, startPoint x: 346, startPoint y: 242, endPoint x: 353, endPoint y: 277, distance: 35.6
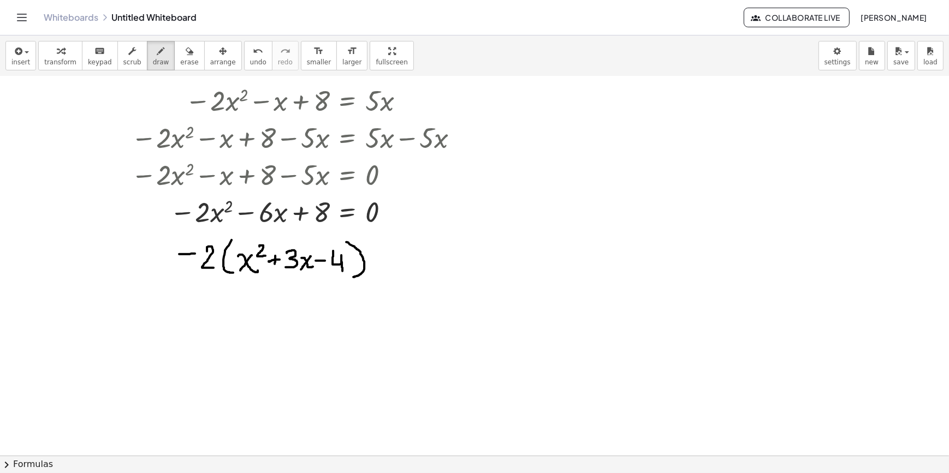
click at [353, 277] on div at bounding box center [474, 117] width 949 height 1139
click at [62, 53] on div "button" at bounding box center [60, 50] width 32 height 13
click at [581, 175] on div at bounding box center [474, 117] width 949 height 1139
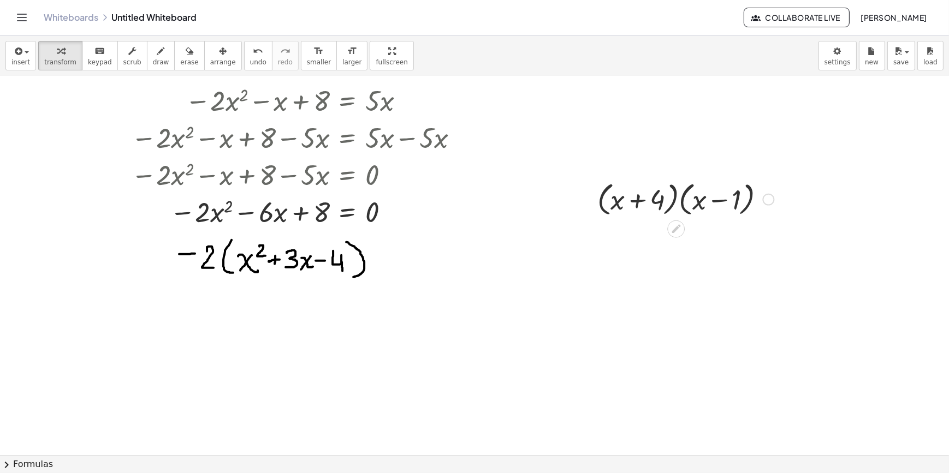
click at [692, 205] on div at bounding box center [686, 198] width 188 height 41
click at [691, 205] on div at bounding box center [686, 198] width 188 height 41
click at [690, 205] on div at bounding box center [685, 198] width 218 height 37
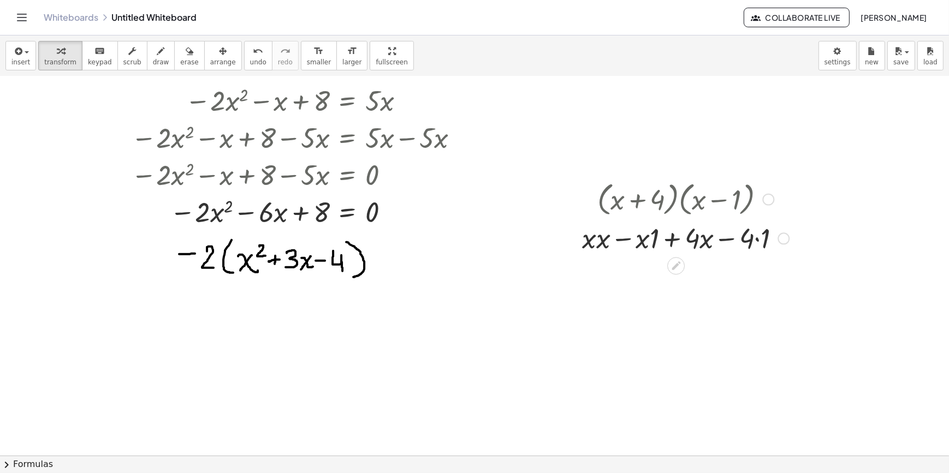
click at [581, 252] on div at bounding box center [573, 217] width 16 height 84
click at [597, 241] on div at bounding box center [685, 237] width 218 height 37
click at [659, 243] on div at bounding box center [685, 237] width 213 height 37
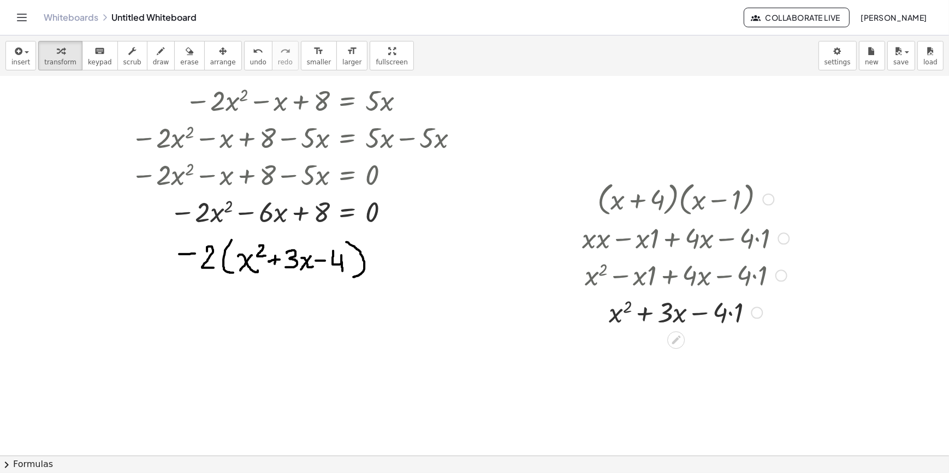
click at [726, 315] on div at bounding box center [685, 311] width 218 height 37
click at [739, 317] on div at bounding box center [685, 311] width 218 height 37
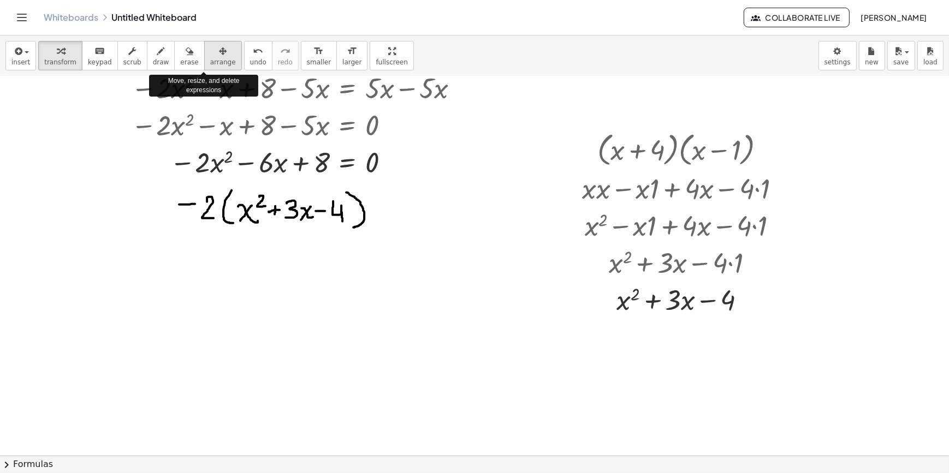
click at [210, 47] on div "button" at bounding box center [223, 50] width 26 height 13
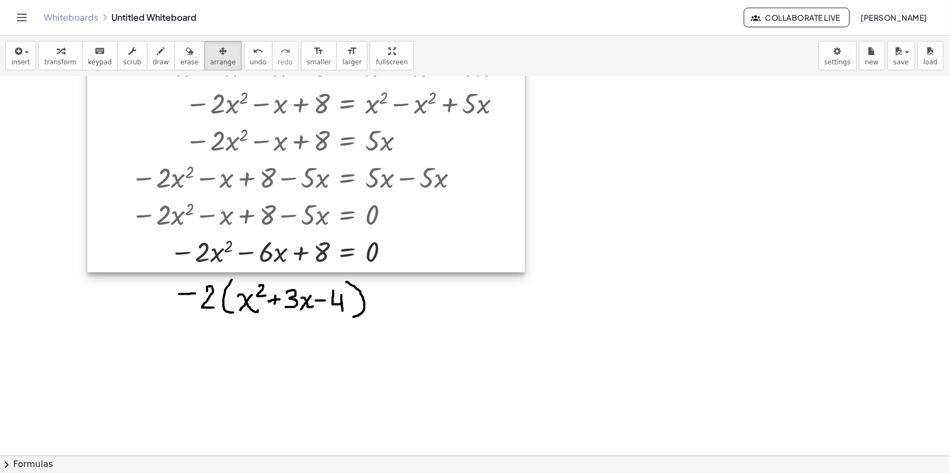
scroll to position [479, 0]
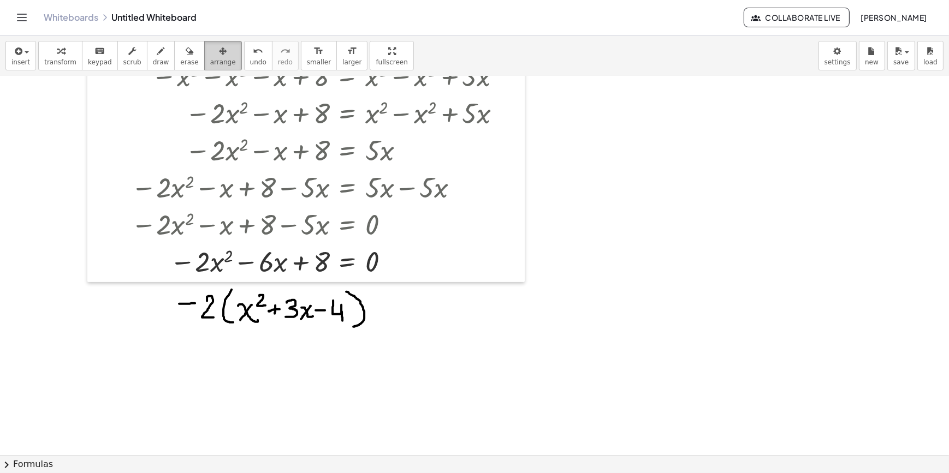
click at [210, 55] on div "button" at bounding box center [223, 50] width 26 height 13
click at [157, 47] on icon "button" at bounding box center [161, 51] width 8 height 13
drag, startPoint x: 206, startPoint y: 359, endPoint x: 232, endPoint y: 368, distance: 28.0
click at [228, 377] on div at bounding box center [474, 167] width 949 height 1139
drag, startPoint x: 221, startPoint y: 355, endPoint x: 209, endPoint y: 379, distance: 26.1
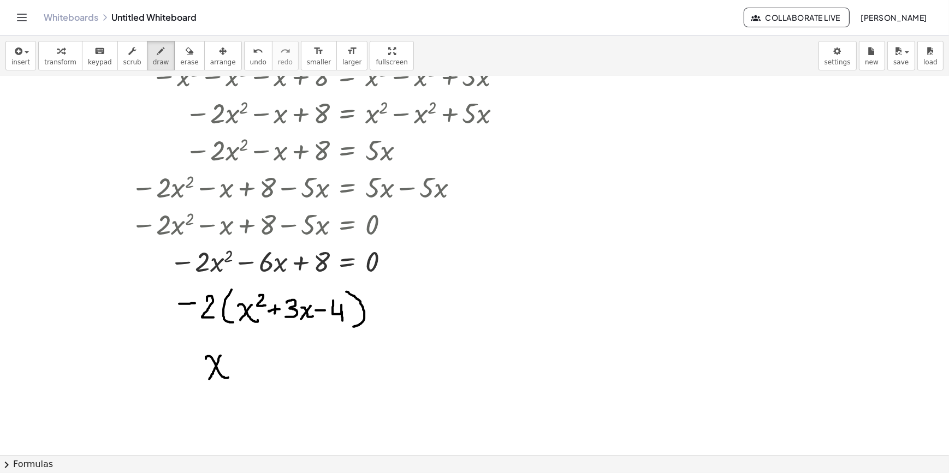
click at [209, 379] on div at bounding box center [474, 167] width 949 height 1139
drag, startPoint x: 234, startPoint y: 364, endPoint x: 239, endPoint y: 367, distance: 5.6
click at [244, 365] on div at bounding box center [474, 167] width 949 height 1139
drag, startPoint x: 232, startPoint y: 370, endPoint x: 249, endPoint y: 371, distance: 16.9
click at [248, 371] on div at bounding box center [474, 167] width 949 height 1139
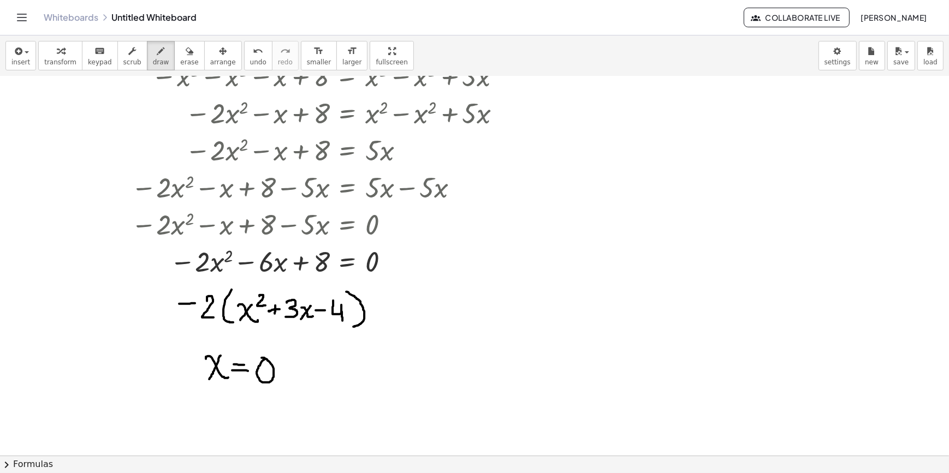
click at [261, 358] on div at bounding box center [474, 167] width 949 height 1139
click at [285, 380] on div at bounding box center [474, 167] width 949 height 1139
drag, startPoint x: 306, startPoint y: 371, endPoint x: 335, endPoint y: 379, distance: 29.4
click at [334, 380] on div at bounding box center [474, 167] width 949 height 1139
drag, startPoint x: 324, startPoint y: 367, endPoint x: 311, endPoint y: 382, distance: 19.7
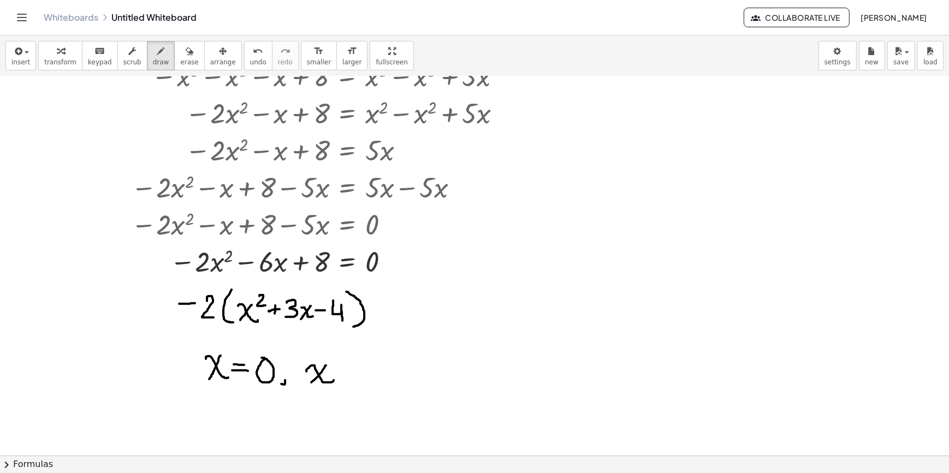
click at [311, 382] on div at bounding box center [474, 167] width 949 height 1139
drag, startPoint x: 341, startPoint y: 370, endPoint x: 347, endPoint y: 370, distance: 6.0
click at [347, 370] on div at bounding box center [474, 167] width 949 height 1139
drag, startPoint x: 341, startPoint y: 376, endPoint x: 349, endPoint y: 376, distance: 8.2
click at [349, 376] on div at bounding box center [474, 167] width 949 height 1139
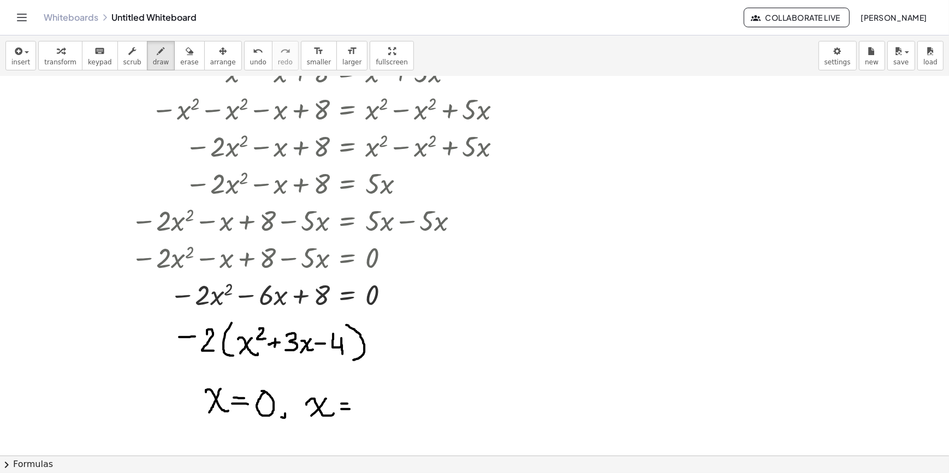
scroll to position [429, 0]
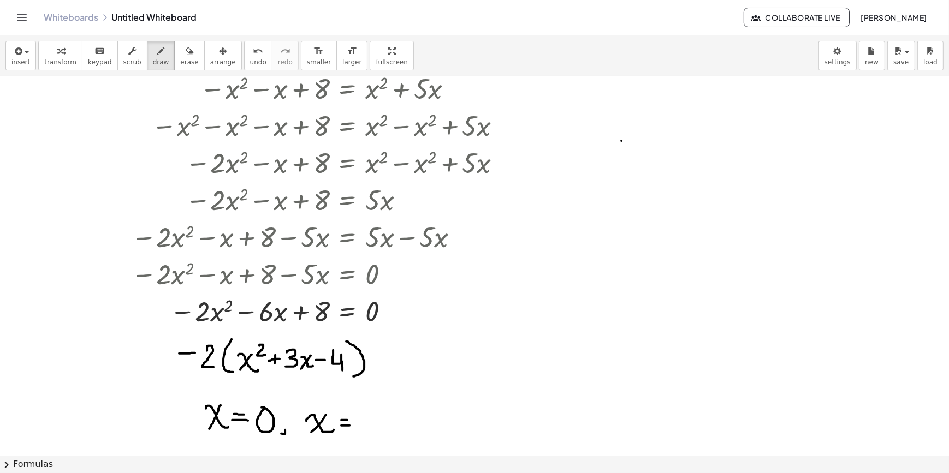
click at [621, 140] on div at bounding box center [474, 216] width 949 height 1139
click at [253, 50] on icon "undo" at bounding box center [258, 51] width 10 height 13
click at [61, 61] on span "transform" at bounding box center [60, 62] width 32 height 8
click at [622, 112] on div at bounding box center [474, 216] width 949 height 1139
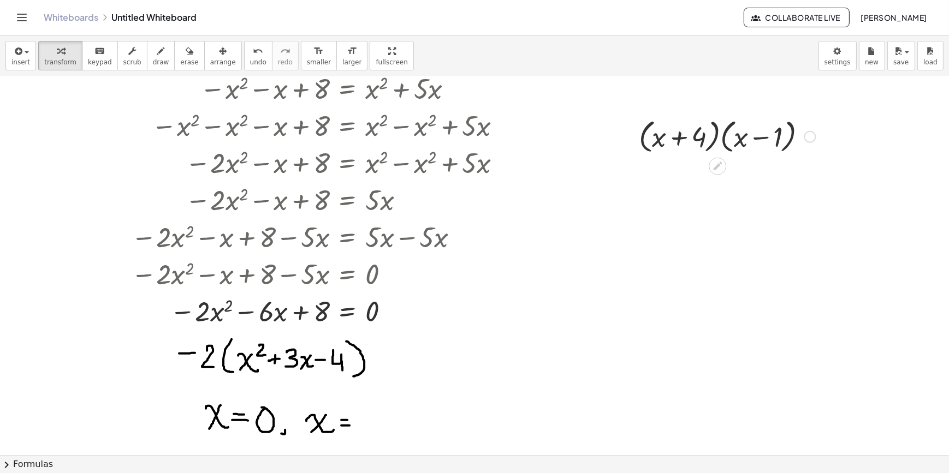
click at [704, 146] on div at bounding box center [727, 135] width 188 height 41
drag, startPoint x: 704, startPoint y: 146, endPoint x: 722, endPoint y: 146, distance: 18.6
click at [704, 146] on div at bounding box center [727, 135] width 188 height 41
click at [722, 146] on div at bounding box center [727, 135] width 188 height 41
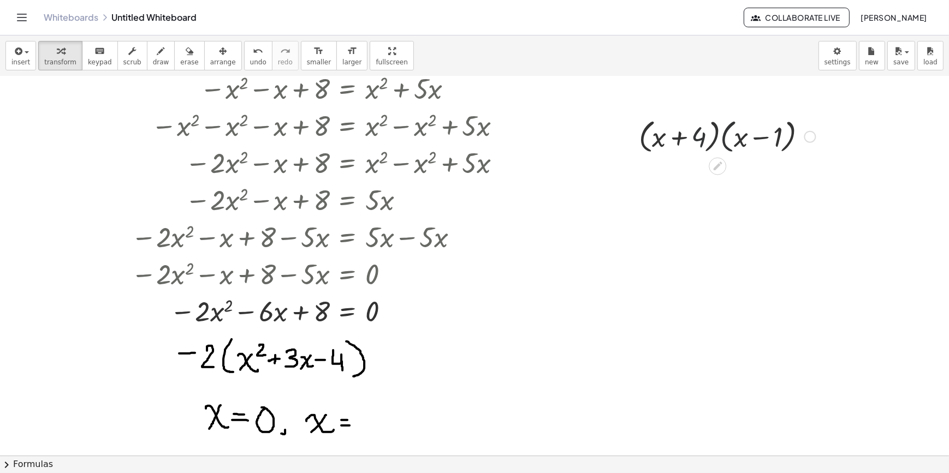
click at [722, 146] on div at bounding box center [727, 135] width 188 height 41
click at [723, 146] on div at bounding box center [727, 135] width 188 height 41
click at [723, 146] on div at bounding box center [727, 135] width 188 height 37
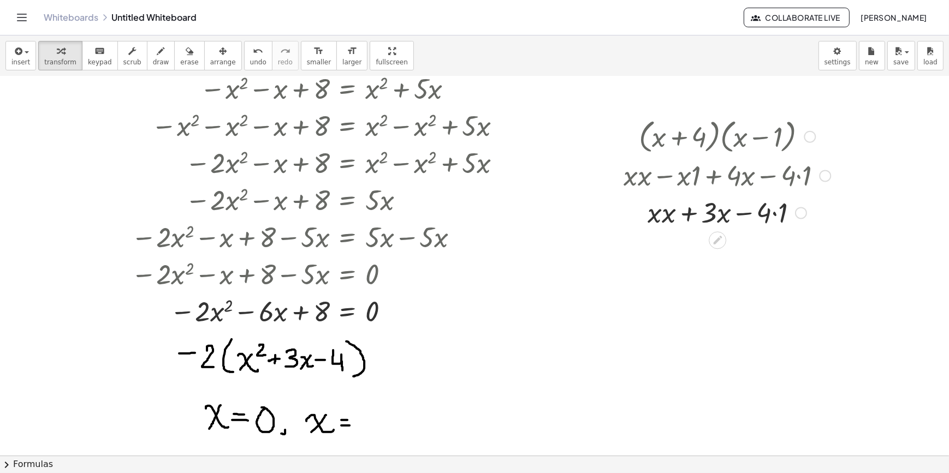
drag, startPoint x: 660, startPoint y: 217, endPoint x: 693, endPoint y: 219, distance: 32.3
click at [660, 216] on div at bounding box center [727, 211] width 218 height 37
click at [778, 221] on div at bounding box center [727, 211] width 218 height 37
click at [657, 212] on div at bounding box center [727, 211] width 218 height 37
click at [669, 248] on div at bounding box center [727, 248] width 218 height 37
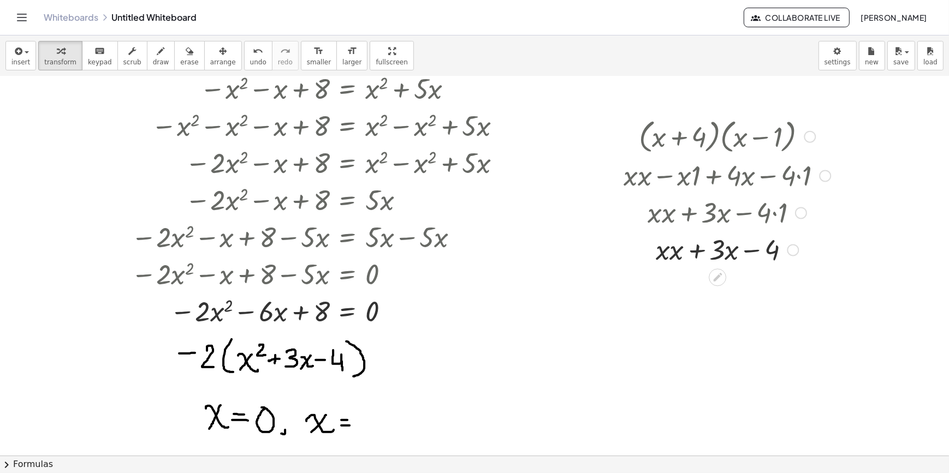
click at [666, 256] on div at bounding box center [727, 248] width 218 height 37
click at [650, 254] on div at bounding box center [727, 248] width 218 height 37
click at [664, 255] on div at bounding box center [727, 248] width 218 height 37
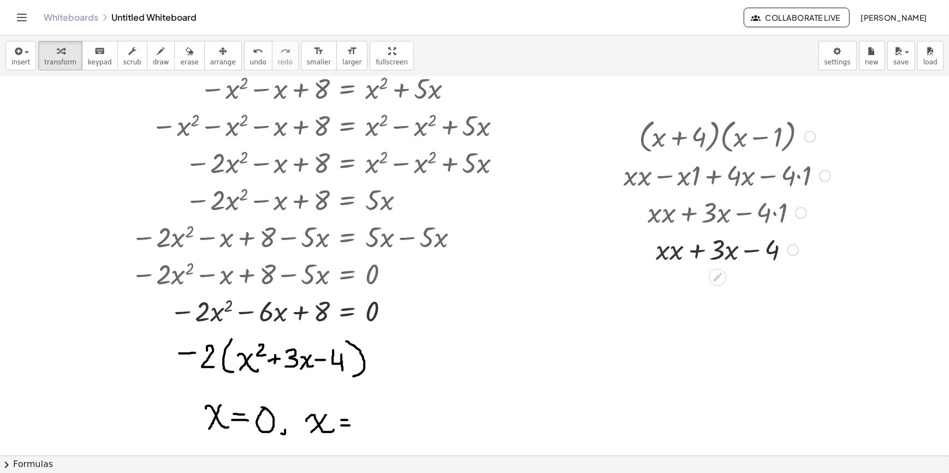
click at [664, 255] on div at bounding box center [727, 248] width 218 height 37
click at [657, 255] on div at bounding box center [727, 248] width 218 height 37
drag, startPoint x: 657, startPoint y: 255, endPoint x: 669, endPoint y: 255, distance: 12.6
click at [662, 255] on div at bounding box center [727, 248] width 218 height 37
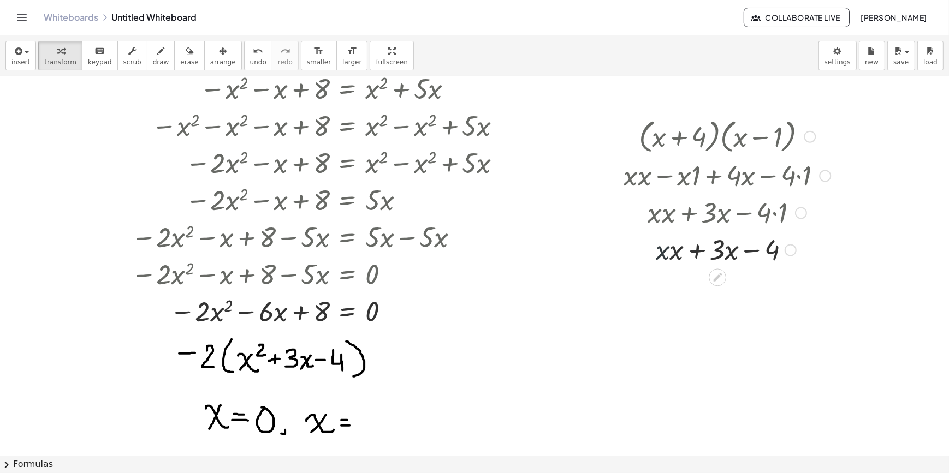
click at [677, 252] on div at bounding box center [727, 248] width 218 height 37
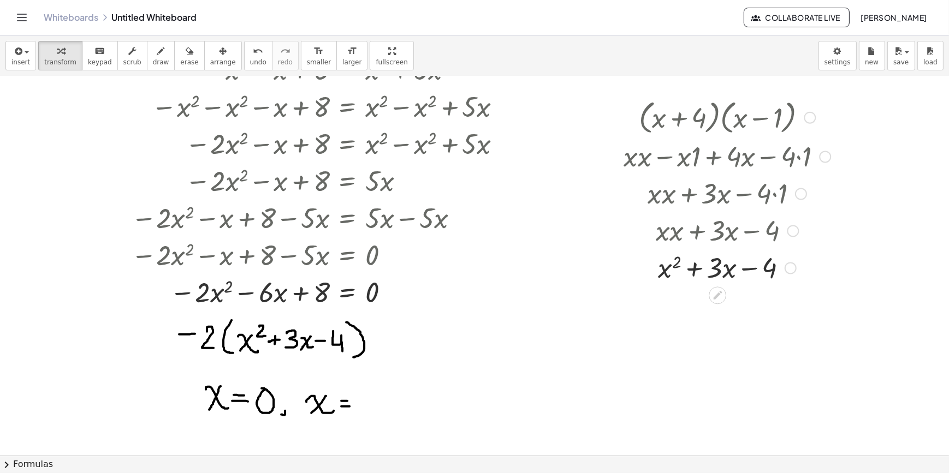
scroll to position [479, 0]
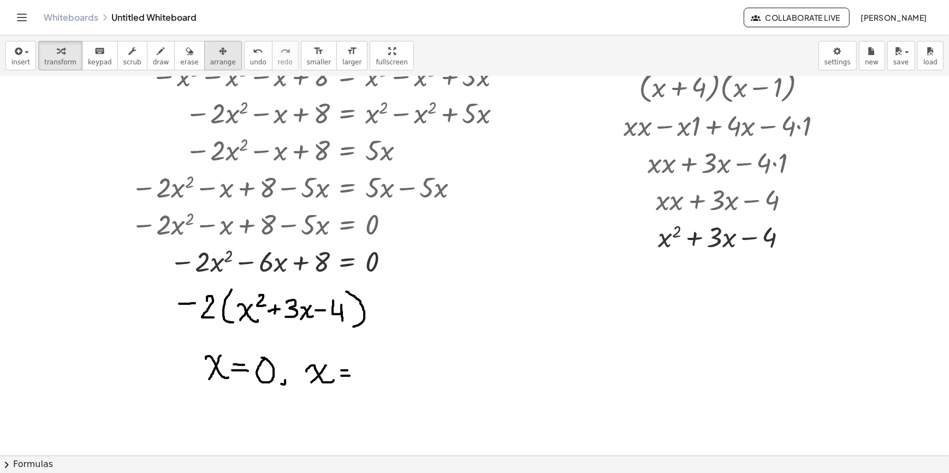
click at [215, 53] on button "arrange" at bounding box center [223, 55] width 38 height 29
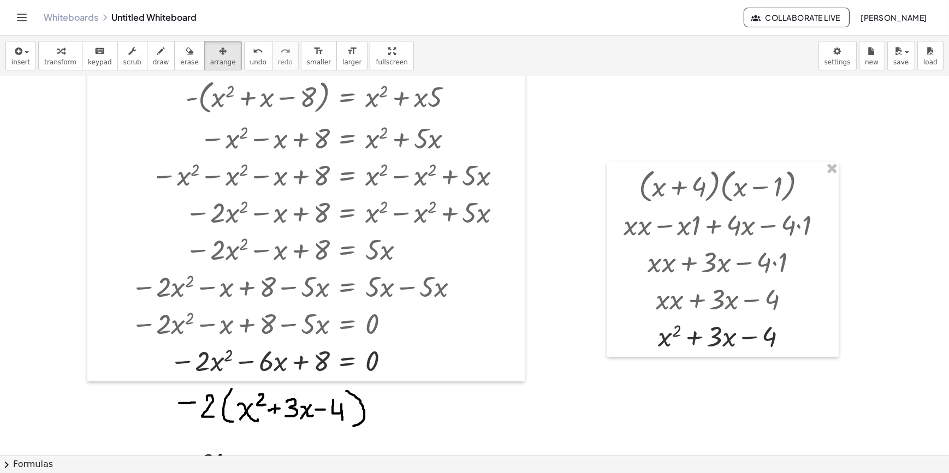
scroll to position [429, 0]
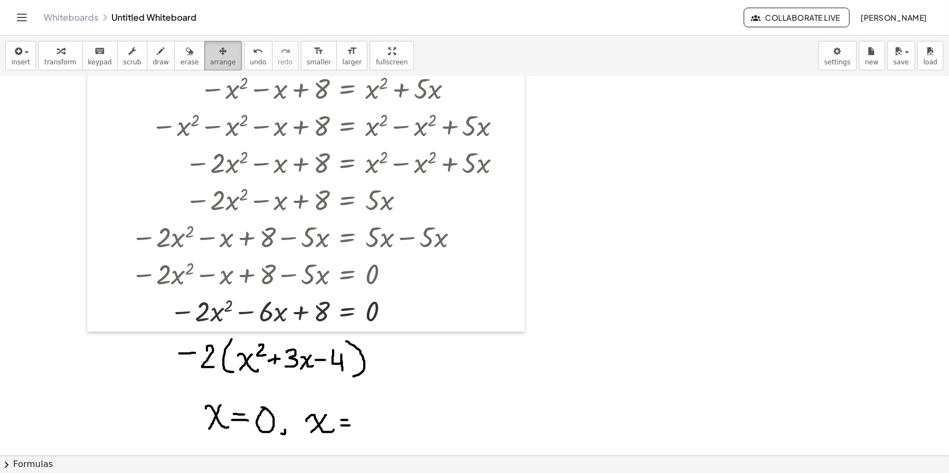
click at [210, 59] on span "arrange" at bounding box center [223, 62] width 26 height 8
click at [153, 60] on span "draw" at bounding box center [161, 62] width 16 height 8
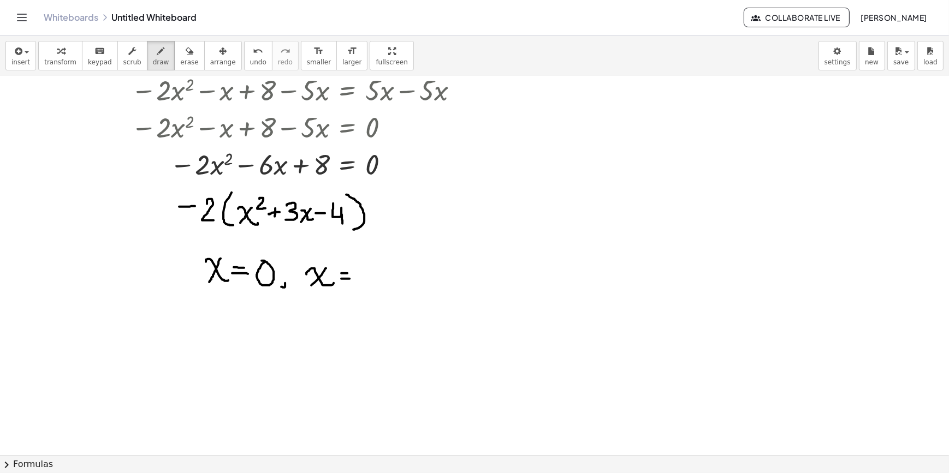
scroll to position [578, 0]
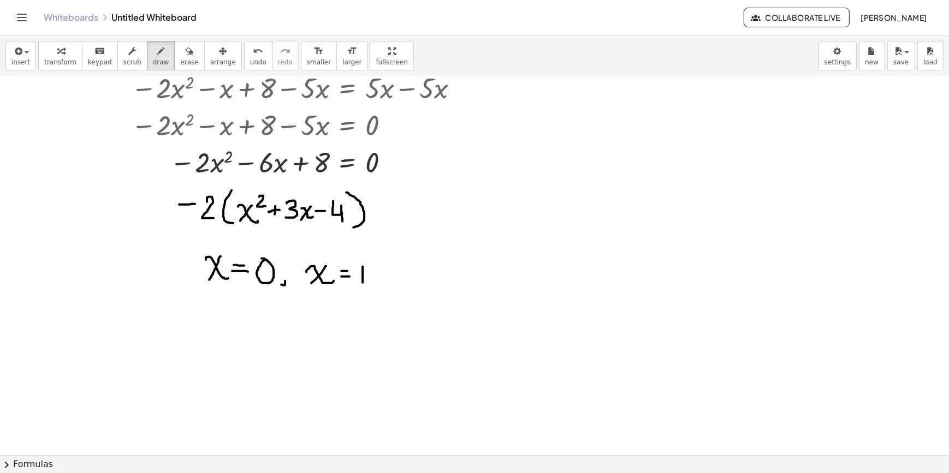
drag, startPoint x: 362, startPoint y: 266, endPoint x: 362, endPoint y: 282, distance: 15.8
click at [362, 282] on div at bounding box center [474, 67] width 949 height 1139
drag, startPoint x: 372, startPoint y: 287, endPoint x: 377, endPoint y: 281, distance: 8.5
click at [377, 281] on div at bounding box center [474, 67] width 949 height 1139
drag, startPoint x: 392, startPoint y: 270, endPoint x: 415, endPoint y: 277, distance: 24.5
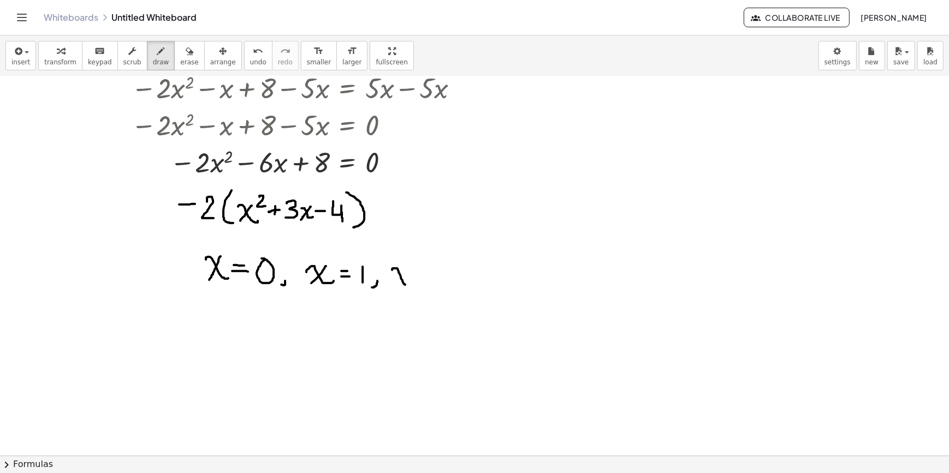
click at [415, 278] on div at bounding box center [474, 67] width 949 height 1139
drag, startPoint x: 405, startPoint y: 267, endPoint x: 393, endPoint y: 283, distance: 19.4
click at [393, 283] on div at bounding box center [474, 67] width 949 height 1139
drag, startPoint x: 419, startPoint y: 273, endPoint x: 427, endPoint y: 273, distance: 8.2
click at [427, 273] on div at bounding box center [474, 67] width 949 height 1139
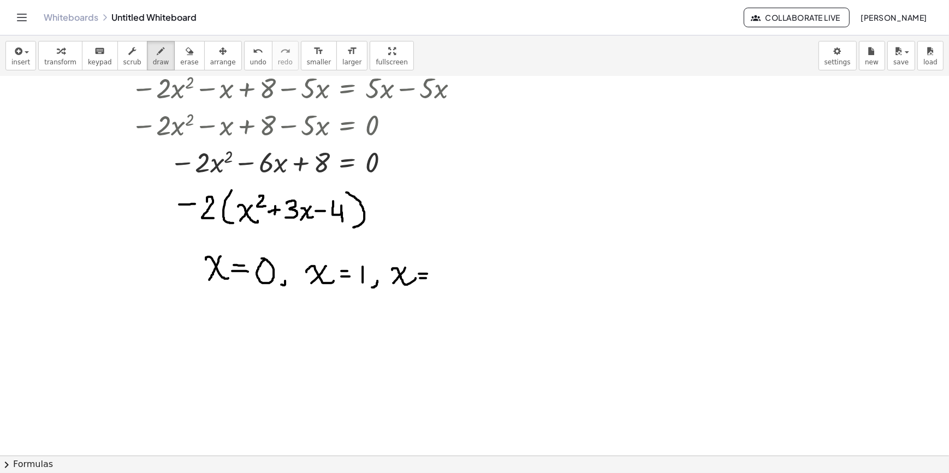
drag, startPoint x: 420, startPoint y: 278, endPoint x: 427, endPoint y: 278, distance: 7.1
click at [427, 278] on div at bounding box center [474, 67] width 949 height 1139
drag, startPoint x: 442, startPoint y: 278, endPoint x: 450, endPoint y: 276, distance: 8.3
click at [449, 276] on div at bounding box center [474, 67] width 949 height 1139
drag, startPoint x: 454, startPoint y: 270, endPoint x: 463, endPoint y: 295, distance: 26.3
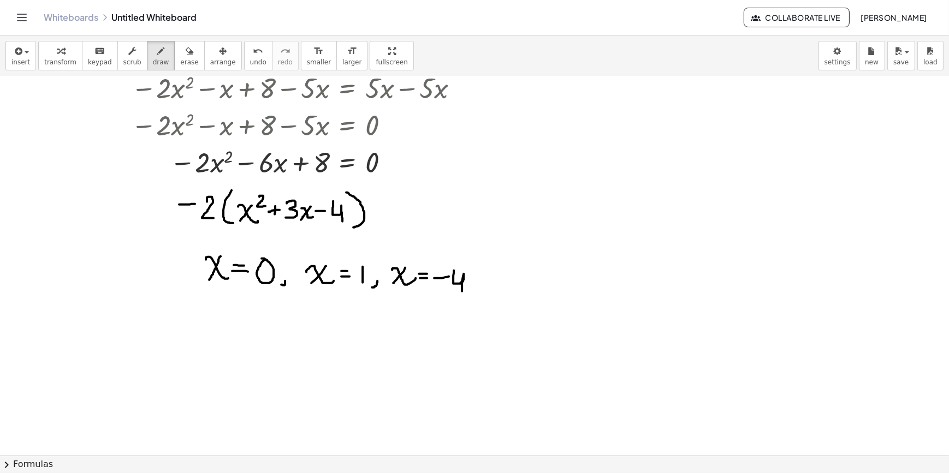
click at [463, 295] on div at bounding box center [474, 67] width 949 height 1139
drag, startPoint x: 678, startPoint y: 129, endPoint x: 668, endPoint y: 158, distance: 30.2
click at [668, 158] on div at bounding box center [474, 67] width 949 height 1139
drag, startPoint x: 681, startPoint y: 144, endPoint x: 694, endPoint y: 152, distance: 15.0
click at [693, 152] on div at bounding box center [474, 67] width 949 height 1139
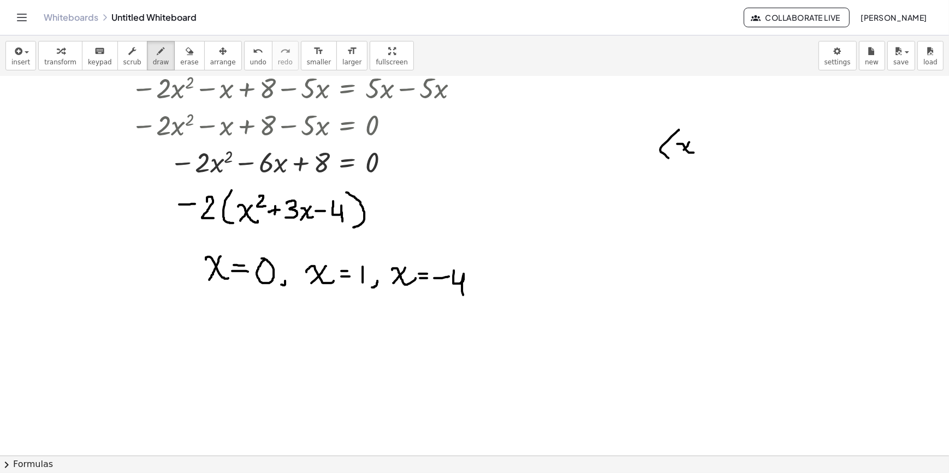
drag, startPoint x: 689, startPoint y: 142, endPoint x: 675, endPoint y: 155, distance: 19.3
click at [674, 155] on div at bounding box center [474, 67] width 949 height 1139
click at [708, 147] on div at bounding box center [474, 67] width 949 height 1139
click at [253, 51] on icon "undo" at bounding box center [258, 51] width 10 height 13
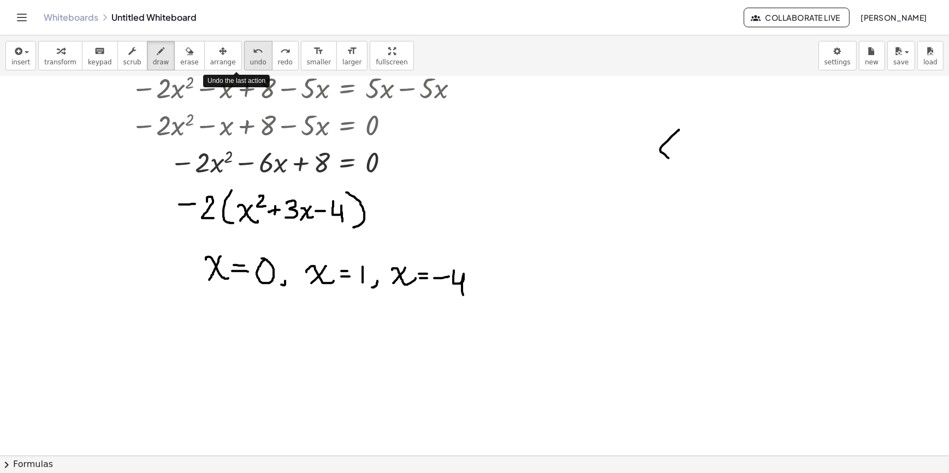
click at [253, 51] on icon "undo" at bounding box center [258, 51] width 10 height 13
click at [253, 55] on icon "undo" at bounding box center [258, 51] width 10 height 13
drag, startPoint x: 692, startPoint y: 127, endPoint x: 709, endPoint y: 156, distance: 34.0
click at [701, 157] on div at bounding box center [474, 67] width 949 height 1139
drag, startPoint x: 701, startPoint y: 140, endPoint x: 722, endPoint y: 146, distance: 21.6
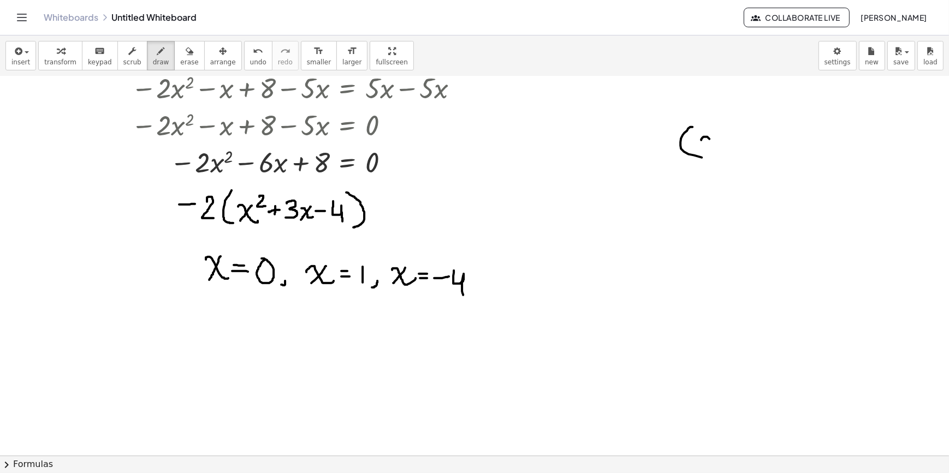
click at [721, 147] on div at bounding box center [474, 67] width 949 height 1139
drag, startPoint x: 715, startPoint y: 135, endPoint x: 704, endPoint y: 150, distance: 18.0
click at [705, 150] on div at bounding box center [474, 67] width 949 height 1139
drag, startPoint x: 730, startPoint y: 137, endPoint x: 730, endPoint y: 144, distance: 6.6
click at [730, 145] on div at bounding box center [474, 67] width 949 height 1139
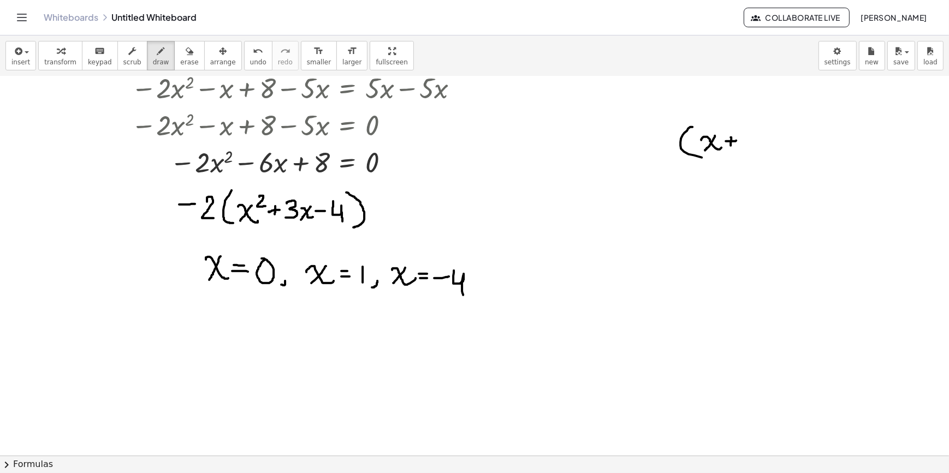
drag, startPoint x: 725, startPoint y: 141, endPoint x: 736, endPoint y: 140, distance: 10.4
click at [736, 140] on div at bounding box center [474, 67] width 949 height 1139
drag, startPoint x: 742, startPoint y: 135, endPoint x: 751, endPoint y: 148, distance: 16.1
click at [751, 148] on div at bounding box center [474, 67] width 949 height 1139
drag, startPoint x: 755, startPoint y: 127, endPoint x: 754, endPoint y: 156, distance: 29.0
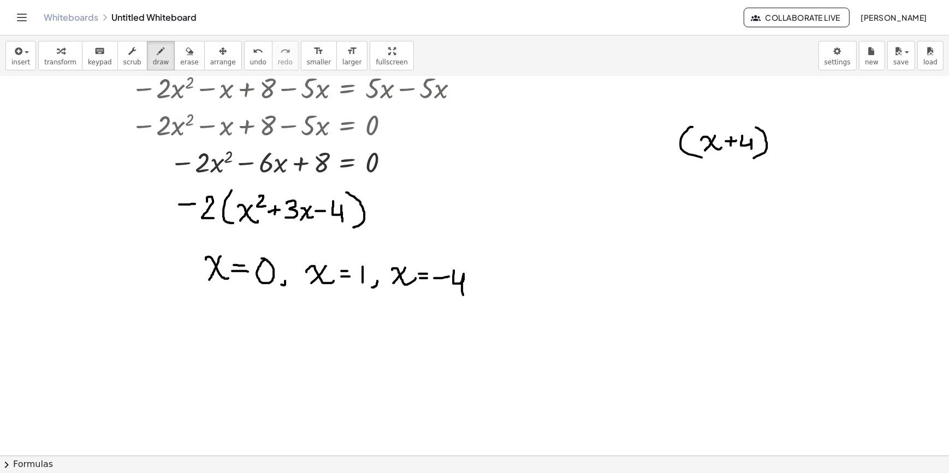
click at [753, 157] on div at bounding box center [474, 67] width 949 height 1139
drag, startPoint x: 785, startPoint y: 123, endPoint x: 787, endPoint y: 158, distance: 34.5
click at [786, 158] on div at bounding box center [474, 67] width 949 height 1139
drag, startPoint x: 789, startPoint y: 140, endPoint x: 806, endPoint y: 151, distance: 19.8
click at [806, 151] on div at bounding box center [474, 67] width 949 height 1139
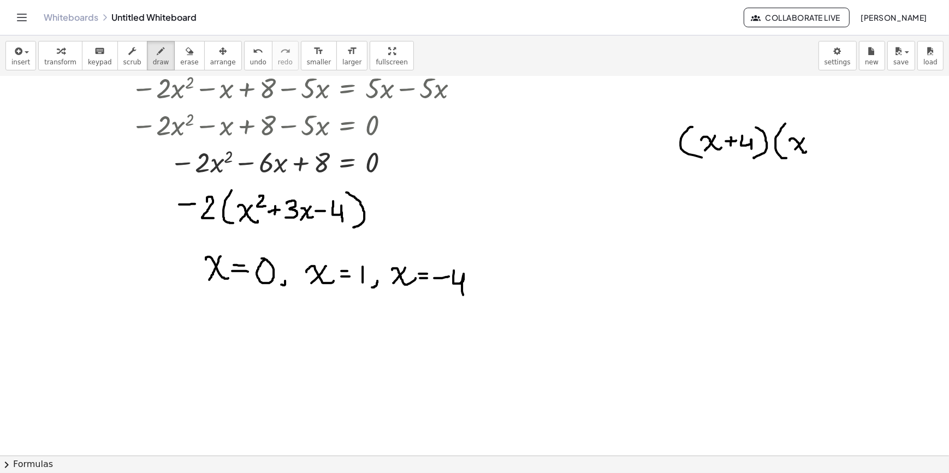
drag, startPoint x: 803, startPoint y: 138, endPoint x: 793, endPoint y: 151, distance: 16.7
click at [793, 151] on div at bounding box center [474, 67] width 949 height 1139
drag, startPoint x: 809, startPoint y: 144, endPoint x: 816, endPoint y: 144, distance: 6.6
click at [816, 144] on div at bounding box center [474, 67] width 949 height 1139
drag, startPoint x: 826, startPoint y: 138, endPoint x: 826, endPoint y: 148, distance: 10.9
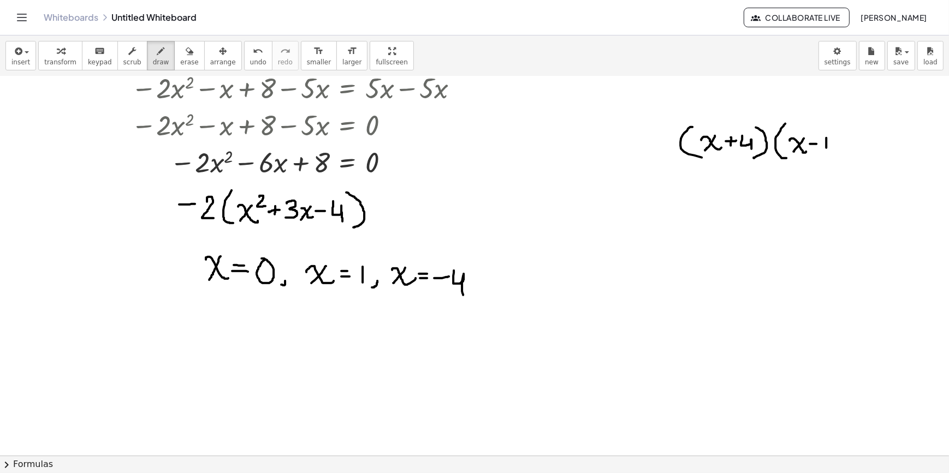
click at [826, 148] on div at bounding box center [474, 67] width 949 height 1139
drag, startPoint x: 833, startPoint y: 130, endPoint x: 830, endPoint y: 158, distance: 27.6
click at [830, 158] on div at bounding box center [474, 67] width 949 height 1139
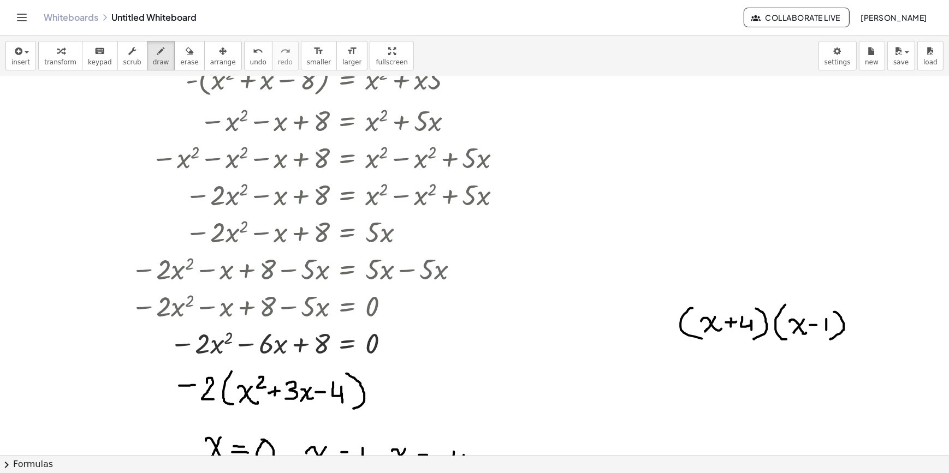
scroll to position [546, 0]
